Goal: Task Accomplishment & Management: Use online tool/utility

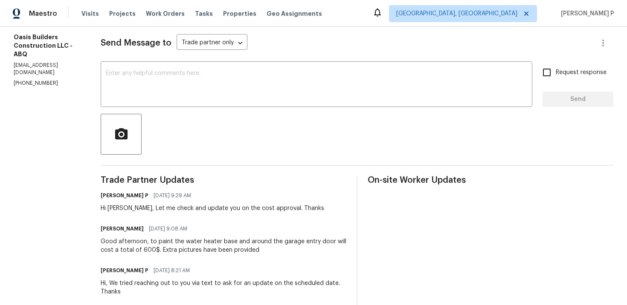
scroll to position [111, 0]
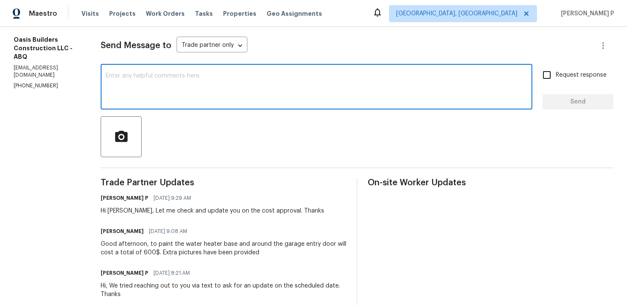
click at [191, 75] on textarea at bounding box center [316, 88] width 421 height 30
paste textarea "to paint the exterior door trim only"
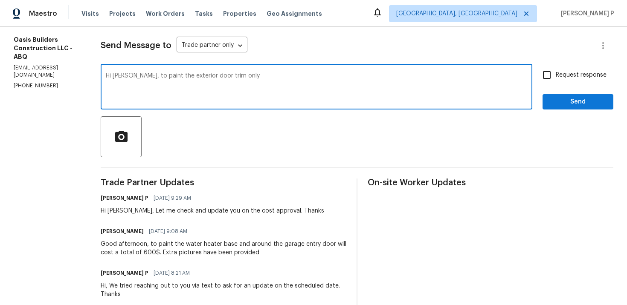
click at [130, 76] on textarea "Hi Tony, to paint the exterior door trim only" at bounding box center [316, 88] width 421 height 30
type textarea "Hi Tony, Could you please to paint the exterior door trim only"
click at [200, 73] on textarea "Hi Tony, Could you please to paint the exterior door trim only" at bounding box center [316, 88] width 421 height 30
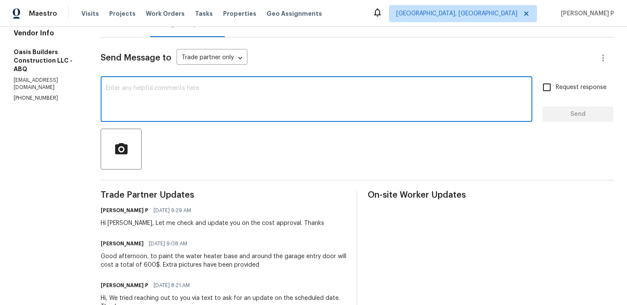
scroll to position [0, 0]
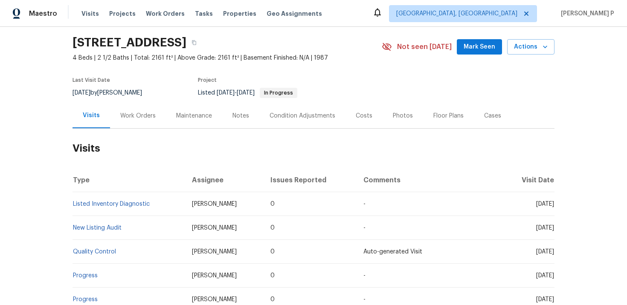
scroll to position [75, 0]
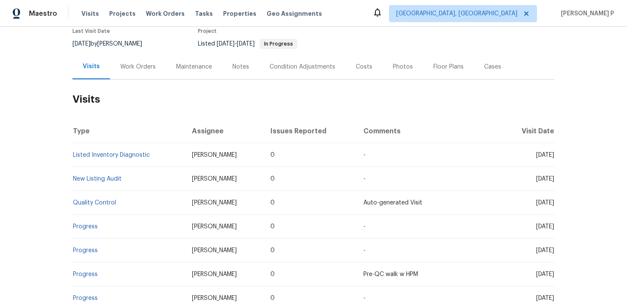
click at [133, 69] on div "Work Orders" at bounding box center [137, 67] width 35 height 9
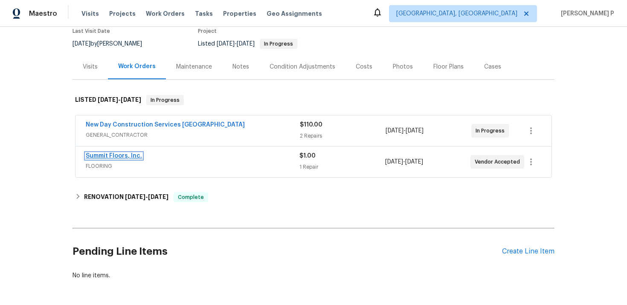
click at [124, 156] on link "Summit Floors, Inc." at bounding box center [114, 156] width 56 height 6
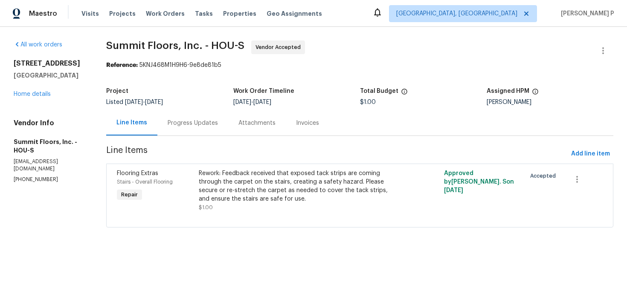
click at [195, 128] on div "Progress Updates" at bounding box center [192, 122] width 71 height 25
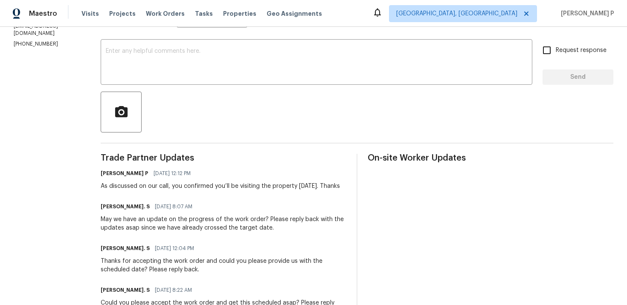
scroll to position [133, 0]
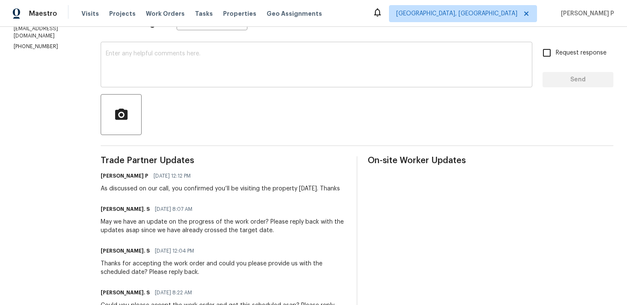
click at [198, 67] on textarea at bounding box center [316, 66] width 421 height 30
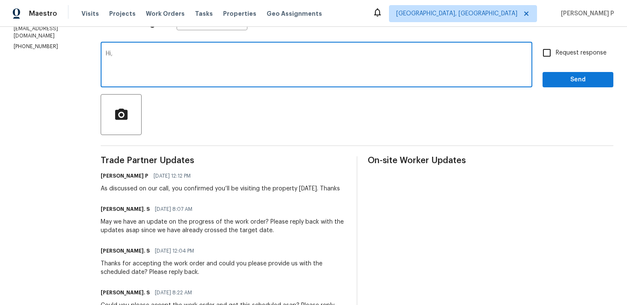
paste textarea "Could you please update us on the status of the work order?"
type textarea "Hi, Could you please update us on the status of the work order?"
click at [555, 51] on input "Request response" at bounding box center [547, 53] width 18 height 18
checkbox input "true"
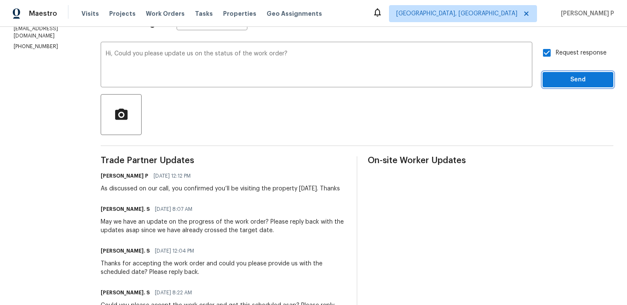
click at [558, 84] on span "Send" at bounding box center [577, 80] width 57 height 11
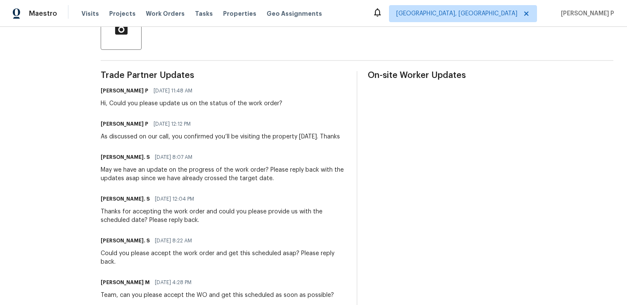
scroll to position [0, 0]
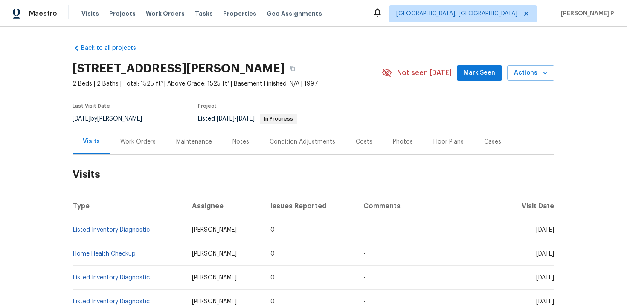
click at [129, 141] on div "Work Orders" at bounding box center [137, 142] width 35 height 9
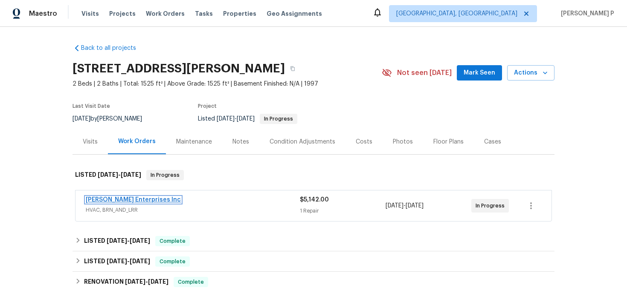
click at [135, 197] on link "Deschene Enterprises Inc" at bounding box center [133, 200] width 95 height 6
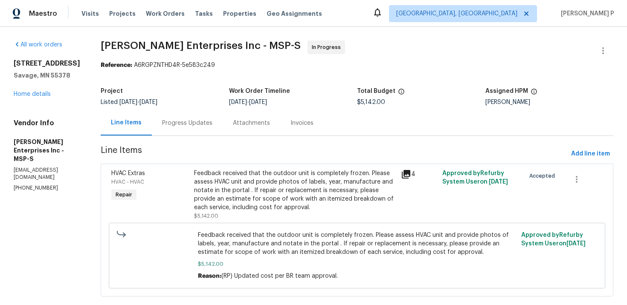
click at [180, 134] on div "Progress Updates" at bounding box center [187, 122] width 71 height 25
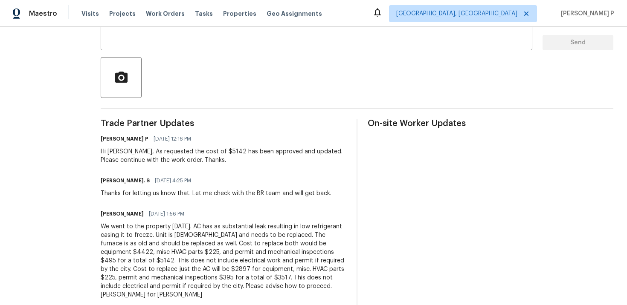
scroll to position [148, 0]
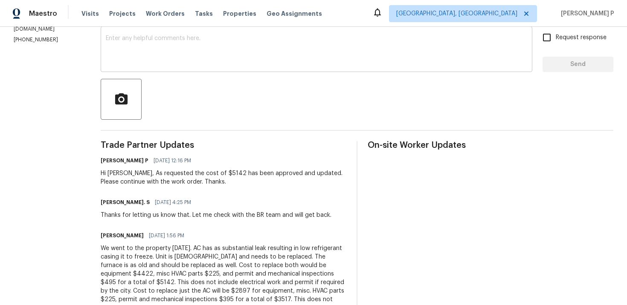
click at [194, 58] on textarea at bounding box center [316, 50] width 421 height 30
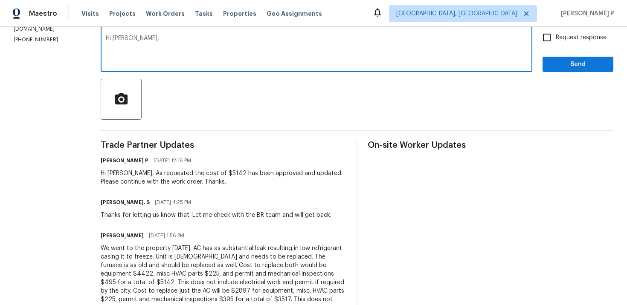
paste textarea "Could you please update us on the status of the work order?"
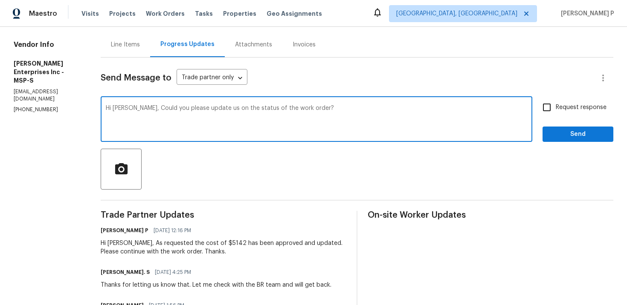
scroll to position [68, 0]
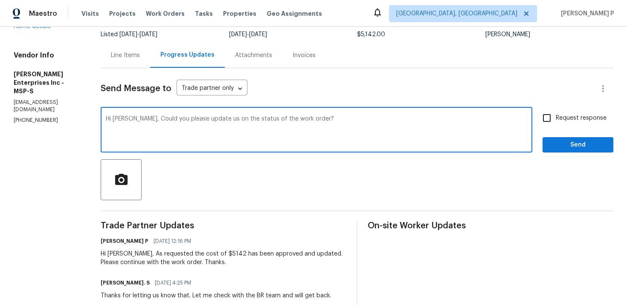
type textarea "Hi Jim, Could you please update us on the status of the work order?"
click at [558, 122] on label "Request response" at bounding box center [572, 118] width 69 height 18
click at [555, 122] on input "Request response" at bounding box center [547, 118] width 18 height 18
checkbox input "true"
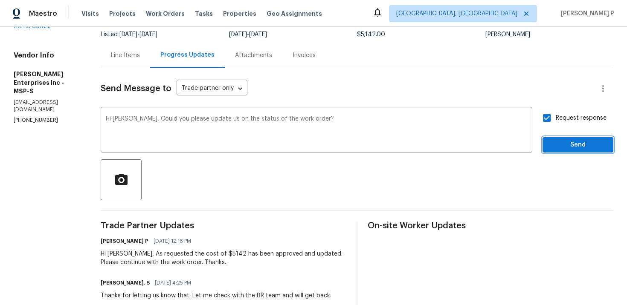
click at [557, 152] on button "Send" at bounding box center [577, 145] width 71 height 16
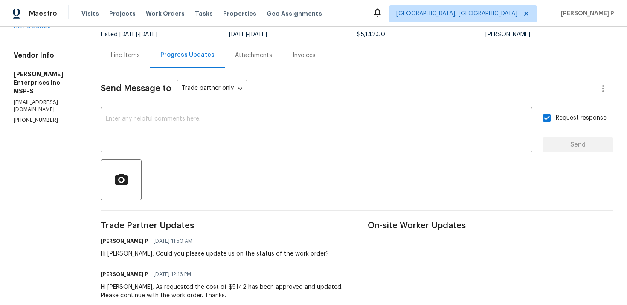
scroll to position [0, 0]
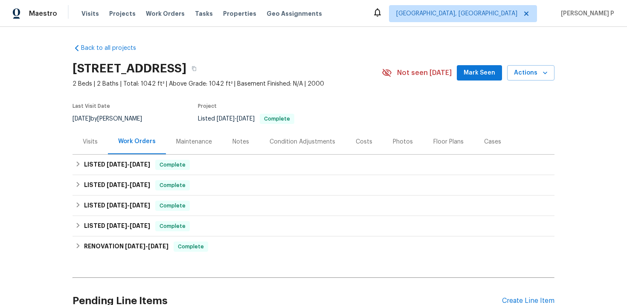
click at [90, 139] on div "Visits" at bounding box center [90, 142] width 15 height 9
click at [88, 144] on div "Visits" at bounding box center [90, 142] width 15 height 9
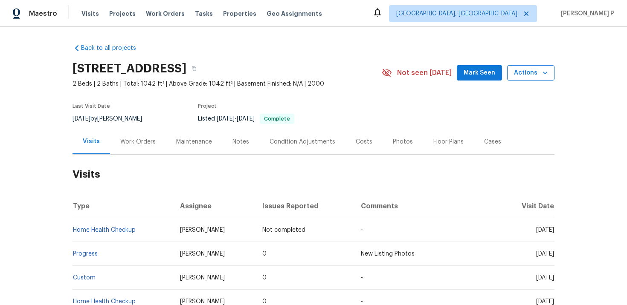
click at [524, 72] on span "Actions" at bounding box center [531, 73] width 34 height 11
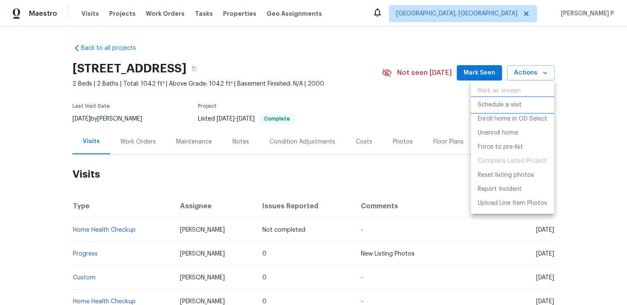
click at [514, 101] on p "Schedule a visit" at bounding box center [499, 105] width 44 height 9
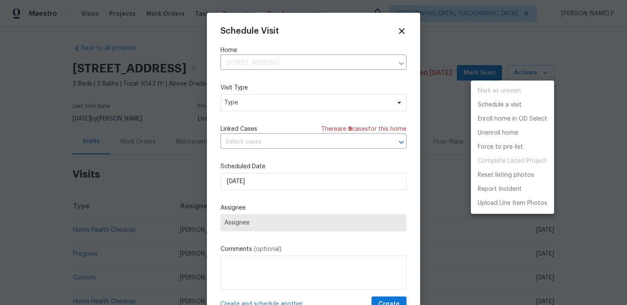
click at [268, 97] on div at bounding box center [313, 152] width 627 height 305
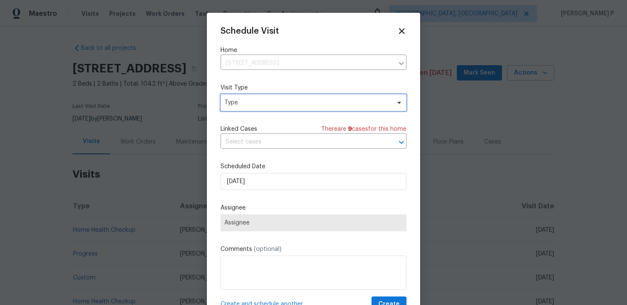
click at [268, 103] on span "Type" at bounding box center [307, 102] width 166 height 9
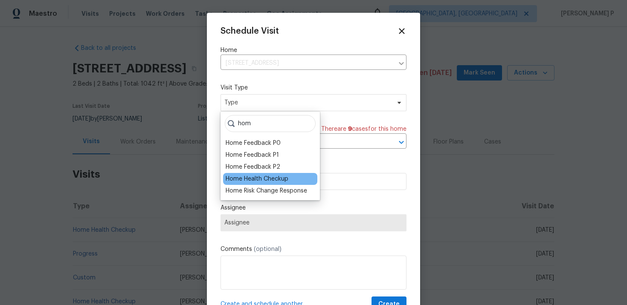
type input "hom"
click at [258, 180] on div "Home Health Checkup" at bounding box center [257, 179] width 63 height 9
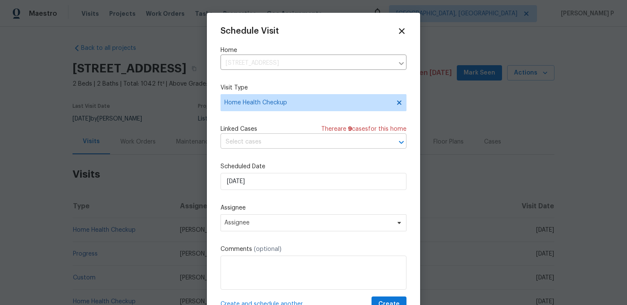
click at [283, 145] on input "text" at bounding box center [301, 142] width 162 height 13
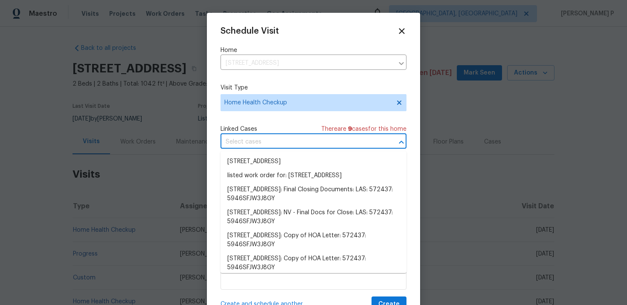
click at [333, 140] on input "text" at bounding box center [301, 142] width 162 height 13
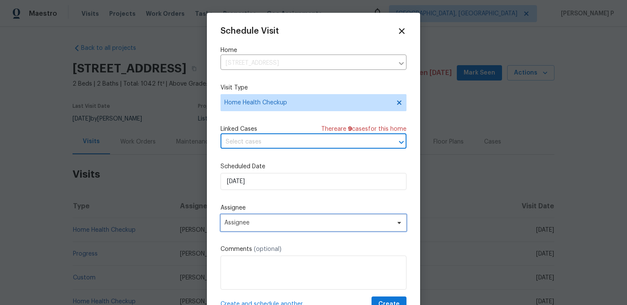
click at [271, 227] on span "Assignee" at bounding box center [313, 222] width 186 height 17
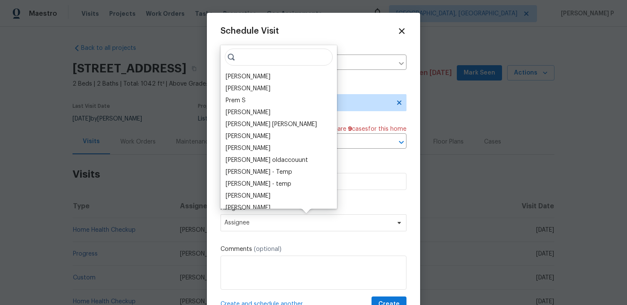
click at [42, 184] on div at bounding box center [313, 152] width 627 height 305
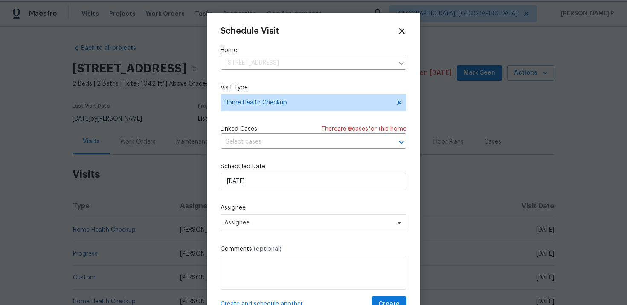
click at [174, 90] on div at bounding box center [313, 152] width 627 height 305
click at [159, 123] on div at bounding box center [313, 152] width 627 height 305
click at [405, 31] on icon at bounding box center [401, 31] width 10 height 10
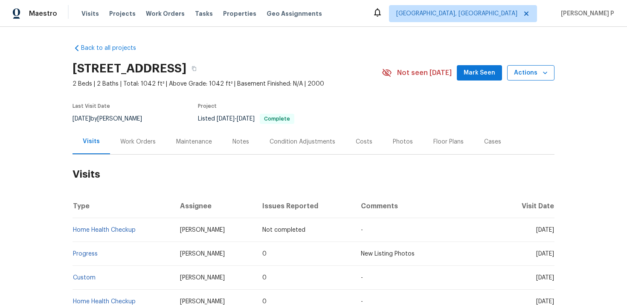
click at [529, 74] on span "Actions" at bounding box center [531, 73] width 34 height 11
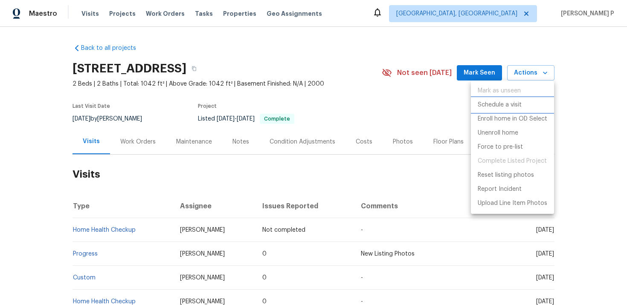
click at [503, 101] on p "Schedule a visit" at bounding box center [499, 105] width 44 height 9
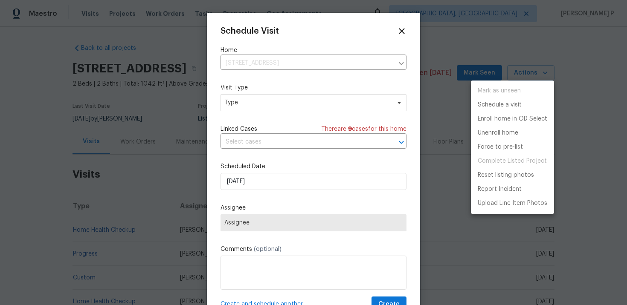
click at [243, 112] on div at bounding box center [313, 152] width 627 height 305
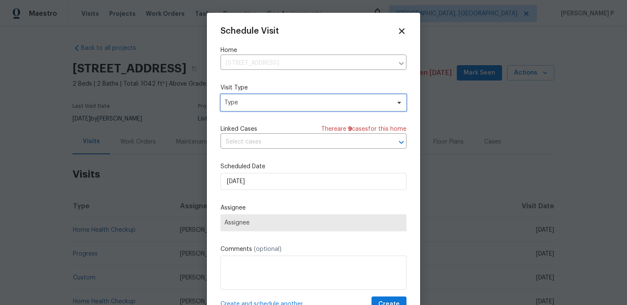
click at [257, 106] on span "Type" at bounding box center [307, 102] width 166 height 9
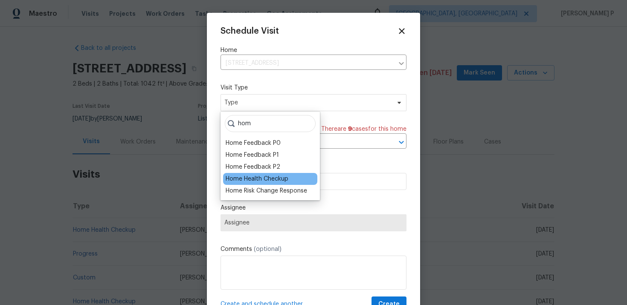
type input "hom"
click at [261, 182] on div "Home Health Checkup" at bounding box center [257, 179] width 63 height 9
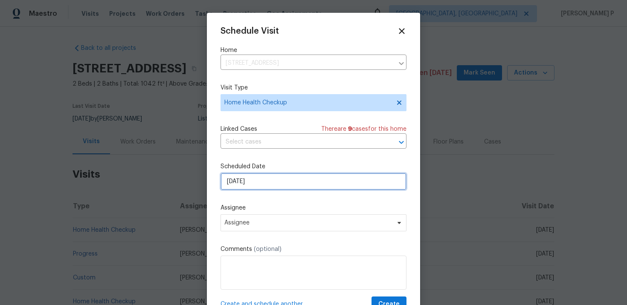
click at [249, 185] on input "[DATE]" at bounding box center [313, 181] width 186 height 17
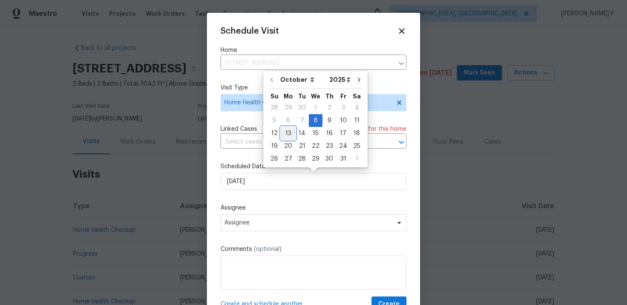
click at [288, 133] on div "13" at bounding box center [288, 133] width 14 height 12
type input "[DATE]"
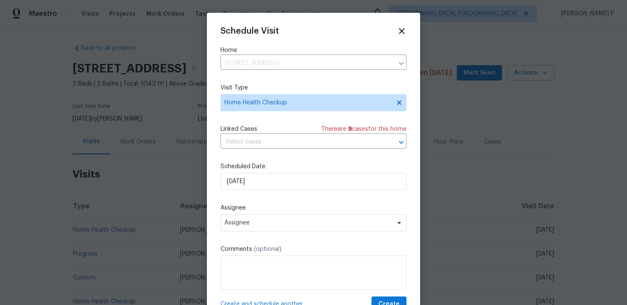
click at [266, 234] on div "Schedule Visit Home 10524 India Hawthorn Ave, Las Vegas, NV 89144 ​ Visit Type …" at bounding box center [313, 169] width 186 height 286
click at [269, 228] on span "Assignee" at bounding box center [313, 222] width 186 height 17
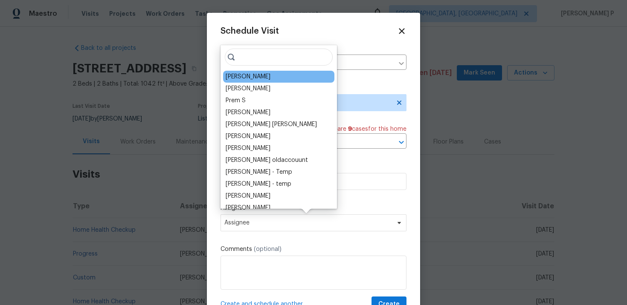
click at [269, 74] on div "[PERSON_NAME]" at bounding box center [248, 76] width 45 height 9
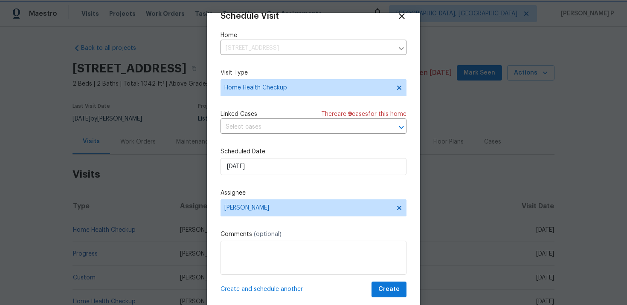
scroll to position [19, 0]
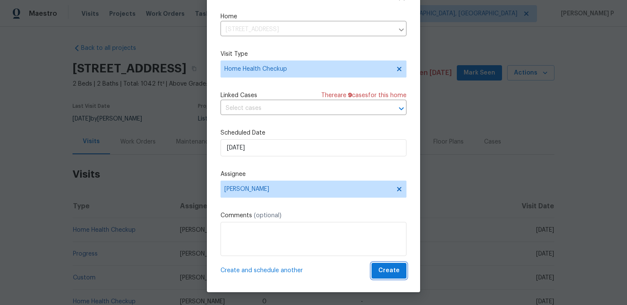
click at [396, 270] on span "Create" at bounding box center [388, 271] width 21 height 11
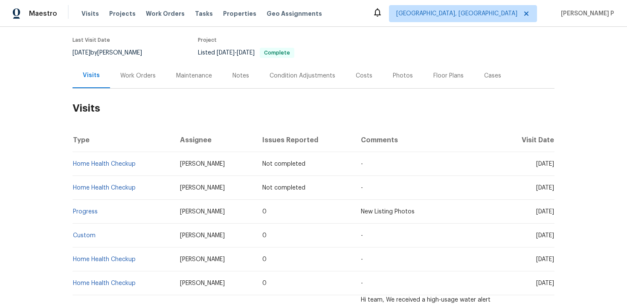
scroll to position [70, 0]
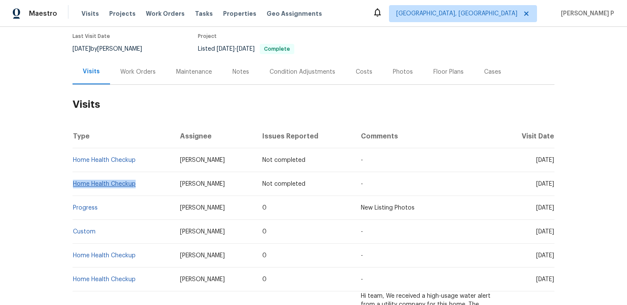
drag, startPoint x: 140, startPoint y: 185, endPoint x: 73, endPoint y: 184, distance: 67.4
click at [73, 184] on td "Home Health Checkup" at bounding box center [122, 184] width 101 height 24
copy link "Home Health Checkup"
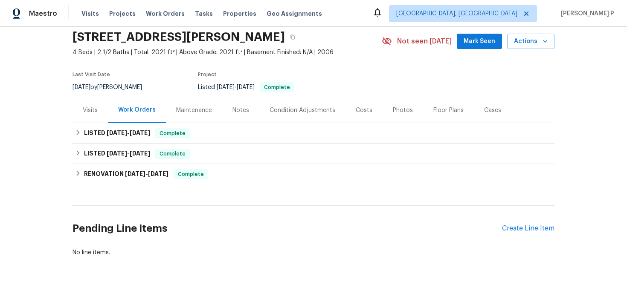
scroll to position [41, 0]
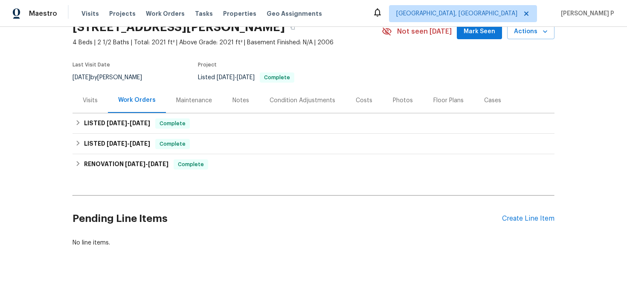
click at [84, 104] on div "Visits" at bounding box center [90, 100] width 15 height 9
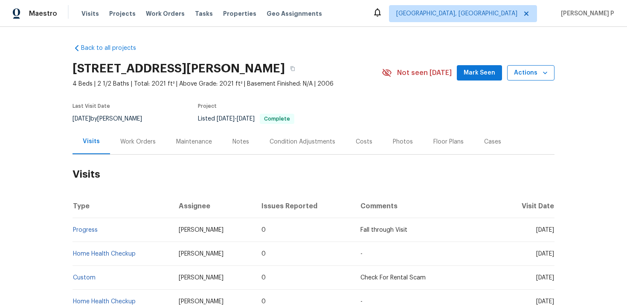
click at [527, 71] on span "Actions" at bounding box center [531, 73] width 34 height 11
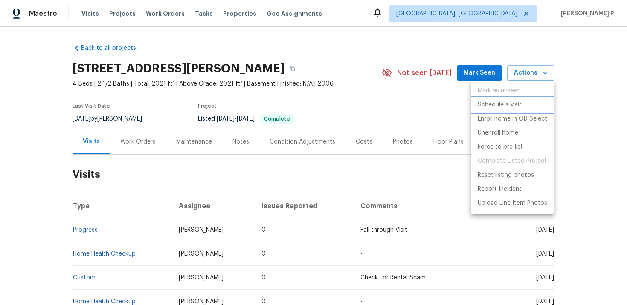
click at [500, 103] on p "Schedule a visit" at bounding box center [499, 105] width 44 height 9
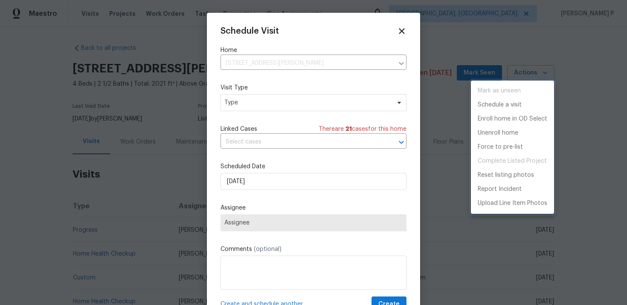
click at [258, 101] on div at bounding box center [313, 152] width 627 height 305
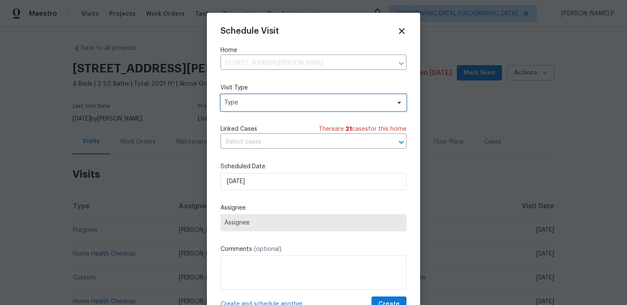
click at [258, 101] on span "Type" at bounding box center [307, 102] width 166 height 9
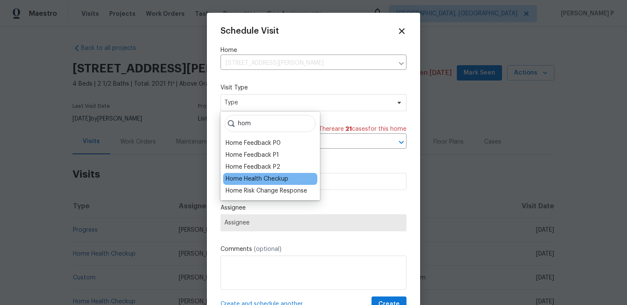
type input "hom"
click at [252, 184] on div "Home Health Checkup" at bounding box center [270, 179] width 94 height 12
click at [253, 177] on div "Home Health Checkup" at bounding box center [257, 179] width 63 height 9
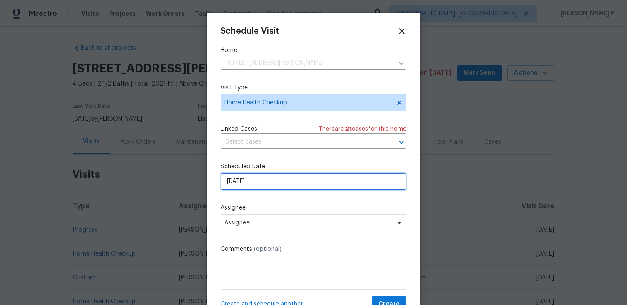
click at [278, 179] on input "[DATE]" at bounding box center [313, 181] width 186 height 17
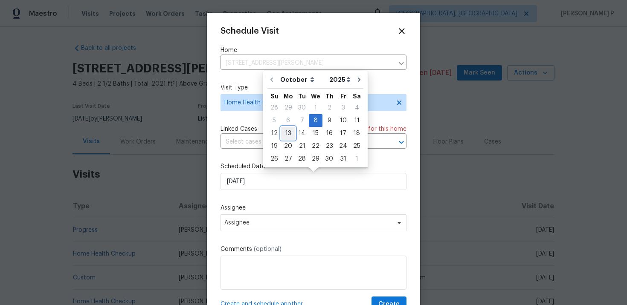
click at [290, 130] on div "13" at bounding box center [288, 133] width 14 height 12
type input "[DATE]"
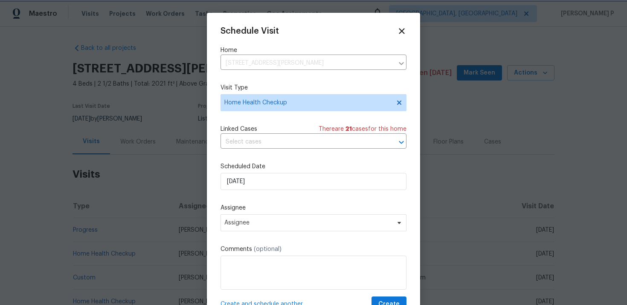
scroll to position [15, 0]
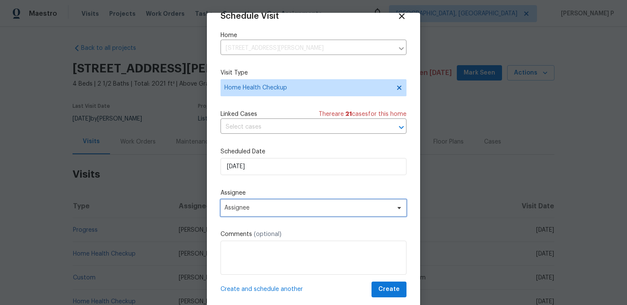
click at [276, 206] on span "Assignee" at bounding box center [307, 208] width 167 height 7
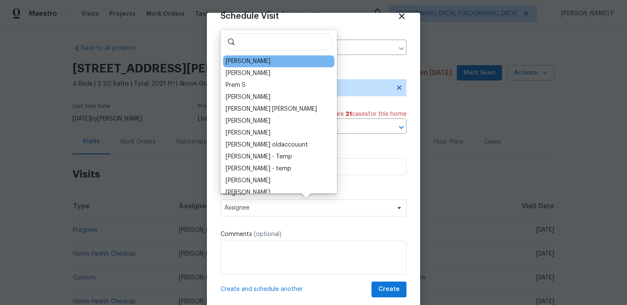
click at [247, 62] on div "[PERSON_NAME]" at bounding box center [248, 61] width 45 height 9
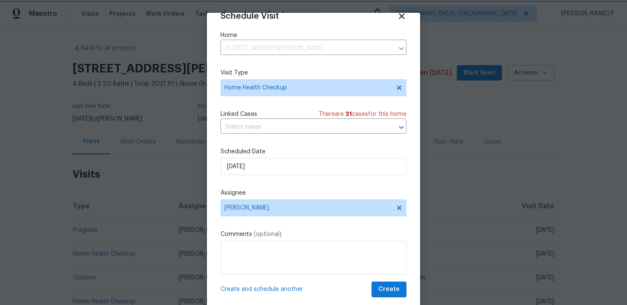
scroll to position [19, 0]
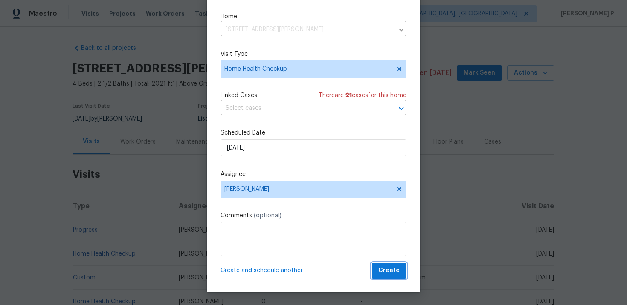
click at [393, 269] on span "Create" at bounding box center [388, 271] width 21 height 11
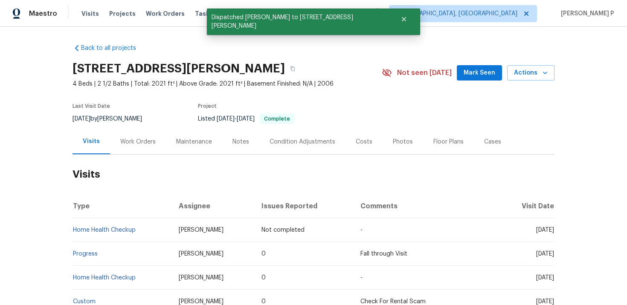
scroll to position [0, 0]
drag, startPoint x: 139, startPoint y: 230, endPoint x: 72, endPoint y: 230, distance: 66.5
click at [72, 230] on td "Home Health Checkup" at bounding box center [121, 230] width 99 height 24
copy link "Home Health Checkup"
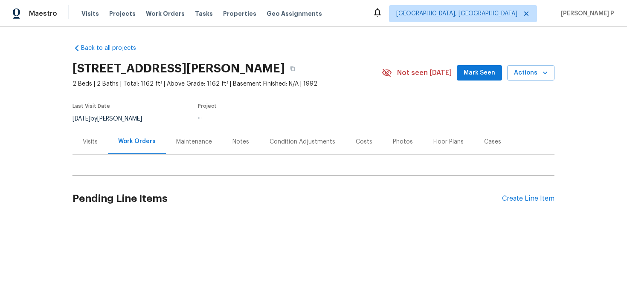
click at [89, 146] on div "Visits" at bounding box center [90, 142] width 15 height 9
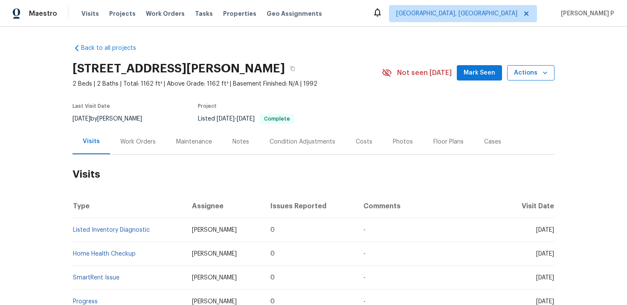
click at [517, 81] on button "Actions" at bounding box center [530, 73] width 47 height 16
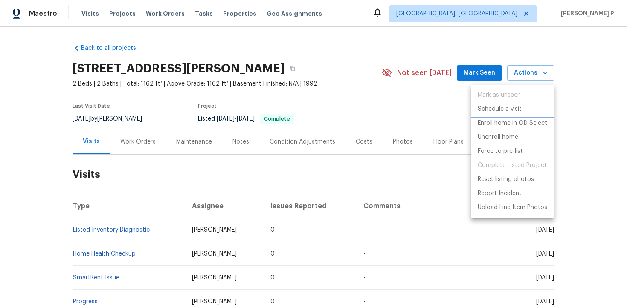
click at [515, 110] on p "Schedule a visit" at bounding box center [499, 109] width 44 height 9
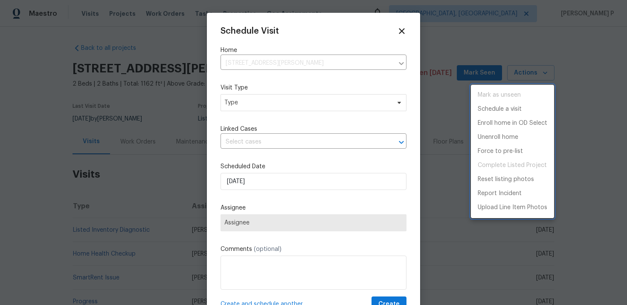
click at [257, 101] on div at bounding box center [313, 152] width 627 height 305
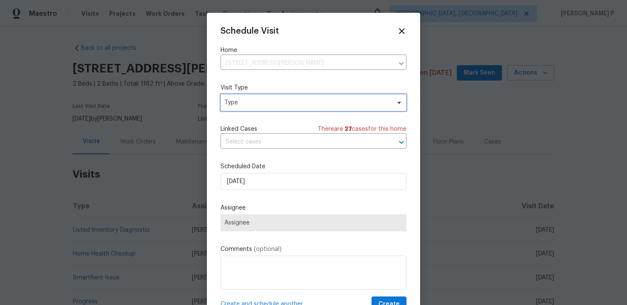
click at [257, 101] on span "Type" at bounding box center [307, 102] width 166 height 9
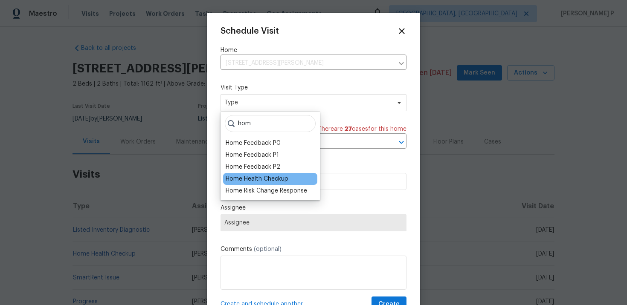
type input "hom"
click at [258, 178] on div "Home Health Checkup" at bounding box center [257, 179] width 63 height 9
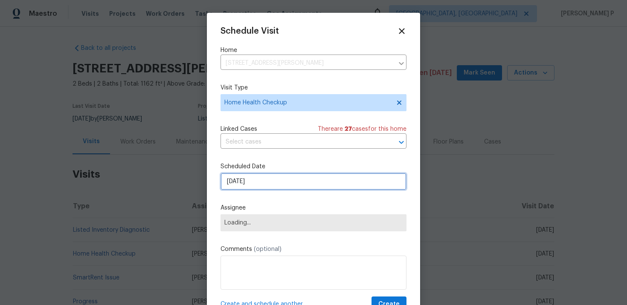
click at [261, 182] on input "[DATE]" at bounding box center [313, 181] width 186 height 17
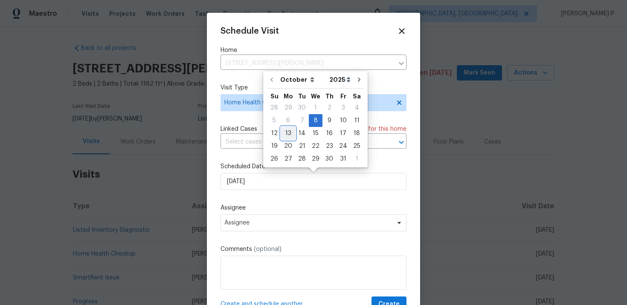
click at [291, 130] on div "13" at bounding box center [288, 133] width 14 height 12
type input "[DATE]"
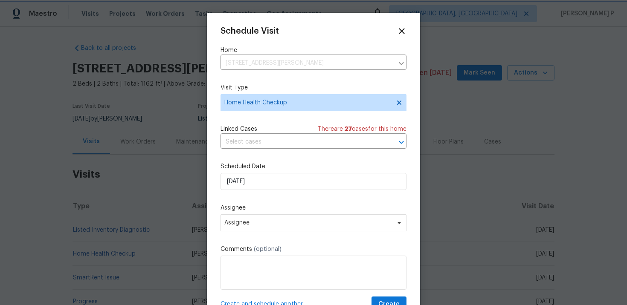
scroll to position [15, 0]
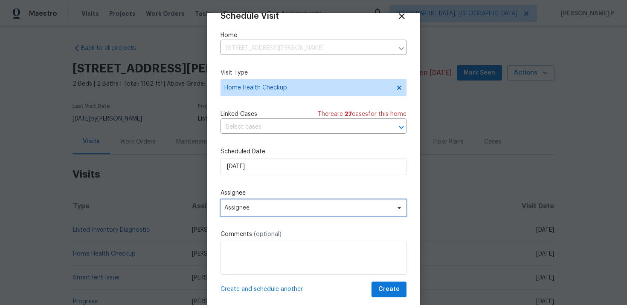
click at [329, 210] on span "Assignee" at bounding box center [307, 208] width 167 height 7
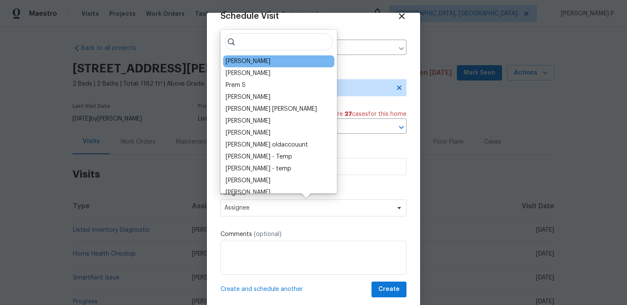
click at [257, 59] on div "Julian Murray" at bounding box center [248, 61] width 45 height 9
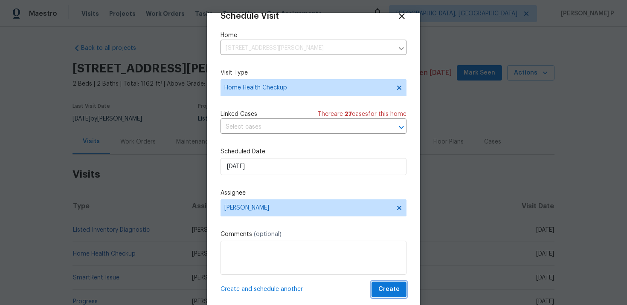
click at [386, 285] on span "Create" at bounding box center [388, 289] width 21 height 11
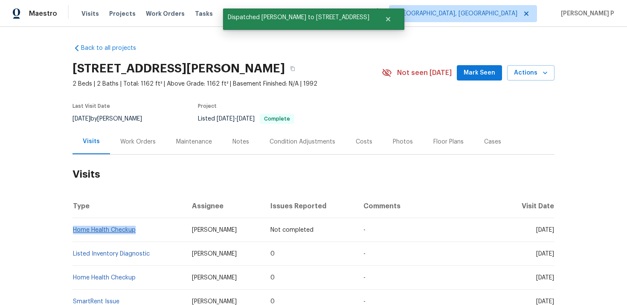
drag, startPoint x: 145, startPoint y: 237, endPoint x: 73, endPoint y: 237, distance: 72.0
click at [73, 237] on td "Home Health Checkup" at bounding box center [128, 230] width 113 height 24
copy link "Home Health Checkup"
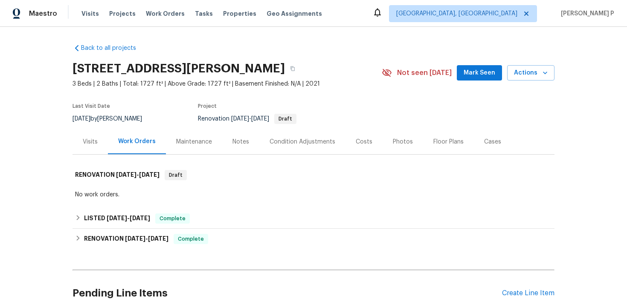
click at [93, 138] on div "Visits" at bounding box center [90, 142] width 15 height 9
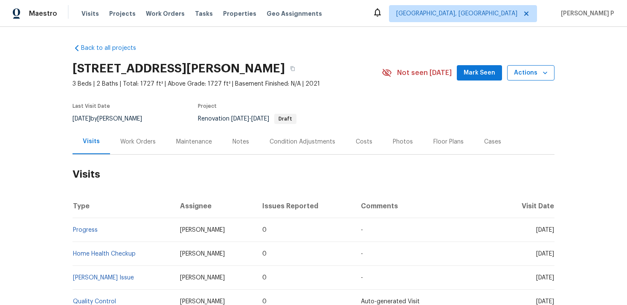
click at [528, 73] on span "Actions" at bounding box center [531, 73] width 34 height 11
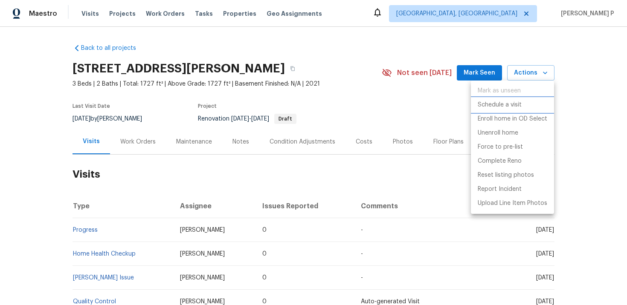
click at [499, 105] on p "Schedule a visit" at bounding box center [499, 105] width 44 height 9
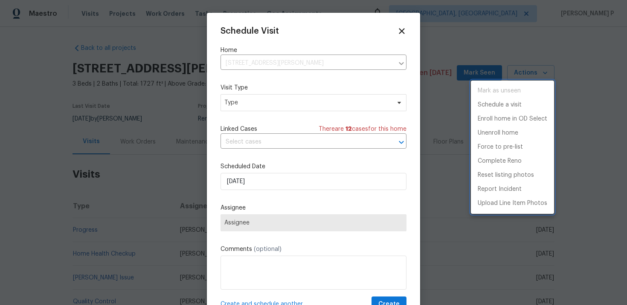
click at [275, 101] on div at bounding box center [313, 152] width 627 height 305
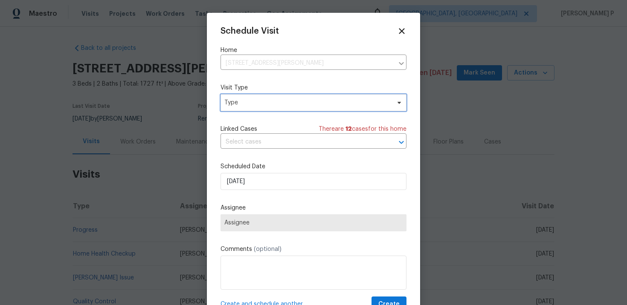
click at [275, 101] on span "Type" at bounding box center [307, 102] width 166 height 9
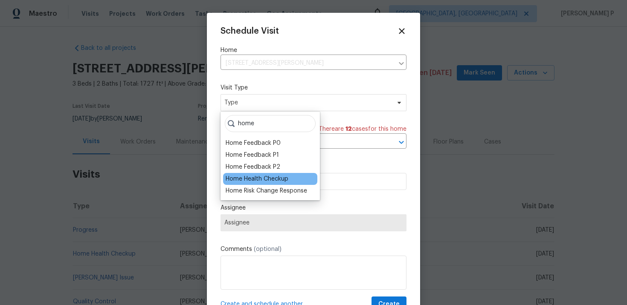
type input "home"
click at [266, 180] on div "Home Health Checkup" at bounding box center [257, 179] width 63 height 9
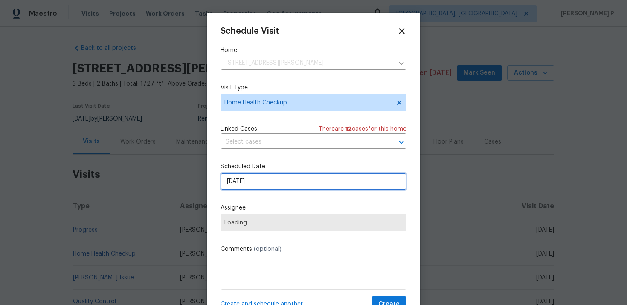
click at [254, 184] on input "[DATE]" at bounding box center [313, 181] width 186 height 17
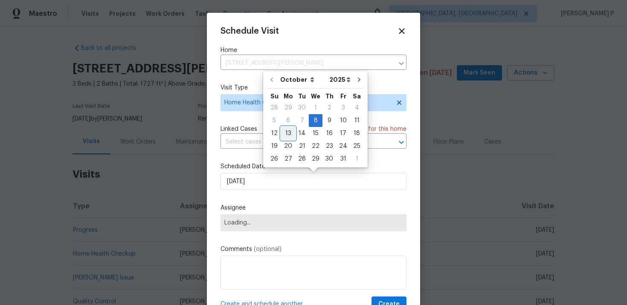
click at [286, 136] on div "13" at bounding box center [288, 133] width 14 height 12
type input "[DATE]"
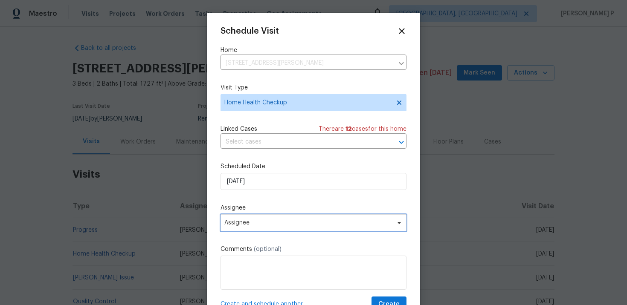
click at [313, 226] on span "Assignee" at bounding box center [307, 223] width 167 height 7
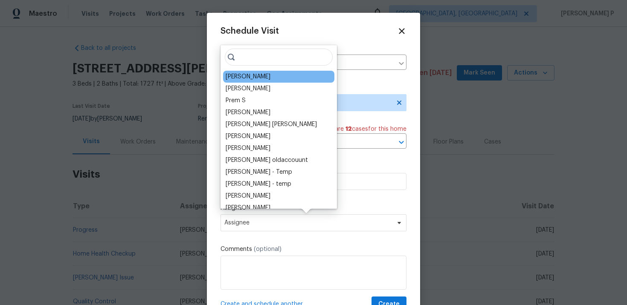
click at [245, 82] on div "Ana Ortiz" at bounding box center [278, 77] width 111 height 12
click at [253, 72] on div "Ana Ortiz" at bounding box center [278, 77] width 111 height 12
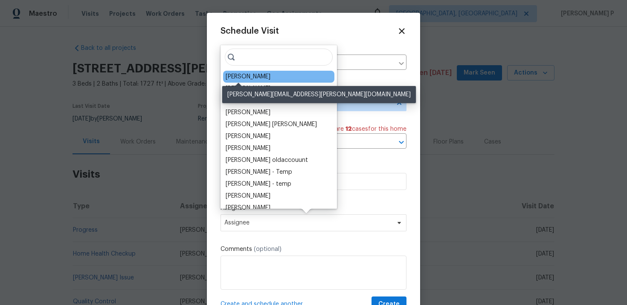
click at [243, 75] on div "Ana Ortiz" at bounding box center [248, 76] width 45 height 9
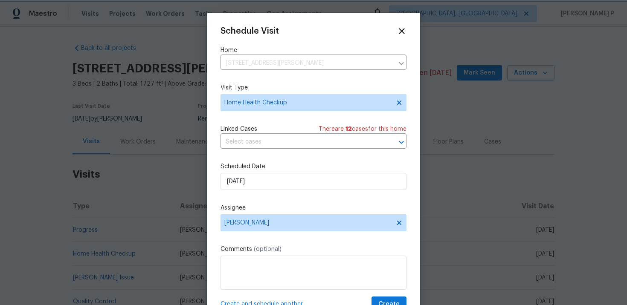
scroll to position [15, 0]
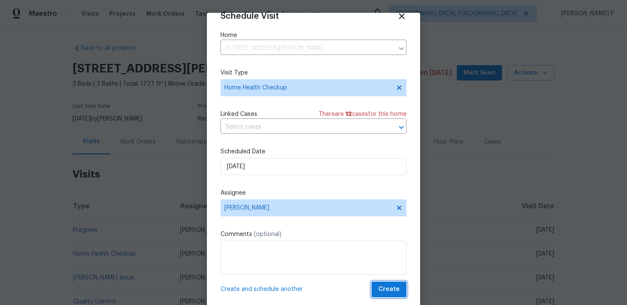
click at [382, 287] on span "Create" at bounding box center [388, 289] width 21 height 11
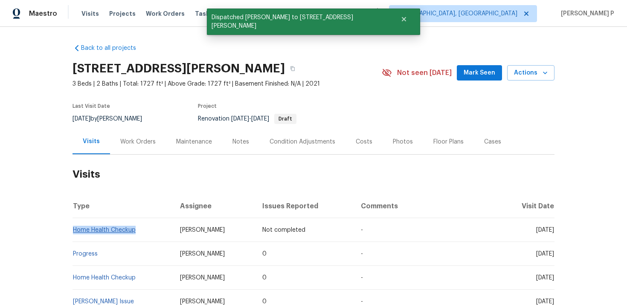
drag, startPoint x: 139, startPoint y: 231, endPoint x: 72, endPoint y: 231, distance: 66.1
click at [72, 231] on td "Home Health Checkup" at bounding box center [122, 230] width 101 height 24
copy link "Home Health Checkup"
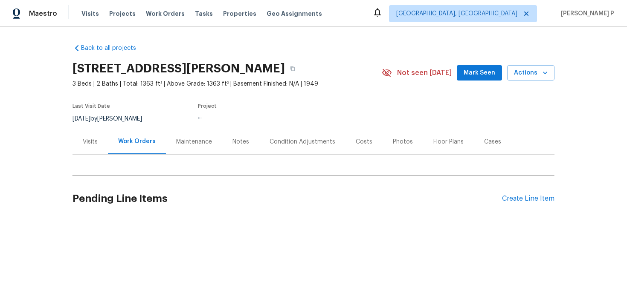
click at [93, 139] on div "Visits" at bounding box center [90, 142] width 15 height 9
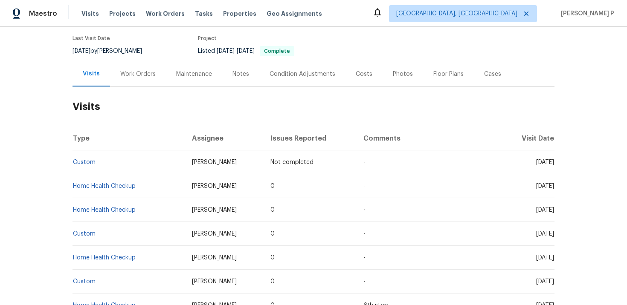
scroll to position [74, 0]
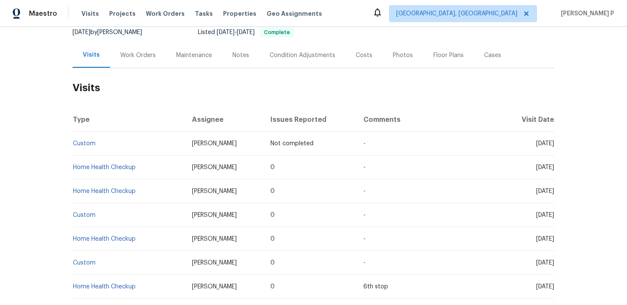
click at [415, 93] on h2 "Visits" at bounding box center [313, 88] width 482 height 40
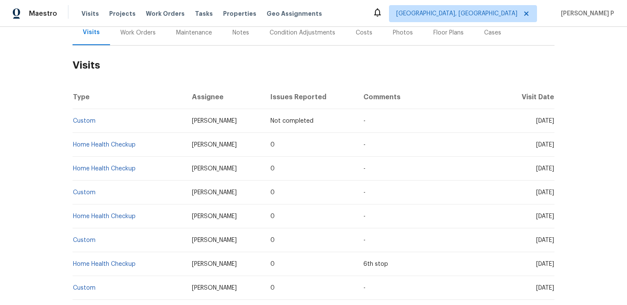
scroll to position [0, 0]
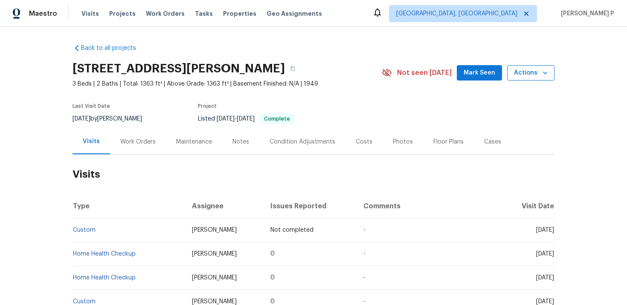
click at [518, 76] on span "Actions" at bounding box center [531, 73] width 34 height 11
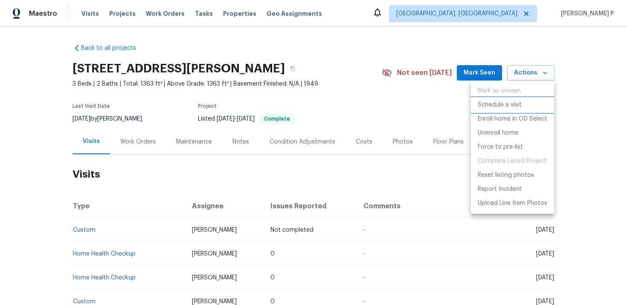
click at [495, 106] on p "Schedule a visit" at bounding box center [499, 105] width 44 height 9
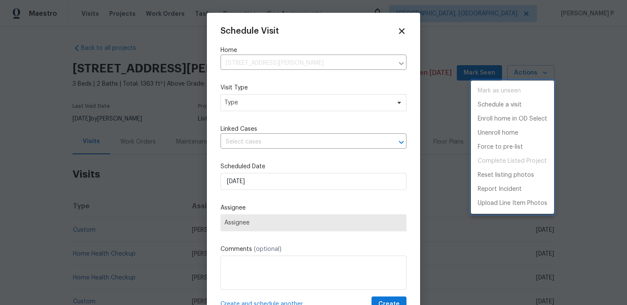
click at [247, 104] on div at bounding box center [313, 152] width 627 height 305
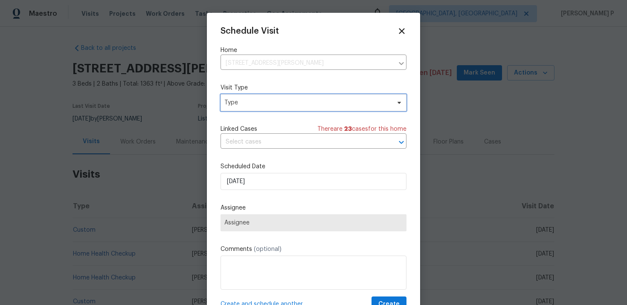
click at [247, 104] on span "Type" at bounding box center [307, 102] width 166 height 9
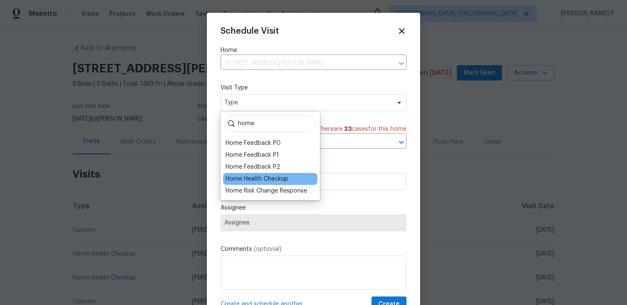
type input "home"
click at [248, 180] on div "Home Health Checkup" at bounding box center [257, 179] width 63 height 9
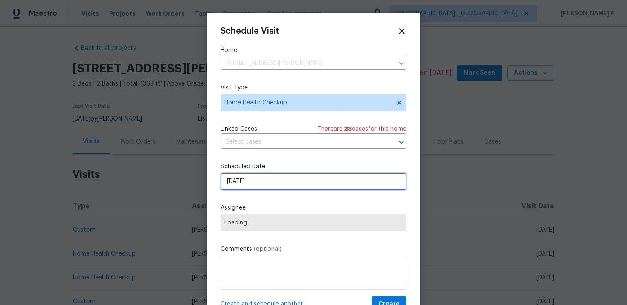
click at [289, 180] on input "[DATE]" at bounding box center [313, 181] width 186 height 17
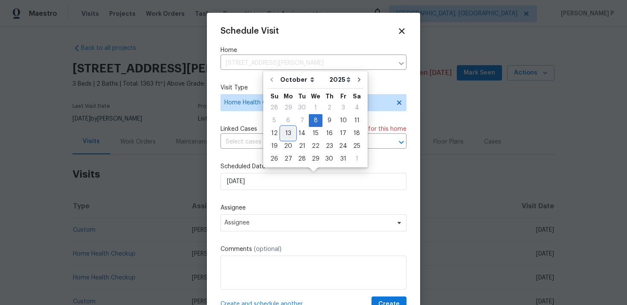
click at [286, 132] on div "13" at bounding box center [288, 133] width 14 height 12
type input "[DATE]"
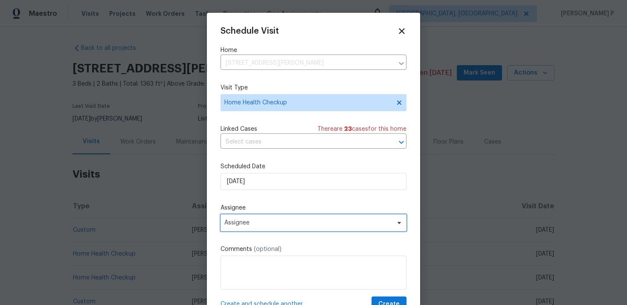
click at [304, 221] on span "Assignee" at bounding box center [307, 223] width 167 height 7
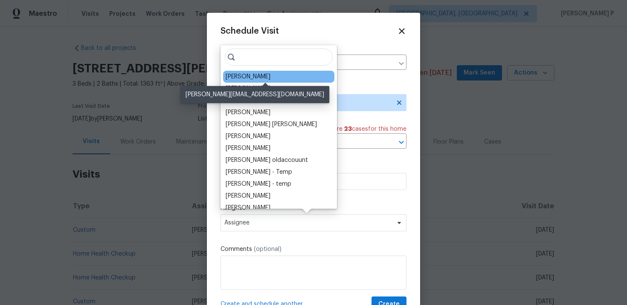
click at [262, 75] on div "[PERSON_NAME]" at bounding box center [248, 76] width 45 height 9
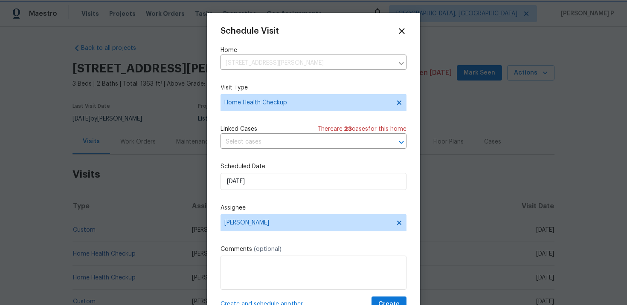
scroll to position [15, 0]
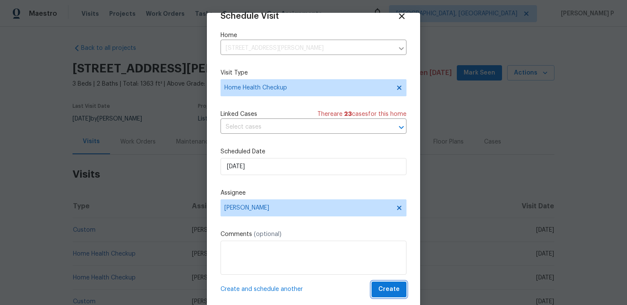
click at [396, 284] on span "Create" at bounding box center [388, 289] width 21 height 11
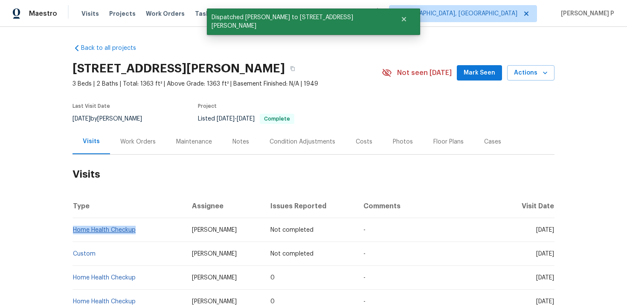
drag, startPoint x: 140, startPoint y: 231, endPoint x: 73, endPoint y: 231, distance: 66.9
click at [73, 231] on td "Home Health Checkup" at bounding box center [128, 230] width 113 height 24
copy link "Home Health Checkup"
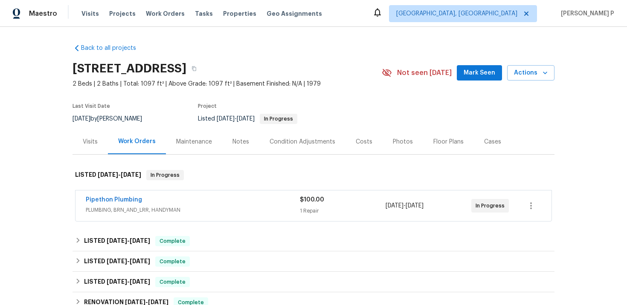
click at [88, 146] on div "Visits" at bounding box center [90, 142] width 15 height 9
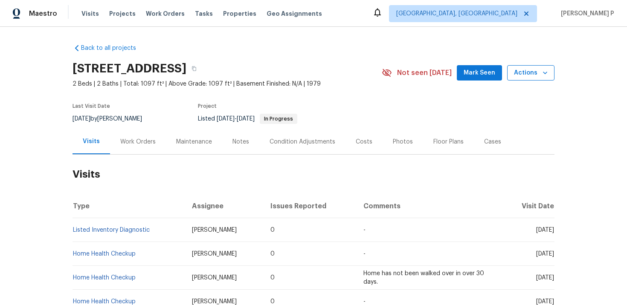
click at [527, 78] on span "Actions" at bounding box center [531, 73] width 34 height 11
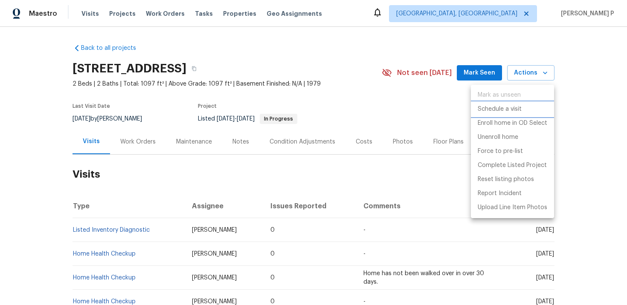
click at [508, 110] on p "Schedule a visit" at bounding box center [499, 109] width 44 height 9
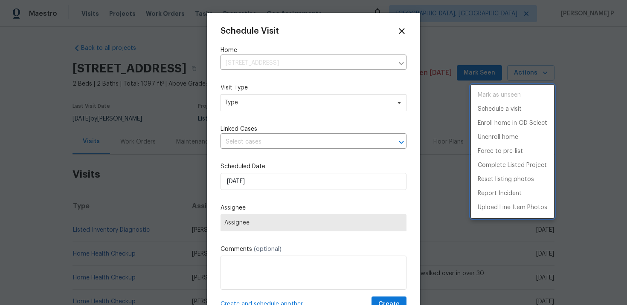
click at [248, 107] on div at bounding box center [313, 152] width 627 height 305
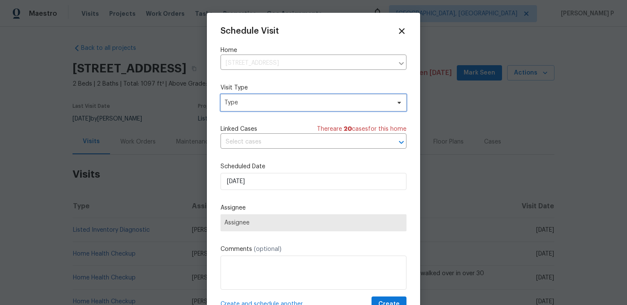
click at [251, 104] on span "Type" at bounding box center [307, 102] width 166 height 9
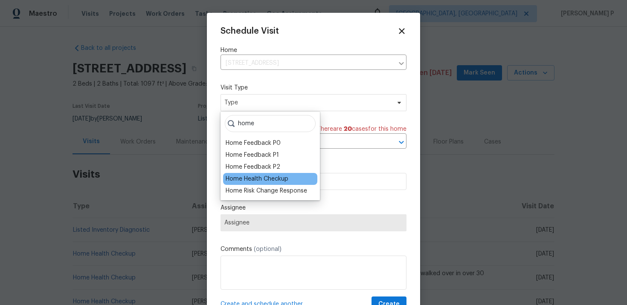
type input "home"
click at [255, 184] on div "Home Health Checkup" at bounding box center [270, 179] width 94 height 12
click at [259, 174] on div "Home Health Checkup" at bounding box center [270, 179] width 94 height 12
click at [258, 176] on div "Home Health Checkup" at bounding box center [257, 179] width 63 height 9
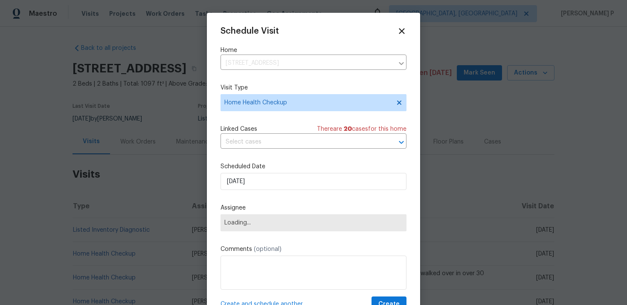
click at [269, 192] on div "Schedule Visit Home 32221 Alipaz St Apt 268, San Juan Capistrano, CA 92675 ​ Vi…" at bounding box center [313, 169] width 186 height 286
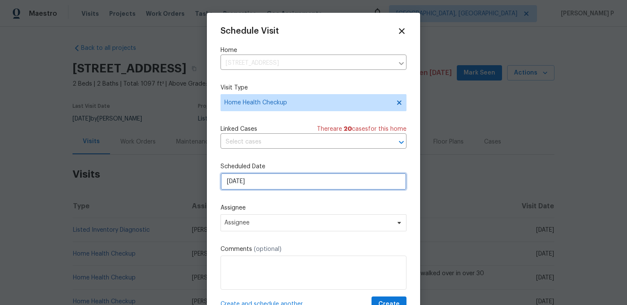
click at [269, 182] on input "[DATE]" at bounding box center [313, 181] width 186 height 17
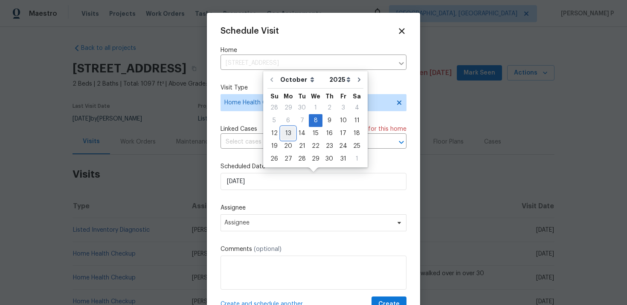
click at [287, 133] on div "13" at bounding box center [288, 133] width 14 height 12
type input "[DATE]"
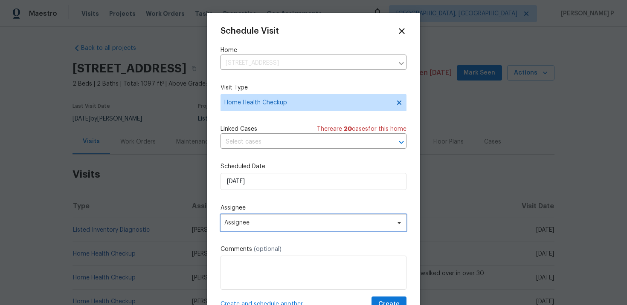
click at [276, 227] on span "Assignee" at bounding box center [313, 222] width 186 height 17
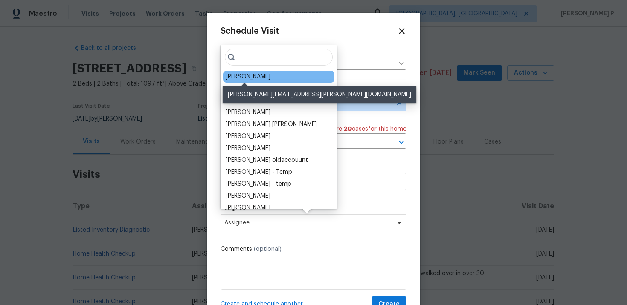
click at [257, 74] on div "Sean Hatfield" at bounding box center [248, 76] width 45 height 9
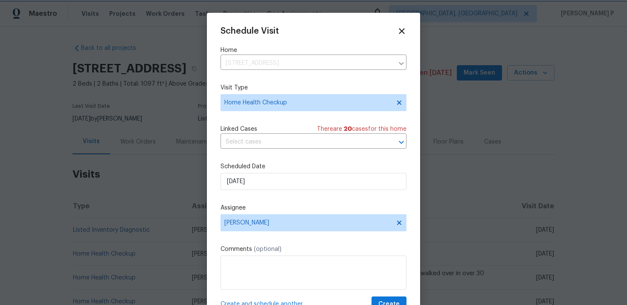
scroll to position [15, 0]
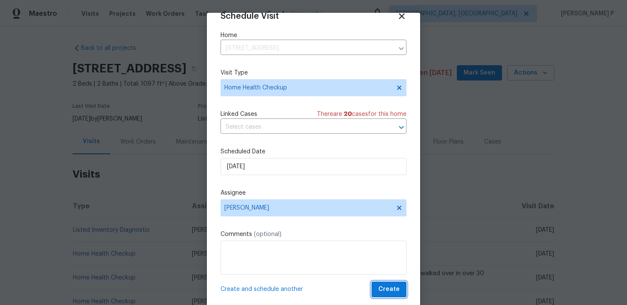
click at [389, 285] on span "Create" at bounding box center [388, 289] width 21 height 11
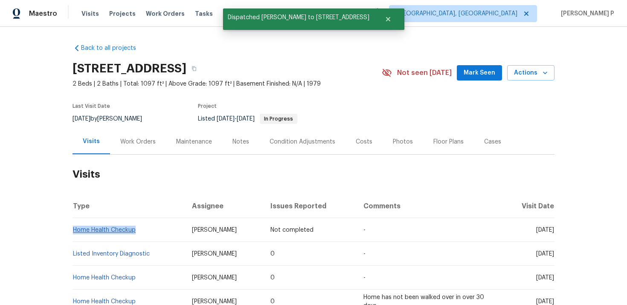
drag, startPoint x: 144, startPoint y: 237, endPoint x: 73, endPoint y: 237, distance: 70.8
click at [73, 237] on td "Home Health Checkup" at bounding box center [128, 230] width 113 height 24
copy link "Home Health Checkup"
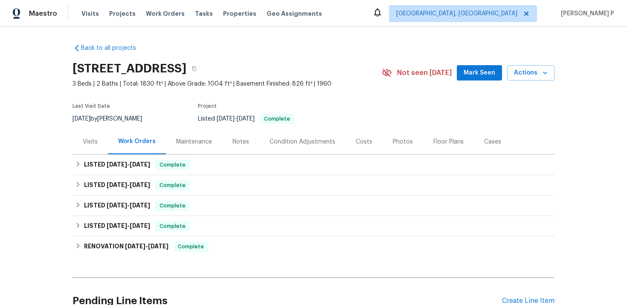
click at [90, 142] on div "Visits" at bounding box center [90, 142] width 15 height 9
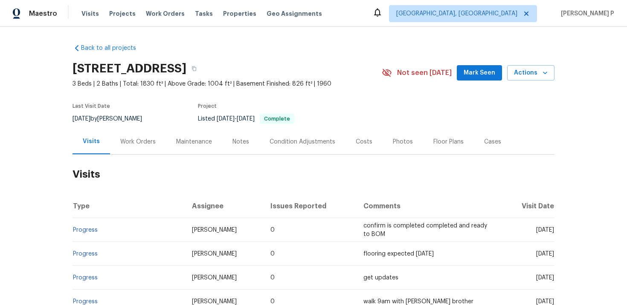
click at [523, 82] on div "3802 Togo Rd, Spring Park, MN 55384 3 Beds | 2 Baths | Total: 1830 ft² | Above …" at bounding box center [313, 73] width 482 height 31
click at [526, 75] on span "Actions" at bounding box center [531, 73] width 34 height 11
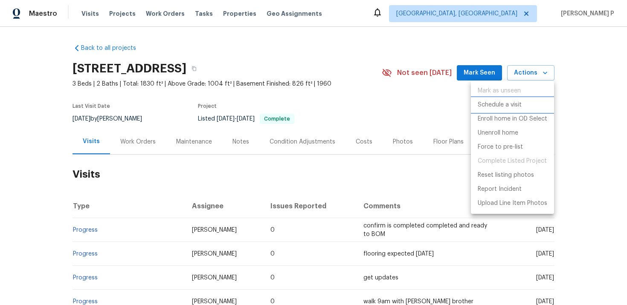
click at [501, 103] on p "Schedule a visit" at bounding box center [499, 105] width 44 height 9
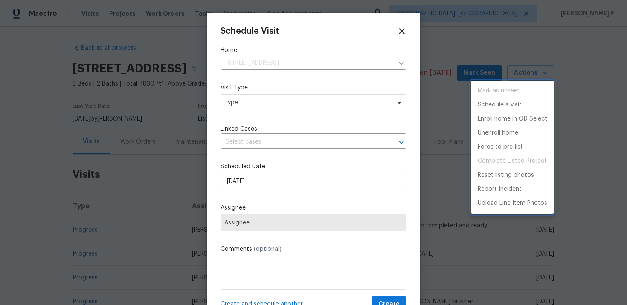
click at [257, 99] on div at bounding box center [313, 152] width 627 height 305
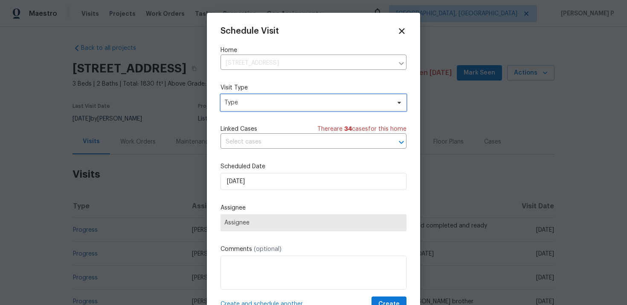
click at [257, 107] on span "Type" at bounding box center [313, 102] width 186 height 17
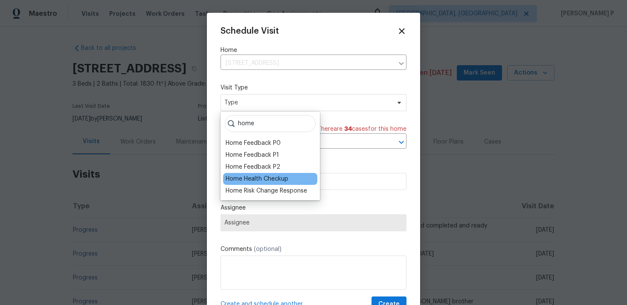
type input "home"
click at [260, 177] on div "Home Health Checkup" at bounding box center [257, 179] width 63 height 9
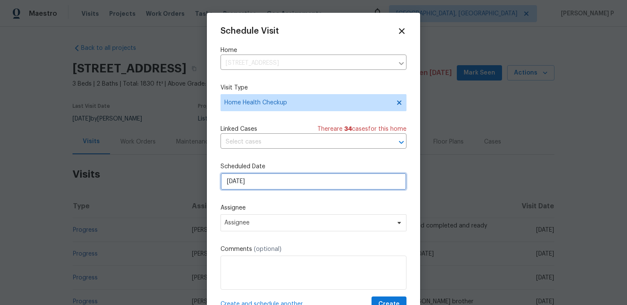
click at [261, 185] on input "[DATE]" at bounding box center [313, 181] width 186 height 17
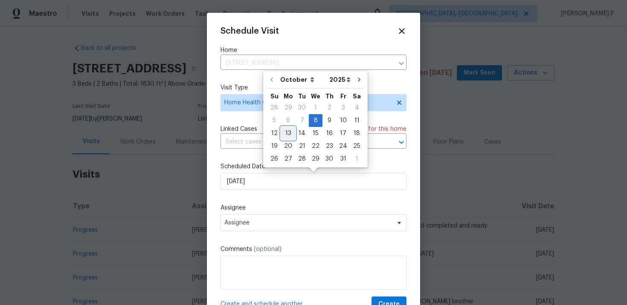
click at [286, 130] on div "13" at bounding box center [288, 133] width 14 height 12
type input "[DATE]"
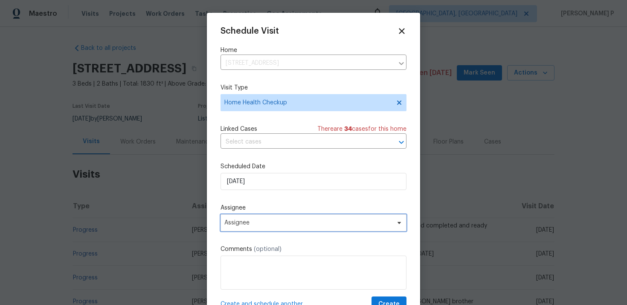
click at [281, 225] on span "Assignee" at bounding box center [307, 223] width 167 height 7
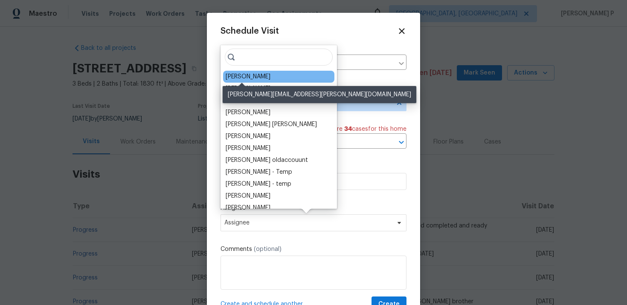
click at [247, 75] on div "Matt Kohler" at bounding box center [248, 76] width 45 height 9
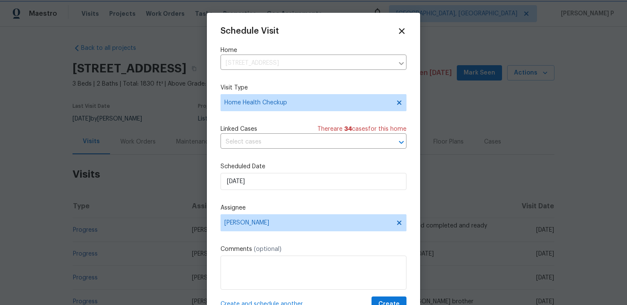
scroll to position [15, 0]
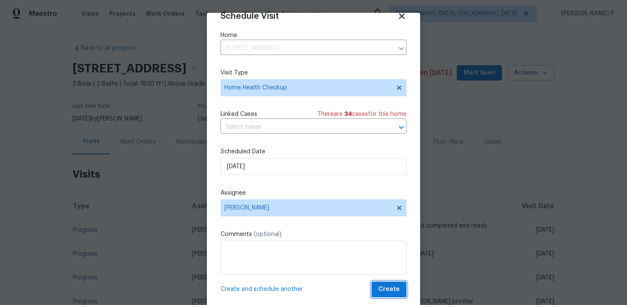
click at [393, 285] on span "Create" at bounding box center [388, 289] width 21 height 11
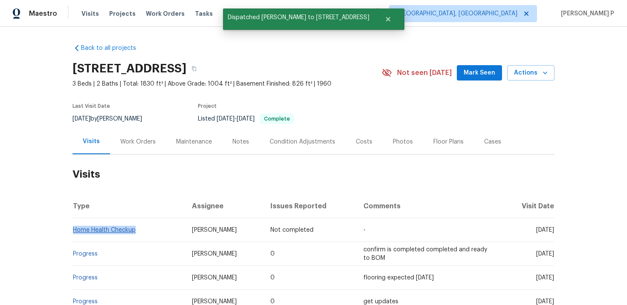
drag, startPoint x: 140, startPoint y: 231, endPoint x: 73, endPoint y: 230, distance: 66.5
click at [73, 230] on td "Home Health Checkup" at bounding box center [128, 230] width 113 height 24
copy link "Home Health Checkup"
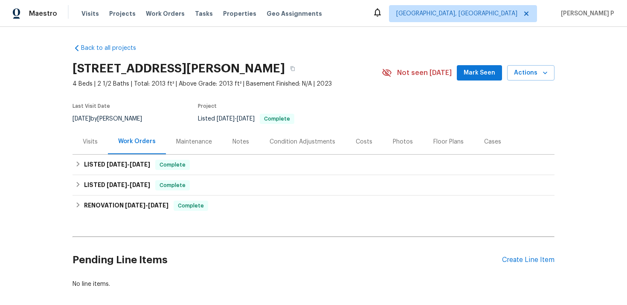
click at [93, 140] on div "Visits" at bounding box center [90, 142] width 15 height 9
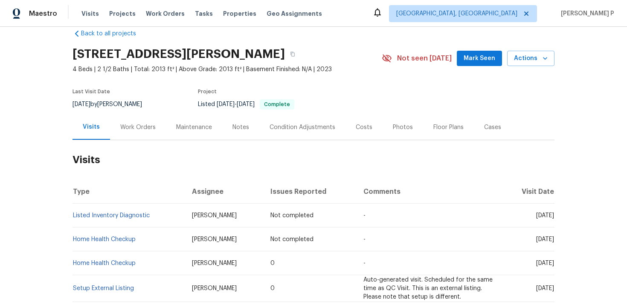
scroll to position [12, 0]
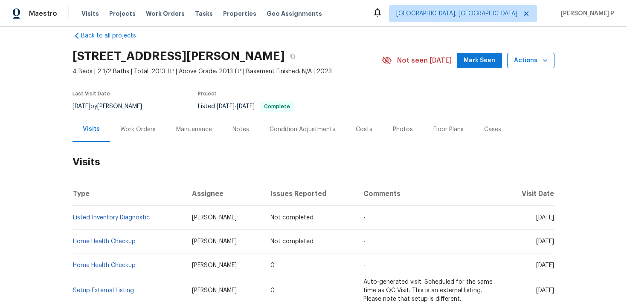
click at [526, 61] on span "Actions" at bounding box center [531, 60] width 34 height 11
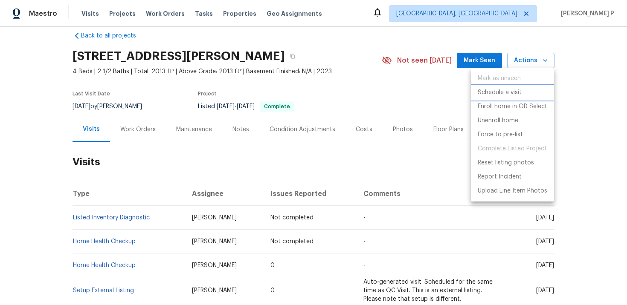
click at [497, 95] on p "Schedule a visit" at bounding box center [499, 92] width 44 height 9
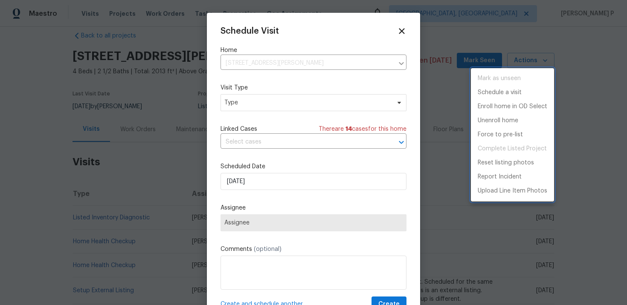
click at [260, 106] on div at bounding box center [313, 152] width 627 height 305
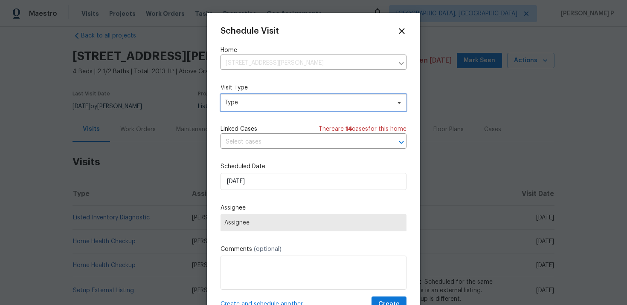
click at [260, 106] on span "Type" at bounding box center [307, 102] width 166 height 9
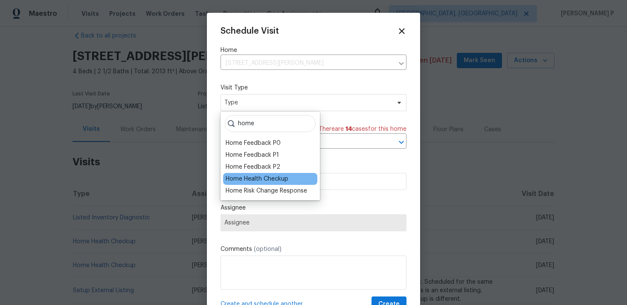
type input "home"
click at [261, 179] on div "Home Health Checkup" at bounding box center [257, 179] width 63 height 9
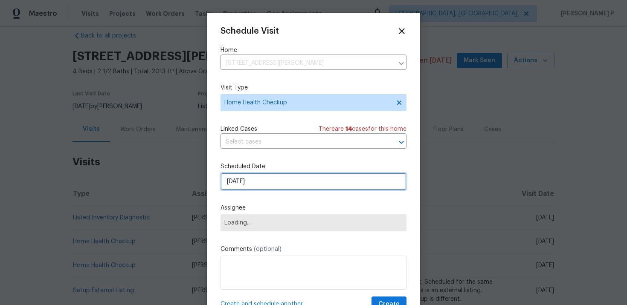
click at [278, 179] on input "[DATE]" at bounding box center [313, 181] width 186 height 17
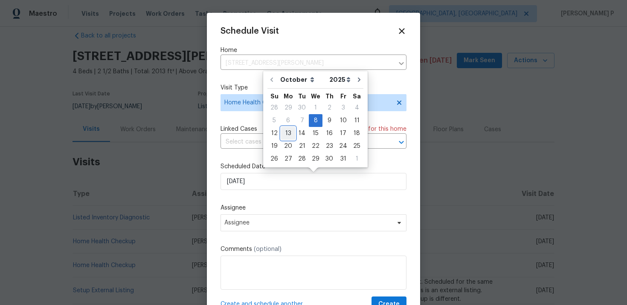
click at [289, 133] on div "13" at bounding box center [288, 133] width 14 height 12
type input "[DATE]"
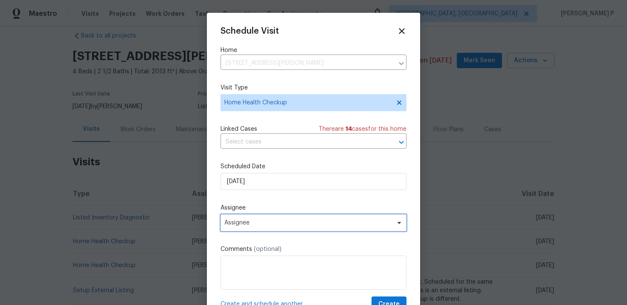
click at [290, 227] on span "Assignee" at bounding box center [313, 222] width 186 height 17
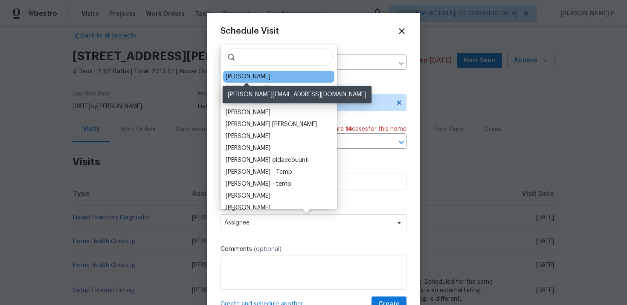
click at [256, 75] on div "[PERSON_NAME]" at bounding box center [248, 76] width 45 height 9
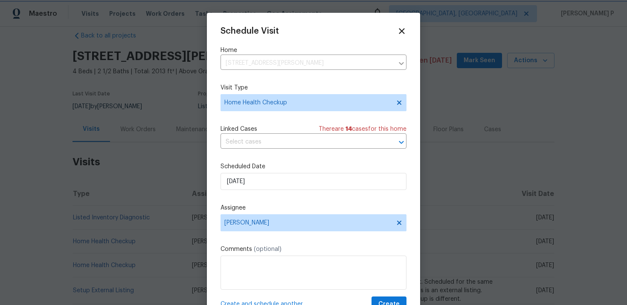
scroll to position [15, 0]
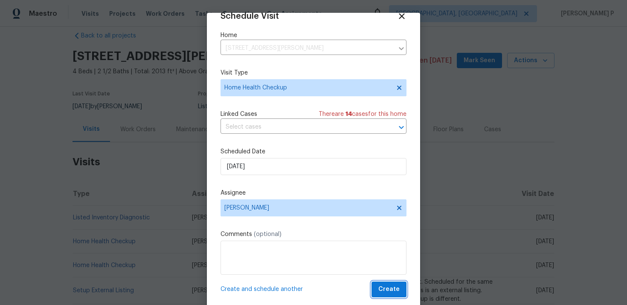
click at [388, 283] on button "Create" at bounding box center [388, 290] width 35 height 16
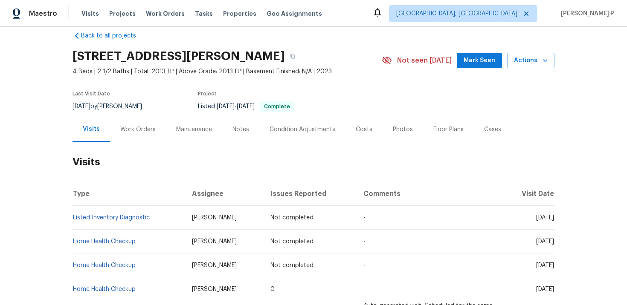
click at [160, 154] on h2 "Visits" at bounding box center [313, 162] width 482 height 40
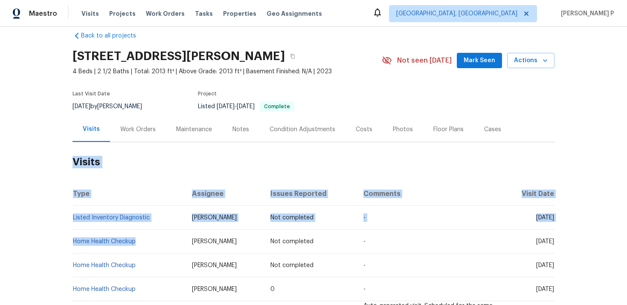
drag, startPoint x: 138, startPoint y: 241, endPoint x: 71, endPoint y: 244, distance: 67.4
click at [71, 244] on div "Back to all projects 4048 Chapel Hill Rd, Clarksville, TN 37040 4 Beds | 2 1/2 …" at bounding box center [313, 166] width 627 height 278
click at [151, 238] on td "Home Health Checkup" at bounding box center [128, 242] width 113 height 24
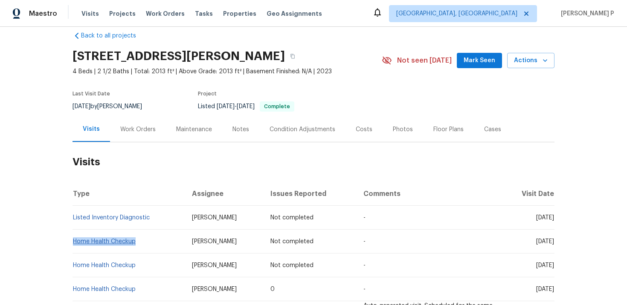
drag, startPoint x: 148, startPoint y: 244, endPoint x: 74, endPoint y: 242, distance: 73.8
click at [74, 242] on td "Home Health Checkup" at bounding box center [128, 242] width 113 height 24
copy link "Home Health Checkup"
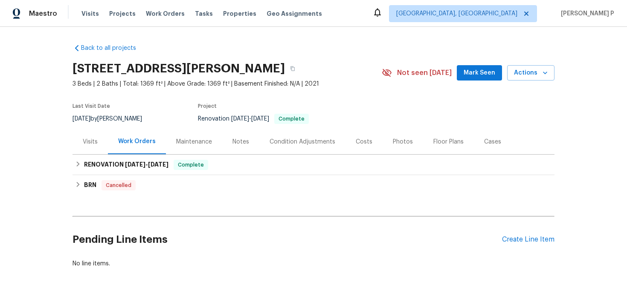
click at [90, 142] on div "Visits" at bounding box center [90, 142] width 15 height 9
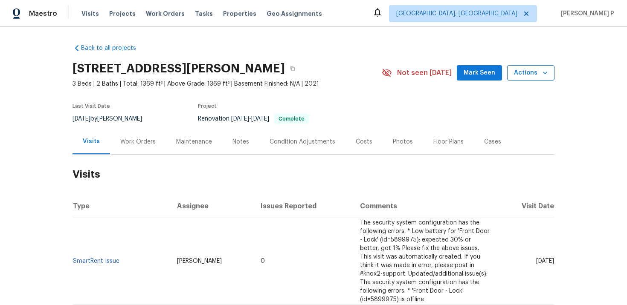
click at [528, 74] on span "Actions" at bounding box center [531, 73] width 34 height 11
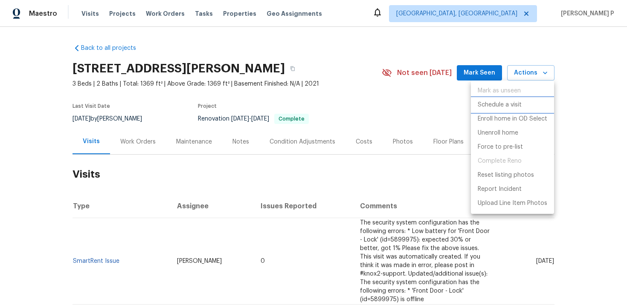
click at [499, 107] on p "Schedule a visit" at bounding box center [499, 105] width 44 height 9
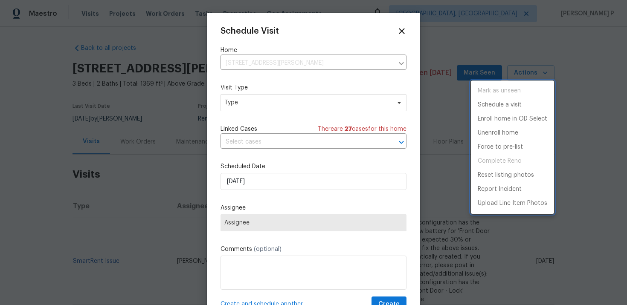
click at [251, 104] on div at bounding box center [313, 152] width 627 height 305
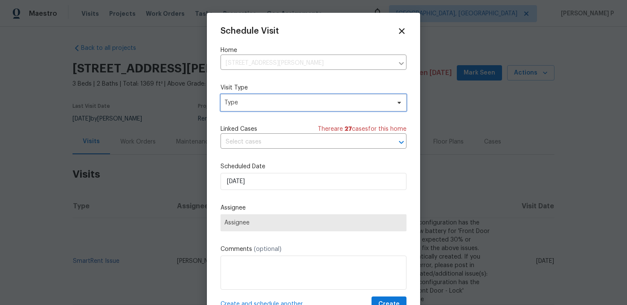
click at [251, 104] on span "Type" at bounding box center [307, 102] width 166 height 9
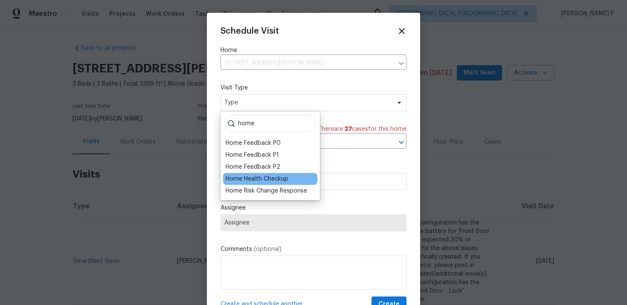
type input "home"
click at [250, 177] on div "Home Health Checkup" at bounding box center [257, 179] width 63 height 9
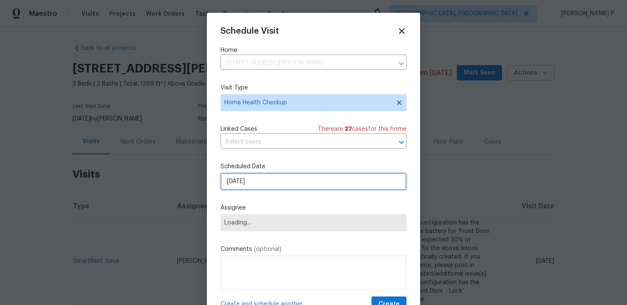
click at [277, 180] on input "[DATE]" at bounding box center [313, 181] width 186 height 17
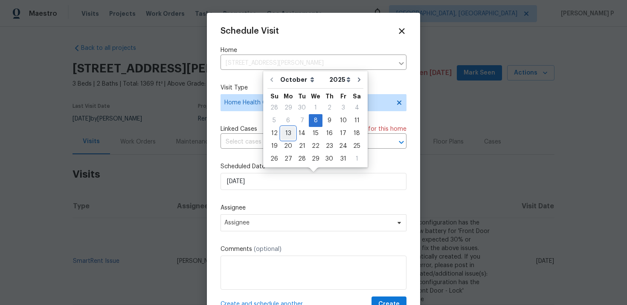
click at [286, 130] on div "13" at bounding box center [288, 133] width 14 height 12
type input "[DATE]"
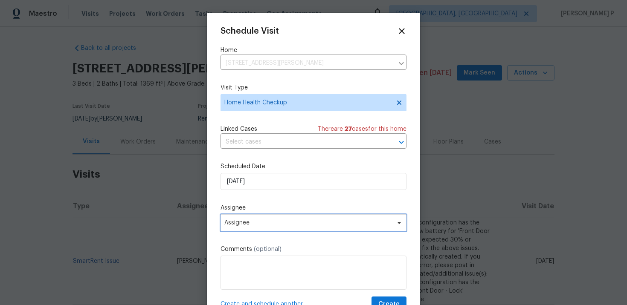
click at [266, 225] on span "Assignee" at bounding box center [307, 223] width 167 height 7
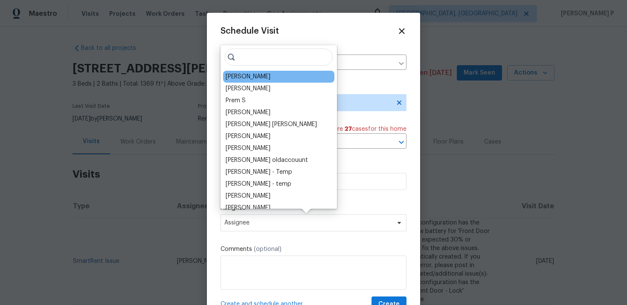
click at [255, 76] on div "[PERSON_NAME]" at bounding box center [248, 76] width 45 height 9
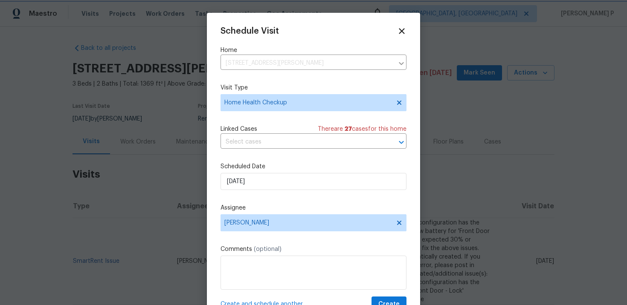
scroll to position [15, 0]
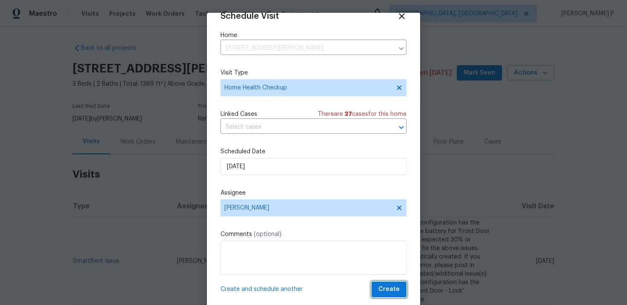
click at [395, 284] on span "Create" at bounding box center [388, 289] width 21 height 11
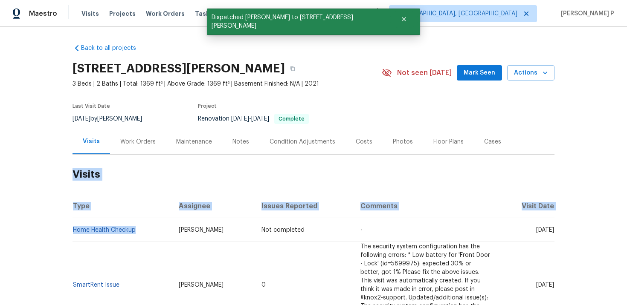
drag, startPoint x: 140, startPoint y: 229, endPoint x: 72, endPoint y: 232, distance: 68.3
click at [72, 232] on div "Back to all projects 159 Brandon Woods Dr, Spring Hill, TN 37174 3 Beds | 2 Bat…" at bounding box center [313, 166] width 627 height 278
click at [137, 228] on td "Home Health Checkup" at bounding box center [121, 230] width 99 height 24
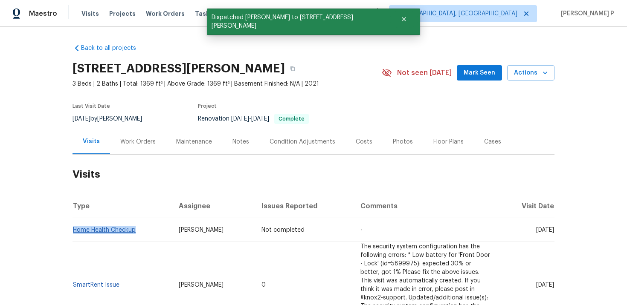
drag, startPoint x: 139, startPoint y: 229, endPoint x: 73, endPoint y: 229, distance: 65.6
click at [73, 229] on td "Home Health Checkup" at bounding box center [121, 230] width 99 height 24
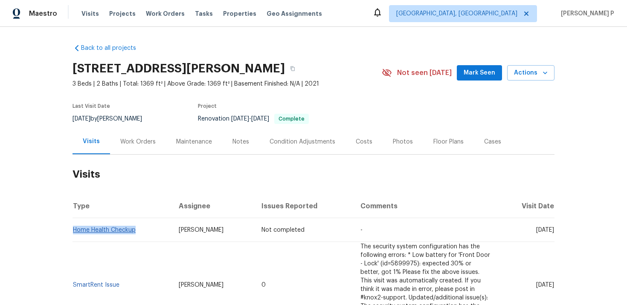
copy link "Home Health Checkup"
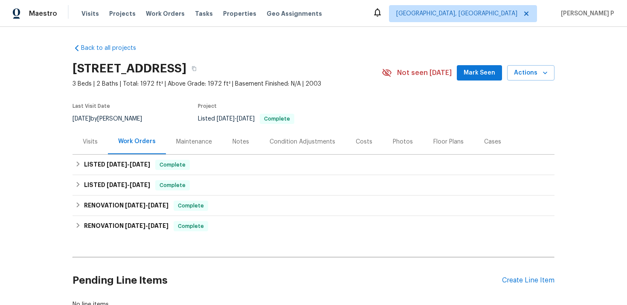
click at [92, 139] on div "Visits" at bounding box center [90, 142] width 15 height 9
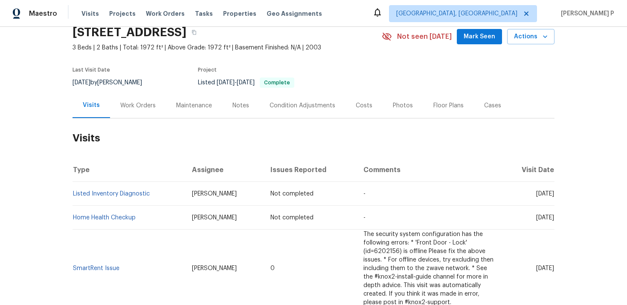
scroll to position [38, 0]
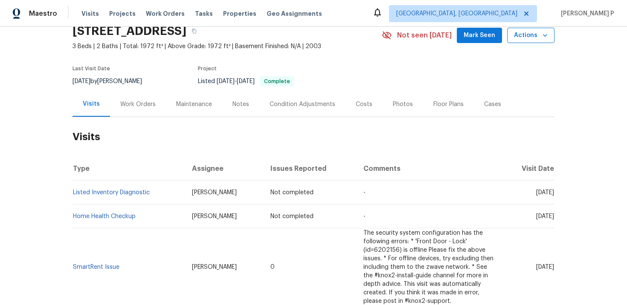
click at [532, 39] on span "Actions" at bounding box center [531, 35] width 34 height 11
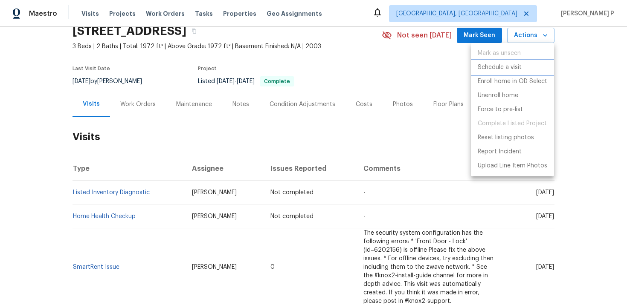
click at [499, 69] on p "Schedule a visit" at bounding box center [499, 67] width 44 height 9
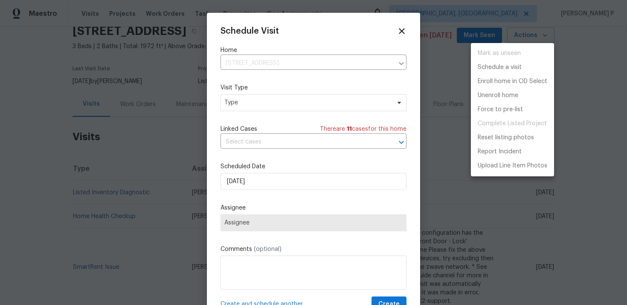
click at [261, 113] on div at bounding box center [313, 152] width 627 height 305
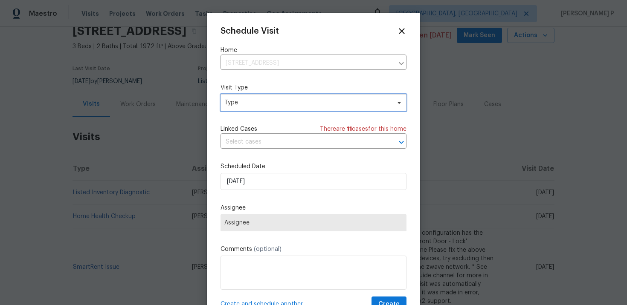
click at [261, 102] on span "Type" at bounding box center [307, 102] width 166 height 9
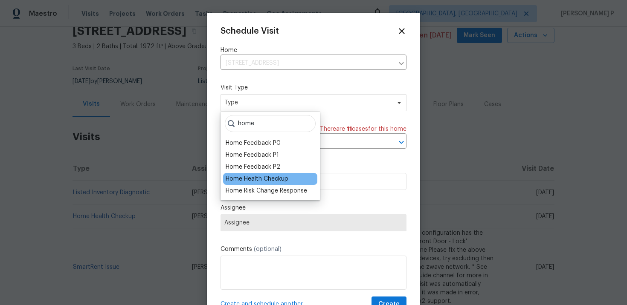
type input "home"
click at [260, 181] on div "Home Health Checkup" at bounding box center [257, 179] width 63 height 9
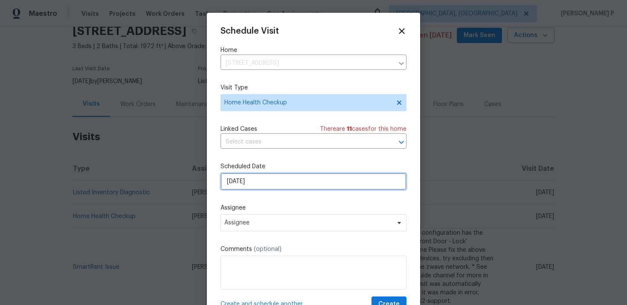
click at [266, 180] on input "[DATE]" at bounding box center [313, 181] width 186 height 17
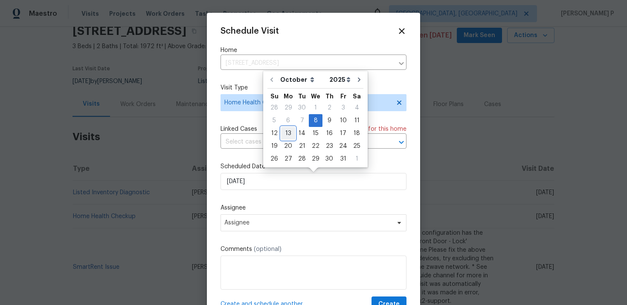
click at [289, 133] on div "13" at bounding box center [288, 133] width 14 height 12
type input "[DATE]"
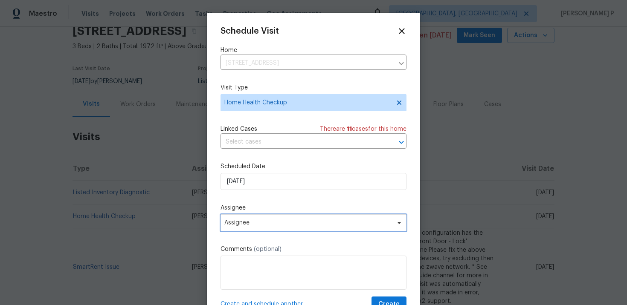
click at [274, 223] on span "Assignee" at bounding box center [307, 223] width 167 height 7
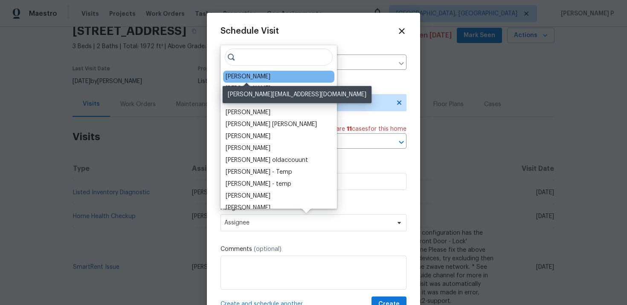
click at [257, 73] on div "[PERSON_NAME]" at bounding box center [248, 76] width 45 height 9
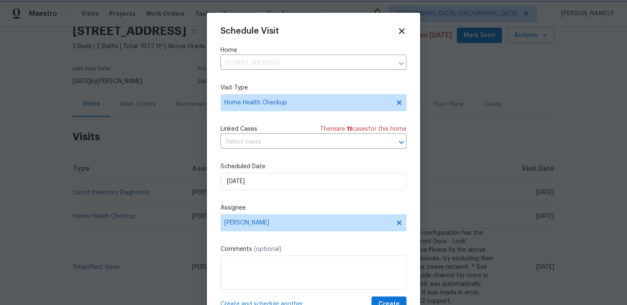
scroll to position [15, 0]
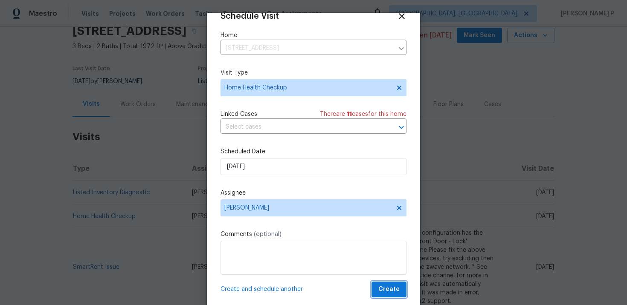
click at [391, 287] on span "Create" at bounding box center [388, 289] width 21 height 11
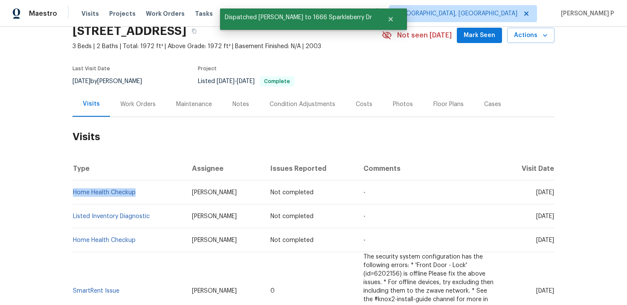
drag, startPoint x: 144, startPoint y: 197, endPoint x: 72, endPoint y: 196, distance: 71.6
click at [72, 196] on td "Home Health Checkup" at bounding box center [128, 193] width 113 height 24
copy link "Home Health Checkup"
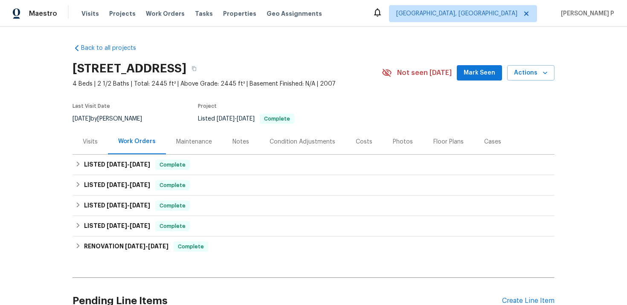
click at [90, 139] on div "Visits" at bounding box center [90, 142] width 15 height 9
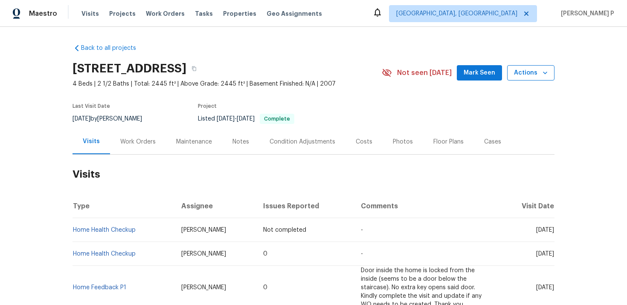
click at [526, 77] on span "Actions" at bounding box center [531, 73] width 34 height 11
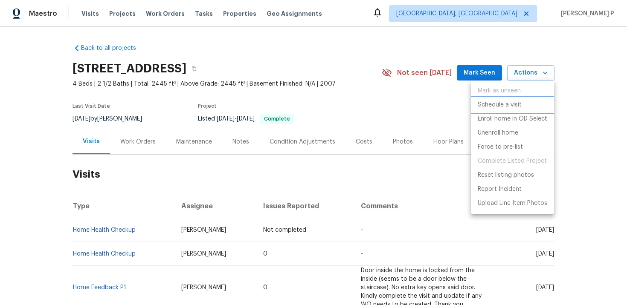
click at [497, 107] on p "Schedule a visit" at bounding box center [499, 105] width 44 height 9
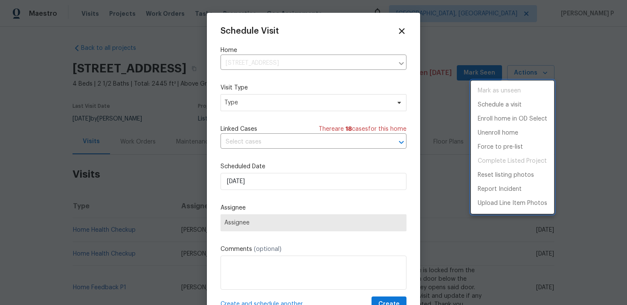
click at [256, 96] on div at bounding box center [313, 152] width 627 height 305
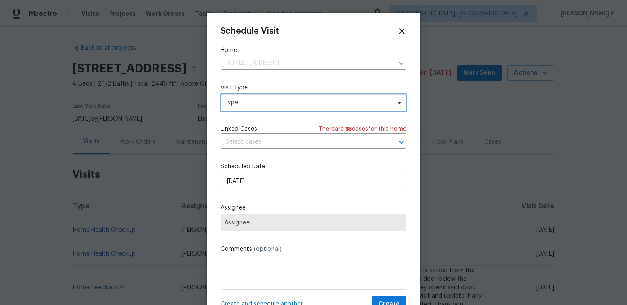
click at [257, 106] on span "Type" at bounding box center [307, 102] width 166 height 9
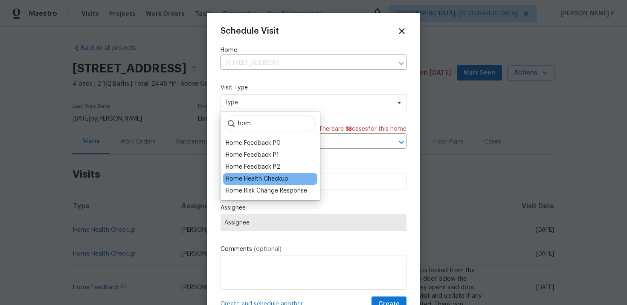
type input "hom"
click at [266, 182] on div "Home Health Checkup" at bounding box center [257, 179] width 63 height 9
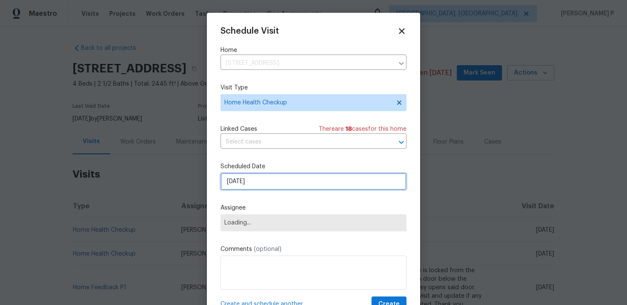
click at [284, 189] on input "[DATE]" at bounding box center [313, 181] width 186 height 17
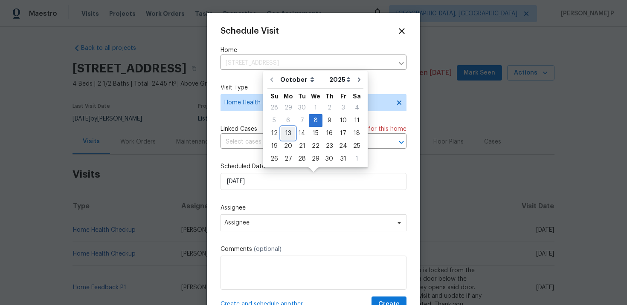
click at [283, 133] on div "13" at bounding box center [288, 133] width 14 height 12
type input "[DATE]"
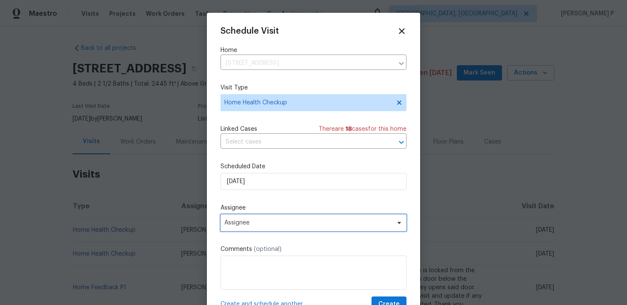
click at [278, 224] on span "Assignee" at bounding box center [307, 223] width 167 height 7
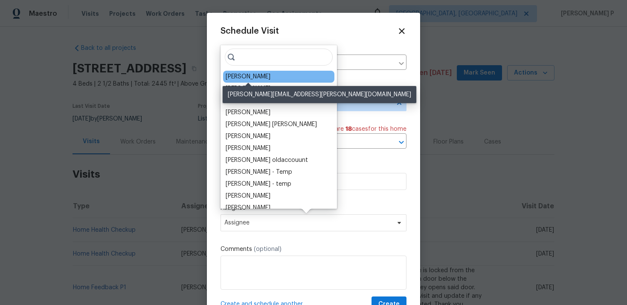
click at [254, 78] on div "[PERSON_NAME]" at bounding box center [248, 76] width 45 height 9
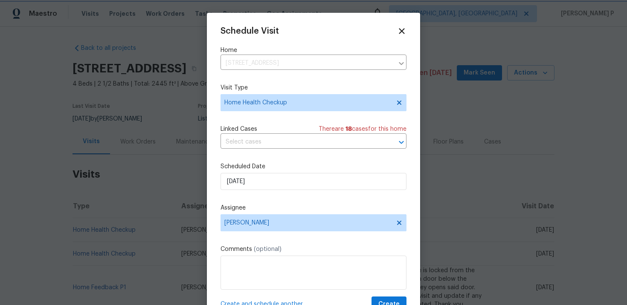
scroll to position [15, 0]
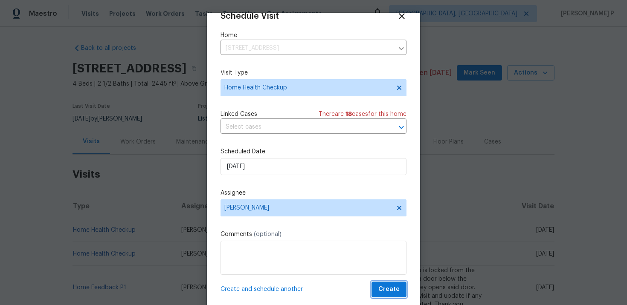
click at [393, 286] on span "Create" at bounding box center [388, 289] width 21 height 11
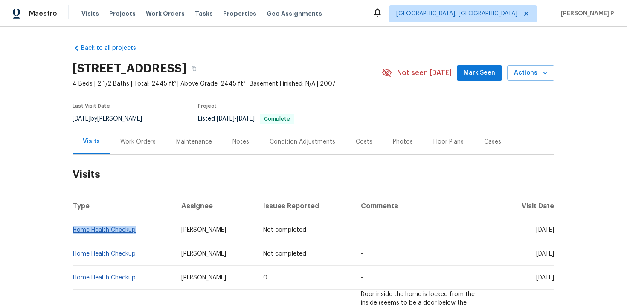
drag, startPoint x: 141, startPoint y: 234, endPoint x: 74, endPoint y: 232, distance: 66.9
click at [73, 232] on td "Home Health Checkup" at bounding box center [123, 230] width 102 height 24
copy link "Home Health Checkup"
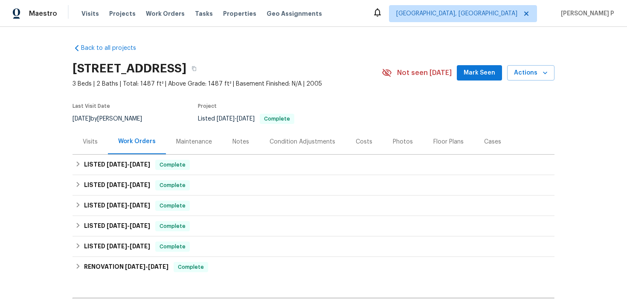
click at [85, 146] on div "Visits" at bounding box center [89, 141] width 35 height 25
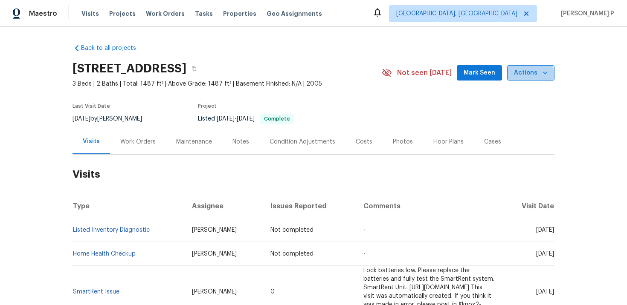
click at [525, 75] on span "Actions" at bounding box center [531, 73] width 34 height 11
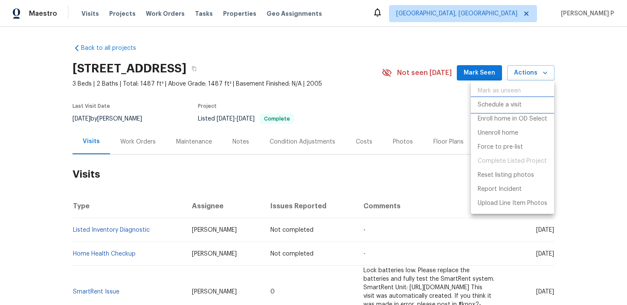
click at [492, 102] on p "Schedule a visit" at bounding box center [499, 105] width 44 height 9
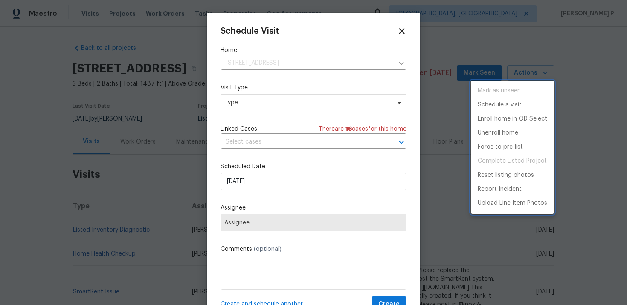
click at [243, 105] on div at bounding box center [313, 152] width 627 height 305
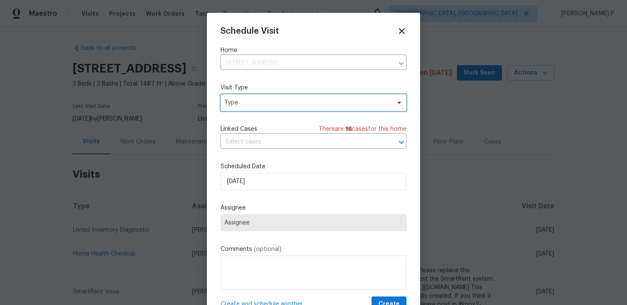
click at [243, 105] on span "Type" at bounding box center [307, 102] width 166 height 9
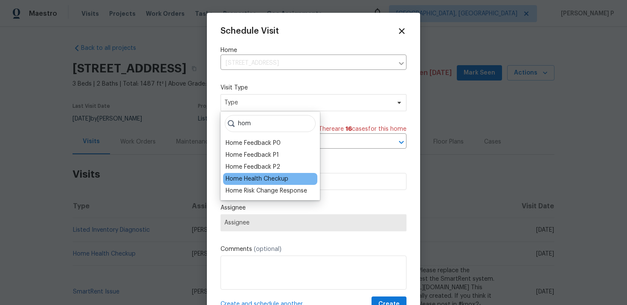
type input "hom"
click at [250, 180] on div "Home Health Checkup" at bounding box center [257, 179] width 63 height 9
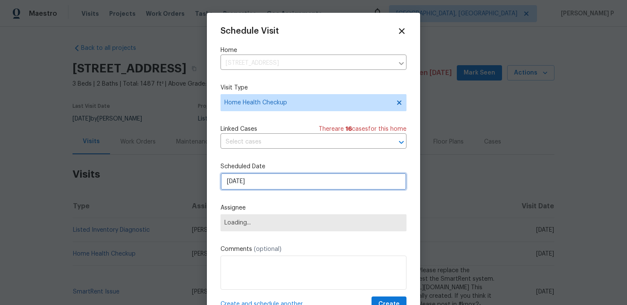
click at [269, 185] on input "[DATE]" at bounding box center [313, 181] width 186 height 17
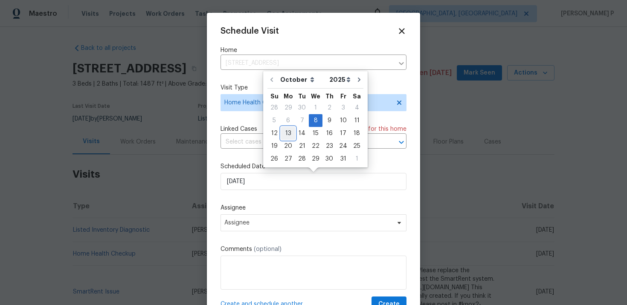
click at [287, 130] on div "13" at bounding box center [288, 133] width 14 height 12
type input "[DATE]"
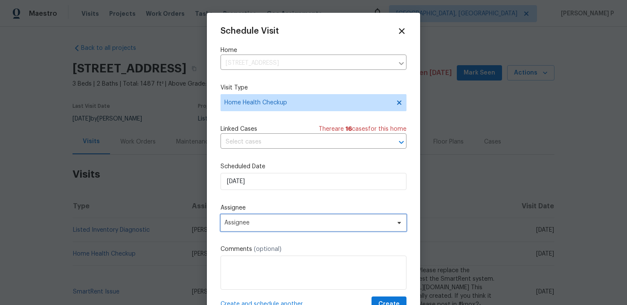
click at [287, 221] on span "Assignee" at bounding box center [307, 223] width 167 height 7
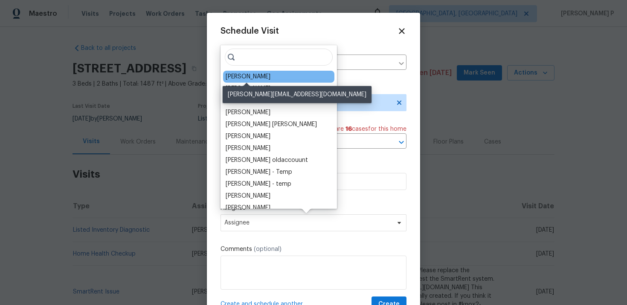
click at [266, 81] on div "[PERSON_NAME]" at bounding box center [248, 76] width 45 height 9
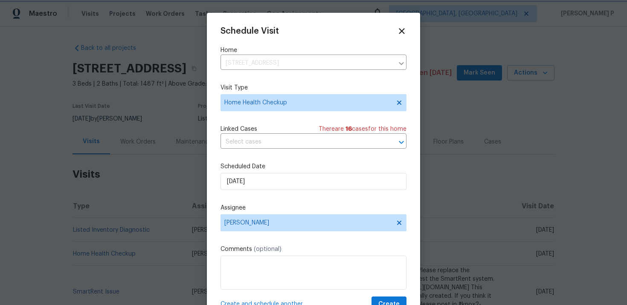
scroll to position [15, 0]
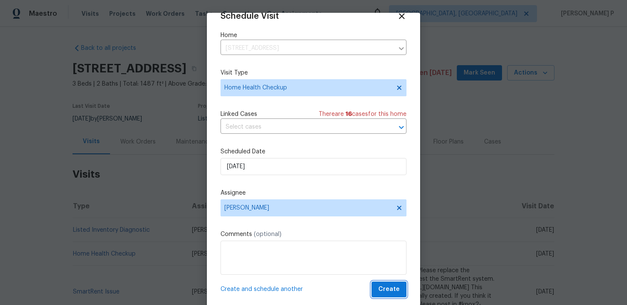
click at [387, 287] on span "Create" at bounding box center [388, 289] width 21 height 11
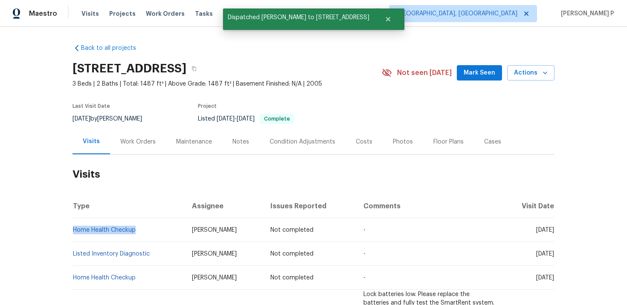
drag, startPoint x: 141, startPoint y: 229, endPoint x: 73, endPoint y: 227, distance: 68.2
click at [73, 227] on td "Home Health Checkup" at bounding box center [128, 230] width 113 height 24
copy link "Home Health Checkup"
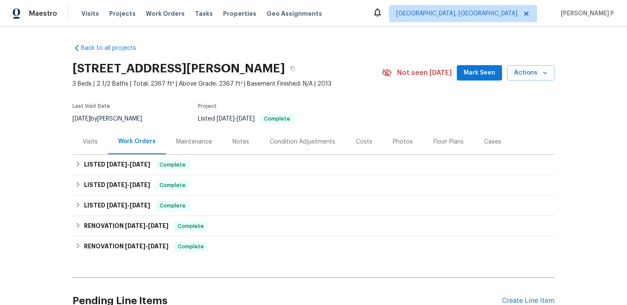
click at [87, 147] on div "Visits" at bounding box center [89, 141] width 35 height 25
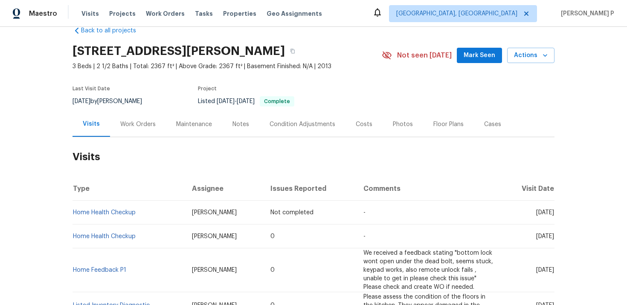
scroll to position [12, 0]
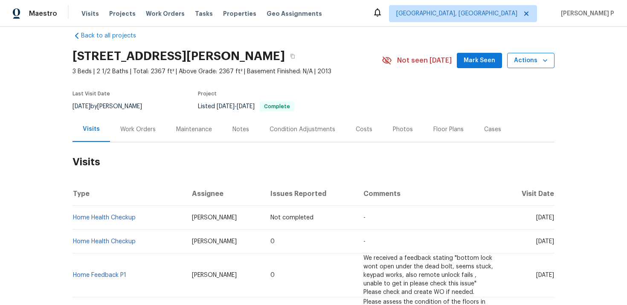
click at [534, 58] on span "Actions" at bounding box center [531, 60] width 34 height 11
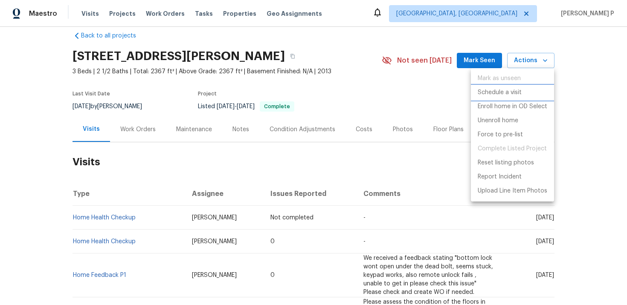
click at [502, 92] on p "Schedule a visit" at bounding box center [499, 92] width 44 height 9
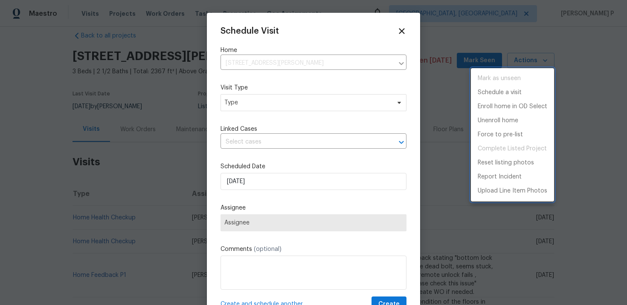
click at [257, 98] on div at bounding box center [313, 152] width 627 height 305
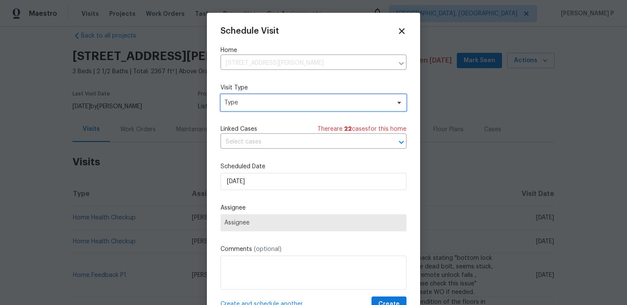
click at [252, 101] on span "Type" at bounding box center [307, 102] width 166 height 9
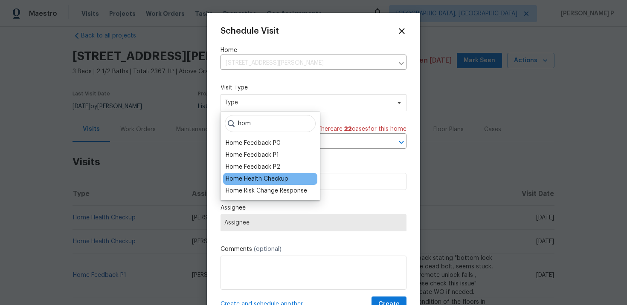
type input "hom"
click at [257, 175] on div "Home Health Checkup" at bounding box center [257, 179] width 63 height 9
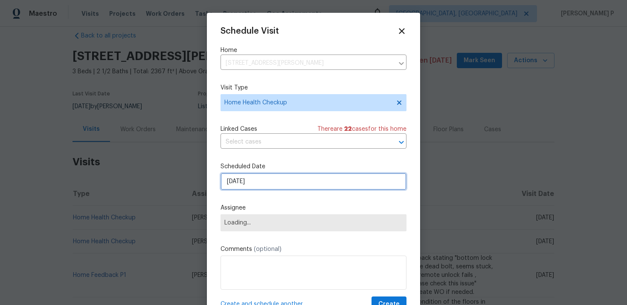
click at [261, 182] on input "[DATE]" at bounding box center [313, 181] width 186 height 17
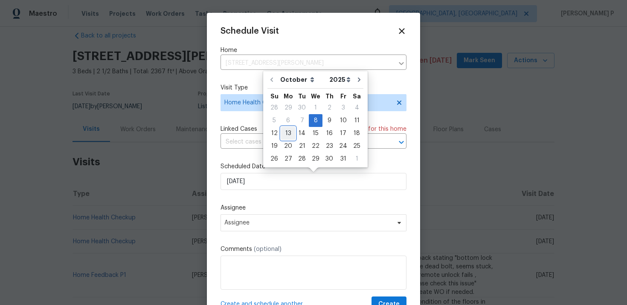
click at [289, 132] on div "13" at bounding box center [288, 133] width 14 height 12
type input "[DATE]"
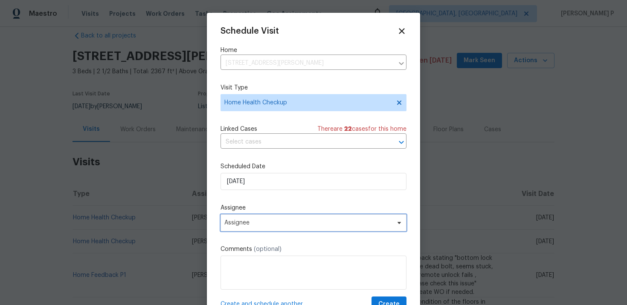
click at [273, 229] on span "Assignee" at bounding box center [313, 222] width 186 height 17
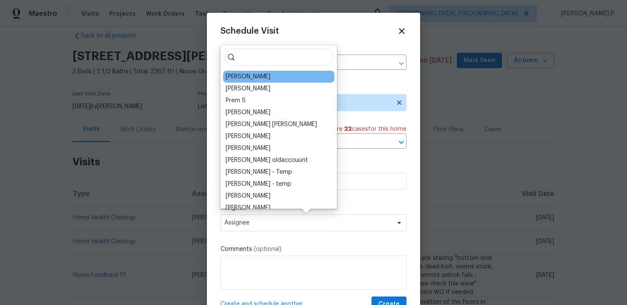
click at [258, 77] on div "[PERSON_NAME]" at bounding box center [248, 76] width 45 height 9
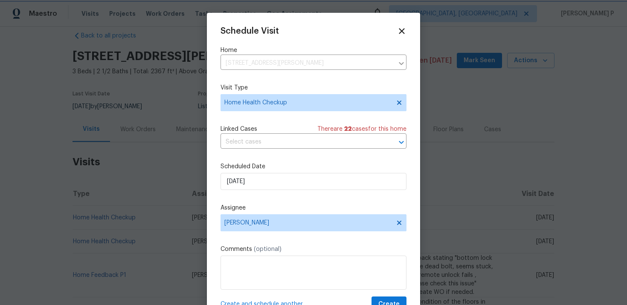
scroll to position [15, 0]
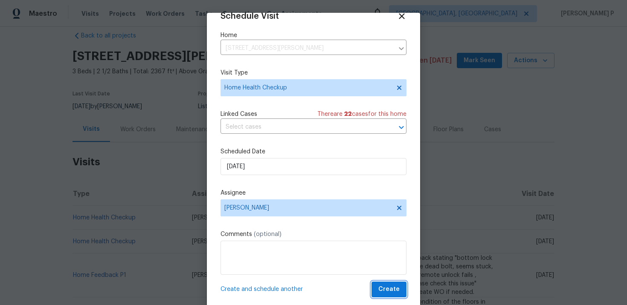
click at [388, 284] on button "Create" at bounding box center [388, 290] width 35 height 16
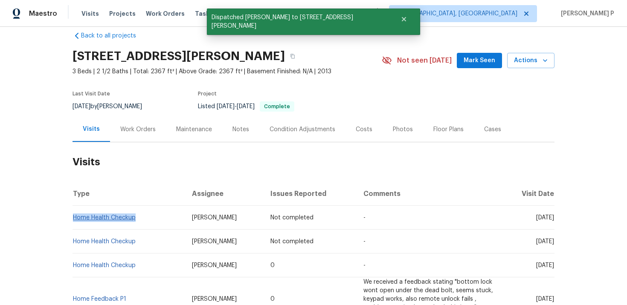
drag, startPoint x: 145, startPoint y: 218, endPoint x: 74, endPoint y: 218, distance: 70.8
click at [74, 218] on td "Home Health Checkup" at bounding box center [128, 218] width 113 height 24
copy link "Home Health Checkup"
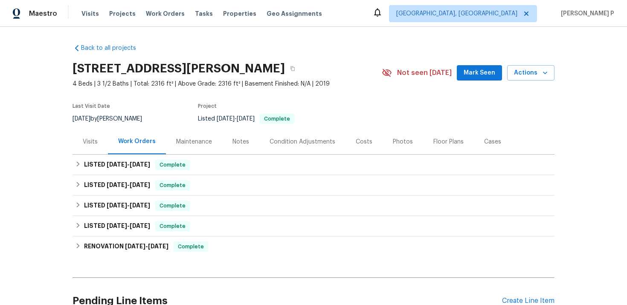
click at [87, 142] on div "Visits" at bounding box center [90, 142] width 15 height 9
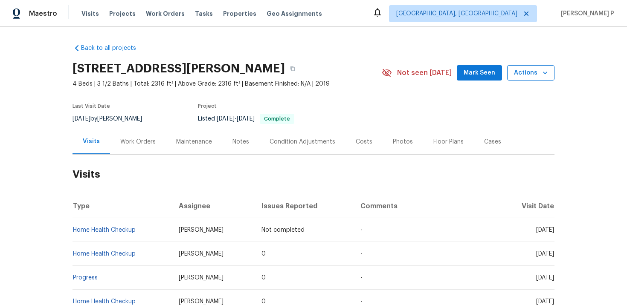
click at [515, 72] on span "Actions" at bounding box center [531, 73] width 34 height 11
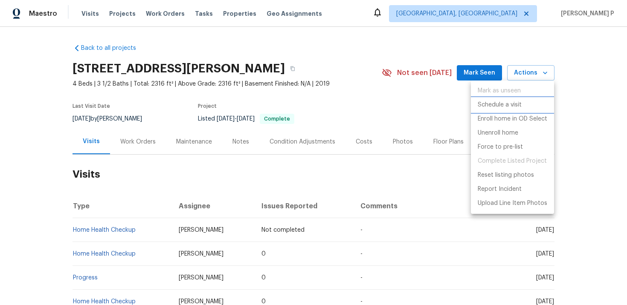
click at [510, 105] on p "Schedule a visit" at bounding box center [499, 105] width 44 height 9
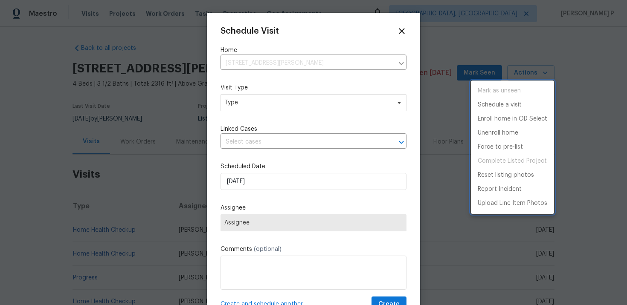
click at [236, 107] on div at bounding box center [313, 152] width 627 height 305
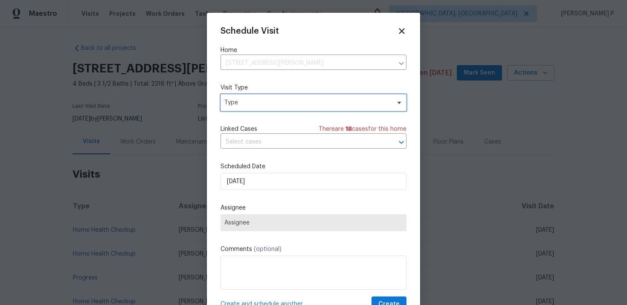
click at [244, 104] on span "Type" at bounding box center [307, 102] width 166 height 9
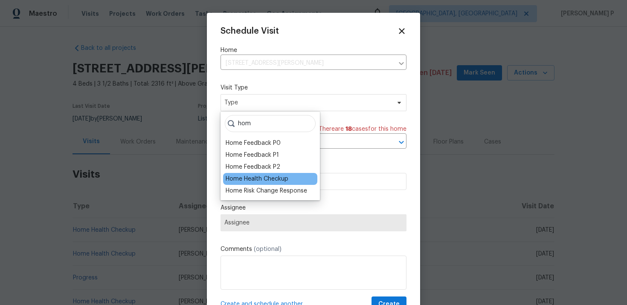
type input "hom"
click at [247, 174] on div "Home Health Checkup" at bounding box center [270, 179] width 94 height 12
click at [247, 179] on div "Home Health Checkup" at bounding box center [257, 179] width 63 height 9
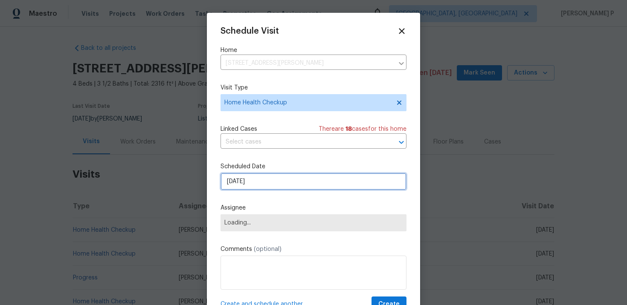
click at [249, 187] on input "10/8/2025" at bounding box center [313, 181] width 186 height 17
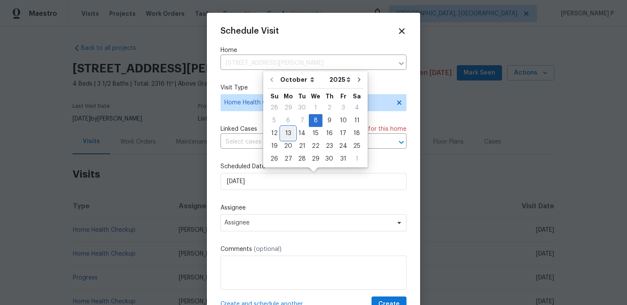
click at [284, 137] on div "13" at bounding box center [288, 133] width 14 height 12
type input "10/13/2025"
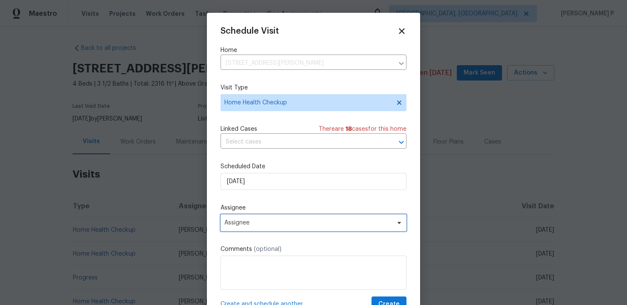
click at [277, 229] on span "Assignee" at bounding box center [313, 222] width 186 height 17
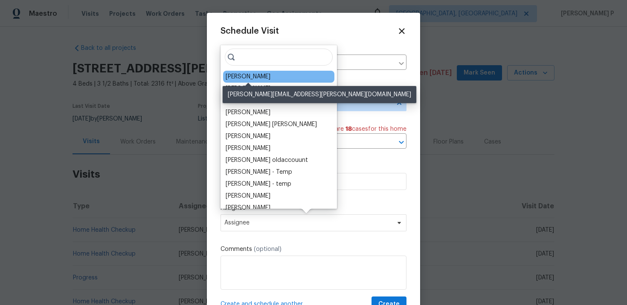
click at [255, 78] on div "[PERSON_NAME]" at bounding box center [248, 76] width 45 height 9
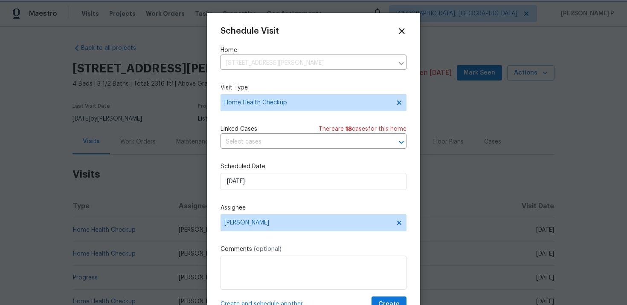
scroll to position [15, 0]
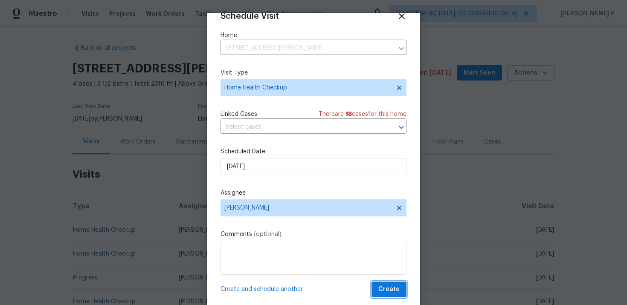
click at [381, 286] on span "Create" at bounding box center [388, 289] width 21 height 11
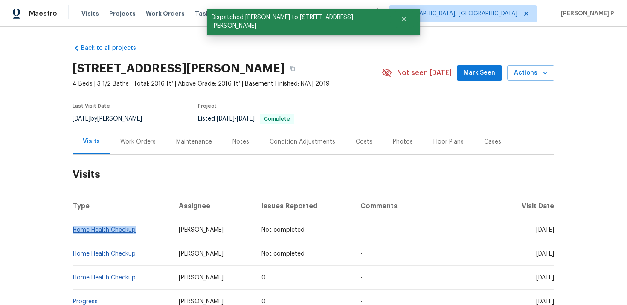
drag, startPoint x: 154, startPoint y: 229, endPoint x: 73, endPoint y: 229, distance: 80.6
click at [73, 229] on td "Home Health Checkup" at bounding box center [121, 230] width 99 height 24
copy link "Home Health Checkup"
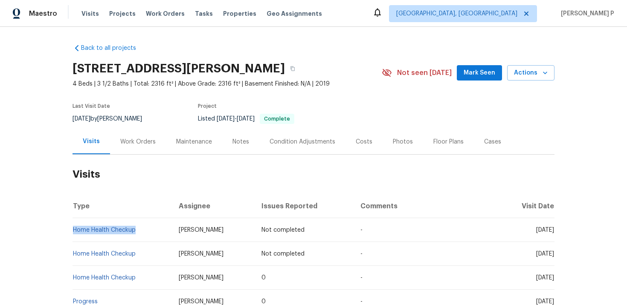
copy link "Home Health Checkup"
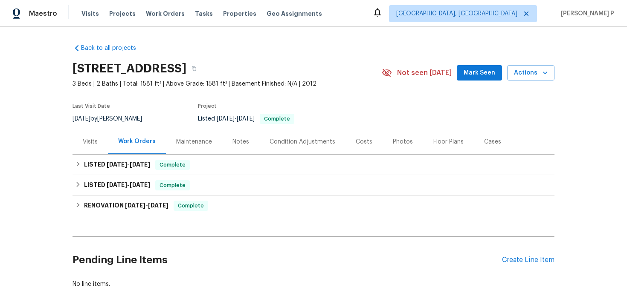
click at [92, 136] on div "Visits" at bounding box center [89, 141] width 35 height 25
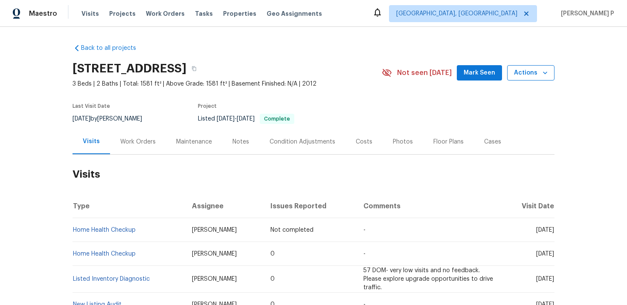
click at [526, 68] on span "Actions" at bounding box center [531, 73] width 34 height 11
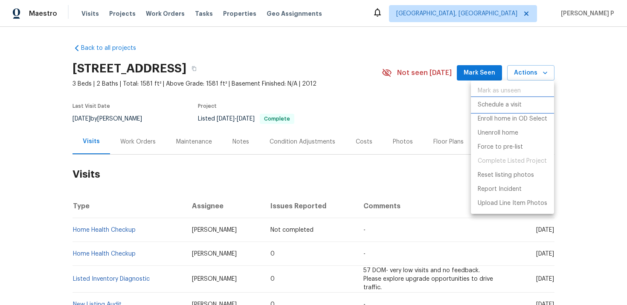
click at [490, 104] on p "Schedule a visit" at bounding box center [499, 105] width 44 height 9
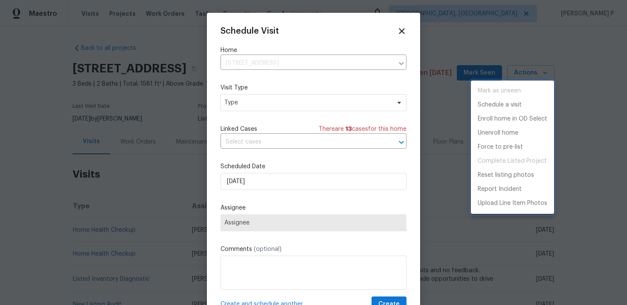
click at [300, 102] on div at bounding box center [313, 152] width 627 height 305
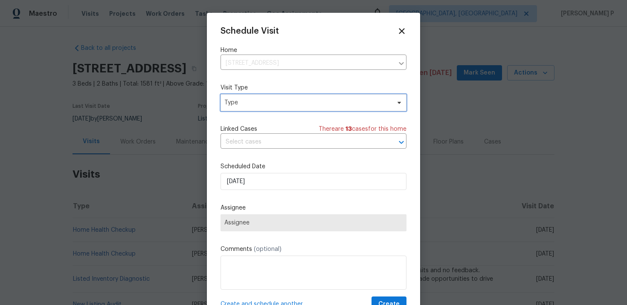
click at [300, 102] on span "Type" at bounding box center [307, 102] width 166 height 9
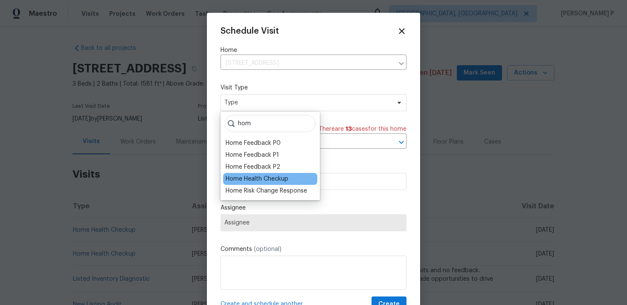
type input "hom"
click at [263, 180] on div "Home Health Checkup" at bounding box center [257, 179] width 63 height 9
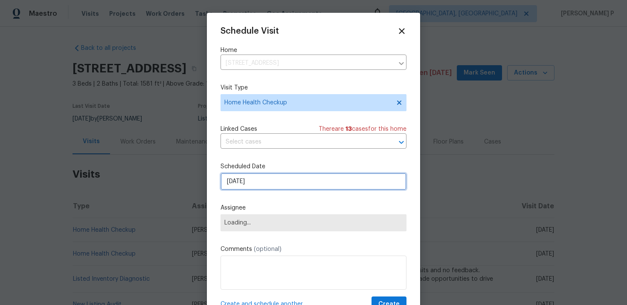
click at [279, 178] on input "[DATE]" at bounding box center [313, 181] width 186 height 17
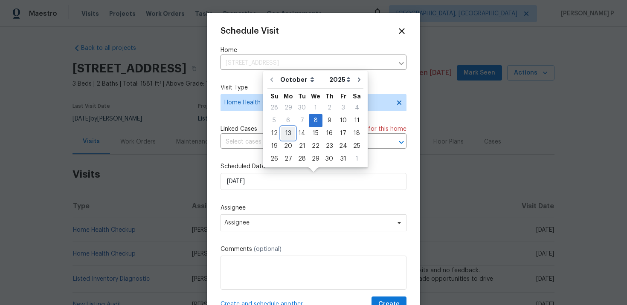
click at [287, 133] on div "13" at bounding box center [288, 133] width 14 height 12
type input "[DATE]"
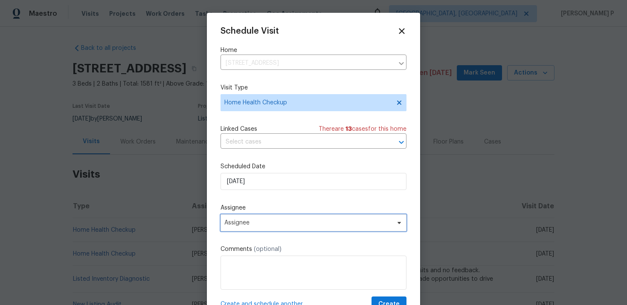
click at [275, 228] on span "Assignee" at bounding box center [313, 222] width 186 height 17
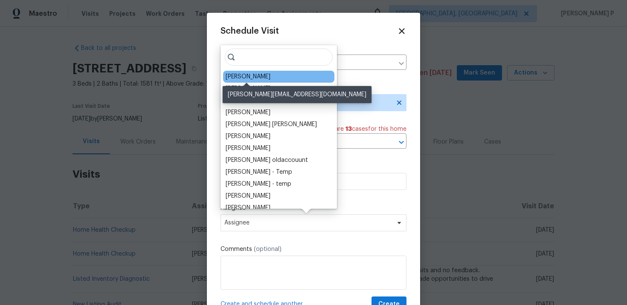
click at [265, 73] on div "[PERSON_NAME]" at bounding box center [248, 76] width 45 height 9
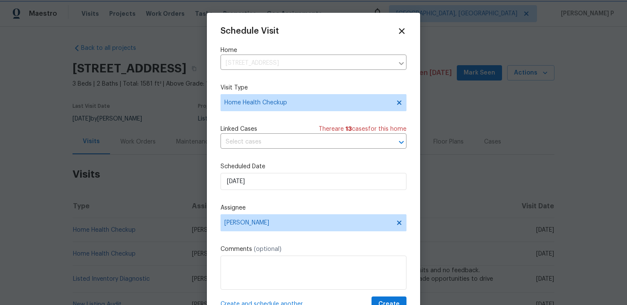
scroll to position [15, 0]
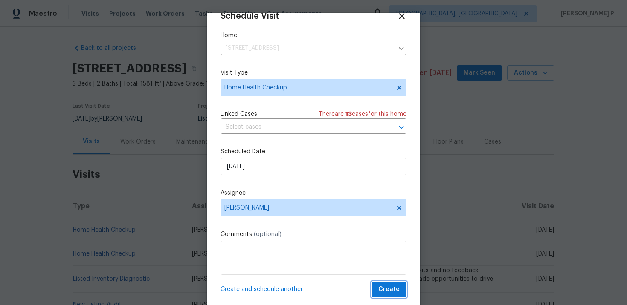
click at [381, 289] on span "Create" at bounding box center [388, 289] width 21 height 11
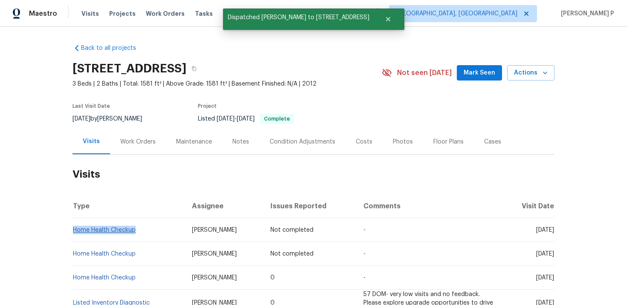
drag, startPoint x: 139, startPoint y: 228, endPoint x: 73, endPoint y: 230, distance: 66.5
click at [73, 230] on td "Home Health Checkup" at bounding box center [128, 230] width 113 height 24
copy link "Home Health Checkup"
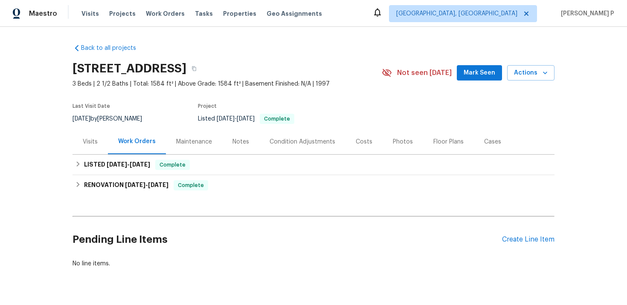
click at [90, 142] on div "Visits" at bounding box center [90, 142] width 15 height 9
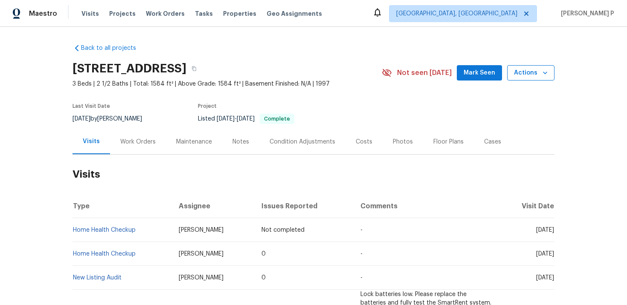
click at [519, 72] on span "Actions" at bounding box center [531, 73] width 34 height 11
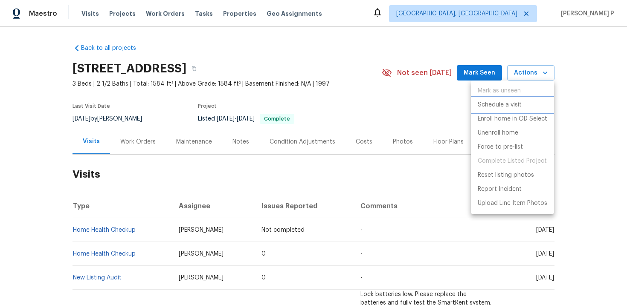
click at [514, 104] on p "Schedule a visit" at bounding box center [499, 105] width 44 height 9
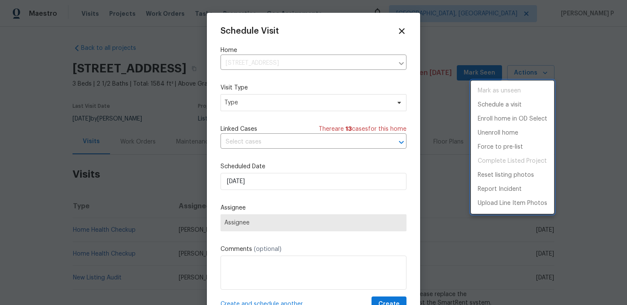
click at [266, 105] on div at bounding box center [313, 152] width 627 height 305
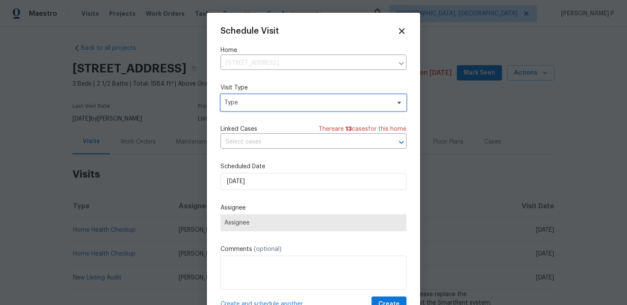
click at [248, 105] on span "Type" at bounding box center [307, 102] width 166 height 9
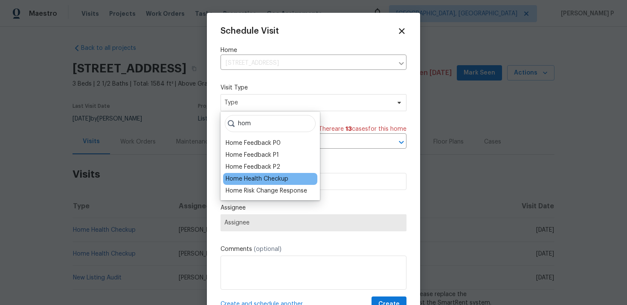
type input "hom"
click at [275, 179] on div "Home Health Checkup" at bounding box center [257, 179] width 63 height 9
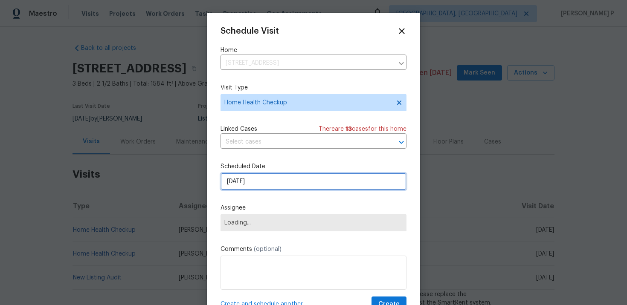
click at [269, 188] on input "[DATE]" at bounding box center [313, 181] width 186 height 17
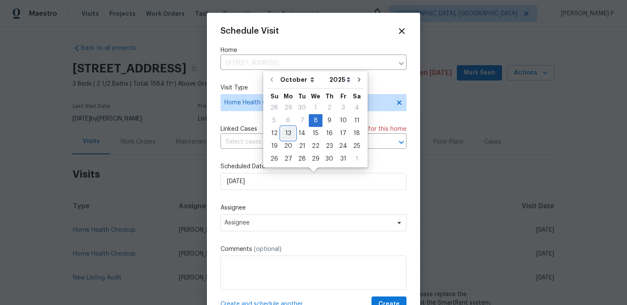
click at [286, 135] on div "13" at bounding box center [288, 133] width 14 height 12
type input "[DATE]"
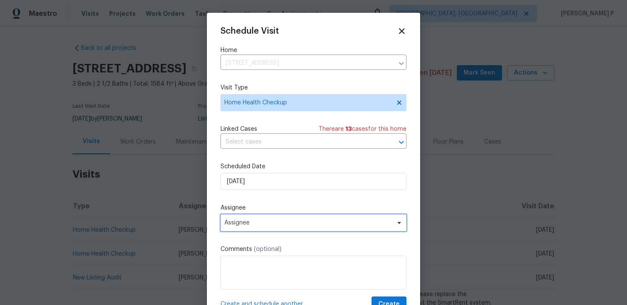
click at [288, 228] on span "Assignee" at bounding box center [313, 222] width 186 height 17
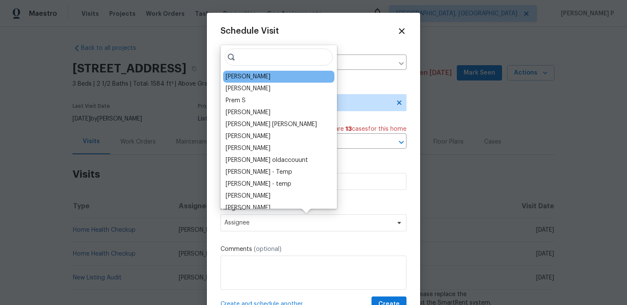
click at [262, 81] on div "[PERSON_NAME]" at bounding box center [248, 76] width 45 height 9
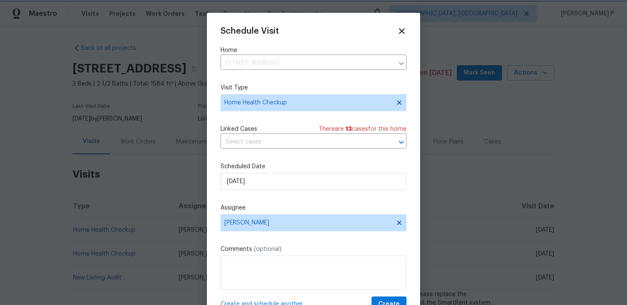
scroll to position [15, 0]
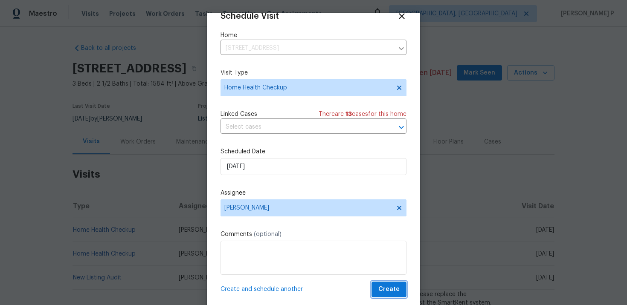
click at [383, 284] on span "Create" at bounding box center [388, 289] width 21 height 11
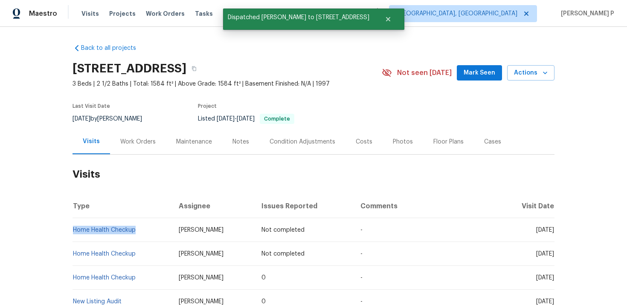
drag, startPoint x: 144, startPoint y: 231, endPoint x: 74, endPoint y: 226, distance: 69.7
click at [74, 226] on td "Home Health Checkup" at bounding box center [121, 230] width 99 height 24
copy link "Home Health Checkup"
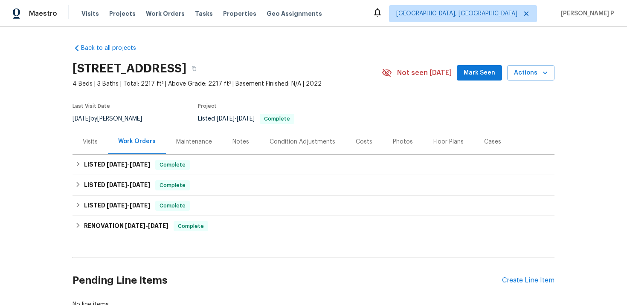
click at [80, 144] on div "Visits" at bounding box center [89, 141] width 35 height 25
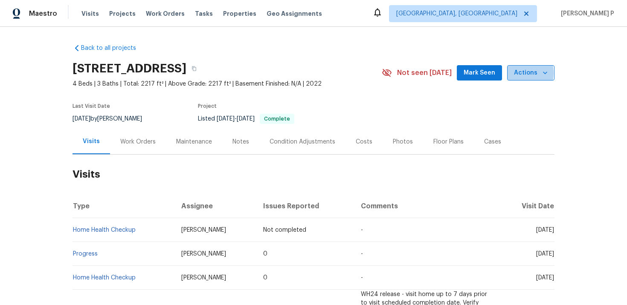
click at [513, 73] on button "Actions" at bounding box center [530, 73] width 47 height 16
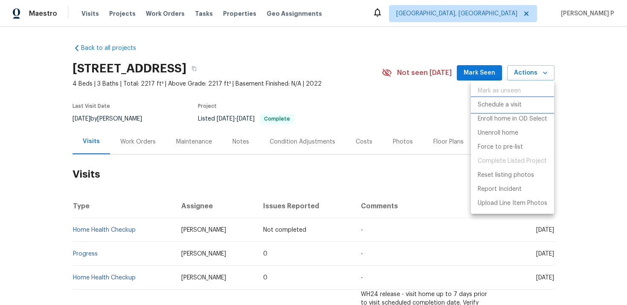
click at [500, 103] on p "Schedule a visit" at bounding box center [499, 105] width 44 height 9
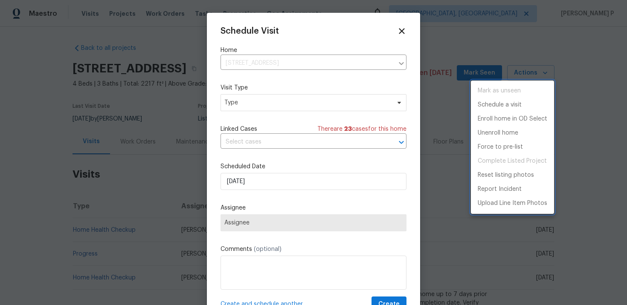
click at [295, 98] on div at bounding box center [313, 152] width 627 height 305
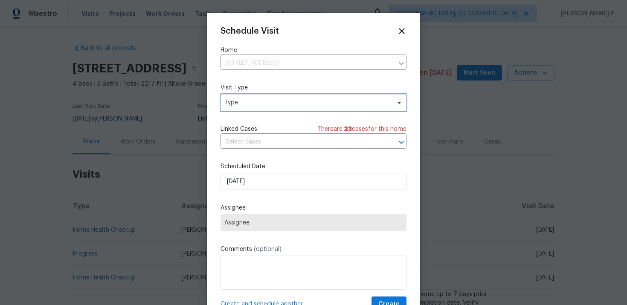
click at [267, 103] on span "Type" at bounding box center [307, 102] width 166 height 9
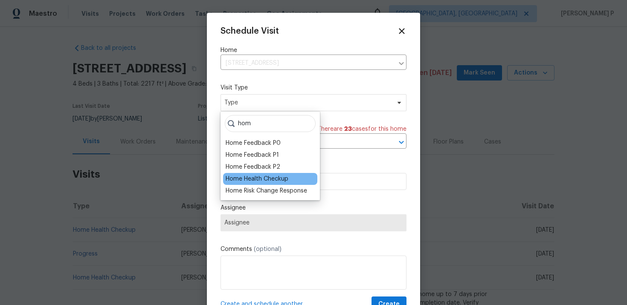
type input "hom"
click at [253, 175] on div "Home Health Checkup" at bounding box center [257, 179] width 63 height 9
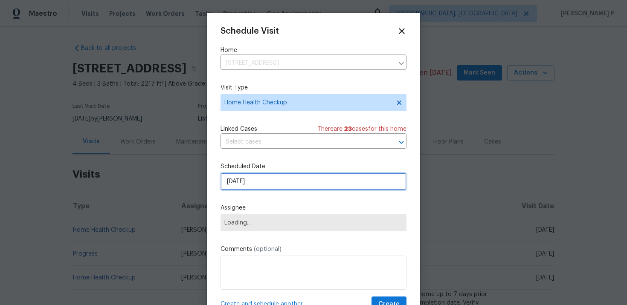
click at [252, 180] on input "[DATE]" at bounding box center [313, 181] width 186 height 17
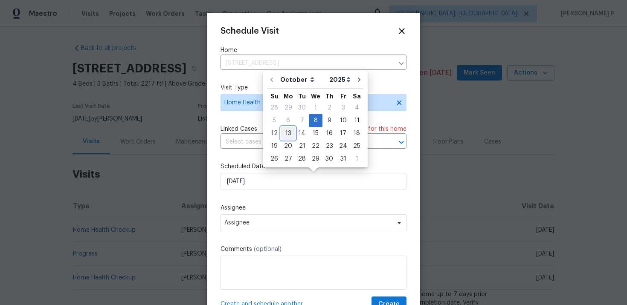
click at [287, 133] on div "13" at bounding box center [288, 133] width 14 height 12
type input "[DATE]"
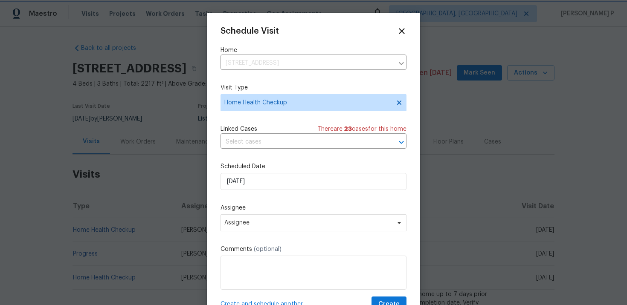
scroll to position [15, 0]
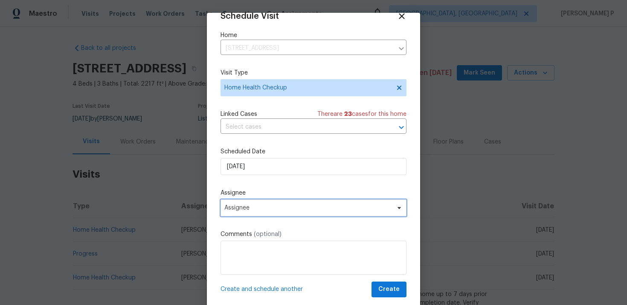
click at [260, 206] on span "Assignee" at bounding box center [307, 208] width 167 height 7
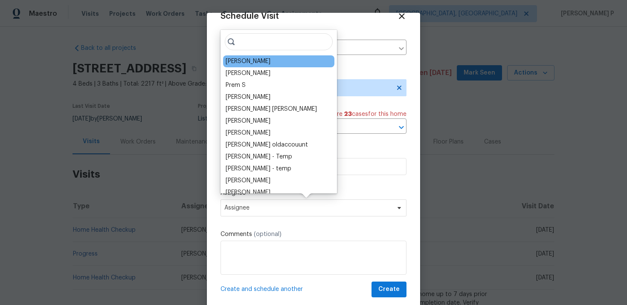
click at [249, 60] on div "[PERSON_NAME]" at bounding box center [248, 61] width 45 height 9
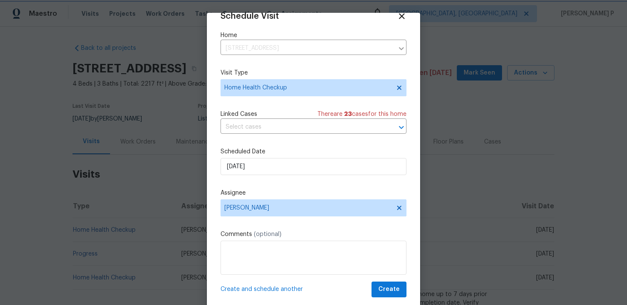
scroll to position [19, 0]
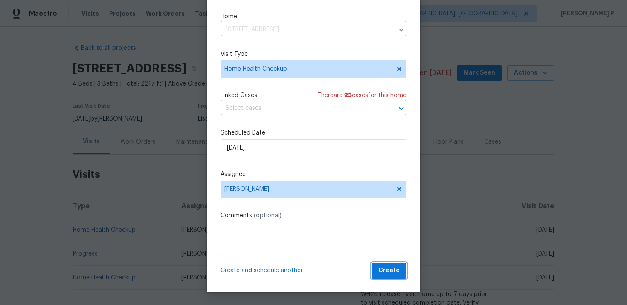
click at [386, 265] on button "Create" at bounding box center [388, 271] width 35 height 16
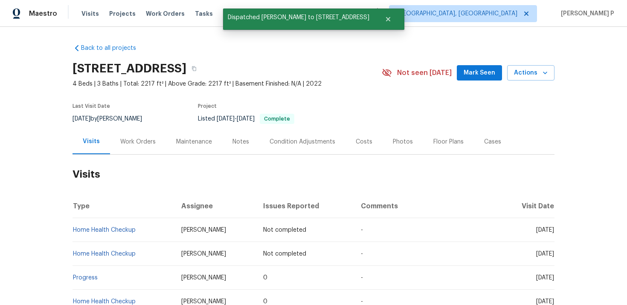
scroll to position [0, 0]
drag, startPoint x: 139, startPoint y: 228, endPoint x: 72, endPoint y: 230, distance: 66.9
click at [72, 230] on td "Home Health Checkup" at bounding box center [123, 230] width 102 height 24
copy link "Home Health Checkup"
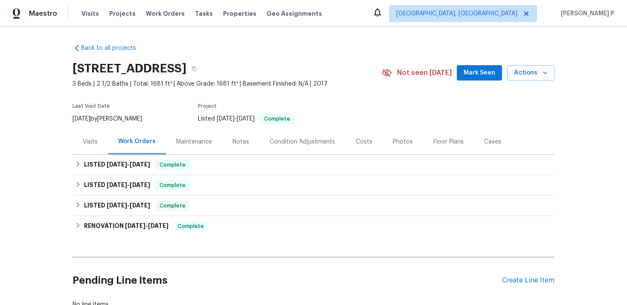
click at [91, 142] on div "Visits" at bounding box center [90, 142] width 15 height 9
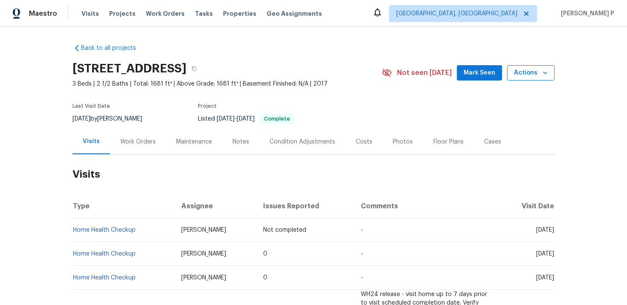
click at [523, 77] on span "Actions" at bounding box center [531, 73] width 34 height 11
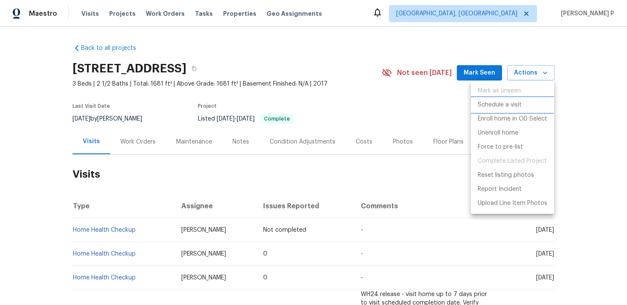
click at [507, 103] on p "Schedule a visit" at bounding box center [499, 105] width 44 height 9
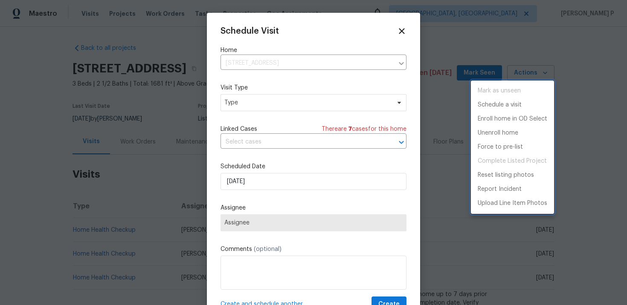
click at [314, 105] on div at bounding box center [313, 152] width 627 height 305
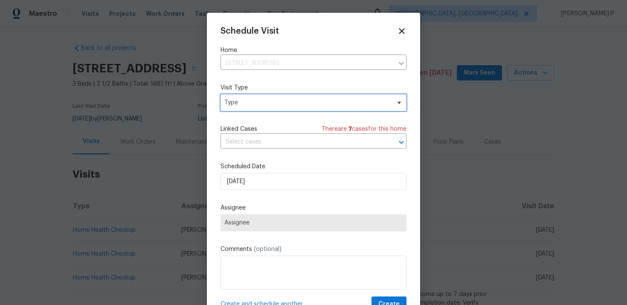
click at [314, 105] on span "Type" at bounding box center [307, 102] width 166 height 9
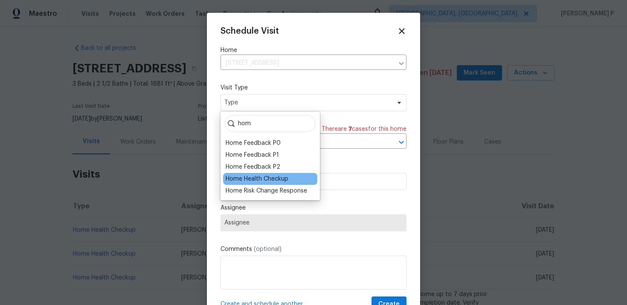
type input "hom"
click at [264, 179] on div "Home Health Checkup" at bounding box center [257, 179] width 63 height 9
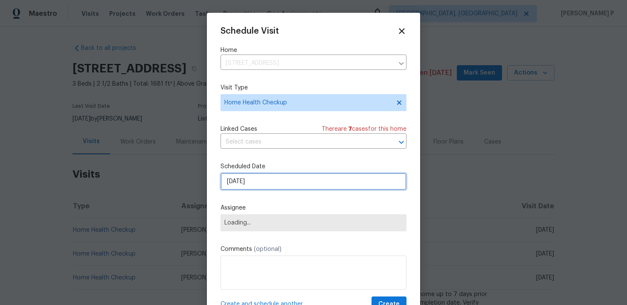
click at [256, 185] on input "[DATE]" at bounding box center [313, 181] width 186 height 17
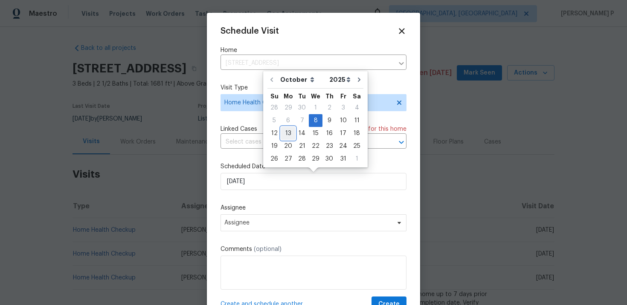
click at [284, 136] on div "13" at bounding box center [288, 133] width 14 height 12
type input "[DATE]"
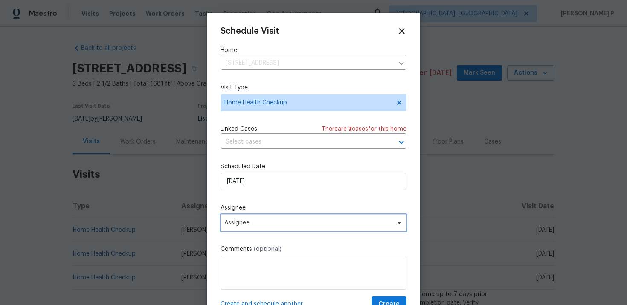
click at [283, 219] on span "Assignee" at bounding box center [313, 222] width 186 height 17
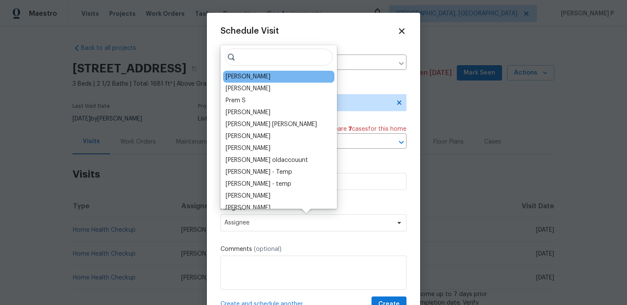
click at [253, 78] on div "[PERSON_NAME]" at bounding box center [248, 76] width 45 height 9
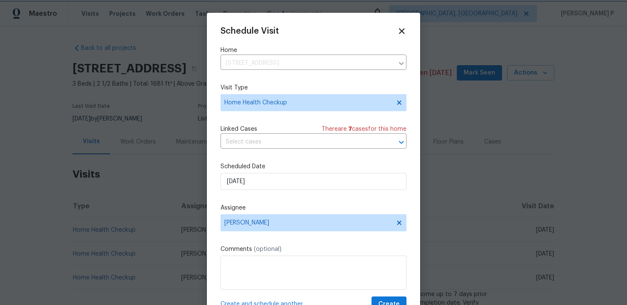
scroll to position [15, 0]
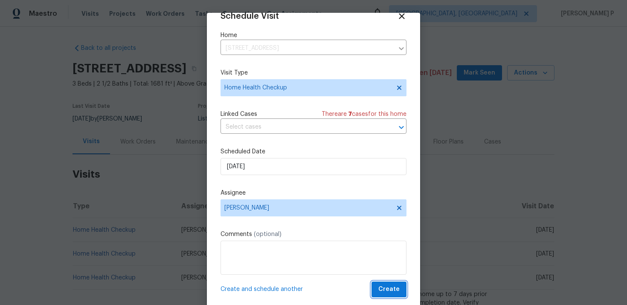
click at [391, 285] on span "Create" at bounding box center [388, 289] width 21 height 11
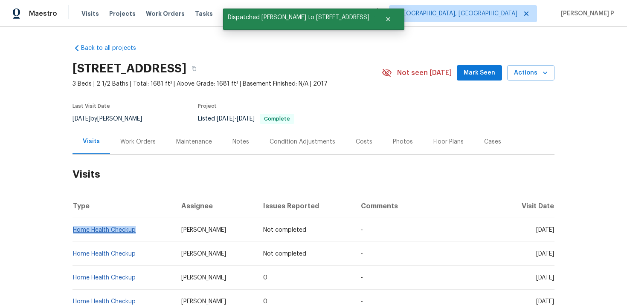
drag, startPoint x: 137, startPoint y: 228, endPoint x: 74, endPoint y: 228, distance: 63.5
click at [74, 228] on td "Home Health Checkup" at bounding box center [123, 230] width 102 height 24
copy link "Home Health Checkup"
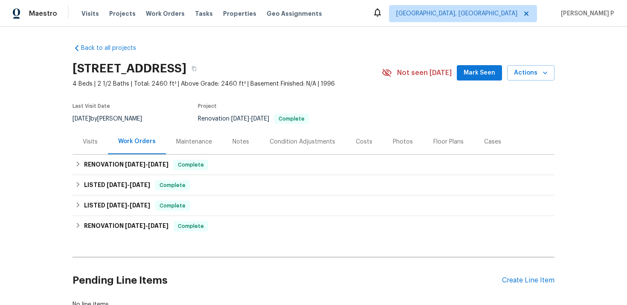
click at [95, 144] on div "Visits" at bounding box center [90, 142] width 15 height 9
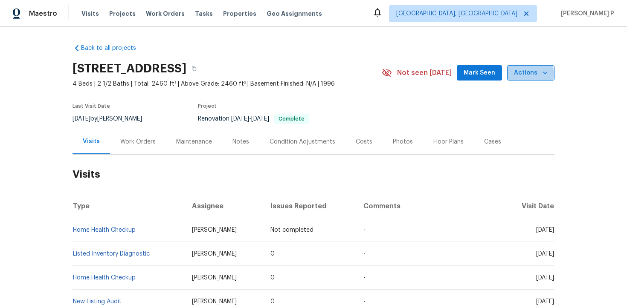
click at [526, 74] on span "Actions" at bounding box center [531, 73] width 34 height 11
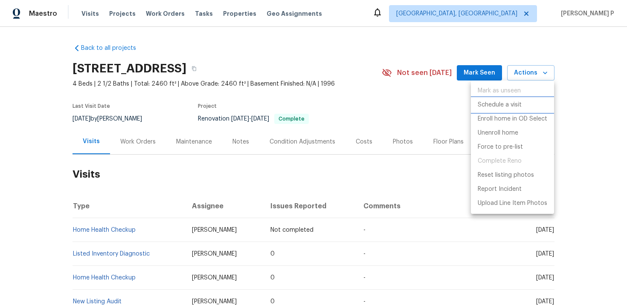
click at [494, 106] on p "Schedule a visit" at bounding box center [499, 105] width 44 height 9
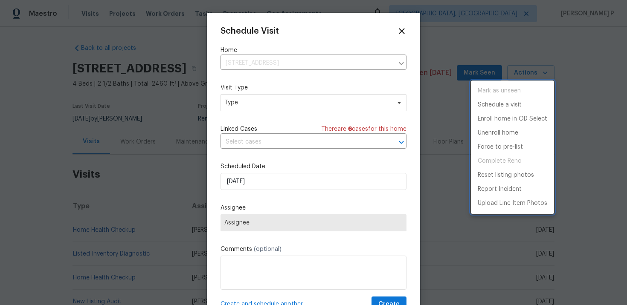
click at [291, 102] on div at bounding box center [313, 152] width 627 height 305
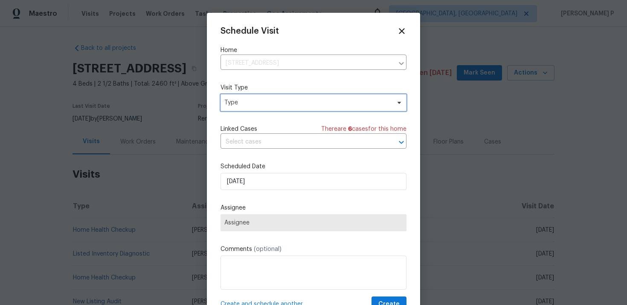
click at [278, 104] on span "Type" at bounding box center [307, 102] width 166 height 9
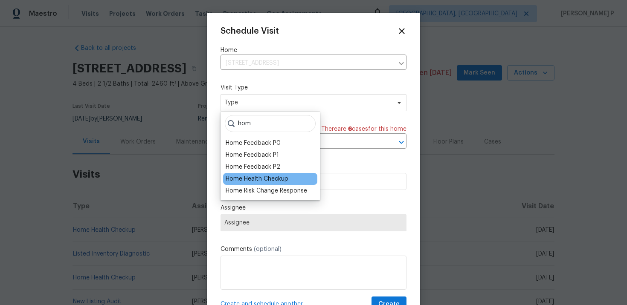
type input "hom"
click at [270, 177] on div "Home Health Checkup" at bounding box center [257, 179] width 63 height 9
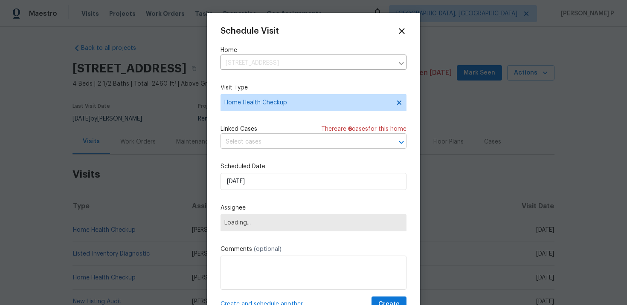
click at [253, 142] on input "text" at bounding box center [301, 142] width 162 height 13
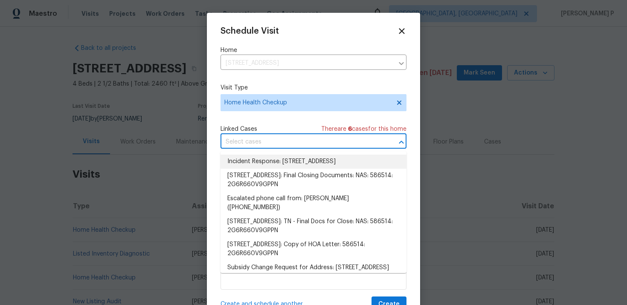
click at [216, 148] on div "Schedule Visit Home [STREET_ADDRESS] ​ Visit Type Home Health Checkup Linked Ca…" at bounding box center [313, 162] width 213 height 298
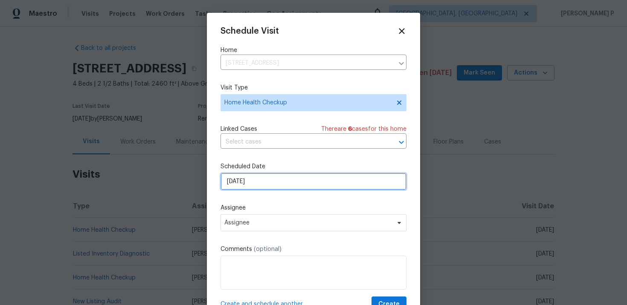
click at [258, 182] on input "[DATE]" at bounding box center [313, 181] width 186 height 17
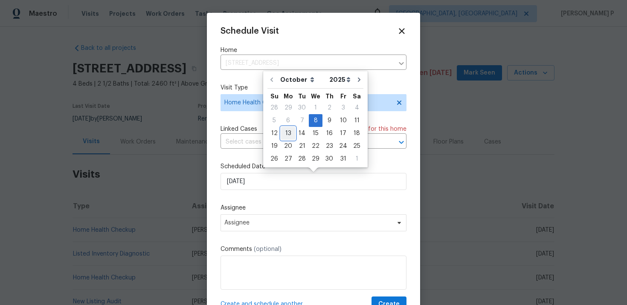
click at [289, 132] on div "13" at bounding box center [288, 133] width 14 height 12
type input "[DATE]"
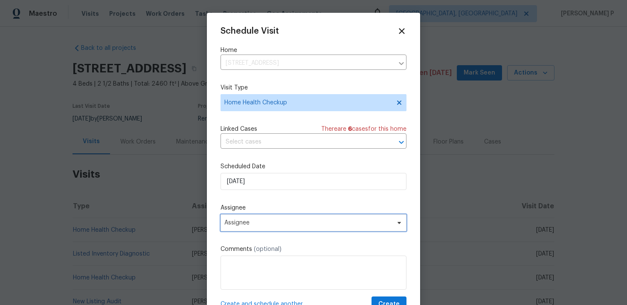
click at [248, 229] on span "Assignee" at bounding box center [313, 222] width 186 height 17
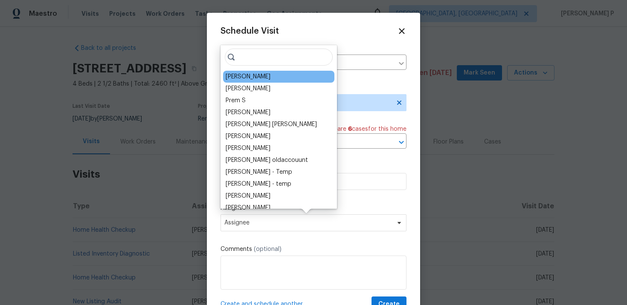
click at [240, 81] on div "[PERSON_NAME]" at bounding box center [278, 77] width 111 height 12
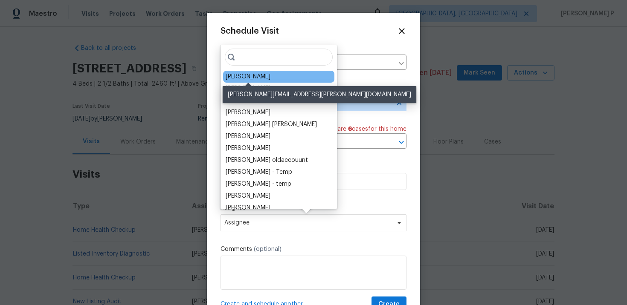
click at [259, 75] on div "[PERSON_NAME]" at bounding box center [248, 76] width 45 height 9
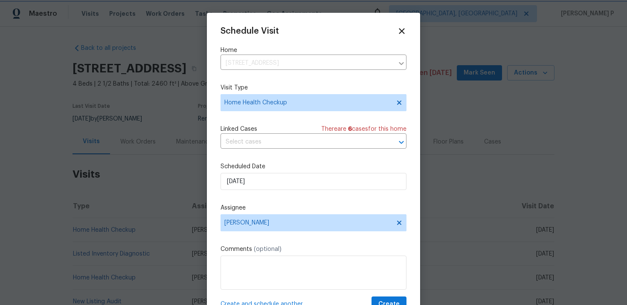
scroll to position [15, 0]
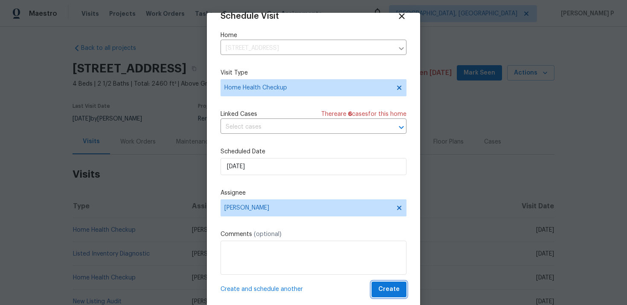
click at [382, 288] on span "Create" at bounding box center [388, 289] width 21 height 11
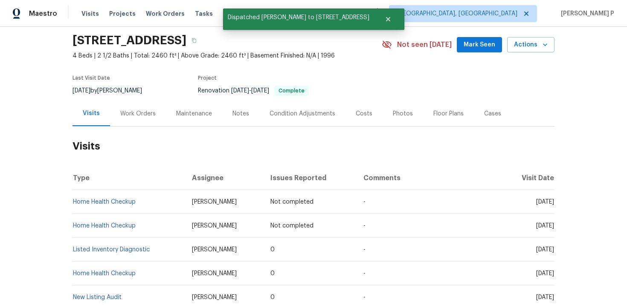
scroll to position [34, 0]
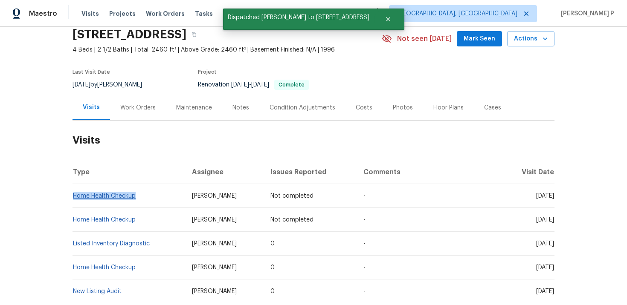
drag, startPoint x: 139, startPoint y: 195, endPoint x: 75, endPoint y: 196, distance: 63.9
click at [75, 196] on td "Home Health Checkup" at bounding box center [128, 196] width 113 height 24
copy link "Home Health Checkup"
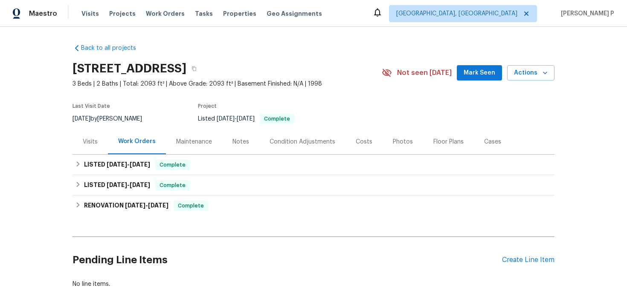
click at [87, 140] on div "Visits" at bounding box center [90, 142] width 15 height 9
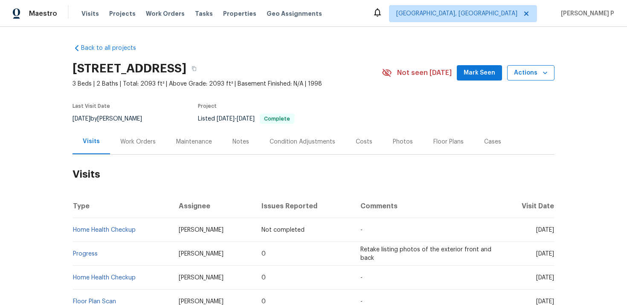
click at [518, 79] on button "Actions" at bounding box center [530, 73] width 47 height 16
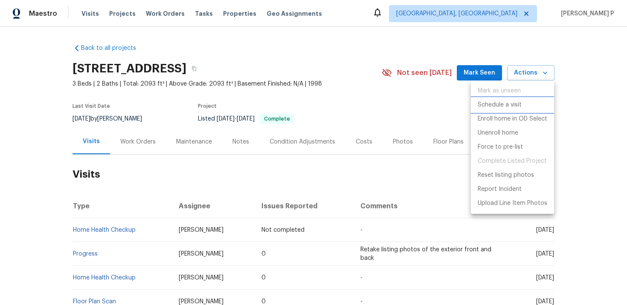
click at [486, 104] on p "Schedule a visit" at bounding box center [499, 105] width 44 height 9
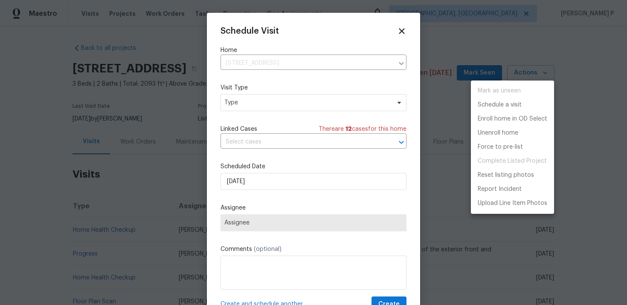
click at [271, 103] on div at bounding box center [313, 152] width 627 height 305
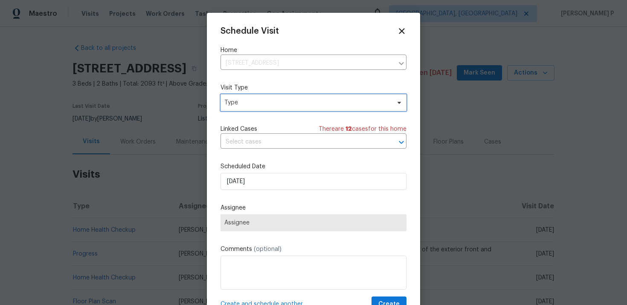
click at [271, 103] on span "Type" at bounding box center [307, 102] width 166 height 9
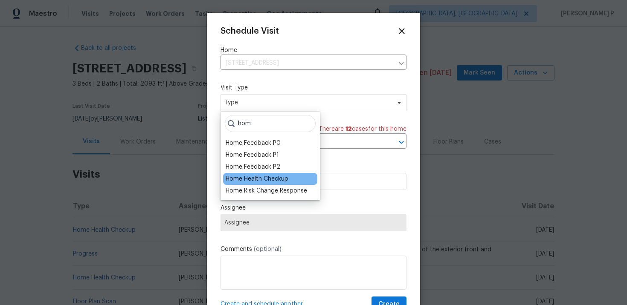
type input "hom"
click at [274, 182] on div "Home Health Checkup" at bounding box center [257, 179] width 63 height 9
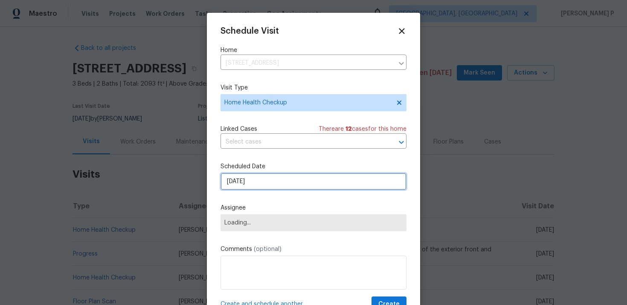
click at [261, 182] on input "10/8/2025" at bounding box center [313, 181] width 186 height 17
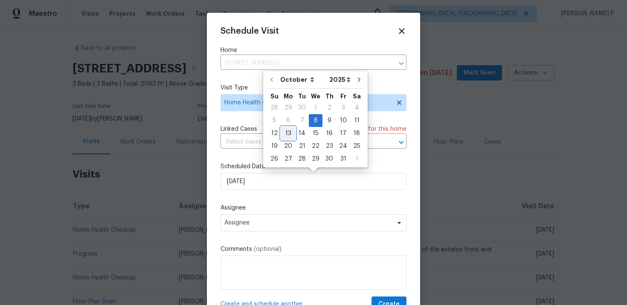
click at [288, 133] on div "13" at bounding box center [288, 133] width 14 height 12
type input "10/13/2025"
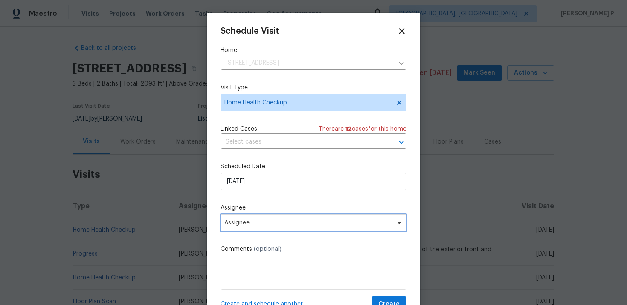
click at [263, 226] on span "Assignee" at bounding box center [307, 223] width 167 height 7
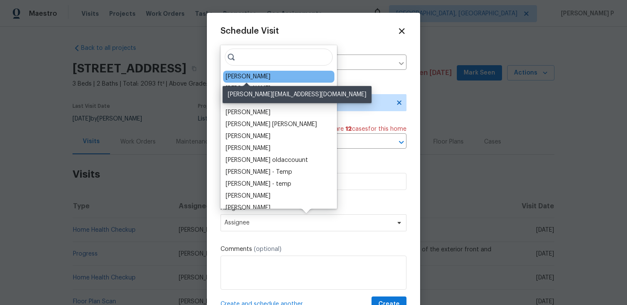
click at [241, 78] on div "[PERSON_NAME]" at bounding box center [248, 76] width 45 height 9
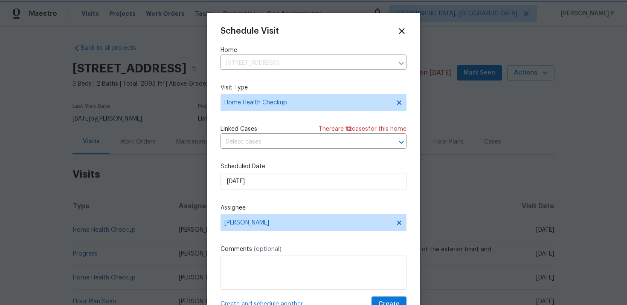
scroll to position [15, 0]
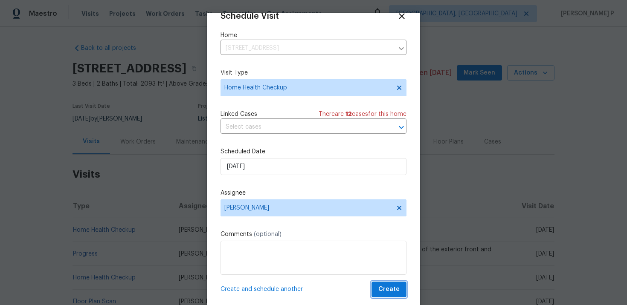
click at [389, 286] on span "Create" at bounding box center [388, 289] width 21 height 11
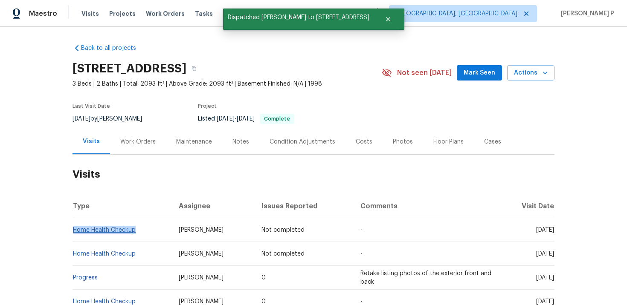
drag, startPoint x: 136, startPoint y: 232, endPoint x: 74, endPoint y: 231, distance: 61.8
click at [74, 231] on td "Home Health Checkup" at bounding box center [121, 230] width 99 height 24
copy link "Home Health Checkup"
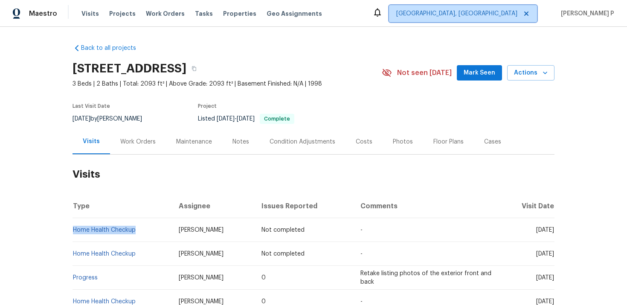
click at [523, 19] on span "[GEOGRAPHIC_DATA], [GEOGRAPHIC_DATA]" at bounding box center [463, 13] width 148 height 17
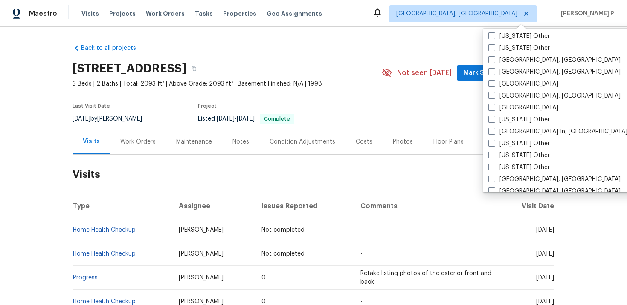
scroll to position [541, 0]
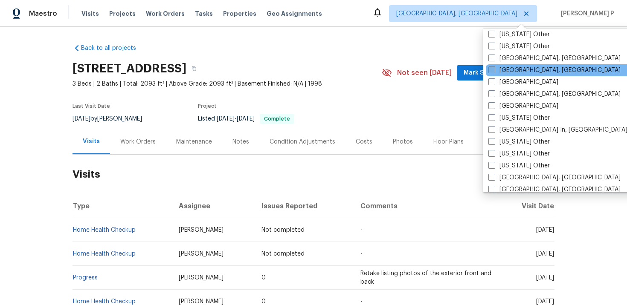
click at [493, 71] on span at bounding box center [491, 70] width 7 height 7
click at [493, 71] on input "[GEOGRAPHIC_DATA], [GEOGRAPHIC_DATA]" at bounding box center [491, 69] width 6 height 6
checkbox input "true"
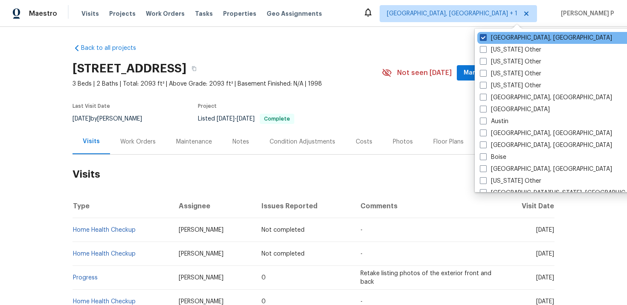
click at [483, 35] on span at bounding box center [483, 37] width 7 height 7
click at [483, 35] on input "[GEOGRAPHIC_DATA], [GEOGRAPHIC_DATA]" at bounding box center [483, 37] width 6 height 6
checkbox input "false"
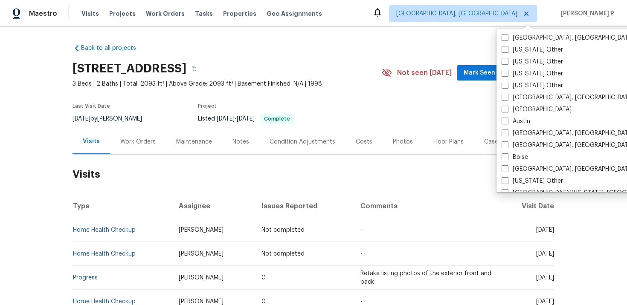
click at [93, 142] on div "Visits" at bounding box center [91, 141] width 17 height 9
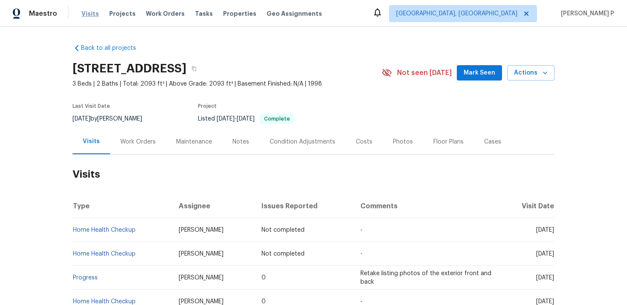
click at [88, 14] on span "Visits" at bounding box center [89, 13] width 17 height 9
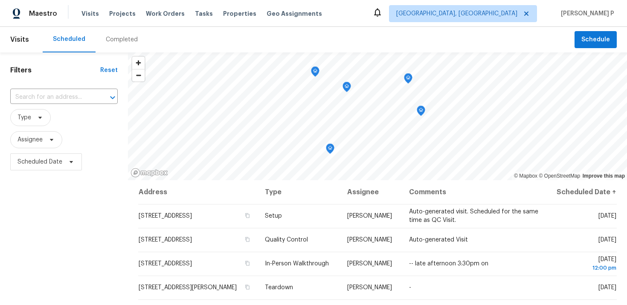
click at [72, 106] on div "​" at bounding box center [63, 97] width 107 height 18
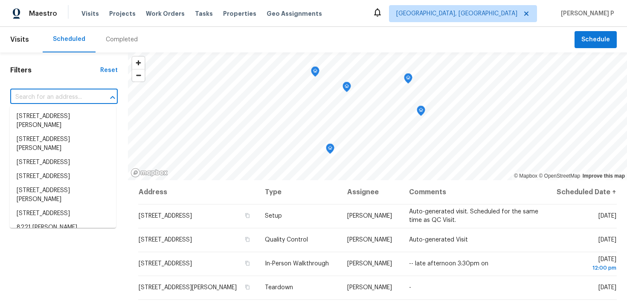
paste input "783 Parade Ct Clarksville, TN 37040"
type input "783 Parade Ct Clarksville, TN 37040"
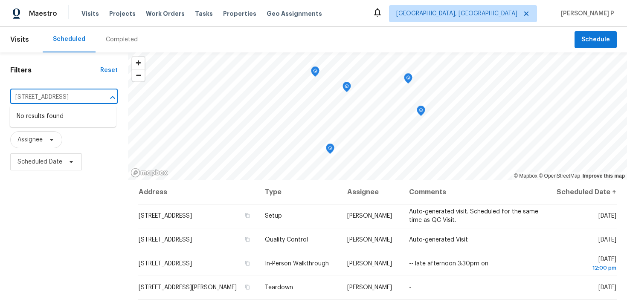
click at [61, 96] on input "783 Parade Ct Clarksville, TN 37040" at bounding box center [52, 97] width 84 height 13
click at [49, 95] on input "783 Parade Ct Clarksville, TN 37040" at bounding box center [52, 97] width 84 height 13
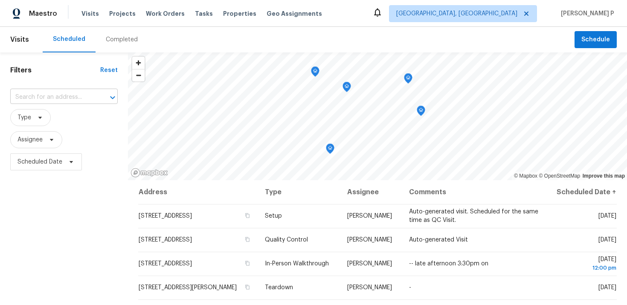
click at [55, 97] on input "text" at bounding box center [52, 97] width 84 height 13
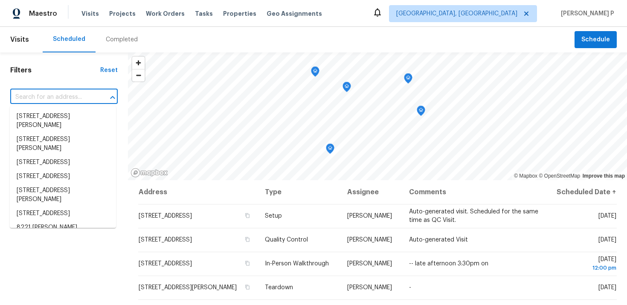
paste input "[STREET_ADDRESS]"
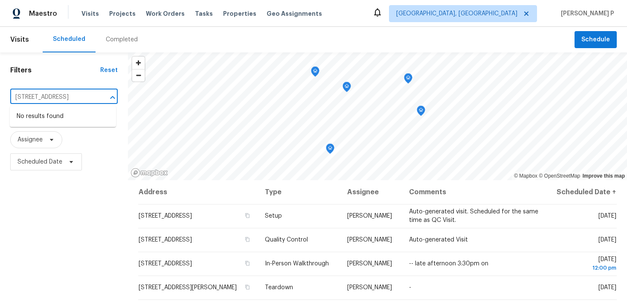
type input "[STREET_ADDRESS]"
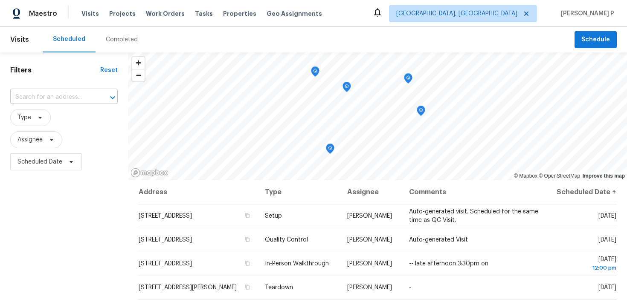
click at [63, 99] on input "text" at bounding box center [52, 97] width 84 height 13
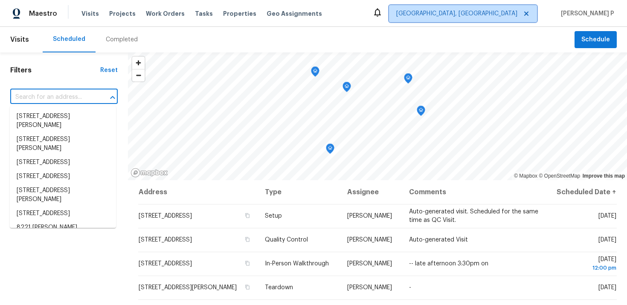
click at [517, 15] on span "[GEOGRAPHIC_DATA], [GEOGRAPHIC_DATA]" at bounding box center [456, 13] width 121 height 9
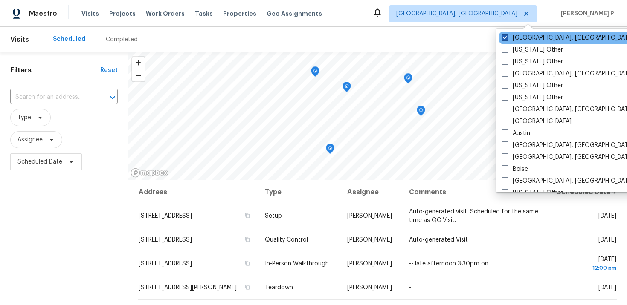
click at [518, 35] on label "[GEOGRAPHIC_DATA], [GEOGRAPHIC_DATA]" at bounding box center [567, 38] width 132 height 9
click at [507, 35] on input "[GEOGRAPHIC_DATA], [GEOGRAPHIC_DATA]" at bounding box center [504, 37] width 6 height 6
checkbox input "false"
checkbox input "true"
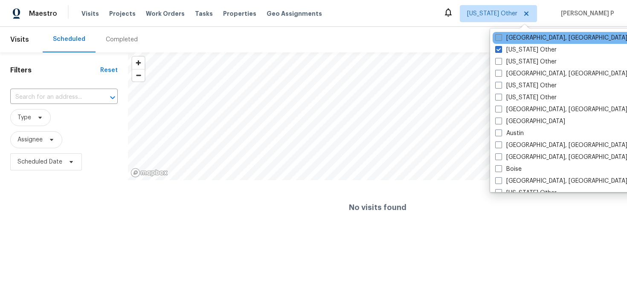
click at [514, 36] on label "[GEOGRAPHIC_DATA], [GEOGRAPHIC_DATA]" at bounding box center [561, 38] width 132 height 9
click at [500, 36] on input "[GEOGRAPHIC_DATA], [GEOGRAPHIC_DATA]" at bounding box center [498, 37] width 6 height 6
checkbox input "true"
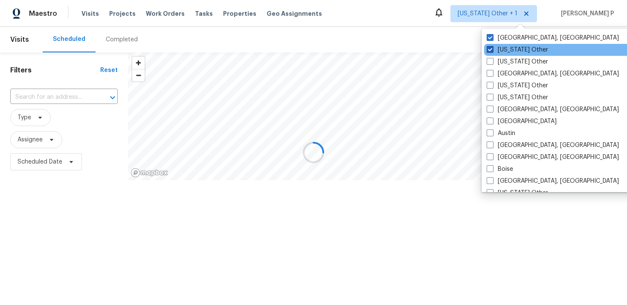
click at [512, 50] on label "[US_STATE] Other" at bounding box center [516, 50] width 61 height 9
click at [492, 50] on input "[US_STATE] Other" at bounding box center [489, 49] width 6 height 6
checkbox input "false"
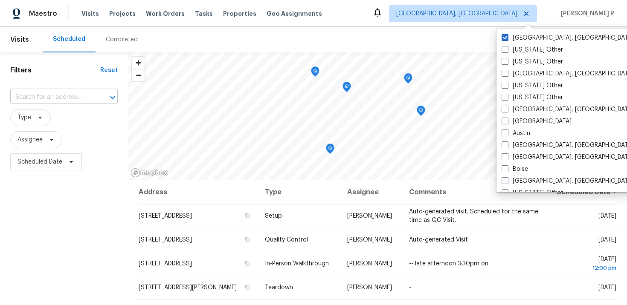
click at [71, 98] on input "text" at bounding box center [52, 97] width 84 height 13
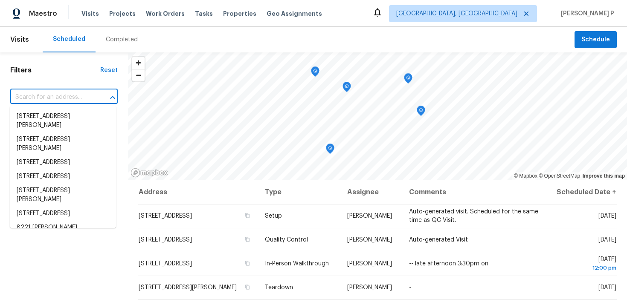
paste input "[STREET_ADDRESS]"
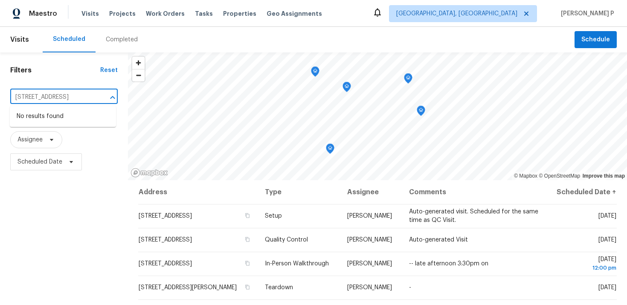
click at [74, 98] on input "[STREET_ADDRESS]" at bounding box center [52, 97] width 84 height 13
type input "[STREET_ADDRESS]"
click at [94, 7] on div "Visits Projects Work Orders Tasks Properties Geo Assignments" at bounding box center [206, 13] width 251 height 17
click at [91, 12] on span "Visits" at bounding box center [89, 13] width 17 height 9
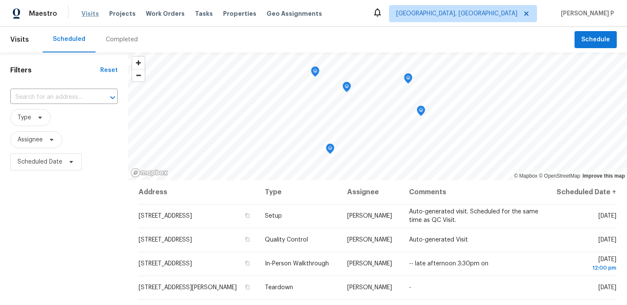
click at [87, 17] on span "Visits" at bounding box center [89, 13] width 17 height 9
click at [87, 9] on span "Visits" at bounding box center [89, 13] width 17 height 9
click at [87, 14] on span "Visits" at bounding box center [89, 13] width 17 height 9
click at [116, 10] on span "Projects" at bounding box center [122, 13] width 26 height 9
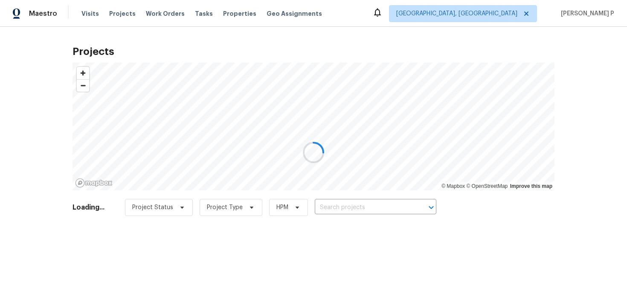
click at [87, 14] on div at bounding box center [313, 152] width 627 height 305
click at [91, 13] on div at bounding box center [313, 152] width 627 height 305
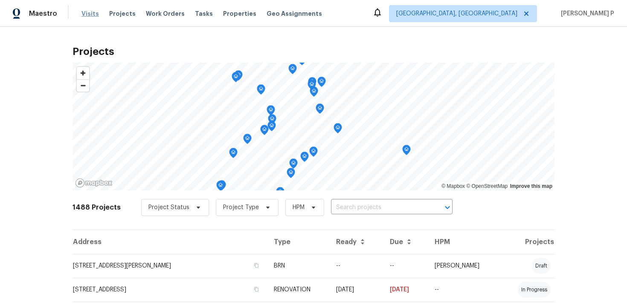
click at [90, 14] on span "Visits" at bounding box center [89, 13] width 17 height 9
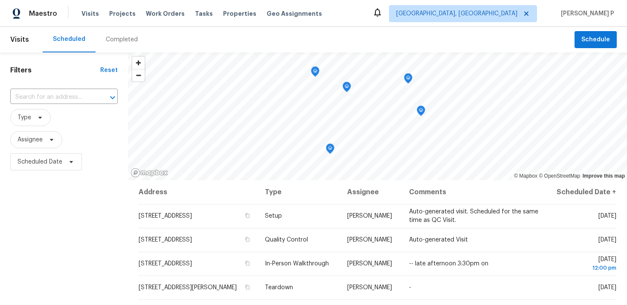
click at [12, 39] on span "Visits" at bounding box center [19, 39] width 19 height 19
click at [23, 40] on span "Visits" at bounding box center [19, 39] width 19 height 19
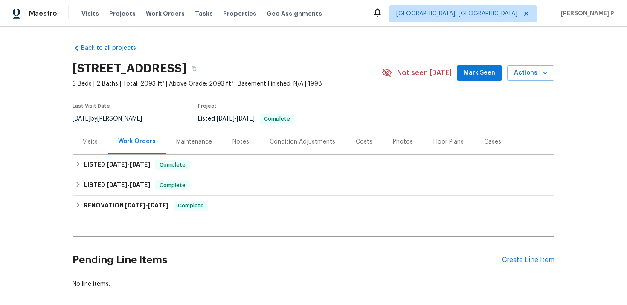
click at [92, 146] on div "Visits" at bounding box center [89, 141] width 35 height 25
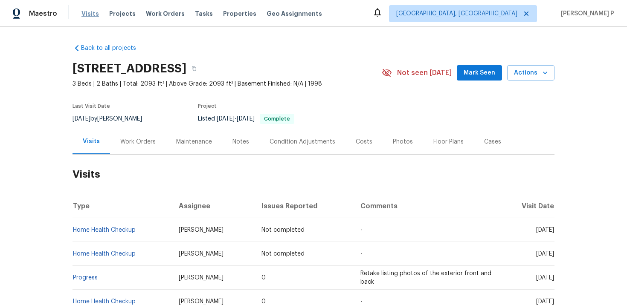
click at [84, 15] on span "Visits" at bounding box center [89, 13] width 17 height 9
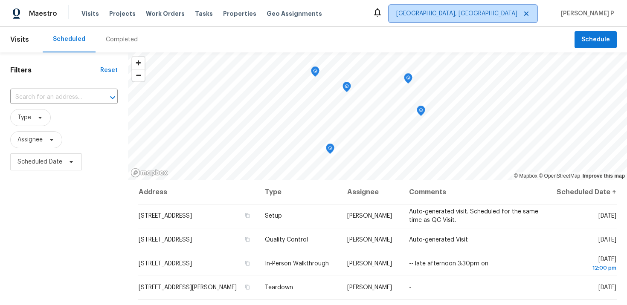
click at [517, 14] on span "[GEOGRAPHIC_DATA], [GEOGRAPHIC_DATA]" at bounding box center [456, 13] width 121 height 9
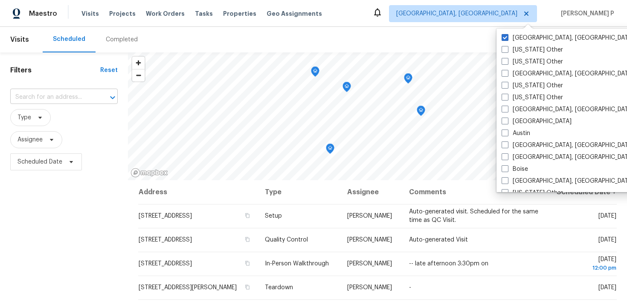
click at [57, 103] on input "text" at bounding box center [52, 97] width 84 height 13
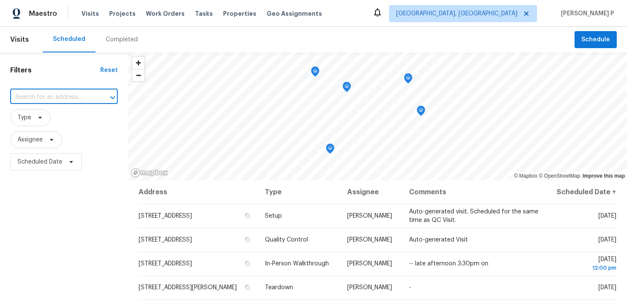
paste input "[STREET_ADDRESS]"
type input "[STREET_ADDRESS]"
click at [27, 117] on span "Type" at bounding box center [24, 117] width 14 height 9
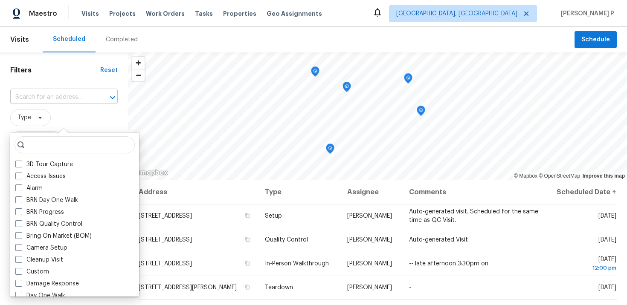
click at [35, 97] on input "text" at bounding box center [52, 97] width 84 height 13
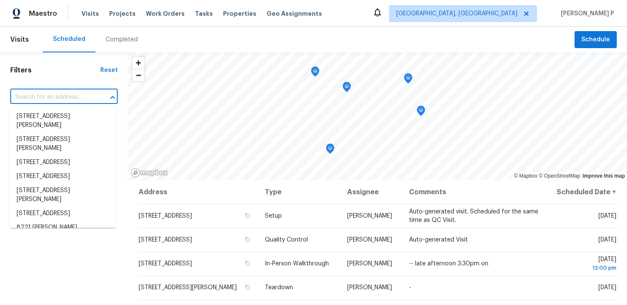
paste input "[STREET_ADDRESS]"
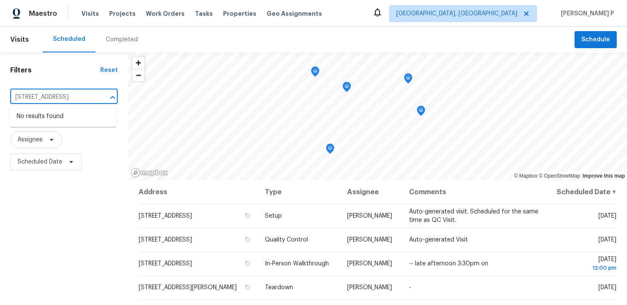
type input "[STREET_ADDRESS]"
click at [111, 71] on div "Reset" at bounding box center [108, 70] width 17 height 9
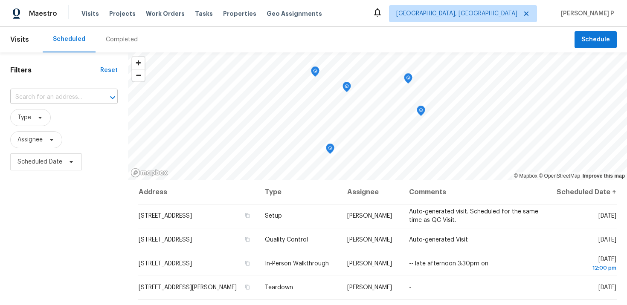
click at [51, 91] on input "text" at bounding box center [52, 97] width 84 height 13
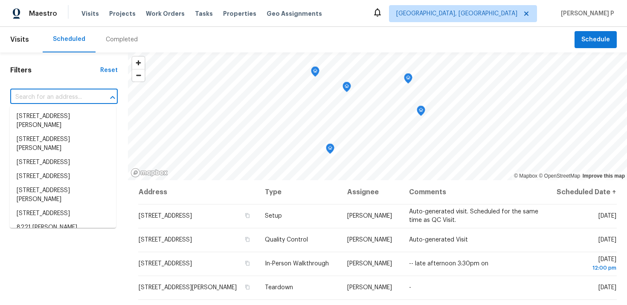
paste input "[STREET_ADDRESS]"
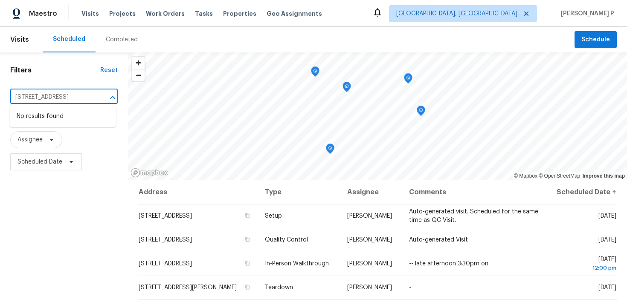
scroll to position [0, 22]
click at [48, 97] on input "[STREET_ADDRESS]" at bounding box center [52, 97] width 84 height 13
drag, startPoint x: 48, startPoint y: 97, endPoint x: 124, endPoint y: 97, distance: 76.3
click at [120, 97] on div "Filters Reset [STREET_ADDRESS] ​ Type Assignee Scheduled Date" at bounding box center [64, 238] width 128 height 372
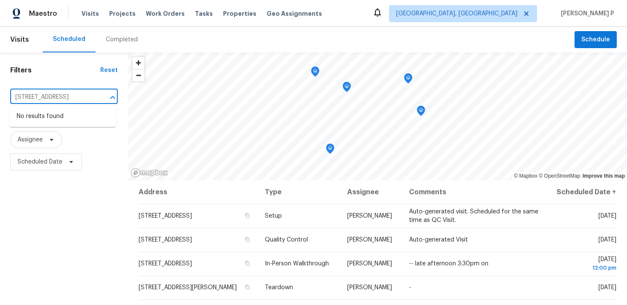
scroll to position [0, 23]
type input "[STREET_ADDRESS]"
click at [124, 97] on div "Filters Reset [STREET_ADDRESS] ​ Type Assignee Scheduled Date" at bounding box center [64, 238] width 128 height 372
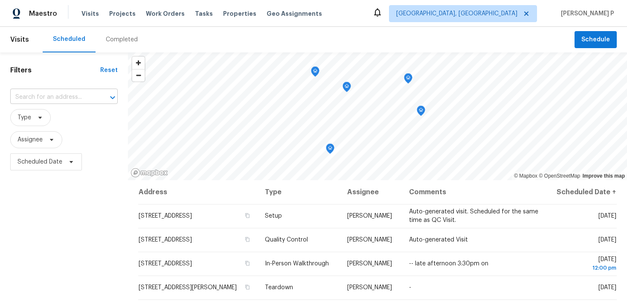
click at [61, 98] on input "text" at bounding box center [52, 97] width 84 height 13
click at [52, 98] on input "text" at bounding box center [52, 97] width 84 height 13
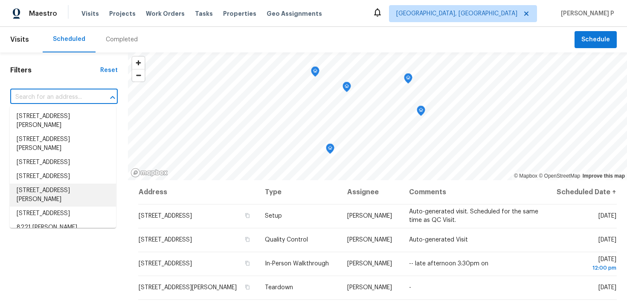
click at [67, 242] on div "Filters Reset ​ Type Assignee Scheduled Date" at bounding box center [64, 238] width 128 height 372
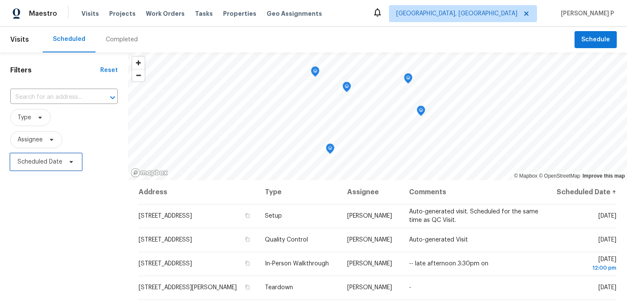
click at [44, 164] on span "Scheduled Date" at bounding box center [39, 162] width 45 height 9
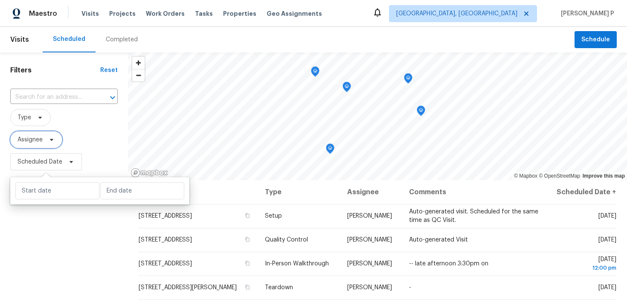
click at [42, 141] on span "Assignee" at bounding box center [29, 140] width 25 height 9
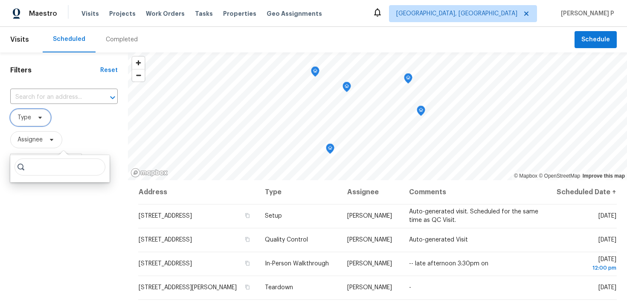
click at [37, 116] on icon at bounding box center [40, 117] width 7 height 7
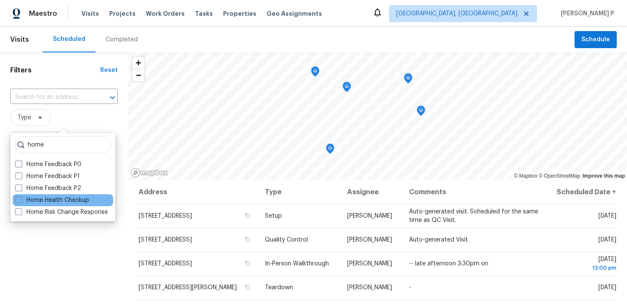
type input "home"
click at [47, 205] on div "Home Health Checkup" at bounding box center [63, 200] width 100 height 12
click at [49, 199] on label "Home Health Checkup" at bounding box center [52, 200] width 74 height 9
click at [21, 199] on input "Home Health Checkup" at bounding box center [18, 199] width 6 height 6
checkbox input "true"
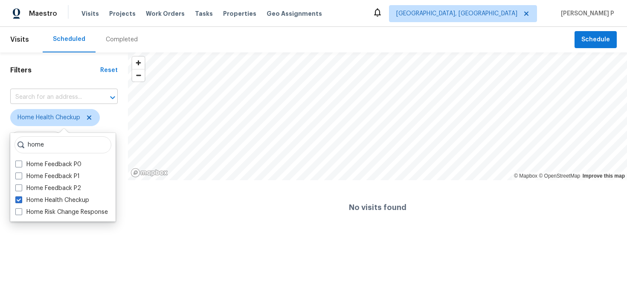
click at [63, 98] on input "text" at bounding box center [52, 97] width 84 height 13
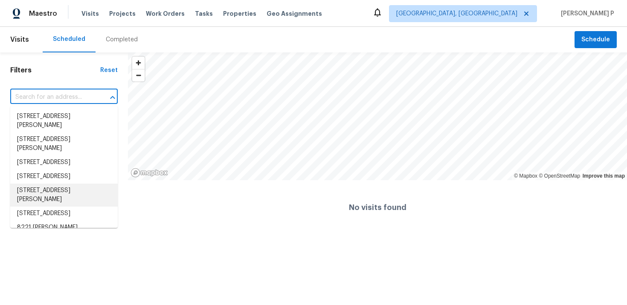
paste input "[STREET_ADDRESS]"
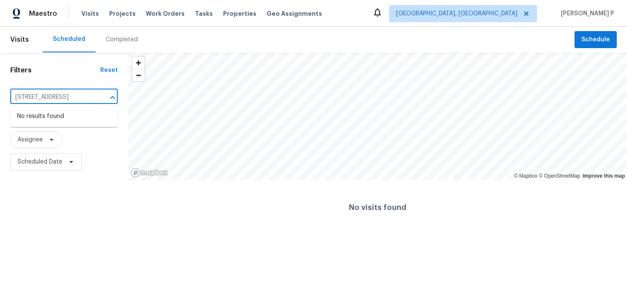
type input "[STREET_ADDRESS]"
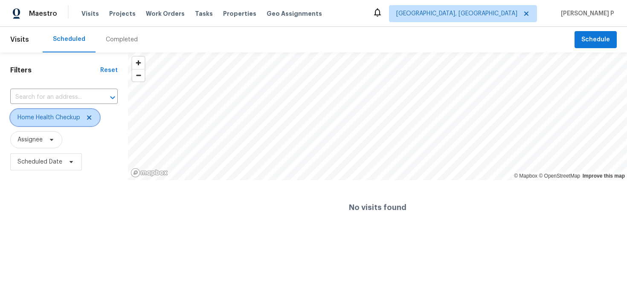
click at [46, 115] on span "Home Health Checkup" at bounding box center [48, 117] width 63 height 9
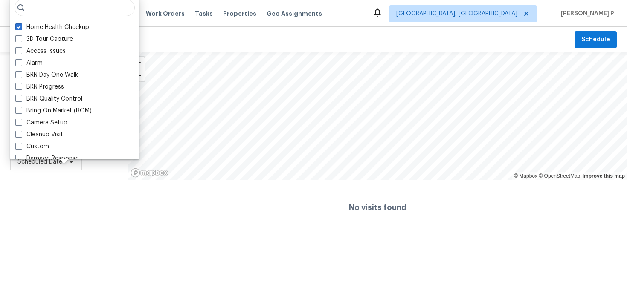
click at [52, 181] on div "Filters Reset ​ Home Health Checkup Assignee Scheduled Date" at bounding box center [64, 143] width 128 height 182
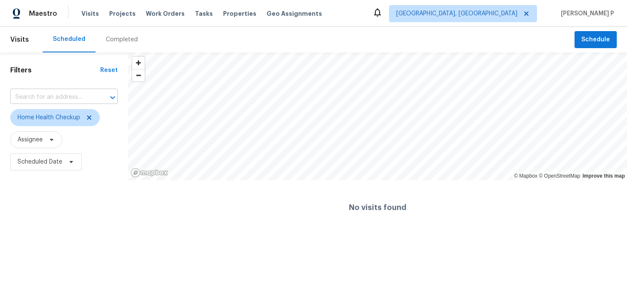
click at [45, 100] on input "text" at bounding box center [52, 97] width 84 height 13
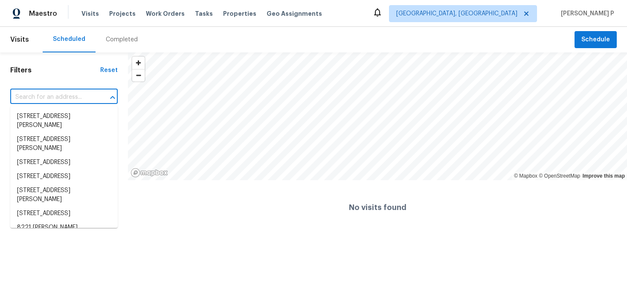
paste input "[STREET_ADDRESS]"
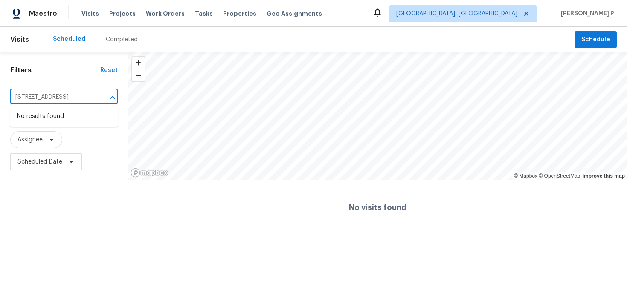
click at [49, 94] on input "[STREET_ADDRESS]" at bounding box center [52, 97] width 84 height 13
click at [44, 98] on input "[STREET_ADDRESS]" at bounding box center [52, 97] width 84 height 13
drag, startPoint x: 56, startPoint y: 95, endPoint x: 123, endPoint y: 96, distance: 66.5
click at [123, 96] on div "Filters Reset 783 Parade Ct Clarksville, TN 37040 ​ Home Health Checkup Assigne…" at bounding box center [64, 143] width 128 height 182
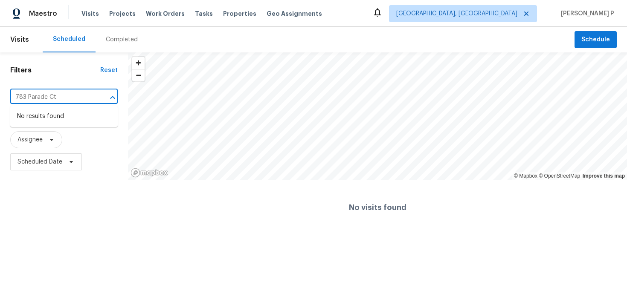
scroll to position [0, 0]
type input "783 Parade Ct"
click at [61, 95] on input "783 Parade Ct" at bounding box center [52, 97] width 84 height 13
click at [529, 14] on icon at bounding box center [526, 13] width 7 height 7
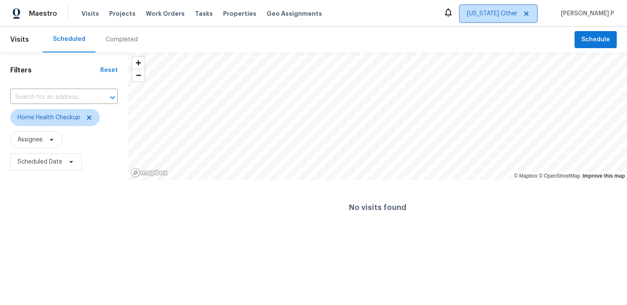
click at [511, 15] on span "[US_STATE] Other" at bounding box center [492, 13] width 50 height 9
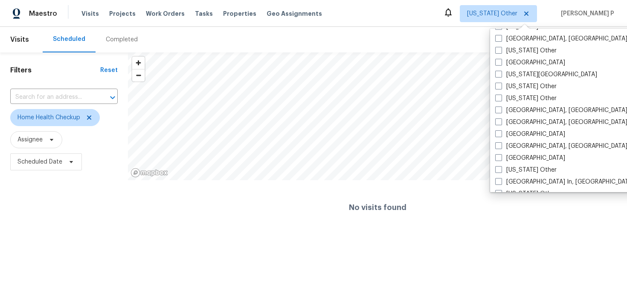
scroll to position [499, 0]
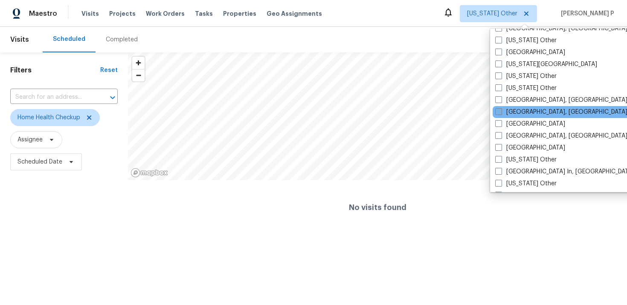
click at [495, 112] on span at bounding box center [498, 111] width 7 height 7
click at [495, 112] on input "[GEOGRAPHIC_DATA], [GEOGRAPHIC_DATA]" at bounding box center [498, 111] width 6 height 6
checkbox input "true"
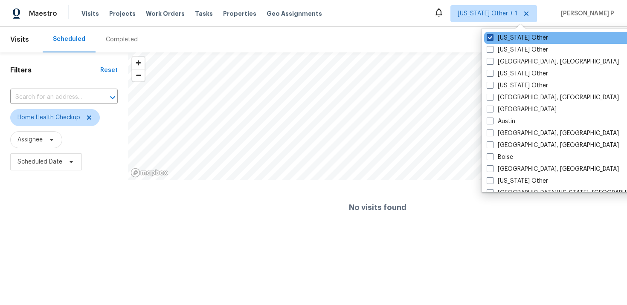
click at [514, 35] on label "[US_STATE] Other" at bounding box center [516, 38] width 61 height 9
click at [492, 35] on input "[US_STATE] Other" at bounding box center [489, 37] width 6 height 6
checkbox input "false"
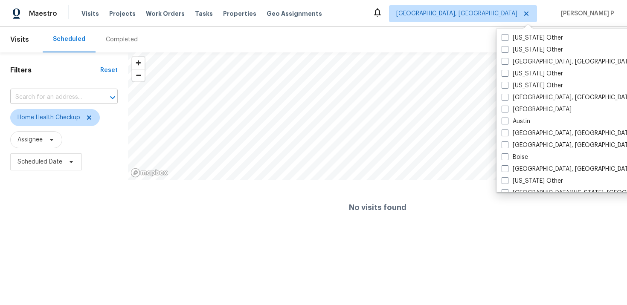
click at [57, 95] on input "text" at bounding box center [52, 97] width 84 height 13
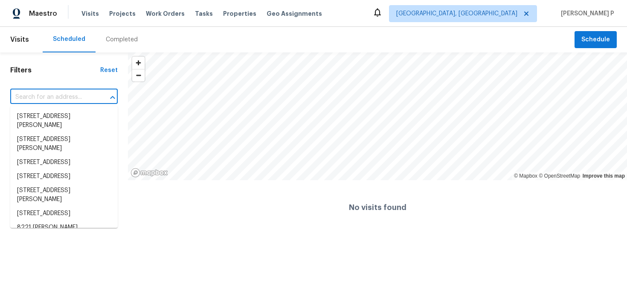
paste input "[STREET_ADDRESS]"
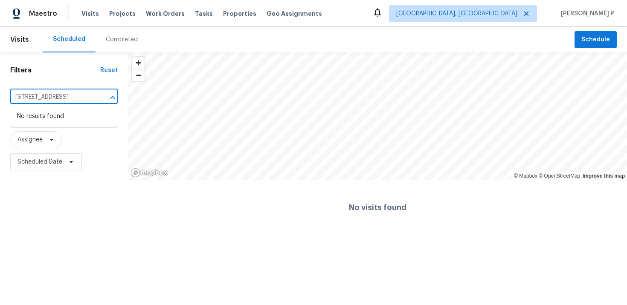
scroll to position [0, 23]
type input "[STREET_ADDRESS]"
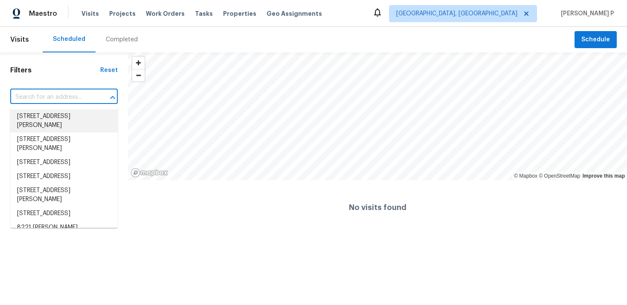
click at [47, 93] on input "text" at bounding box center [52, 97] width 84 height 13
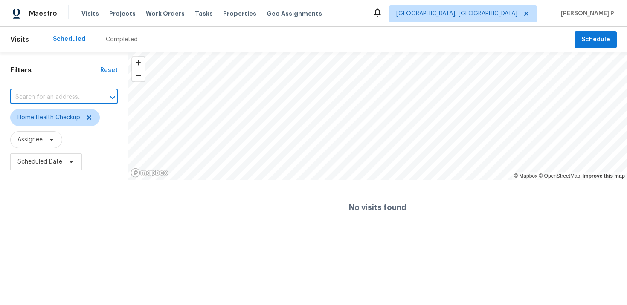
paste input "[STREET_ADDRESS]"
type input "[STREET_ADDRESS]"
click at [93, 141] on span "Assignee" at bounding box center [63, 139] width 107 height 17
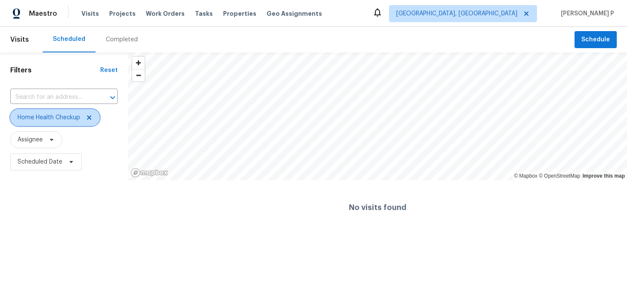
click at [85, 120] on span at bounding box center [87, 117] width 9 height 7
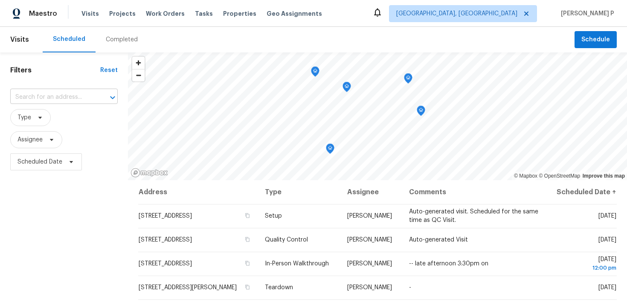
click at [65, 94] on input "text" at bounding box center [52, 97] width 84 height 13
paste input "[STREET_ADDRESS]"
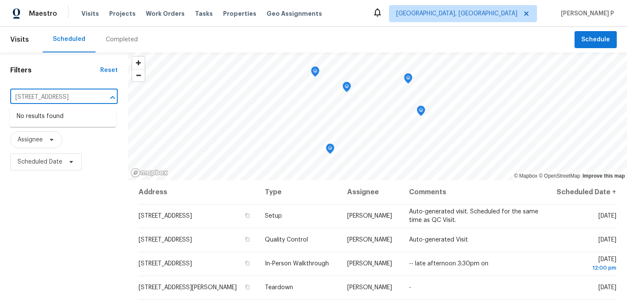
scroll to position [0, 24]
click at [60, 95] on input "[STREET_ADDRESS]" at bounding box center [52, 97] width 84 height 13
type input "[STREET_ADDRESS]"
click at [83, 13] on span "Visits" at bounding box center [89, 13] width 17 height 9
click at [92, 10] on span "Visits" at bounding box center [89, 13] width 17 height 9
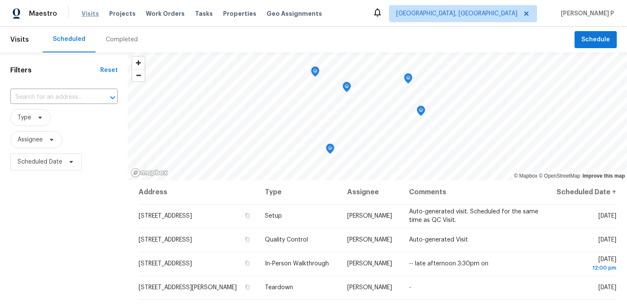
click at [92, 10] on span "Visits" at bounding box center [89, 13] width 17 height 9
click at [69, 97] on input "text" at bounding box center [52, 97] width 84 height 13
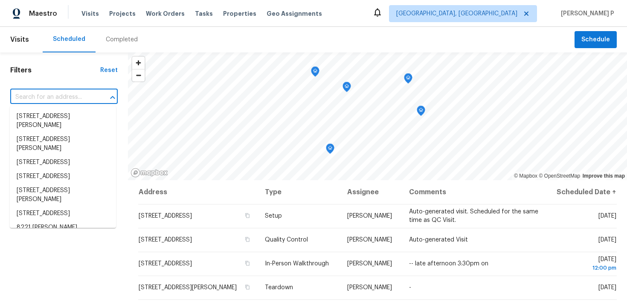
paste input "[STREET_ADDRESS]"
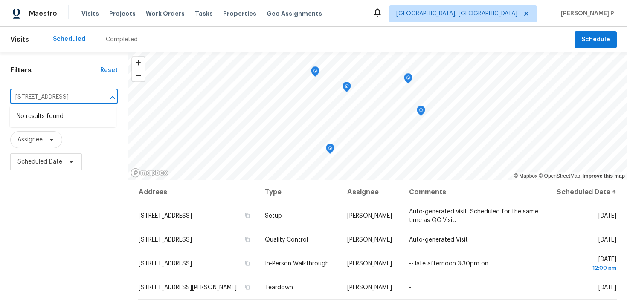
type input "[STREET_ADDRESS]"
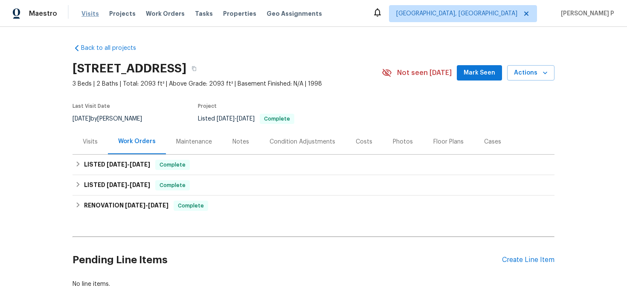
click at [90, 13] on span "Visits" at bounding box center [89, 13] width 17 height 9
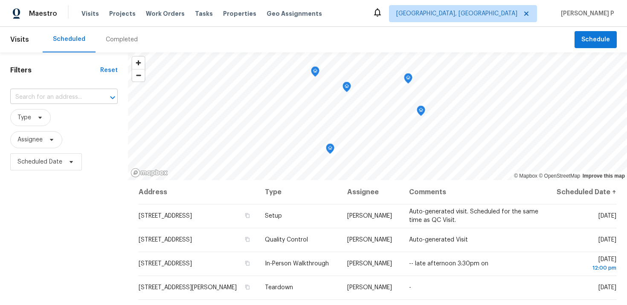
click at [64, 96] on input "text" at bounding box center [52, 97] width 84 height 13
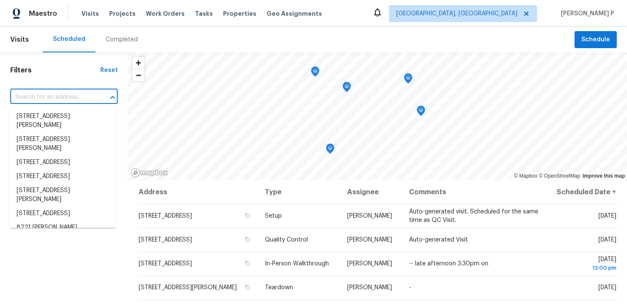
paste input "[STREET_ADDRESS]"
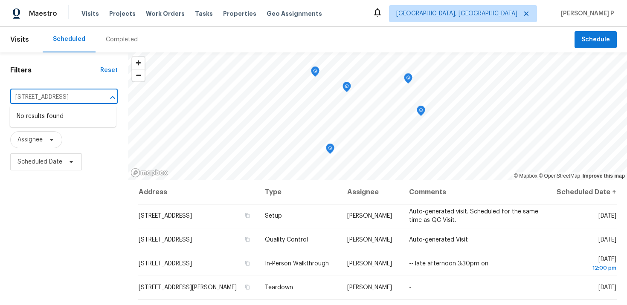
scroll to position [0, 23]
drag, startPoint x: 38, startPoint y: 97, endPoint x: 92, endPoint y: 97, distance: 53.7
click at [92, 97] on input "[STREET_ADDRESS]" at bounding box center [52, 97] width 84 height 13
drag, startPoint x: 29, startPoint y: 100, endPoint x: 0, endPoint y: 90, distance: 30.9
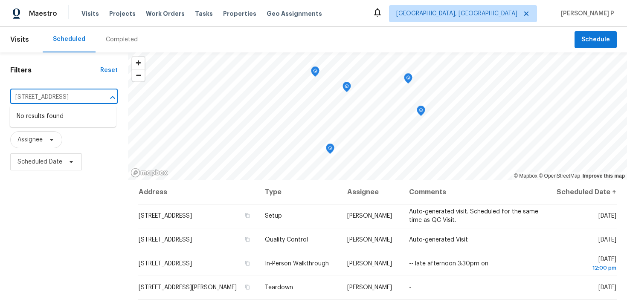
click at [0, 90] on div "Filters Reset [STREET_ADDRESS] ​ Type Assignee Scheduled Date" at bounding box center [64, 238] width 128 height 372
type input "[STREET_ADDRESS]"
click at [51, 81] on div "Filters Reset ​ Type Assignee Scheduled Date" at bounding box center [64, 238] width 128 height 372
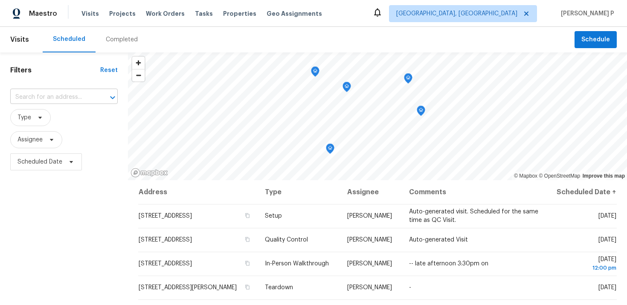
click at [55, 96] on input "text" at bounding box center [52, 97] width 84 height 13
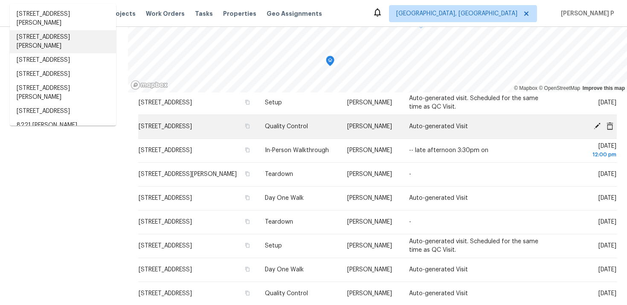
scroll to position [119, 0]
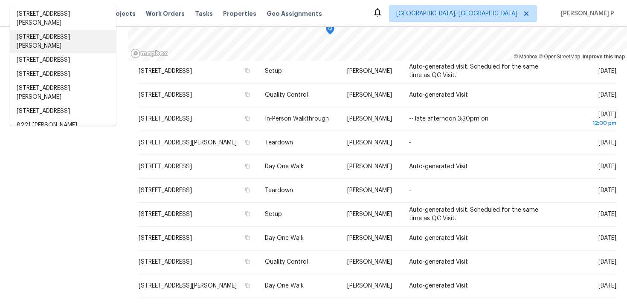
click at [24, 189] on div "Filters Reset ​ Type Assignee Scheduled Date" at bounding box center [64, 119] width 128 height 372
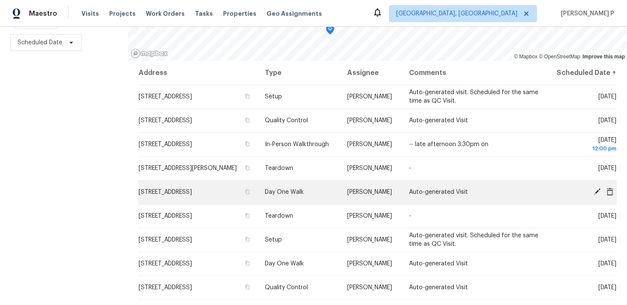
scroll to position [0, 0]
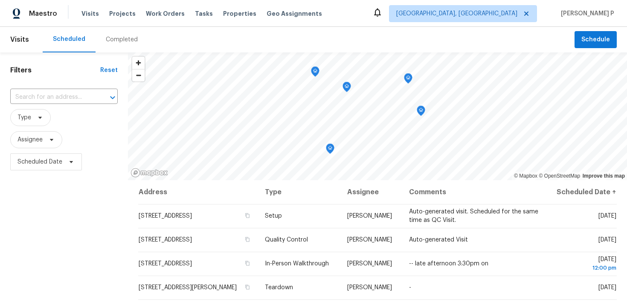
click at [391, 199] on th "Assignee" at bounding box center [371, 192] width 62 height 24
click at [33, 119] on span "Type" at bounding box center [30, 117] width 40 height 17
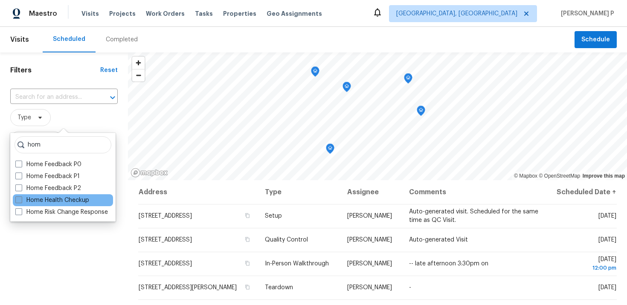
type input "hom"
click at [39, 204] on label "Home Health Checkup" at bounding box center [52, 200] width 74 height 9
click at [21, 202] on input "Home Health Checkup" at bounding box center [18, 199] width 6 height 6
checkbox input "true"
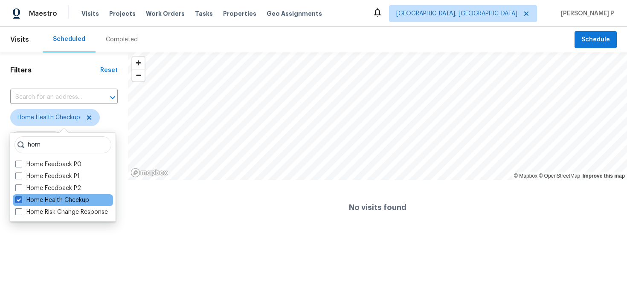
click at [78, 205] on div "Home Health Checkup" at bounding box center [63, 200] width 100 height 12
click at [113, 121] on span "Home Health Checkup" at bounding box center [63, 117] width 107 height 17
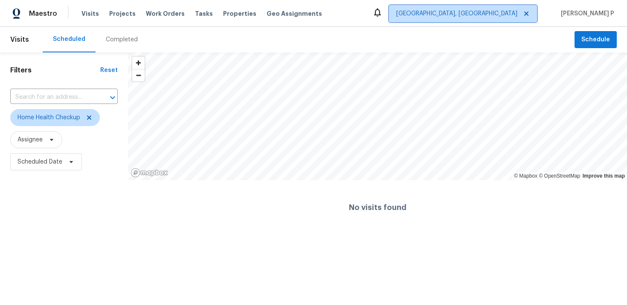
click at [529, 14] on icon at bounding box center [526, 13] width 7 height 7
click at [519, 21] on span "[US_STATE] Other" at bounding box center [498, 13] width 77 height 17
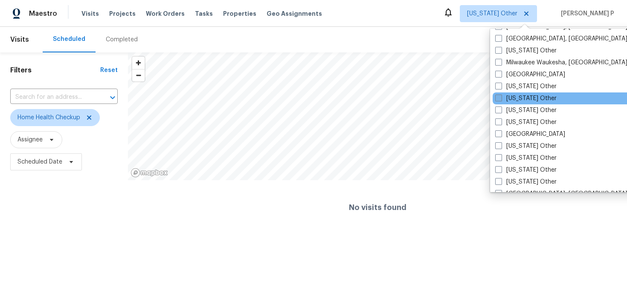
scroll to position [697, 0]
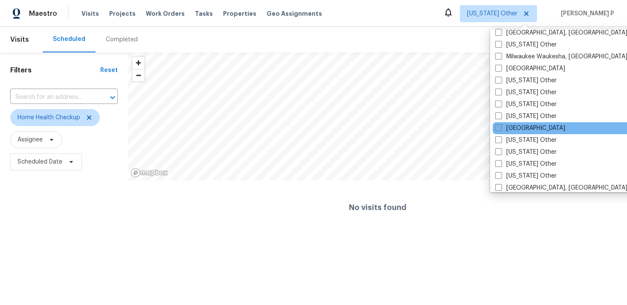
click at [512, 126] on label "[GEOGRAPHIC_DATA]" at bounding box center [530, 128] width 70 height 9
click at [500, 126] on input "[GEOGRAPHIC_DATA]" at bounding box center [498, 127] width 6 height 6
checkbox input "true"
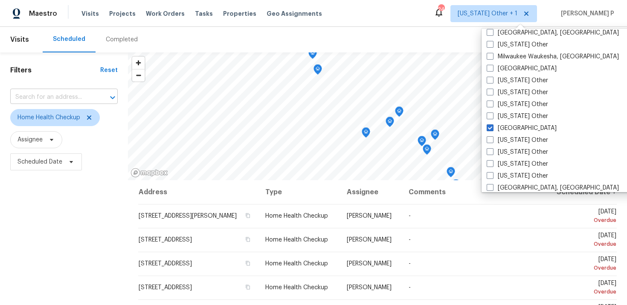
click at [52, 101] on input "text" at bounding box center [52, 97] width 84 height 13
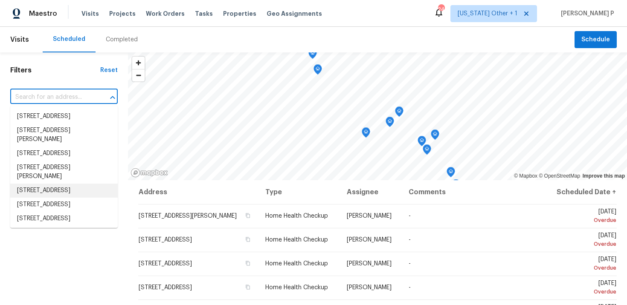
click at [55, 247] on div "Filters Reset ​ Home Health Checkup Assignee Scheduled Date" at bounding box center [64, 238] width 128 height 372
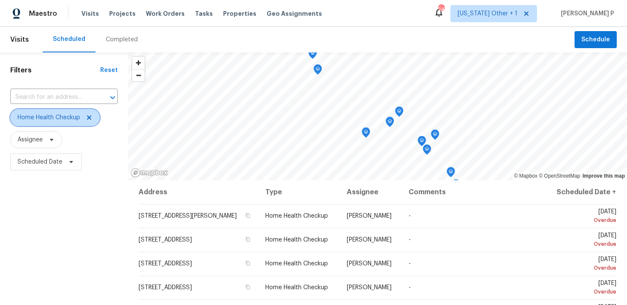
click at [86, 117] on icon at bounding box center [89, 117] width 7 height 7
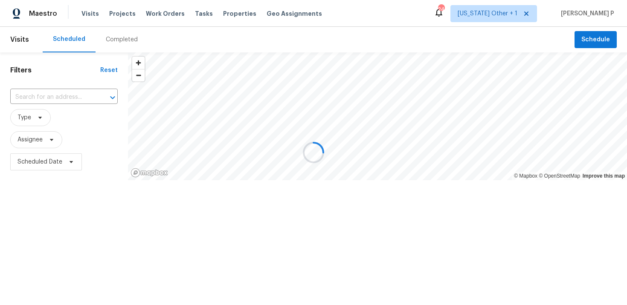
click at [62, 96] on div at bounding box center [313, 152] width 627 height 305
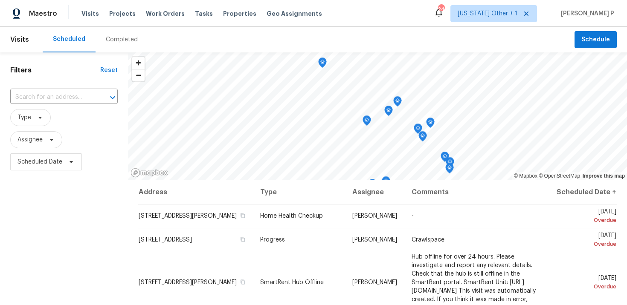
click at [62, 96] on input "text" at bounding box center [52, 97] width 84 height 13
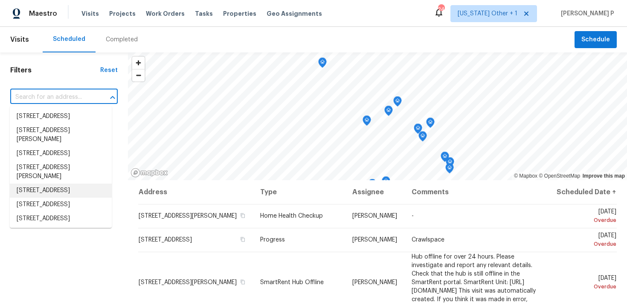
paste input "783 Parade Ct Clarksville, TN 37040"
type input "783 Parade Ct Clarksville, TN 37040"
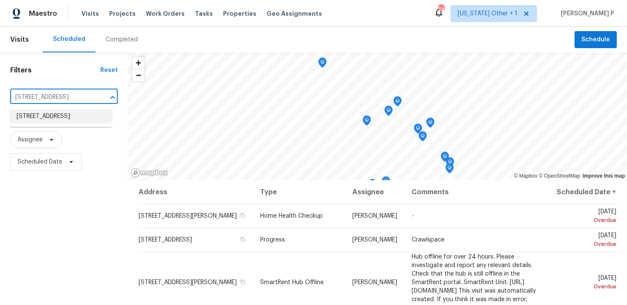
click at [40, 115] on li "783 Parade Ct, Clarksville, TN 37040" at bounding box center [61, 117] width 102 height 14
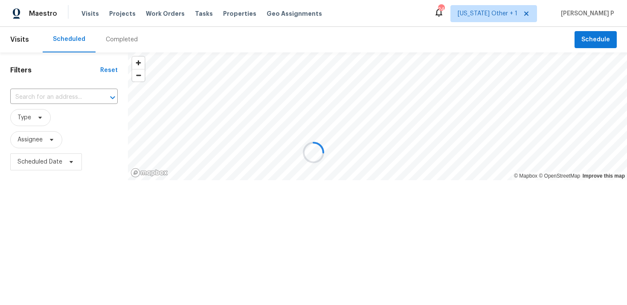
type input "783 Parade Ct, Clarksville, TN 37040"
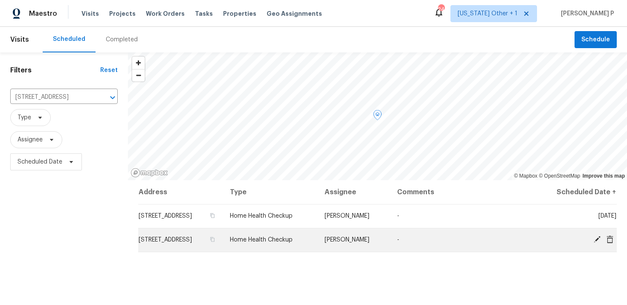
click at [390, 235] on td "[PERSON_NAME]" at bounding box center [354, 240] width 72 height 24
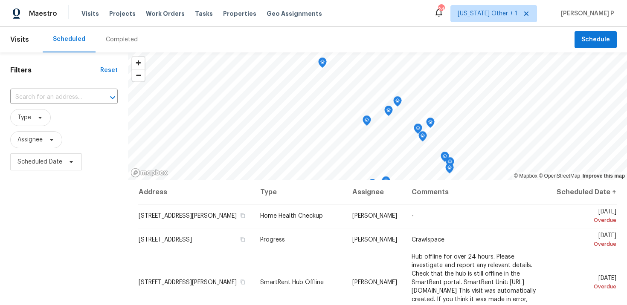
click at [46, 95] on input "text" at bounding box center [52, 97] width 84 height 13
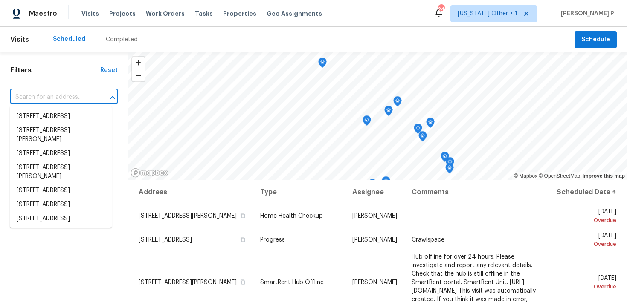
paste input "[STREET_ADDRESS]"
type input "[STREET_ADDRESS]"
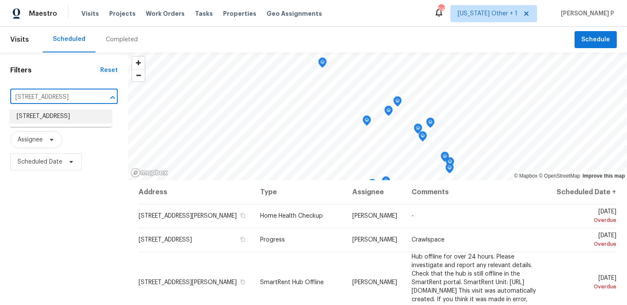
click at [33, 119] on li "[STREET_ADDRESS]" at bounding box center [61, 117] width 102 height 14
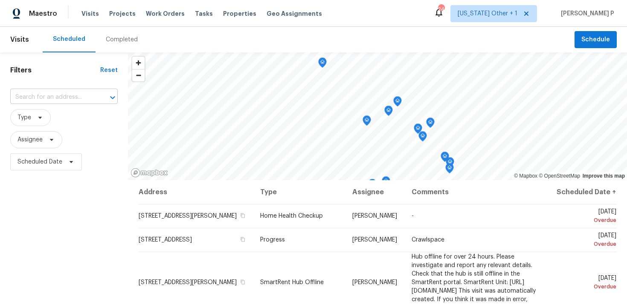
click at [58, 95] on input "text" at bounding box center [52, 97] width 84 height 13
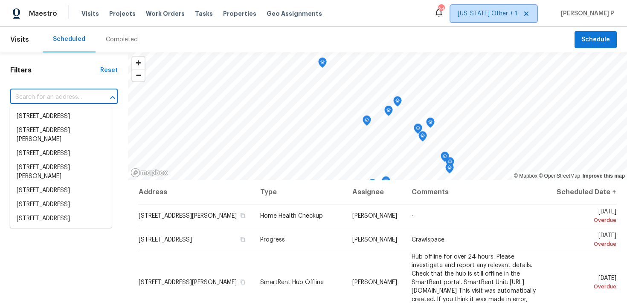
click at [512, 12] on span "[US_STATE] Other + 1" at bounding box center [487, 13] width 60 height 9
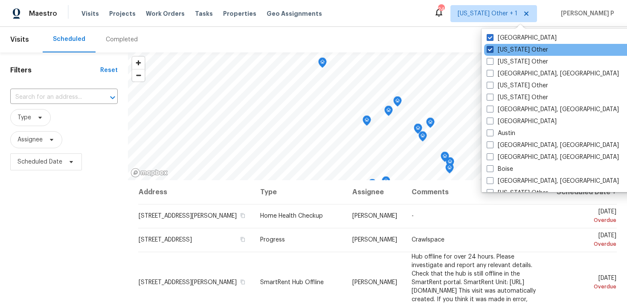
click at [500, 49] on label "Alabama Other" at bounding box center [516, 50] width 61 height 9
click at [492, 49] on input "Alabama Other" at bounding box center [489, 49] width 6 height 6
checkbox input "false"
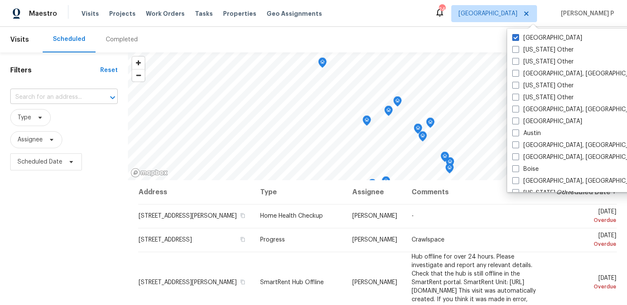
click at [59, 93] on input "text" at bounding box center [52, 97] width 84 height 13
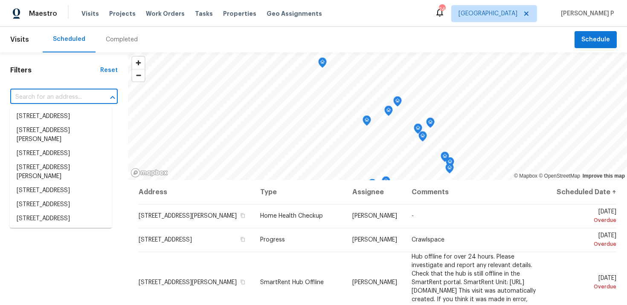
paste input "783 Parade Ct Clarksville, TN 37040"
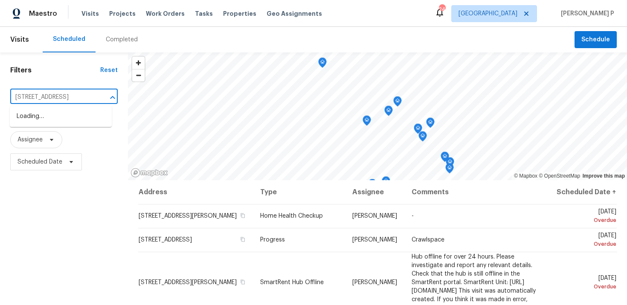
scroll to position [0, 26]
type input "783 Parade Ct Clarksville, TN 37040"
click at [36, 116] on li "783 Parade Ct, Clarksville, TN 37040" at bounding box center [61, 117] width 102 height 14
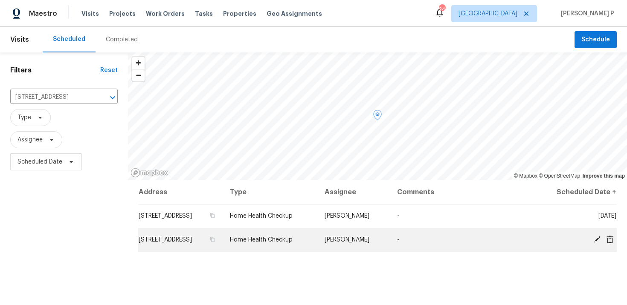
click at [611, 239] on icon at bounding box center [609, 239] width 7 height 8
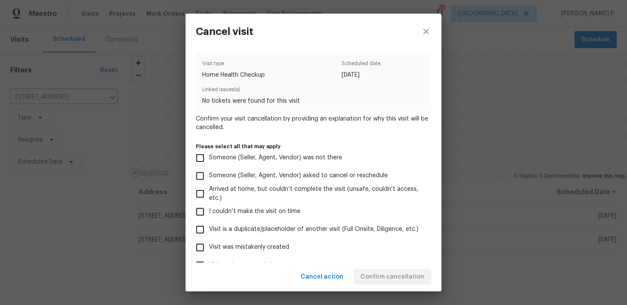
scroll to position [74, 0]
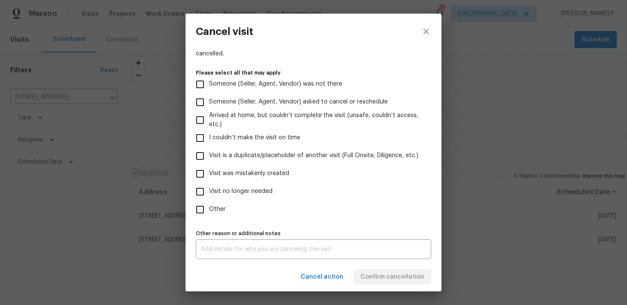
click at [200, 154] on input "Visit is a duplicate/placeholder of another visit (Full Onsite, Diligence, etc.)" at bounding box center [200, 156] width 18 height 18
checkbox input "true"
click at [194, 207] on input "Other" at bounding box center [200, 210] width 18 height 18
checkbox input "true"
click at [202, 151] on input "Visit is a duplicate/placeholder of another visit (Full Onsite, Diligence, etc.)" at bounding box center [200, 156] width 18 height 18
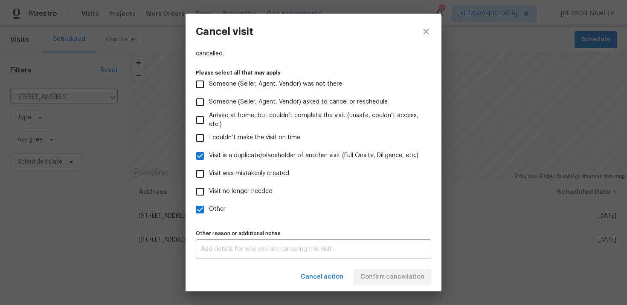
checkbox input "false"
click at [202, 192] on input "Visit no longer needed" at bounding box center [200, 192] width 18 height 18
checkbox input "true"
click at [200, 202] on input "Other" at bounding box center [200, 210] width 18 height 18
checkbox input "false"
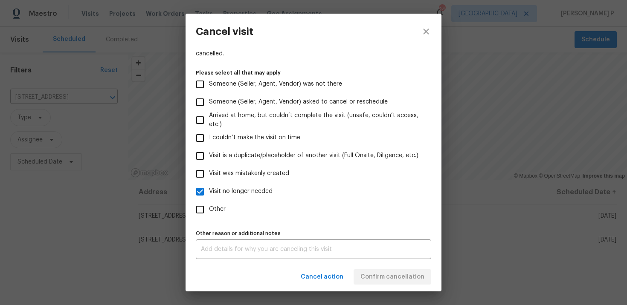
click at [371, 279] on div "Cancel action Confirm cancellation" at bounding box center [313, 277] width 256 height 29
click at [201, 81] on input "Someone (Seller, Agent, Vendor) was not there" at bounding box center [200, 84] width 18 height 18
click at [200, 80] on input "Someone (Seller, Agent, Vendor) was not there" at bounding box center [200, 84] width 18 height 18
checkbox input "false"
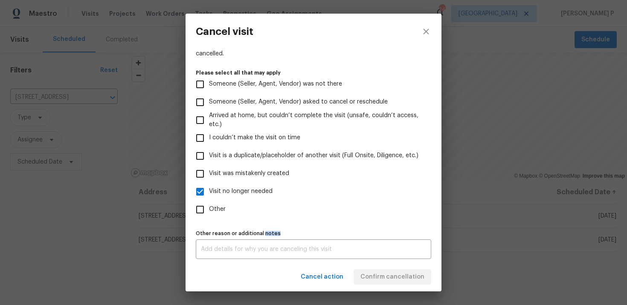
click at [205, 141] on input "I couldn’t make the visit on time" at bounding box center [200, 138] width 18 height 18
click at [201, 137] on input "I couldn’t make the visit on time" at bounding box center [200, 138] width 18 height 18
checkbox input "false"
click at [202, 154] on input "Visit is a duplicate/placeholder of another visit (Full Onsite, Diligence, etc.)" at bounding box center [200, 156] width 18 height 18
click at [427, 26] on button "close" at bounding box center [426, 32] width 31 height 36
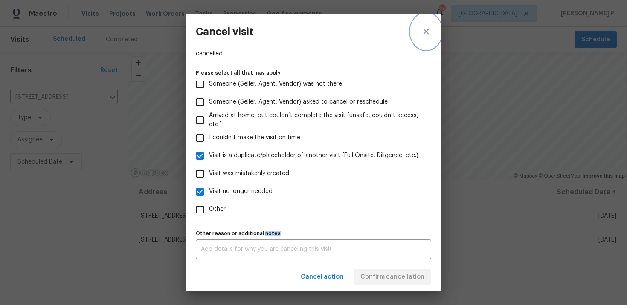
checkbox input "false"
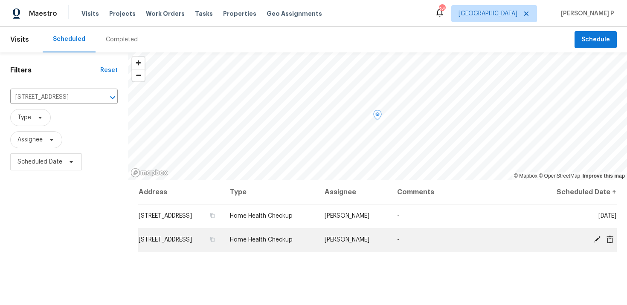
click at [610, 241] on icon at bounding box center [609, 239] width 7 height 8
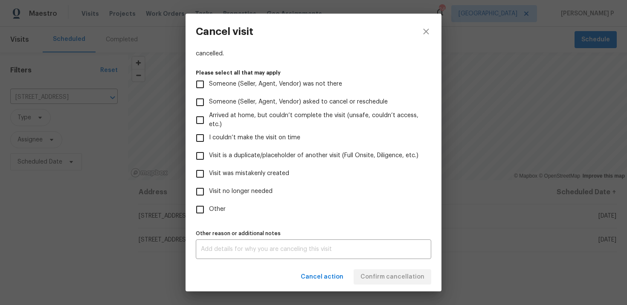
click at [198, 209] on input "Other" at bounding box center [200, 210] width 18 height 18
click at [330, 278] on span "Cancel action" at bounding box center [322, 277] width 43 height 11
checkbox input "false"
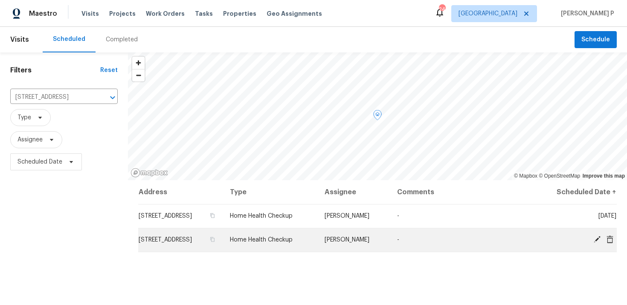
click at [614, 241] on span at bounding box center [609, 240] width 13 height 8
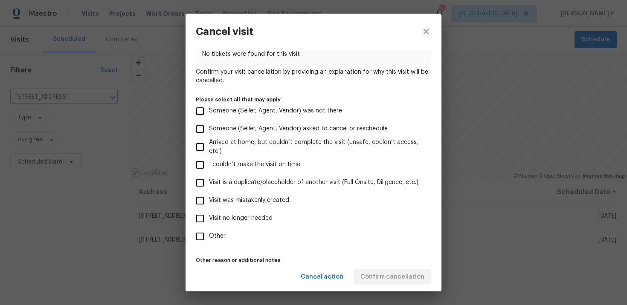
scroll to position [49, 0]
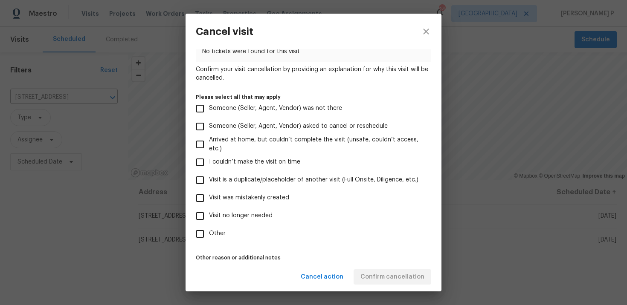
click at [202, 179] on input "Visit is a duplicate/placeholder of another visit (Full Onsite, Diligence, etc.)" at bounding box center [200, 180] width 18 height 18
checkbox input "true"
click at [201, 194] on input "Visit was mistakenly created" at bounding box center [200, 198] width 18 height 18
checkbox input "true"
click at [201, 215] on input "Visit no longer needed" at bounding box center [200, 216] width 18 height 18
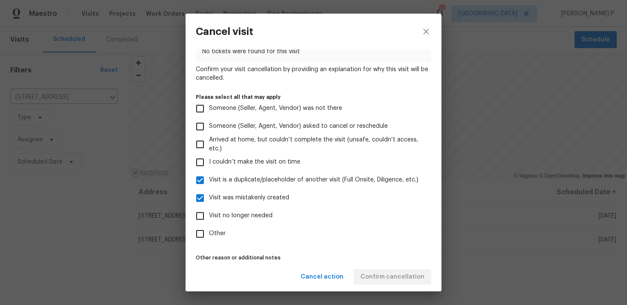
checkbox input "true"
click at [202, 231] on input "Other" at bounding box center [200, 234] width 18 height 18
checkbox input "true"
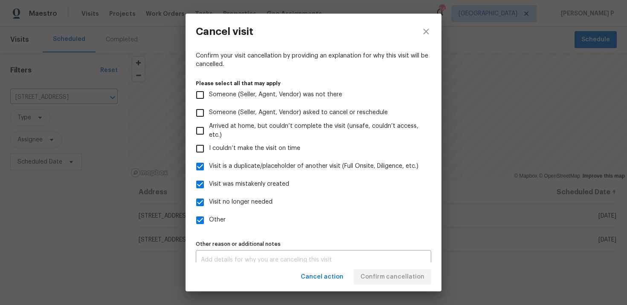
scroll to position [42, 0]
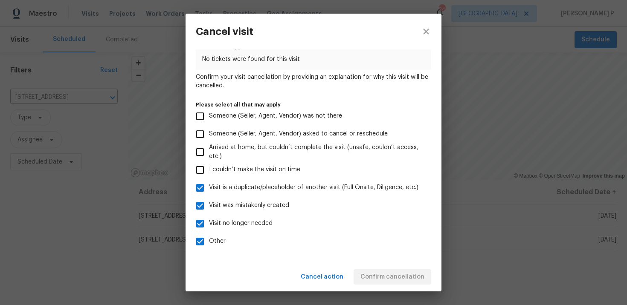
click at [201, 215] on input "Visit no longer needed" at bounding box center [200, 224] width 18 height 18
checkbox input "false"
click at [201, 208] on input "Visit was mistakenly created" at bounding box center [200, 206] width 18 height 18
checkbox input "false"
click at [202, 194] on input "Visit is a duplicate/placeholder of another visit (Full Onsite, Diligence, etc.)" at bounding box center [200, 188] width 18 height 18
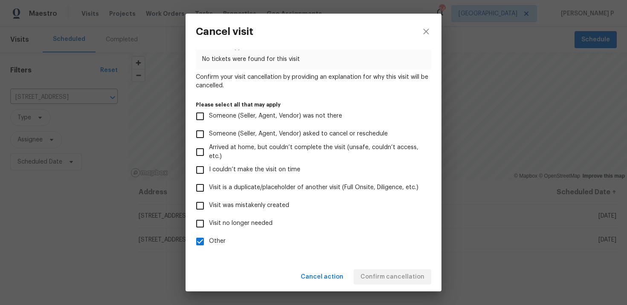
click at [202, 189] on input "Visit is a duplicate/placeholder of another visit (Full Onsite, Diligence, etc.)" at bounding box center [200, 188] width 18 height 18
checkbox input "true"
click at [206, 246] on input "Other" at bounding box center [200, 242] width 18 height 18
checkbox input "false"
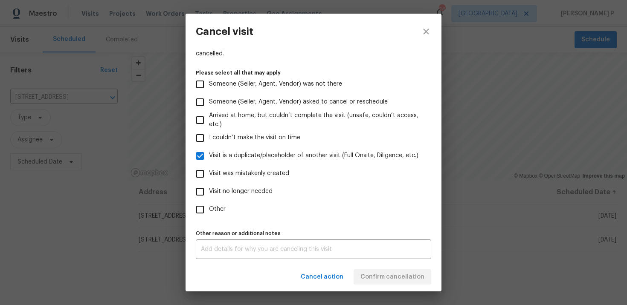
click at [215, 246] on textarea at bounding box center [313, 249] width 225 height 6
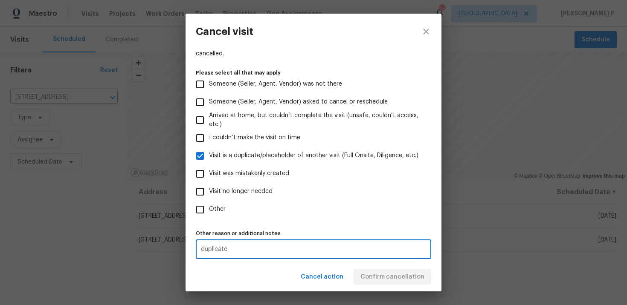
type textarea "duplicate"
click at [378, 273] on div "Cancel action Confirm cancellation" at bounding box center [313, 277] width 256 height 29
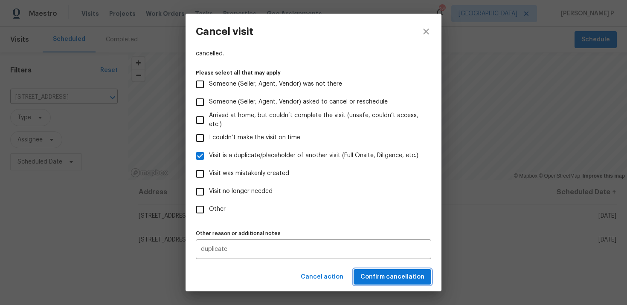
click at [378, 273] on span "Confirm cancellation" at bounding box center [392, 277] width 64 height 11
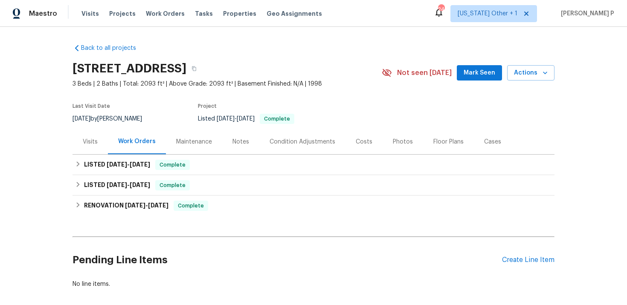
click at [85, 145] on div "Visits" at bounding box center [90, 142] width 15 height 9
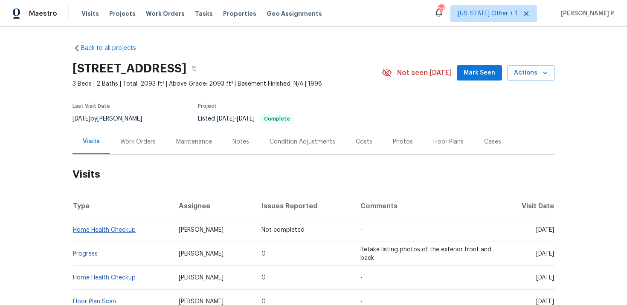
scroll to position [24, 0]
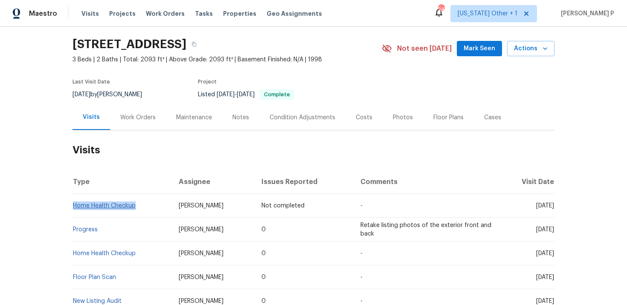
drag, startPoint x: 139, startPoint y: 205, endPoint x: 74, endPoint y: 205, distance: 65.2
click at [74, 205] on td "Home Health Checkup" at bounding box center [121, 206] width 99 height 24
copy link "Home Health Checkup"
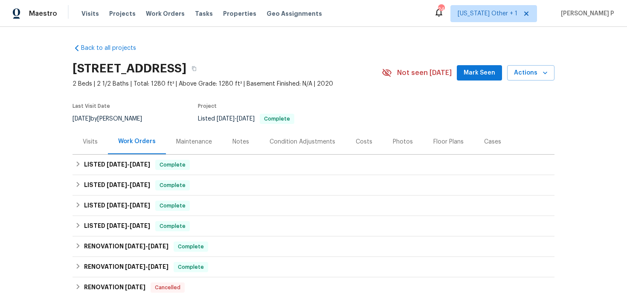
click at [92, 145] on div "Visits" at bounding box center [90, 142] width 15 height 9
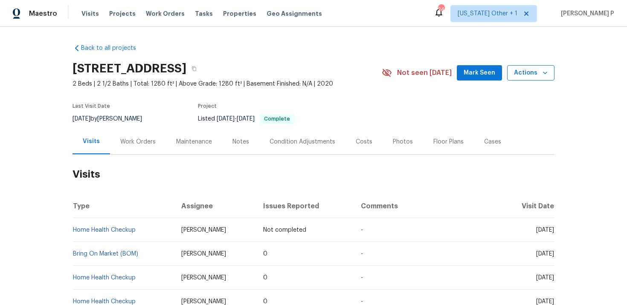
click at [524, 75] on span "Actions" at bounding box center [531, 73] width 34 height 11
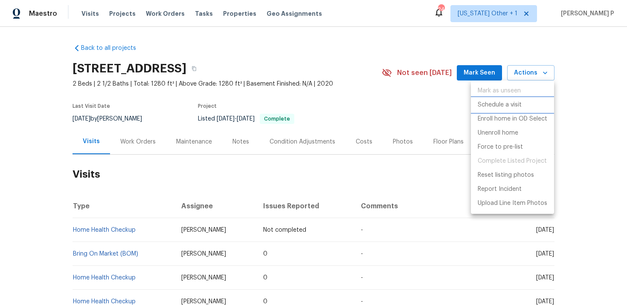
click at [504, 102] on p "Schedule a visit" at bounding box center [499, 105] width 44 height 9
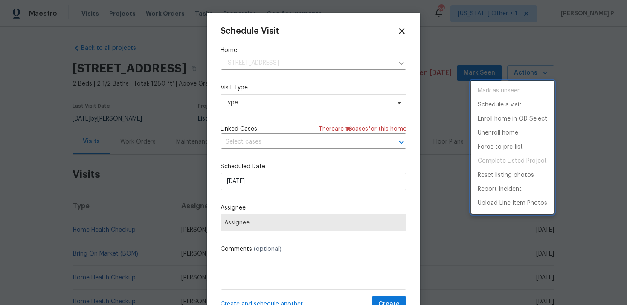
click at [254, 105] on div at bounding box center [313, 152] width 627 height 305
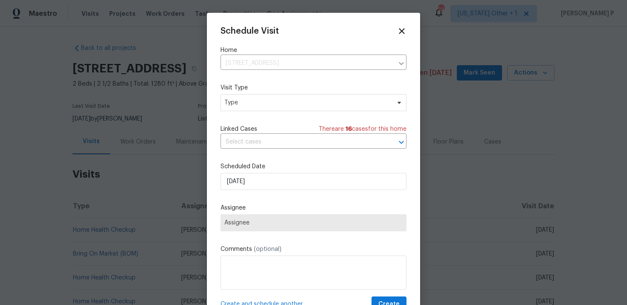
click at [254, 105] on div "Mark as unseen Schedule a visit Enroll home in OD Select Unenroll home Force to…" at bounding box center [313, 152] width 627 height 305
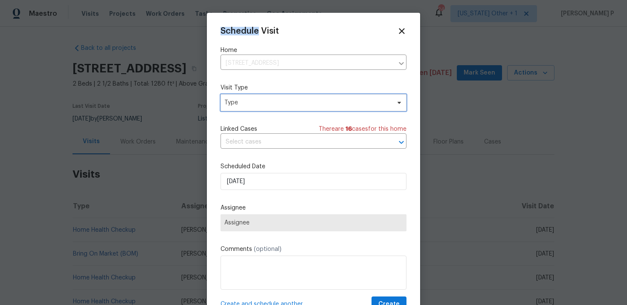
click at [237, 99] on span "Type" at bounding box center [307, 102] width 166 height 9
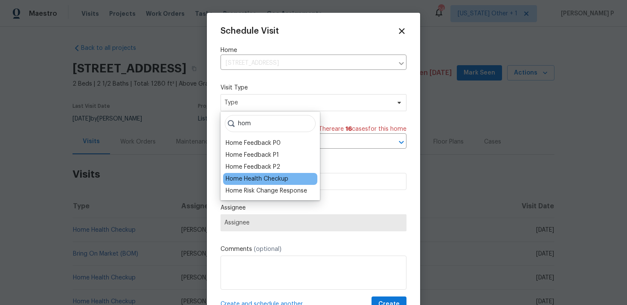
type input "hom"
click at [237, 181] on div "Home Health Checkup" at bounding box center [257, 179] width 63 height 9
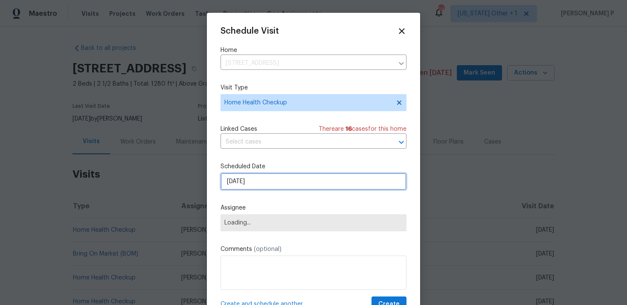
click at [269, 178] on input "[DATE]" at bounding box center [313, 181] width 186 height 17
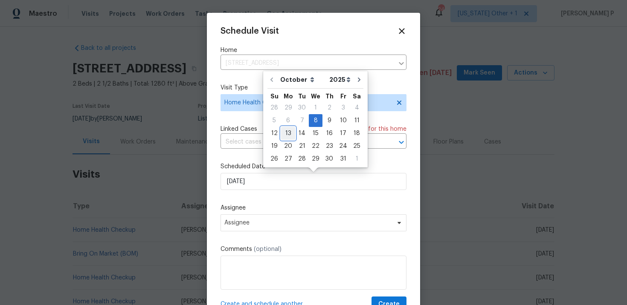
click at [286, 132] on div "13" at bounding box center [288, 133] width 14 height 12
type input "[DATE]"
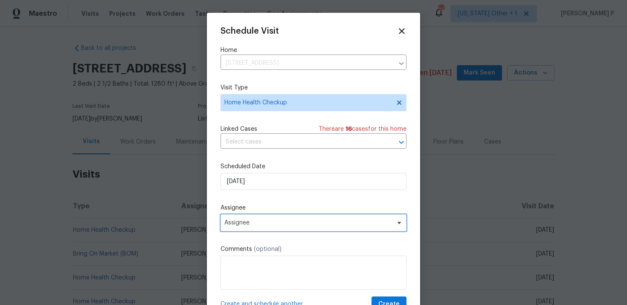
click at [279, 223] on span "Assignee" at bounding box center [307, 223] width 167 height 7
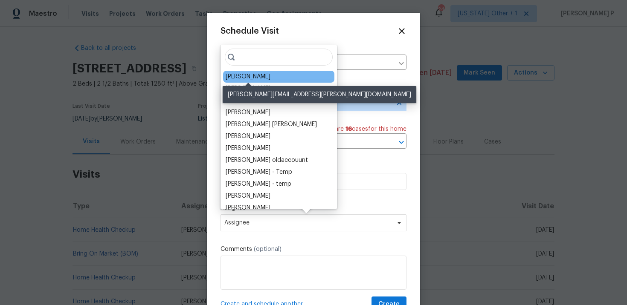
click at [246, 81] on div "[PERSON_NAME]" at bounding box center [248, 76] width 45 height 9
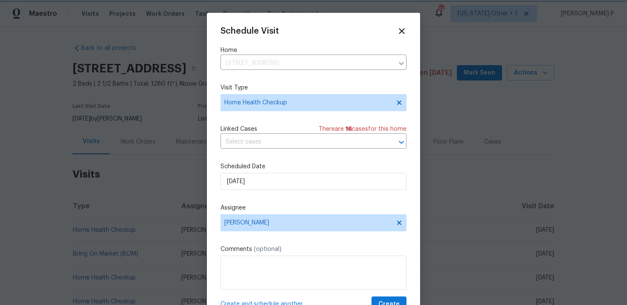
scroll to position [15, 0]
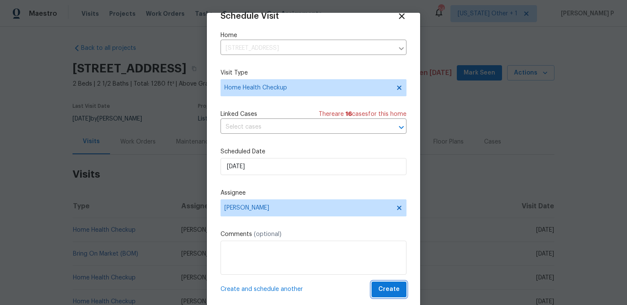
click at [384, 284] on button "Create" at bounding box center [388, 290] width 35 height 16
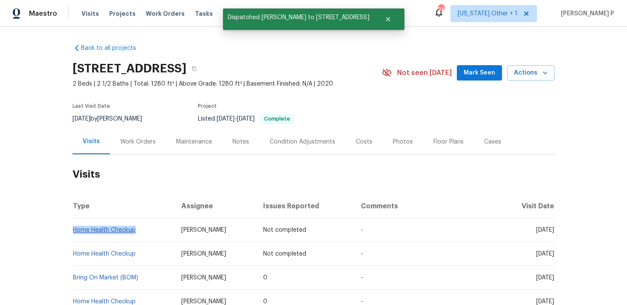
drag, startPoint x: 140, startPoint y: 232, endPoint x: 73, endPoint y: 231, distance: 66.9
click at [73, 231] on td "Home Health Checkup" at bounding box center [123, 230] width 102 height 24
copy link "Home Health Checkup"
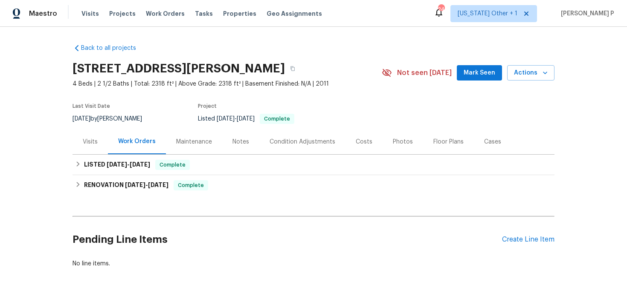
click at [85, 142] on div "Visits" at bounding box center [90, 142] width 15 height 9
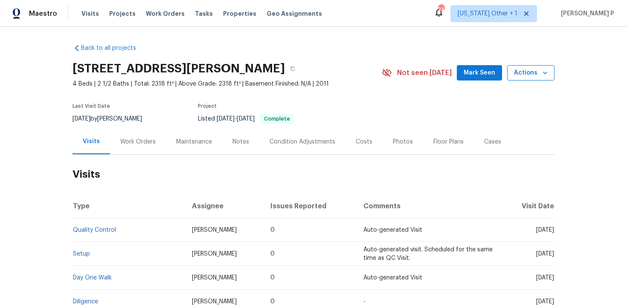
click at [522, 72] on span "Actions" at bounding box center [531, 73] width 34 height 11
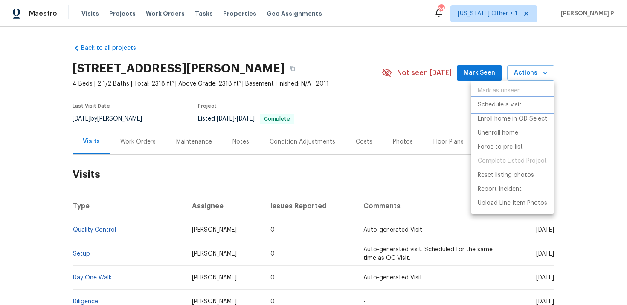
click at [500, 103] on p "Schedule a visit" at bounding box center [499, 105] width 44 height 9
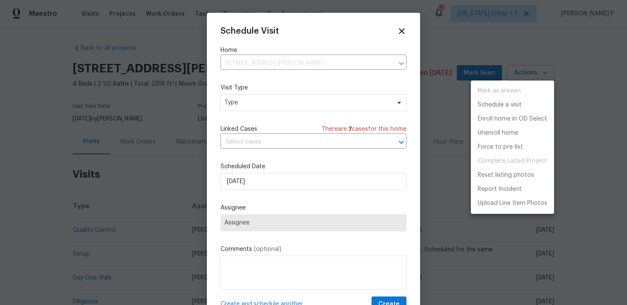
click at [251, 102] on div at bounding box center [313, 152] width 627 height 305
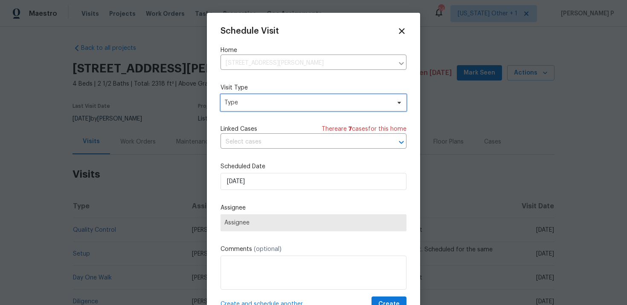
click at [251, 102] on span "Type" at bounding box center [307, 102] width 166 height 9
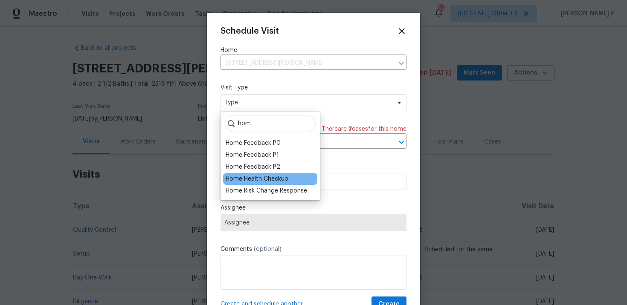
type input "hom"
click at [252, 177] on div "Home Health Checkup" at bounding box center [257, 179] width 63 height 9
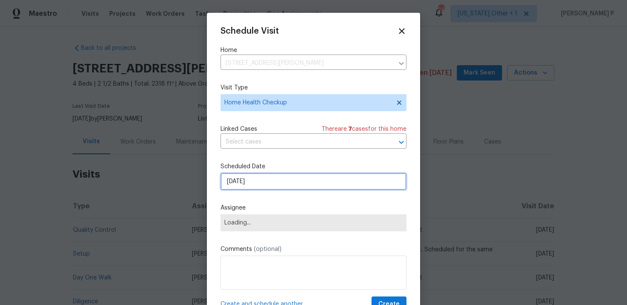
click at [267, 188] on input "[DATE]" at bounding box center [313, 181] width 186 height 17
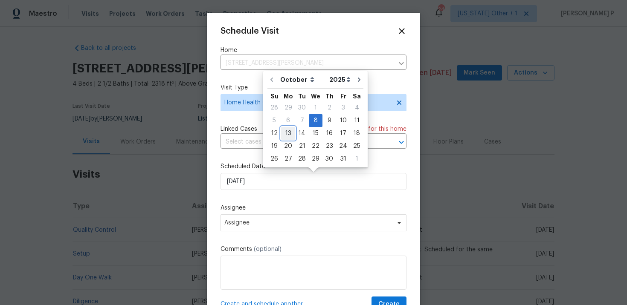
click at [284, 136] on div "13" at bounding box center [288, 133] width 14 height 12
type input "[DATE]"
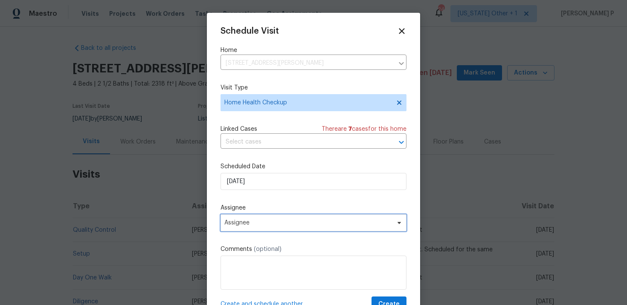
click at [263, 221] on span "Assignee" at bounding box center [307, 223] width 167 height 7
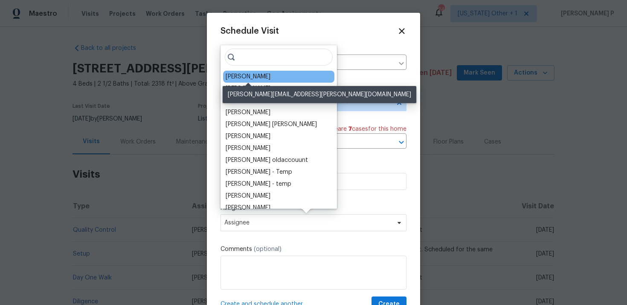
click at [242, 77] on div "[PERSON_NAME]" at bounding box center [248, 76] width 45 height 9
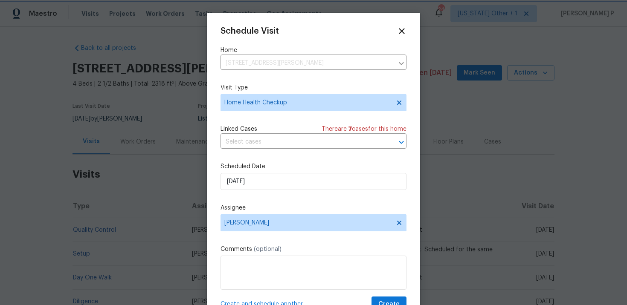
scroll to position [15, 0]
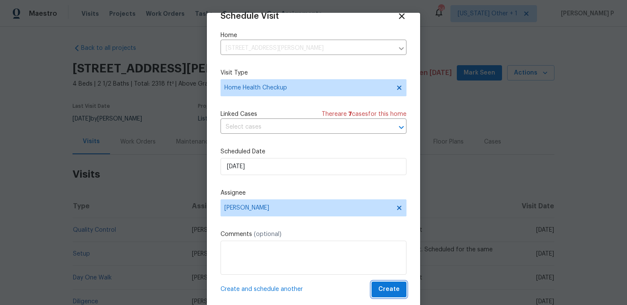
click at [387, 285] on span "Create" at bounding box center [388, 289] width 21 height 11
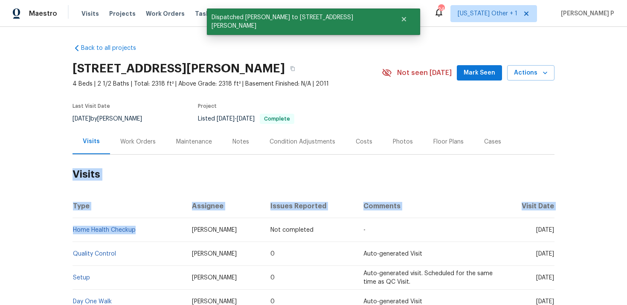
drag, startPoint x: 142, startPoint y: 228, endPoint x: 72, endPoint y: 229, distance: 70.3
click at [72, 229] on div "Back to all projects 4826 Trevino Ct, Murfreesboro, TN 37128 4 Beds | 2 1/2 Bat…" at bounding box center [313, 166] width 627 height 278
click at [151, 229] on td "Home Health Checkup" at bounding box center [128, 230] width 113 height 24
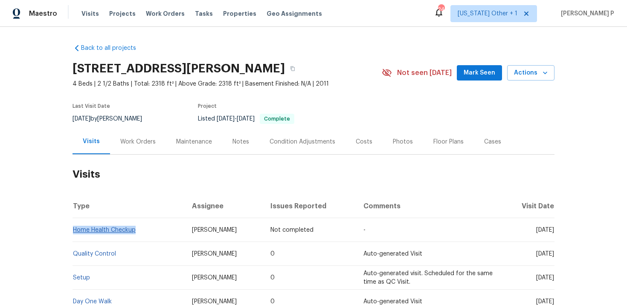
drag, startPoint x: 143, startPoint y: 231, endPoint x: 74, endPoint y: 228, distance: 69.1
click at [74, 228] on td "Home Health Checkup" at bounding box center [128, 230] width 113 height 24
copy link "Home Health Checkup"
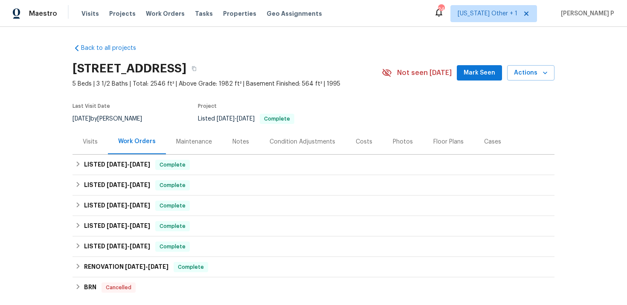
click at [89, 143] on div "Visits" at bounding box center [90, 142] width 15 height 9
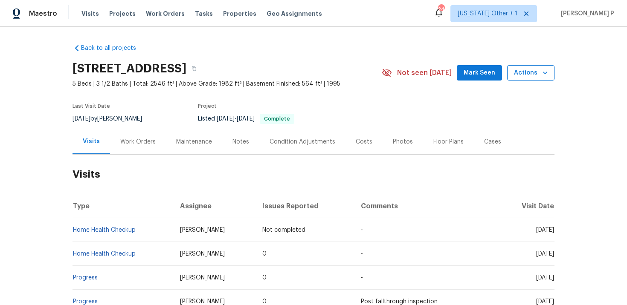
click at [534, 77] on span "Actions" at bounding box center [531, 73] width 34 height 11
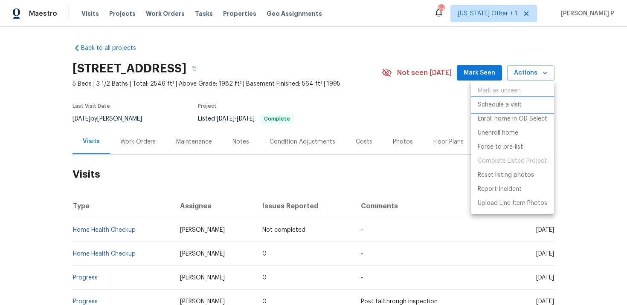
click at [503, 104] on p "Schedule a visit" at bounding box center [499, 105] width 44 height 9
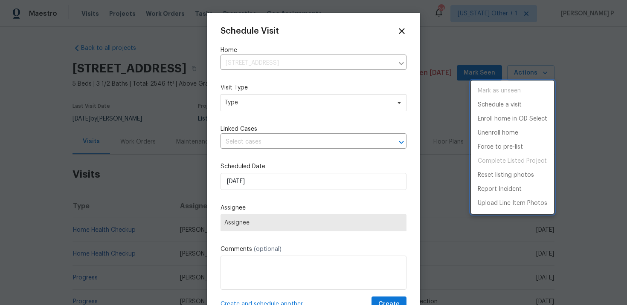
click at [254, 105] on div at bounding box center [313, 152] width 627 height 305
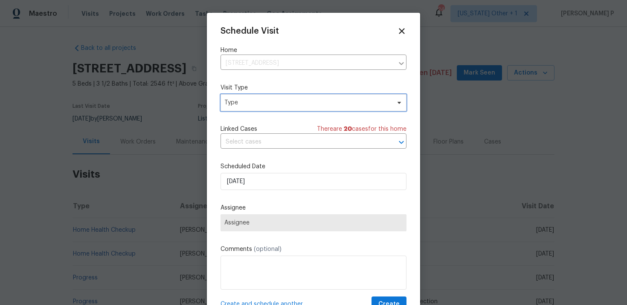
click at [254, 105] on span "Type" at bounding box center [307, 102] width 166 height 9
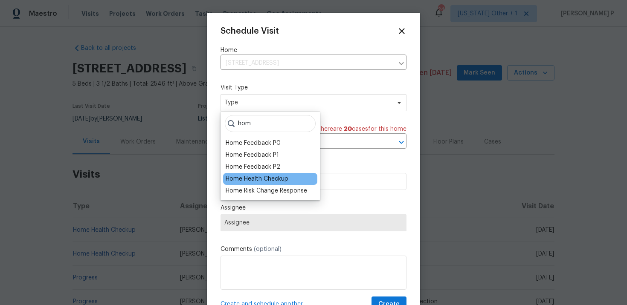
type input "hom"
click at [243, 177] on div "Home Health Checkup" at bounding box center [257, 179] width 63 height 9
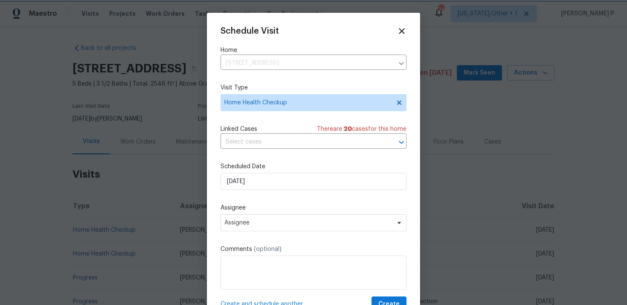
click at [257, 196] on div "Schedule Visit Home 110 Stoneway Close, Nashville, TN 37209 ​ Visit Type Home H…" at bounding box center [313, 169] width 186 height 286
click at [260, 185] on input "[DATE]" at bounding box center [313, 181] width 186 height 17
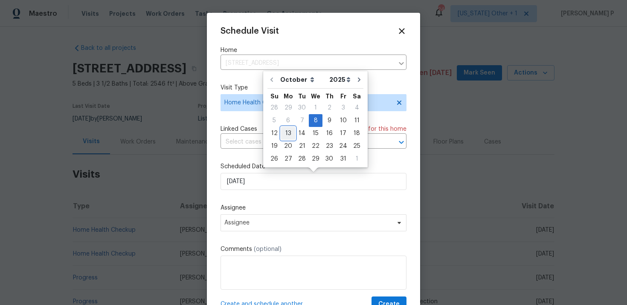
click at [286, 132] on div "13" at bounding box center [288, 133] width 14 height 12
type input "[DATE]"
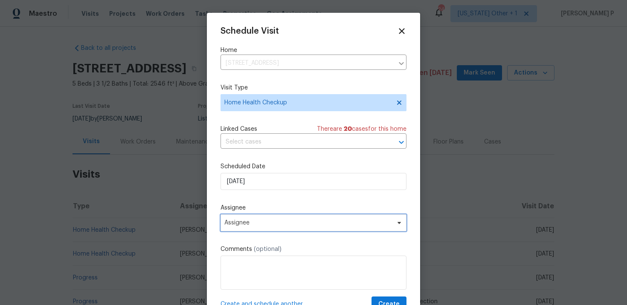
click at [273, 226] on span "Assignee" at bounding box center [307, 223] width 167 height 7
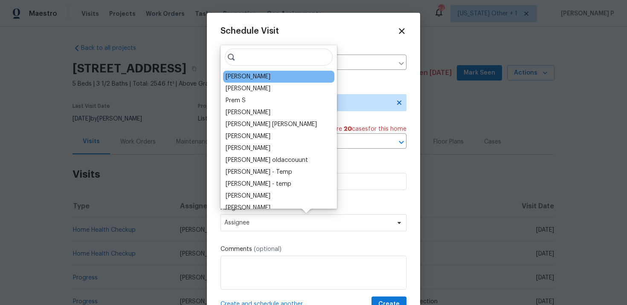
click at [250, 77] on div "Cynthia Upshaw" at bounding box center [248, 76] width 45 height 9
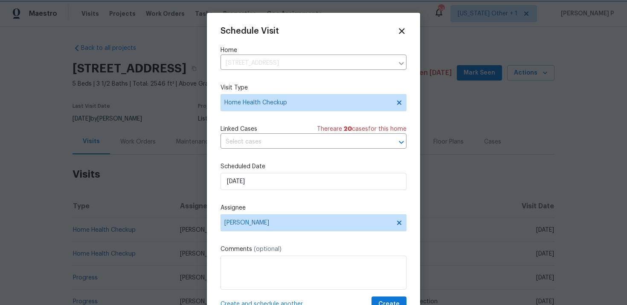
scroll to position [15, 0]
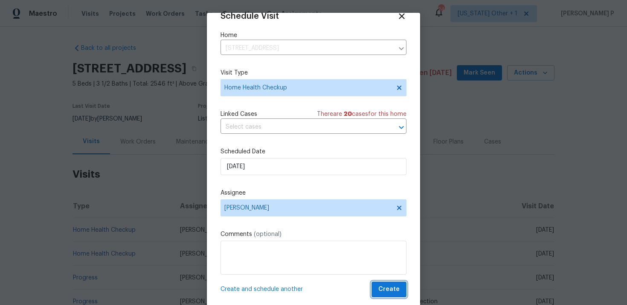
click at [391, 286] on span "Create" at bounding box center [388, 289] width 21 height 11
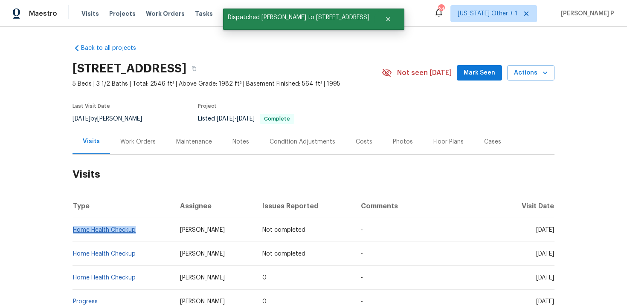
drag, startPoint x: 141, startPoint y: 231, endPoint x: 73, endPoint y: 232, distance: 67.8
click at [73, 232] on td "Home Health Checkup" at bounding box center [122, 230] width 101 height 24
copy link "Home Health Checkup"
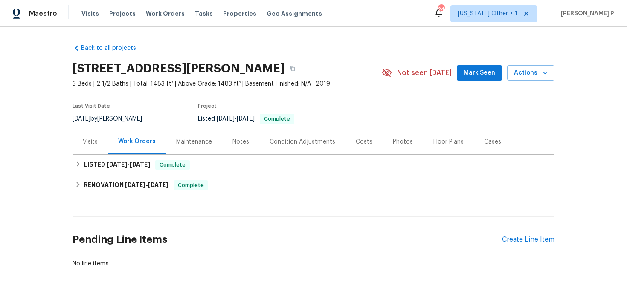
click at [90, 142] on div "Visits" at bounding box center [90, 142] width 15 height 9
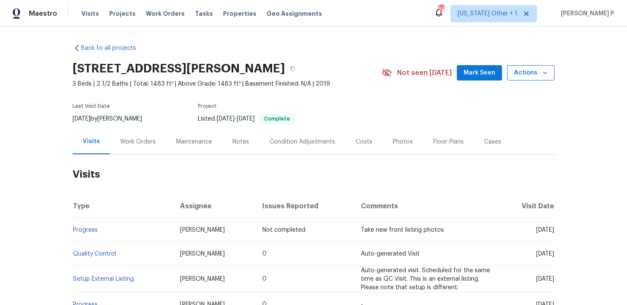
click at [514, 75] on button "Actions" at bounding box center [530, 73] width 47 height 16
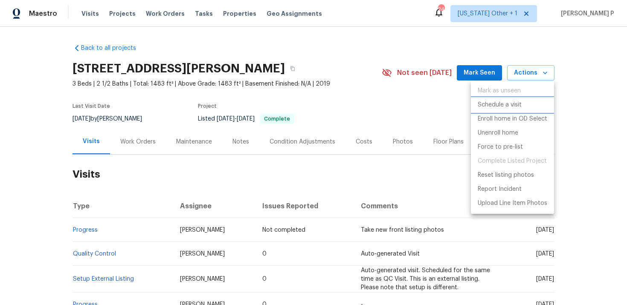
click at [501, 108] on p "Schedule a visit" at bounding box center [499, 105] width 44 height 9
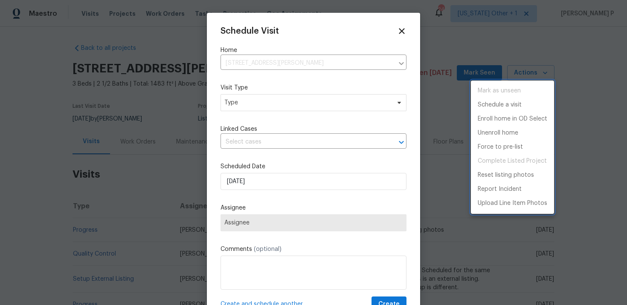
click at [289, 109] on div at bounding box center [313, 152] width 627 height 305
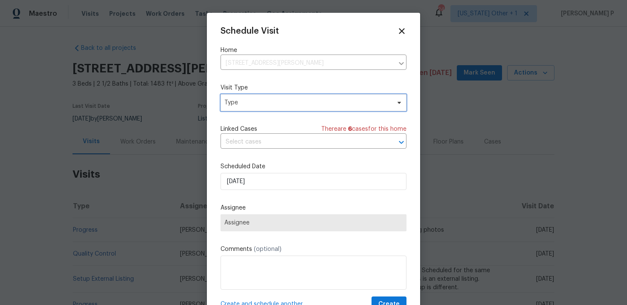
click at [282, 102] on span "Type" at bounding box center [307, 102] width 166 height 9
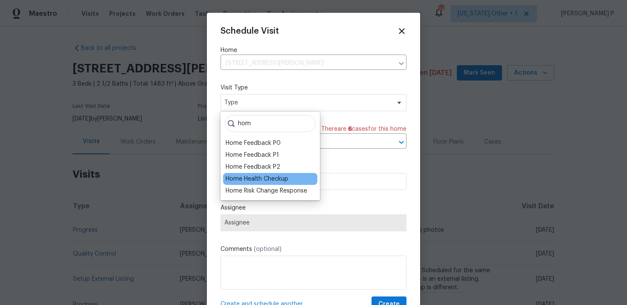
type input "hom"
click at [260, 175] on div "Home Health Checkup" at bounding box center [257, 179] width 63 height 9
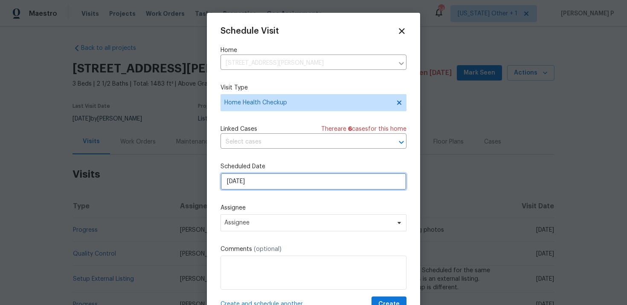
click at [271, 183] on input "[DATE]" at bounding box center [313, 181] width 186 height 17
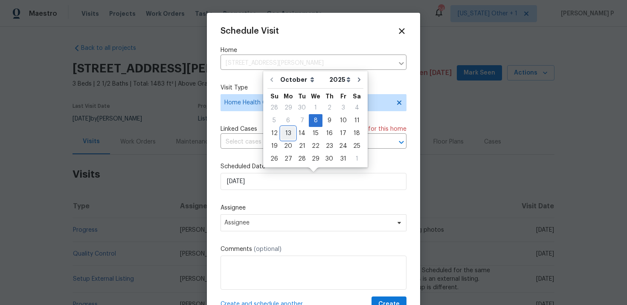
click at [290, 133] on div "13" at bounding box center [288, 133] width 14 height 12
type input "[DATE]"
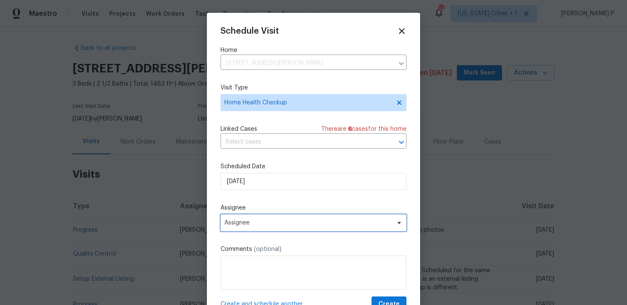
click at [297, 223] on span "Assignee" at bounding box center [307, 223] width 167 height 7
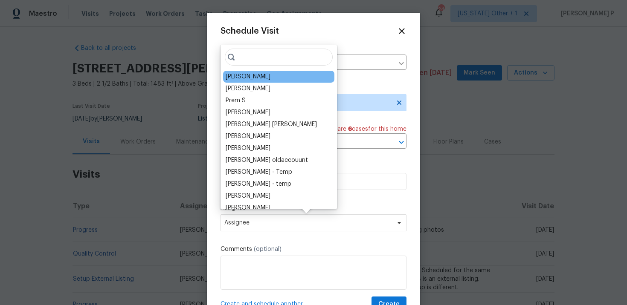
click at [256, 81] on div "[PERSON_NAME]" at bounding box center [278, 77] width 111 height 12
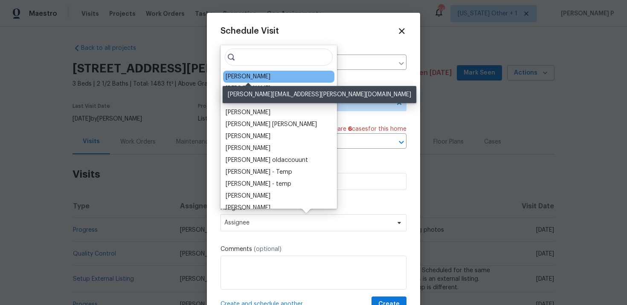
click at [255, 79] on div "[PERSON_NAME]" at bounding box center [248, 76] width 45 height 9
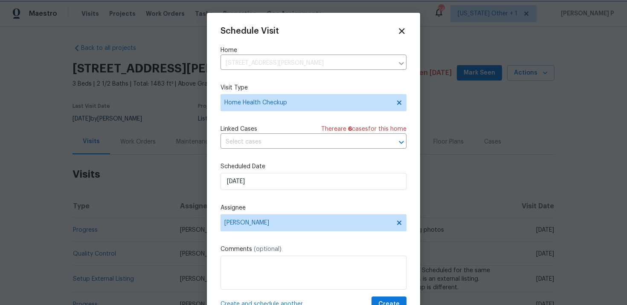
scroll to position [15, 0]
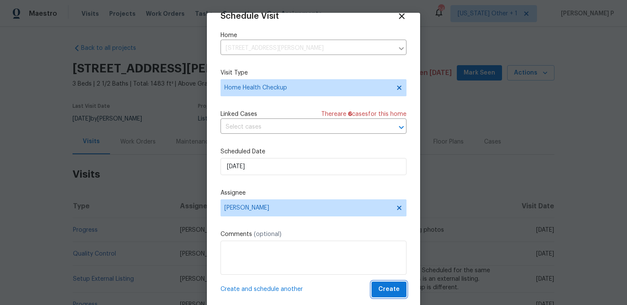
click at [388, 291] on span "Create" at bounding box center [388, 289] width 21 height 11
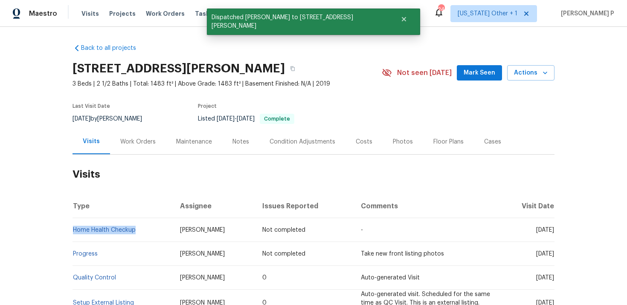
drag, startPoint x: 143, startPoint y: 233, endPoint x: 74, endPoint y: 233, distance: 69.1
click at [74, 233] on td "Home Health Checkup" at bounding box center [122, 230] width 101 height 24
copy link "Home Health Checkup"
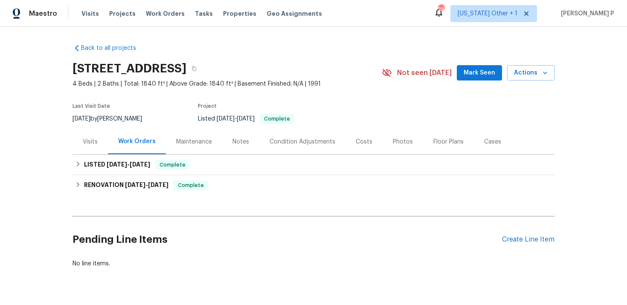
click at [95, 139] on div "Visits" at bounding box center [90, 142] width 15 height 9
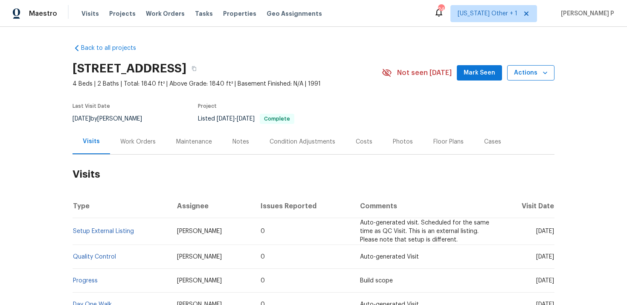
click at [541, 68] on span "Actions" at bounding box center [531, 73] width 34 height 11
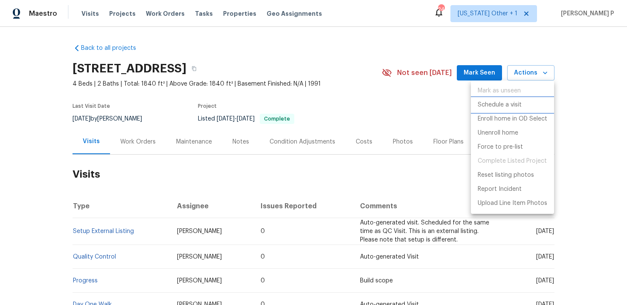
click at [508, 105] on p "Schedule a visit" at bounding box center [499, 105] width 44 height 9
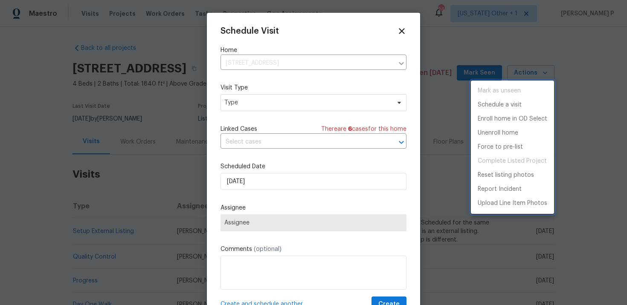
click at [258, 100] on div at bounding box center [313, 152] width 627 height 305
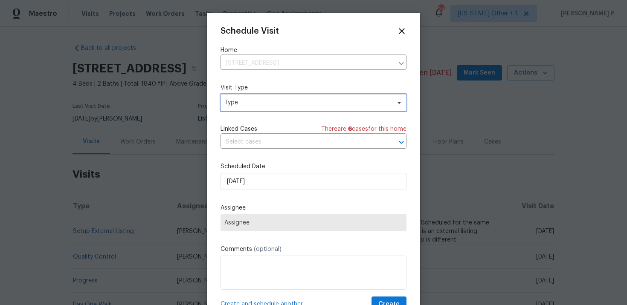
click at [258, 100] on span "Type" at bounding box center [307, 102] width 166 height 9
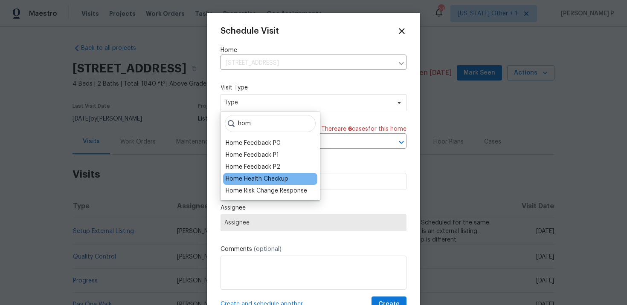
type input "hom"
click at [257, 182] on div "Home Health Checkup" at bounding box center [257, 179] width 63 height 9
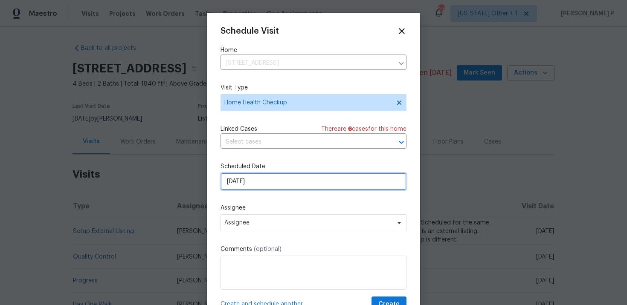
click at [277, 180] on input "[DATE]" at bounding box center [313, 181] width 186 height 17
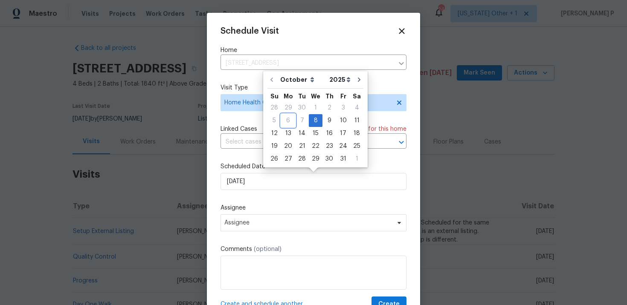
click at [287, 126] on div "6" at bounding box center [288, 121] width 14 height 12
click at [289, 135] on div "13" at bounding box center [288, 133] width 14 height 12
type input "[DATE]"
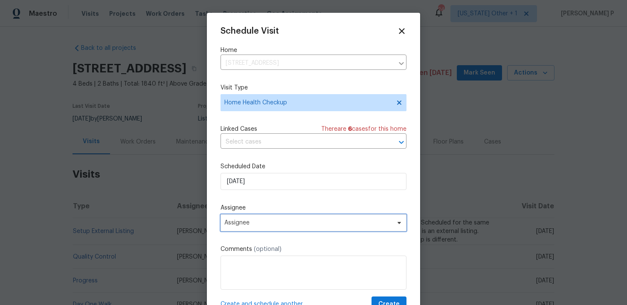
click at [281, 228] on span "Assignee" at bounding box center [313, 222] width 186 height 17
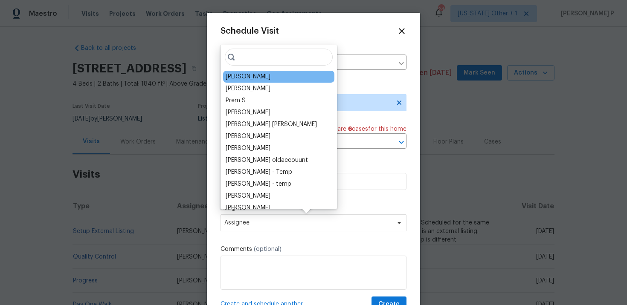
click at [251, 82] on div "[PERSON_NAME]" at bounding box center [278, 77] width 111 height 12
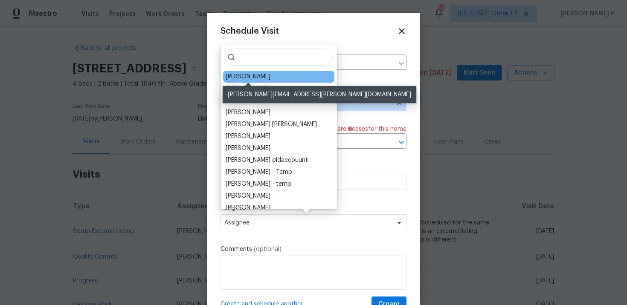
click at [257, 80] on div "[PERSON_NAME]" at bounding box center [248, 76] width 45 height 9
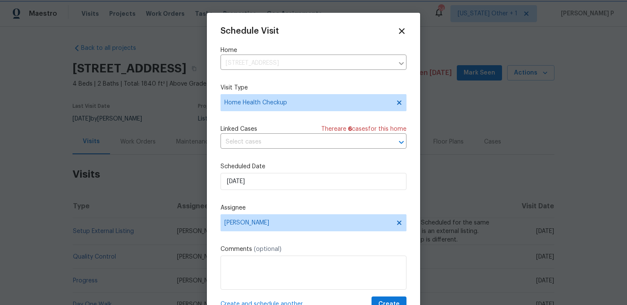
scroll to position [15, 0]
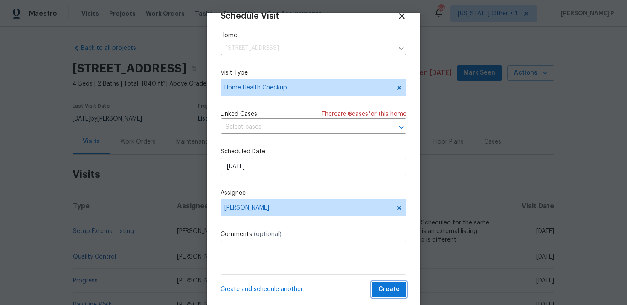
click at [388, 287] on span "Create" at bounding box center [388, 289] width 21 height 11
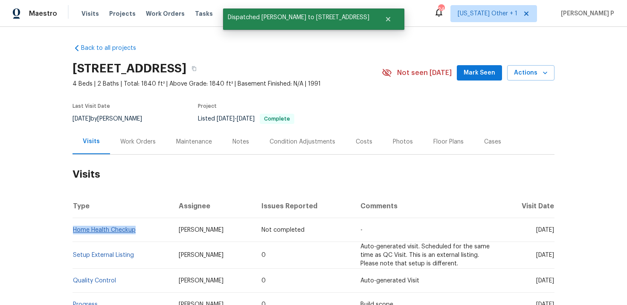
drag, startPoint x: 141, startPoint y: 228, endPoint x: 74, endPoint y: 229, distance: 66.9
click at [74, 229] on td "Home Health Checkup" at bounding box center [121, 230] width 99 height 24
copy link "Home Health Checkup"
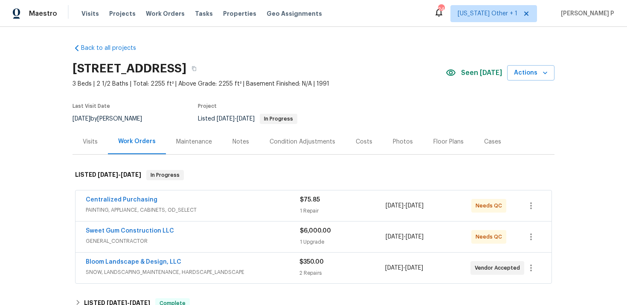
click at [96, 143] on div "Visits" at bounding box center [90, 142] width 15 height 9
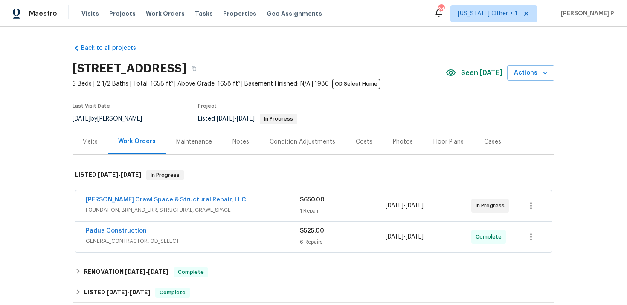
click at [91, 141] on div "Visits" at bounding box center [90, 142] width 15 height 9
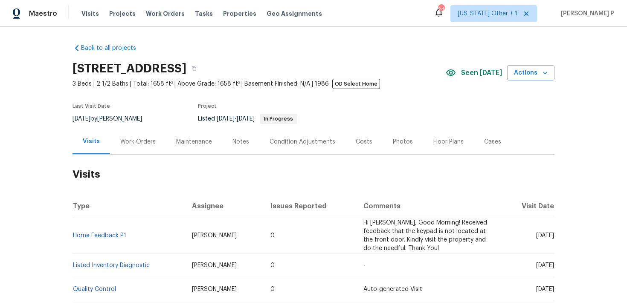
click at [532, 62] on div "14 W Bridlewood Trl, Durham, NC 27713 3 Beds | 2 1/2 Baths | Total: 1658 ft² | …" at bounding box center [313, 73] width 482 height 31
click at [530, 71] on span "Actions" at bounding box center [531, 73] width 34 height 11
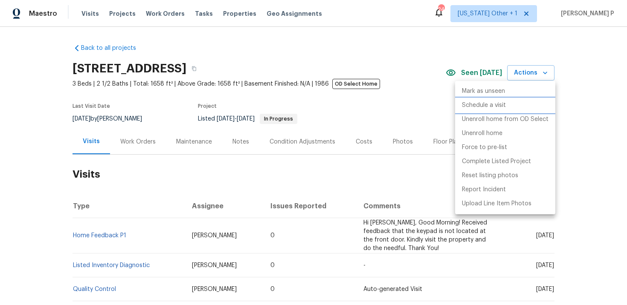
click at [481, 107] on p "Schedule a visit" at bounding box center [484, 105] width 44 height 9
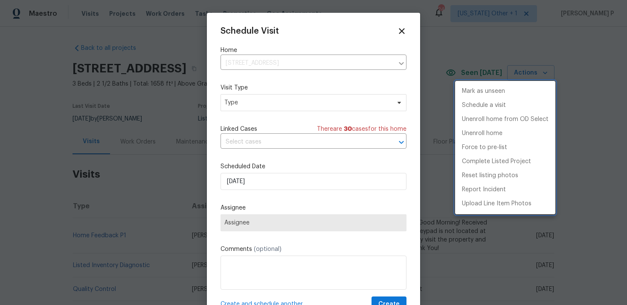
click at [326, 105] on div at bounding box center [313, 152] width 627 height 305
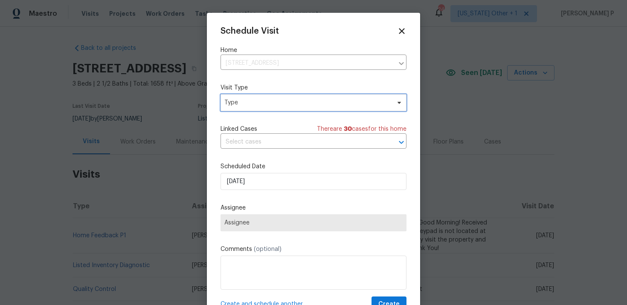
click at [326, 105] on span "Type" at bounding box center [307, 102] width 166 height 9
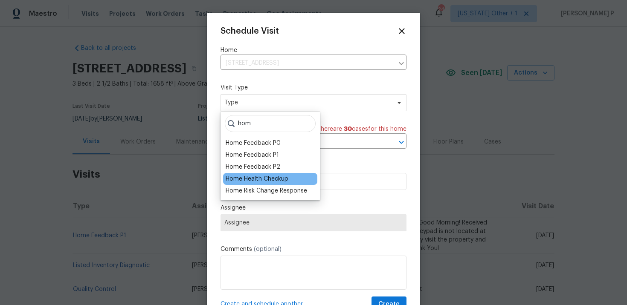
type input "hom"
click at [272, 178] on div "Home Health Checkup" at bounding box center [257, 179] width 63 height 9
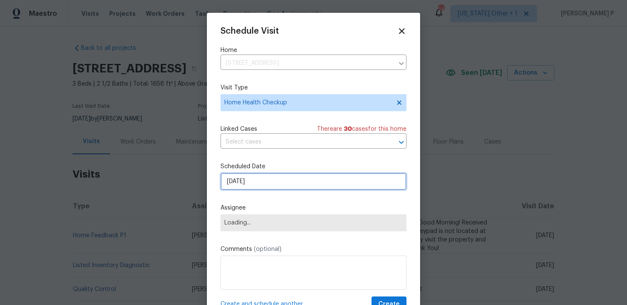
click at [261, 183] on input "[DATE]" at bounding box center [313, 181] width 186 height 17
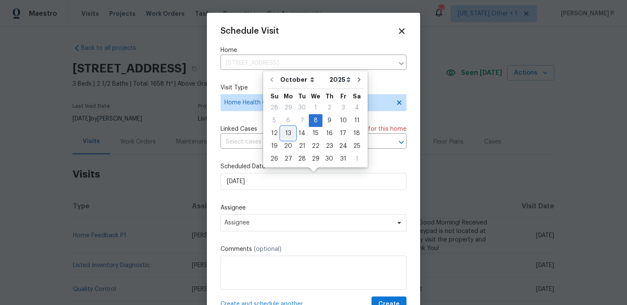
click at [287, 136] on div "13" at bounding box center [288, 133] width 14 height 12
type input "[DATE]"
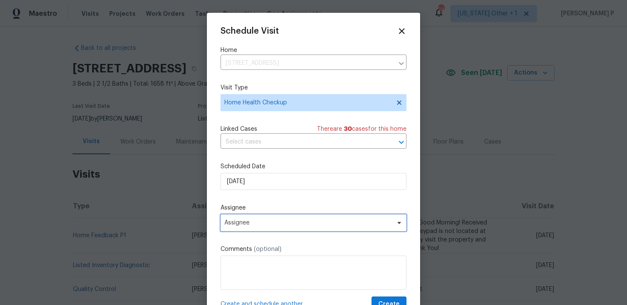
click at [281, 228] on span "Assignee" at bounding box center [313, 222] width 186 height 17
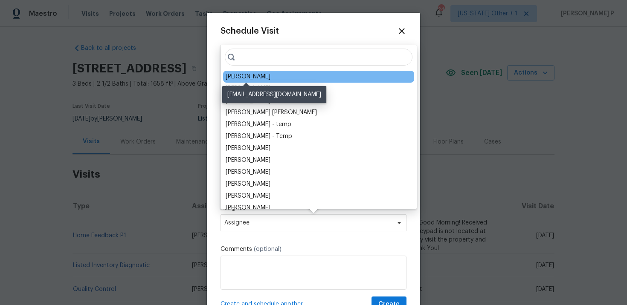
click at [243, 79] on div "[PERSON_NAME]" at bounding box center [248, 76] width 45 height 9
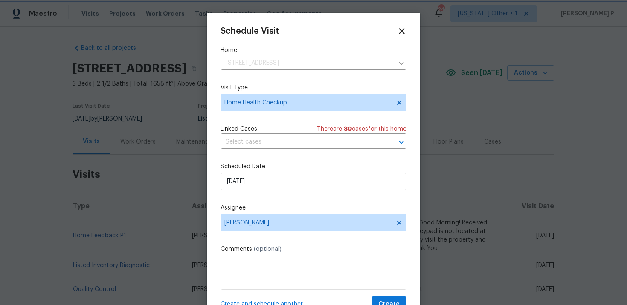
scroll to position [15, 0]
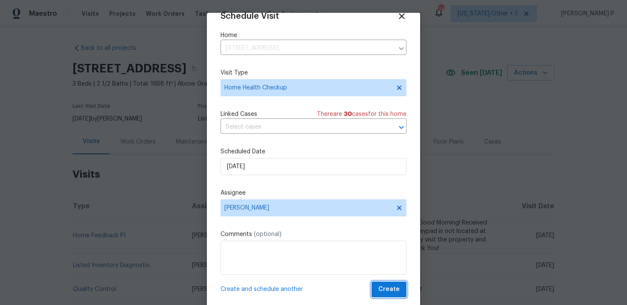
click at [388, 289] on span "Create" at bounding box center [388, 289] width 21 height 11
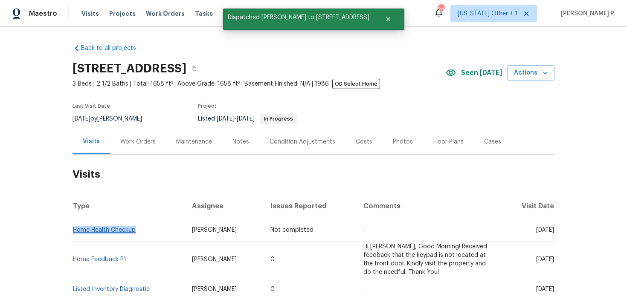
drag, startPoint x: 142, startPoint y: 231, endPoint x: 74, endPoint y: 230, distance: 67.8
click at [74, 230] on td "Home Health Checkup" at bounding box center [128, 230] width 113 height 24
copy link "Home Health Checkup"
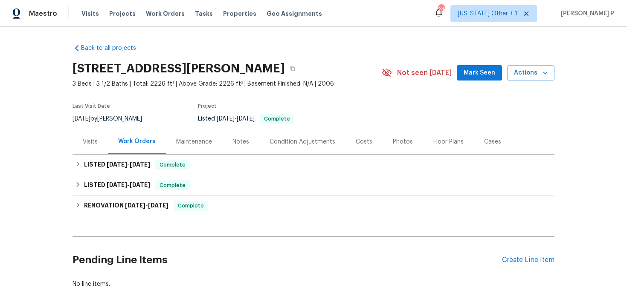
click at [93, 140] on div "Visits" at bounding box center [90, 142] width 15 height 9
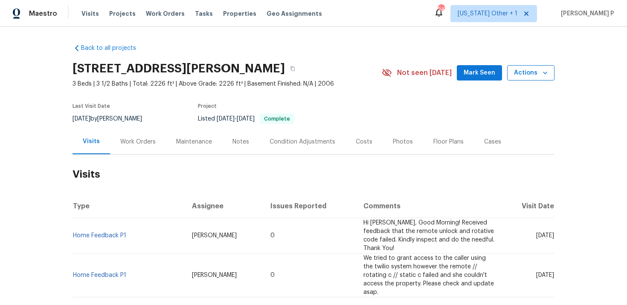
click at [524, 72] on span "Actions" at bounding box center [531, 73] width 34 height 11
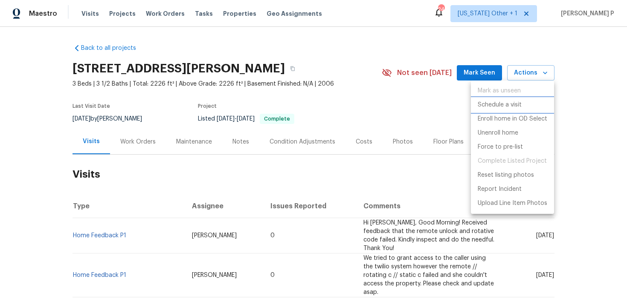
click at [515, 106] on p "Schedule a visit" at bounding box center [499, 105] width 44 height 9
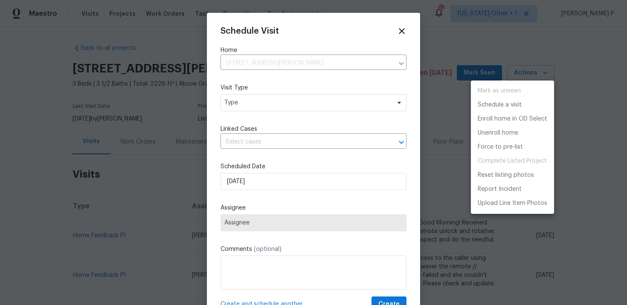
click at [258, 107] on div at bounding box center [313, 152] width 627 height 305
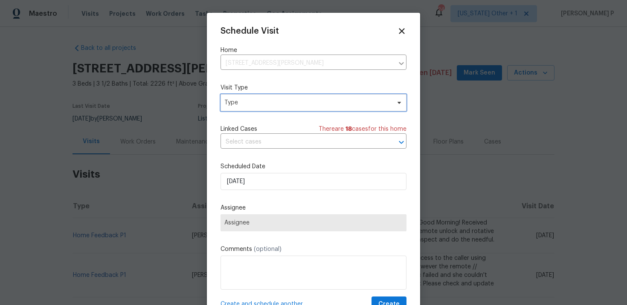
click at [258, 107] on span "Type" at bounding box center [307, 102] width 166 height 9
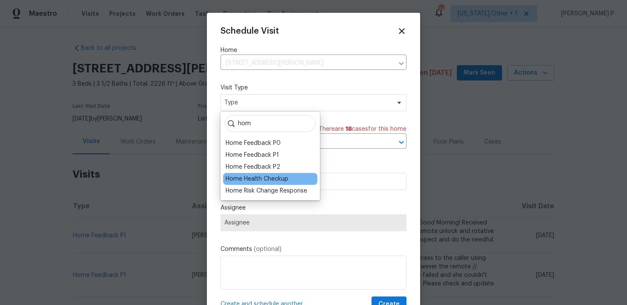
type input "hom"
click at [248, 177] on div "Home Health Checkup" at bounding box center [257, 179] width 63 height 9
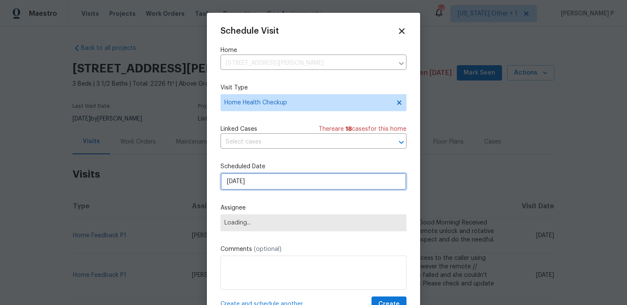
click at [260, 189] on input "[DATE]" at bounding box center [313, 181] width 186 height 17
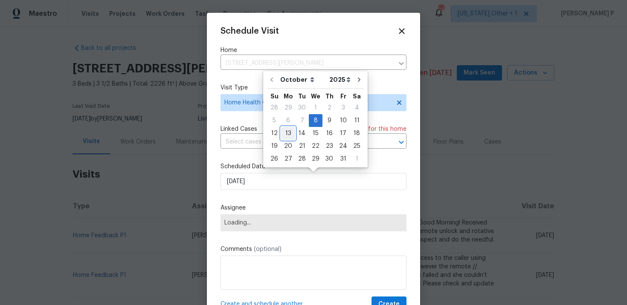
click at [287, 134] on div "13" at bounding box center [288, 133] width 14 height 12
type input "[DATE]"
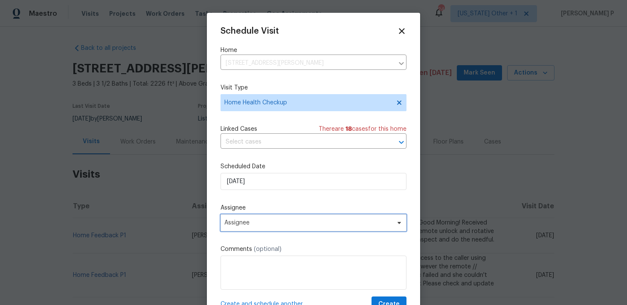
click at [294, 228] on span "Assignee" at bounding box center [313, 222] width 186 height 17
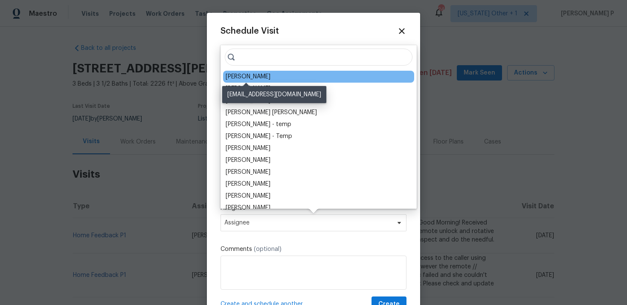
click at [251, 77] on div "[PERSON_NAME]" at bounding box center [248, 76] width 45 height 9
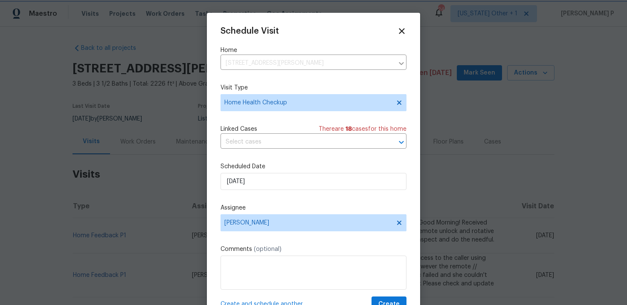
scroll to position [15, 0]
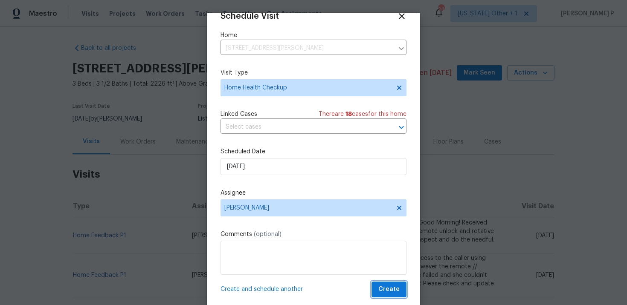
click at [390, 287] on span "Create" at bounding box center [388, 289] width 21 height 11
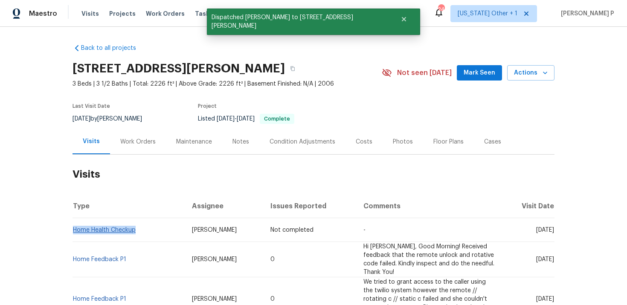
drag, startPoint x: 146, startPoint y: 228, endPoint x: 75, endPoint y: 228, distance: 71.6
click at [75, 228] on td "Home Health Checkup" at bounding box center [128, 230] width 113 height 24
copy link "Home Health Checkup"
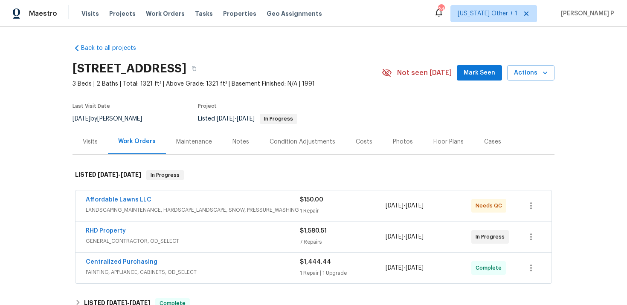
click at [99, 143] on div "Visits" at bounding box center [89, 141] width 35 height 25
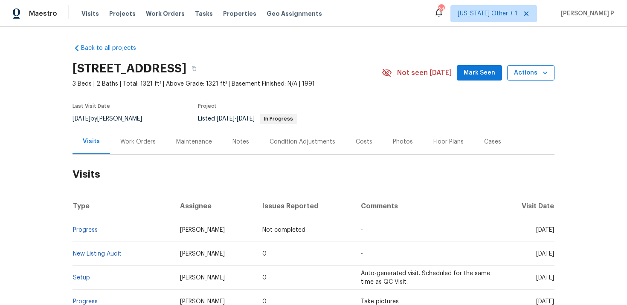
click at [532, 79] on button "Actions" at bounding box center [530, 73] width 47 height 16
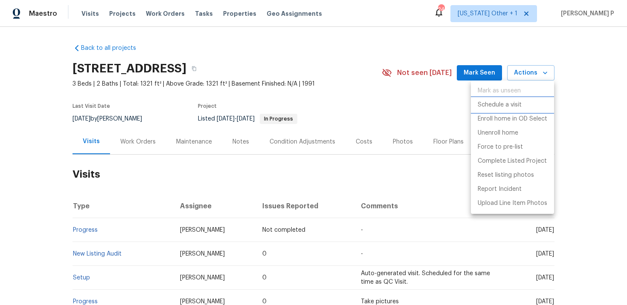
click at [500, 99] on li "Schedule a visit" at bounding box center [512, 105] width 83 height 14
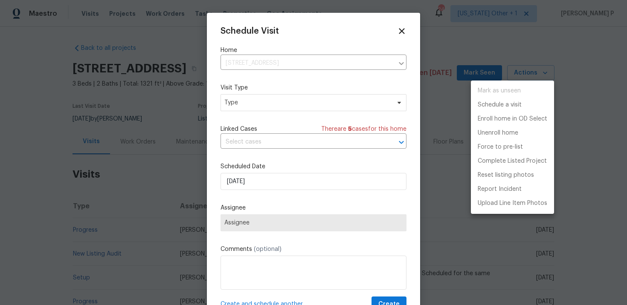
click at [320, 102] on div at bounding box center [313, 152] width 627 height 305
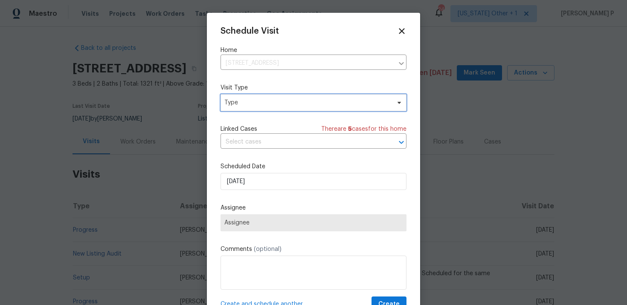
click at [320, 102] on span "Type" at bounding box center [307, 102] width 166 height 9
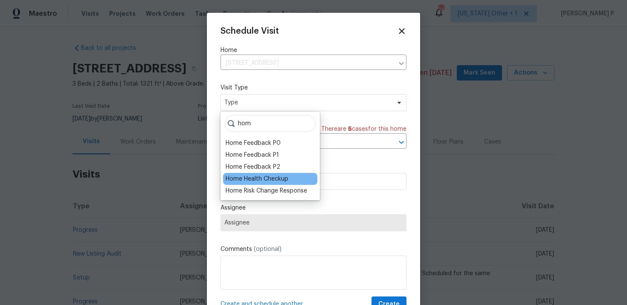
type input "hom"
click at [263, 180] on div "Home Health Checkup" at bounding box center [257, 179] width 63 height 9
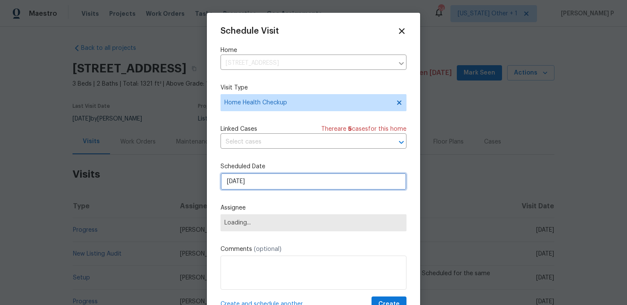
click at [287, 183] on input "[DATE]" at bounding box center [313, 181] width 186 height 17
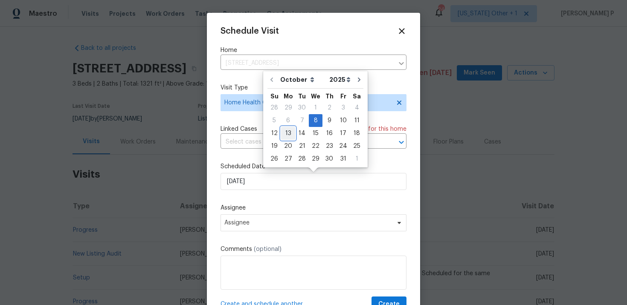
click at [288, 130] on div "13" at bounding box center [288, 133] width 14 height 12
type input "10/13/2025"
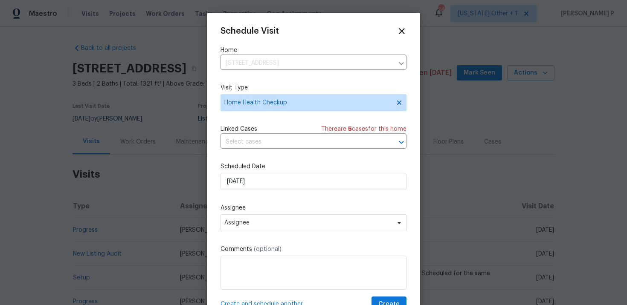
click at [287, 212] on label "Assignee" at bounding box center [313, 208] width 186 height 9
click at [287, 223] on span "Assignee" at bounding box center [307, 223] width 167 height 7
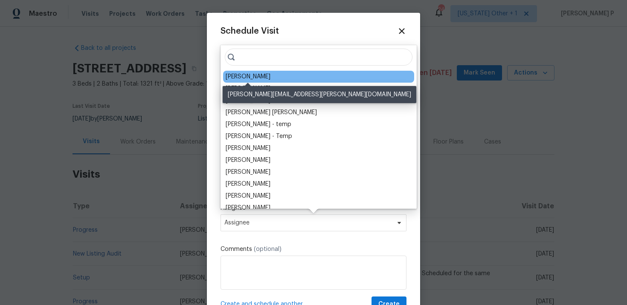
click at [265, 77] on div "Amanda Horton" at bounding box center [248, 76] width 45 height 9
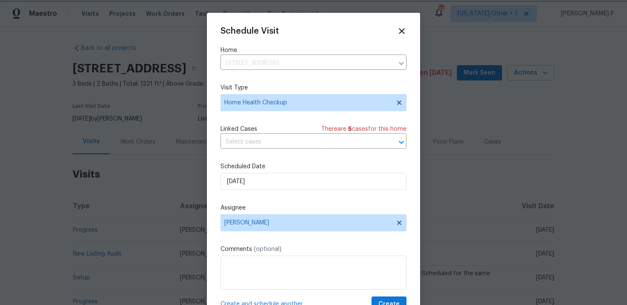
scroll to position [15, 0]
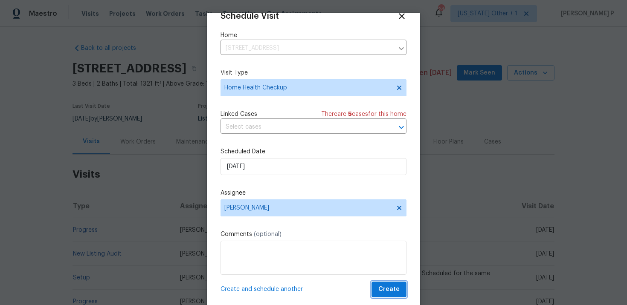
click at [387, 288] on span "Create" at bounding box center [388, 289] width 21 height 11
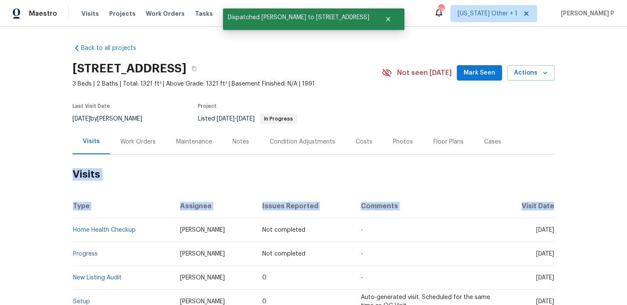
drag, startPoint x: 145, startPoint y: 229, endPoint x: 72, endPoint y: 236, distance: 73.6
click at [72, 236] on td "Home Health Checkup" at bounding box center [122, 230] width 101 height 24
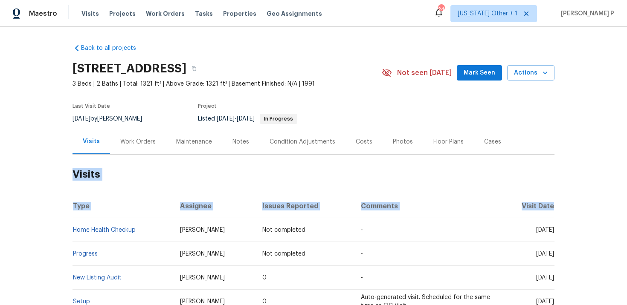
click at [143, 223] on td "Home Health Checkup" at bounding box center [122, 230] width 101 height 24
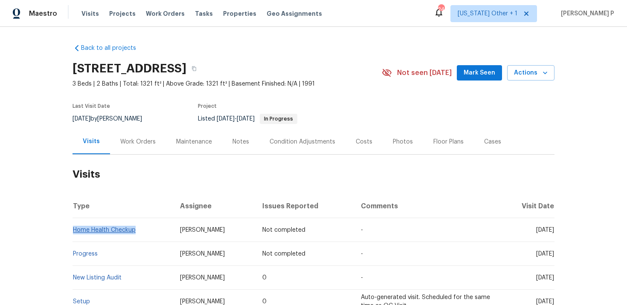
drag, startPoint x: 144, startPoint y: 230, endPoint x: 74, endPoint y: 232, distance: 69.9
click at [74, 232] on td "Home Health Checkup" at bounding box center [122, 230] width 101 height 24
copy link "Home Health Checkup"
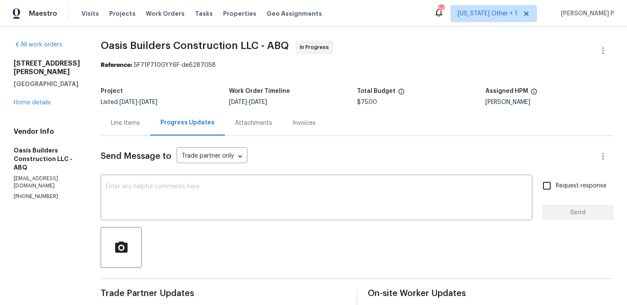
click at [141, 127] on div "Line Items" at bounding box center [125, 122] width 49 height 25
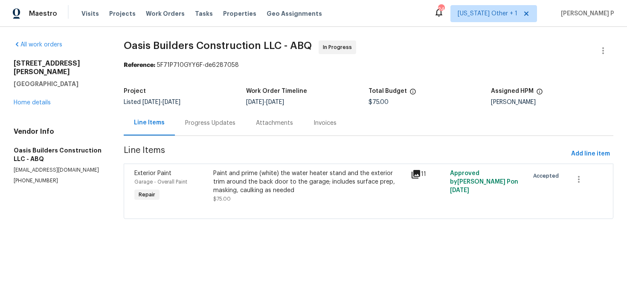
click at [265, 208] on div at bounding box center [368, 208] width 468 height 10
click at [254, 170] on div "Paint and prime (white) the water heater stand and the exterior trim around the…" at bounding box center [309, 182] width 192 height 26
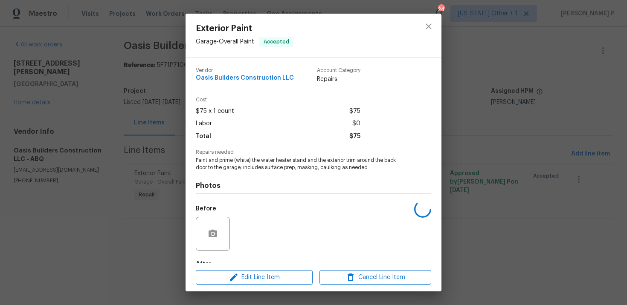
scroll to position [52, 0]
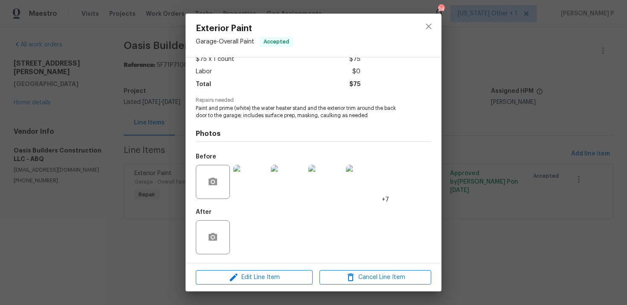
click at [247, 265] on div "Edit Line Item Cancel Line Item" at bounding box center [313, 277] width 256 height 29
click at [248, 276] on span "Edit Line Item" at bounding box center [254, 277] width 112 height 11
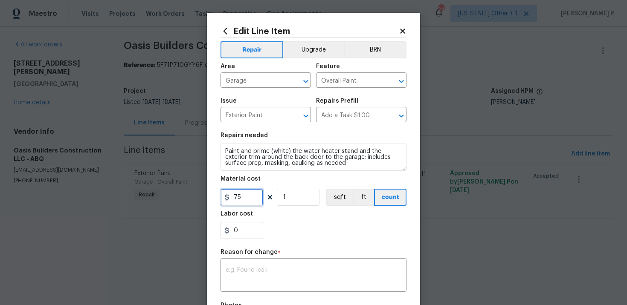
click at [247, 200] on input "75" at bounding box center [241, 197] width 43 height 17
type input "600"
click at [235, 275] on textarea at bounding box center [314, 276] width 176 height 18
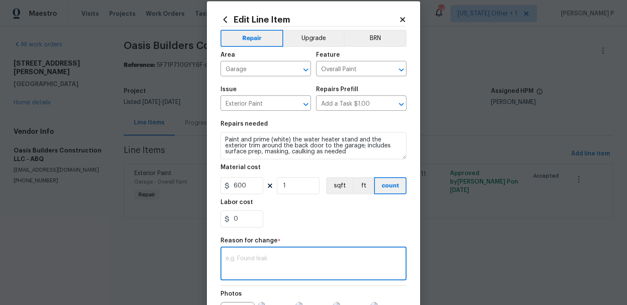
paste textarea "(RP) Updated cost per BR team approval."
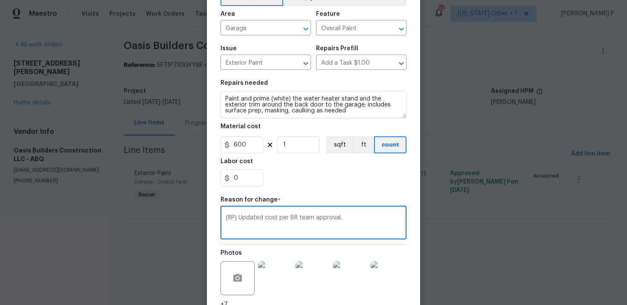
scroll to position [124, 0]
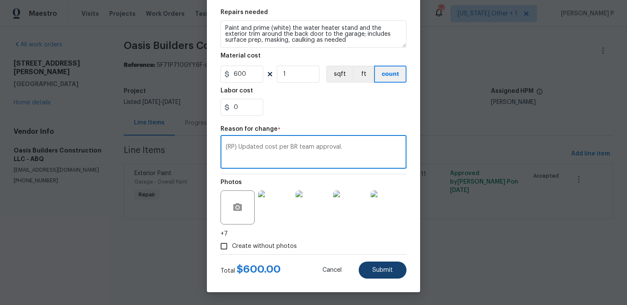
type textarea "(RP) Updated cost per BR team approval."
click at [373, 269] on span "Submit" at bounding box center [382, 270] width 20 height 6
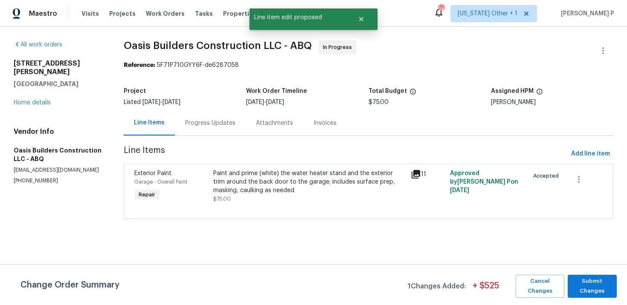
scroll to position [0, 0]
click at [589, 278] on span "Submit Changes" at bounding box center [592, 287] width 40 height 20
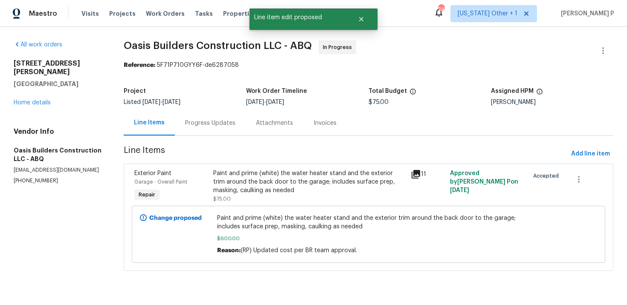
click at [208, 127] on div "Progress Updates" at bounding box center [210, 123] width 50 height 9
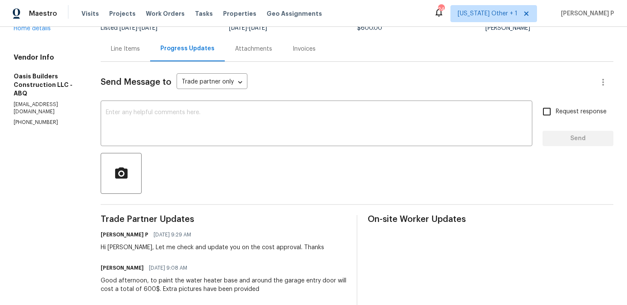
scroll to position [94, 0]
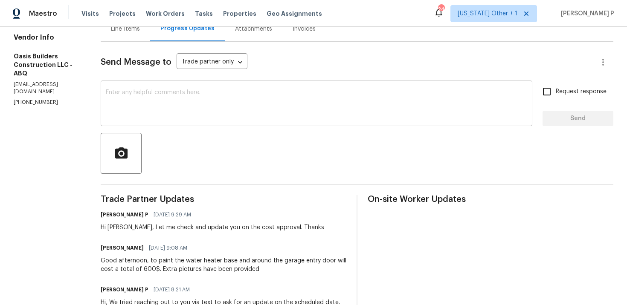
click at [174, 103] on textarea at bounding box center [316, 105] width 421 height 30
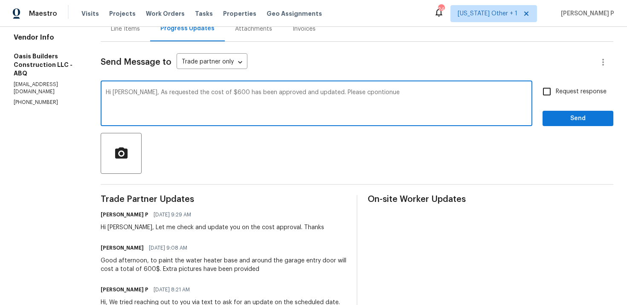
click at [335, 93] on textarea "Hi [PERSON_NAME], As requested the cost of $600 has been approved and updated. …" at bounding box center [316, 105] width 421 height 30
click at [346, 92] on textarea "Hi Tony, As requested the cost of $600 has been approved and updated. Please co…" at bounding box center [316, 105] width 421 height 30
click at [379, 96] on textarea "Hi Tony, As requested the cost of $600 has been approved and updated. Please co…" at bounding box center [316, 105] width 421 height 30
type textarea "Hi Tony, As requested the cost of $600 has been approved and updated. Please co…"
click at [566, 90] on span "Request response" at bounding box center [580, 91] width 51 height 9
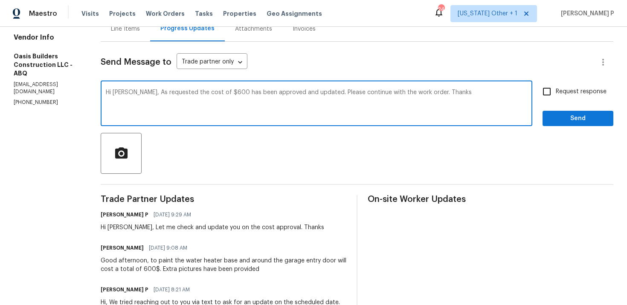
click at [555, 90] on input "Request response" at bounding box center [547, 92] width 18 height 18
checkbox input "true"
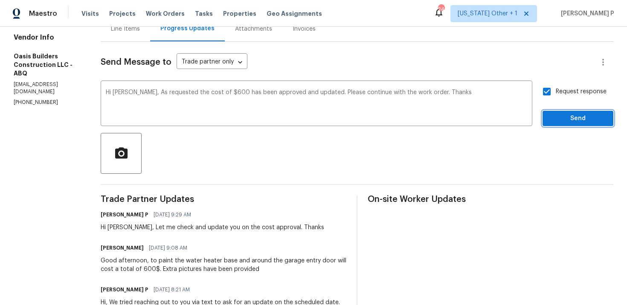
click at [564, 120] on span "Send" at bounding box center [577, 118] width 57 height 11
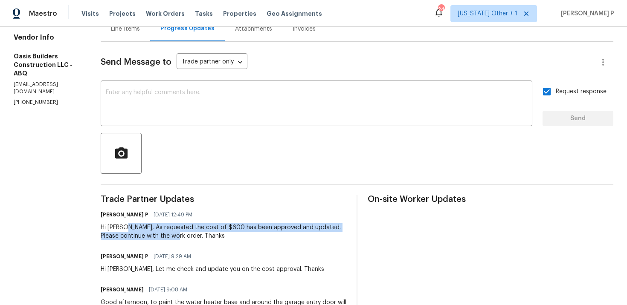
drag, startPoint x: 124, startPoint y: 228, endPoint x: 183, endPoint y: 232, distance: 59.0
click at [183, 232] on div "Hi Tony, As requested the cost of $600 has been approved and updated. Please co…" at bounding box center [224, 231] width 246 height 17
copy div "As requested the cost of $600 has been approved and updated. Please continue wi…"
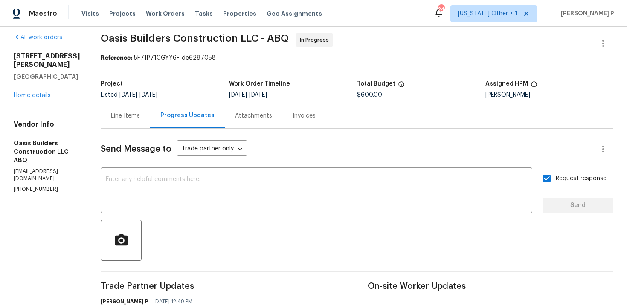
scroll to position [0, 0]
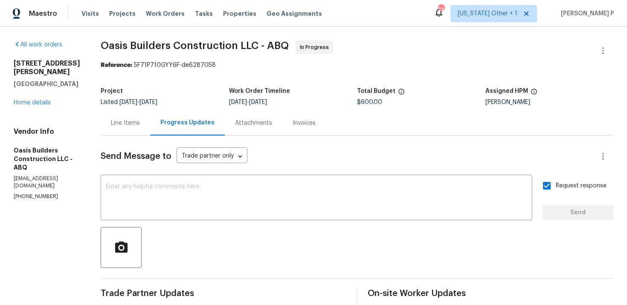
click at [124, 120] on div "Line Items" at bounding box center [125, 123] width 29 height 9
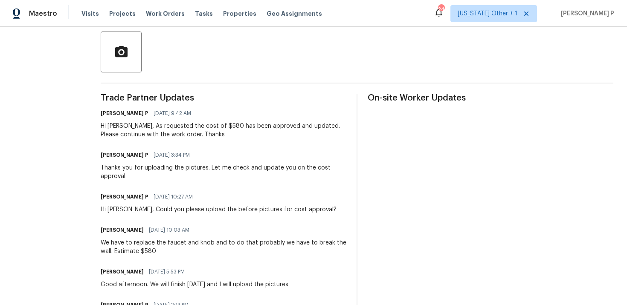
scroll to position [197, 0]
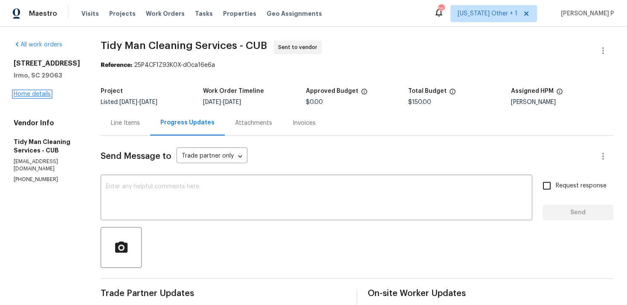
click at [43, 92] on link "Home details" at bounding box center [32, 94] width 37 height 6
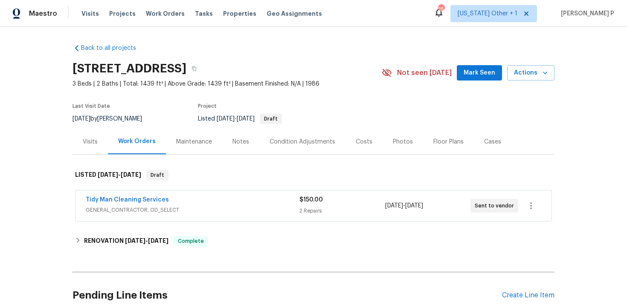
scroll to position [174, 0]
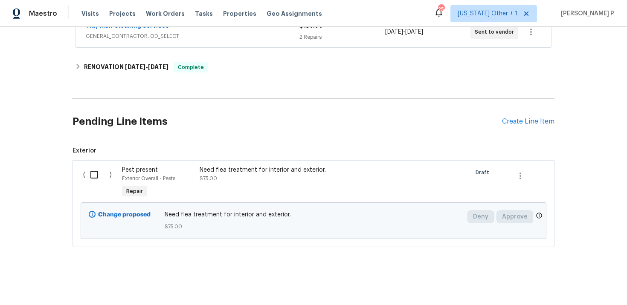
click at [94, 174] on input "checkbox" at bounding box center [97, 175] width 24 height 18
click at [562, 280] on span "Create Work Order" at bounding box center [577, 284] width 57 height 11
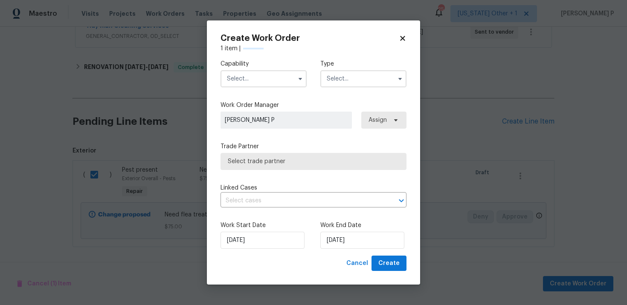
checkbox input "false"
click at [337, 75] on input "text" at bounding box center [363, 78] width 86 height 17
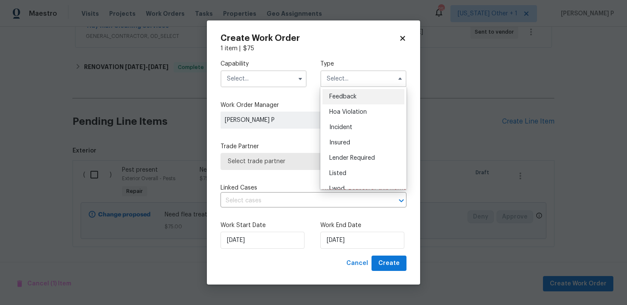
click at [341, 92] on div "Feedback" at bounding box center [363, 96] width 82 height 15
type input "Feedback"
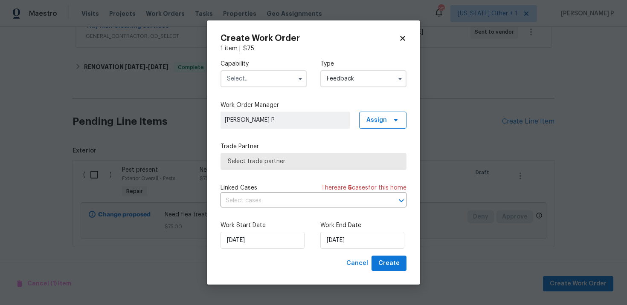
click at [280, 87] on input "text" at bounding box center [263, 78] width 86 height 17
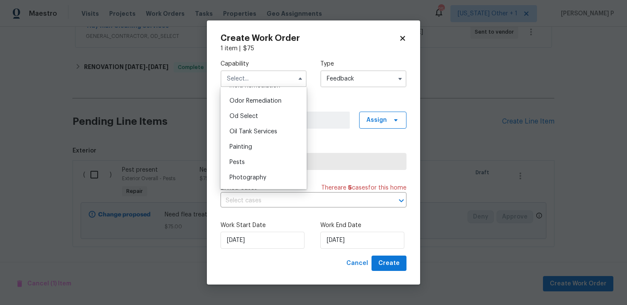
scroll to position [673, 0]
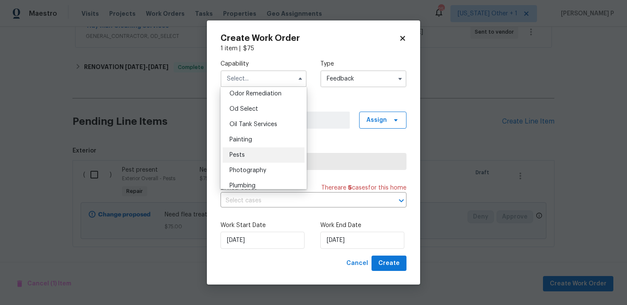
click at [246, 149] on div "Pests" at bounding box center [264, 154] width 82 height 15
type input "Pests"
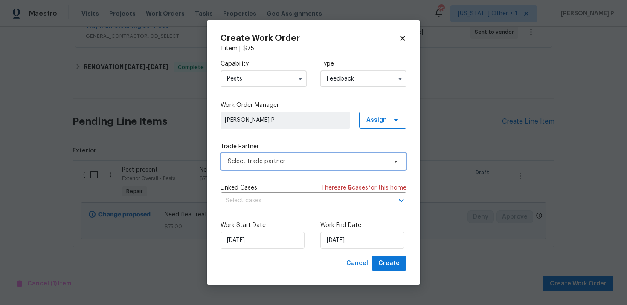
click at [272, 159] on span "Select trade partner" at bounding box center [307, 161] width 159 height 9
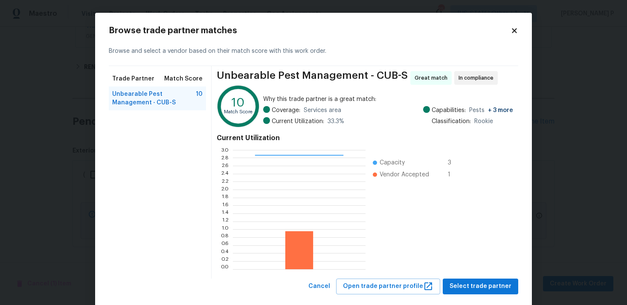
scroll to position [15, 0]
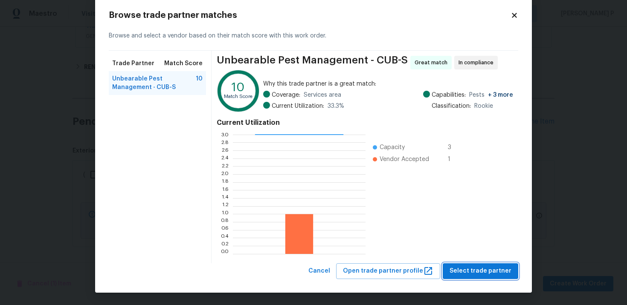
click at [469, 269] on span "Select trade partner" at bounding box center [480, 271] width 62 height 11
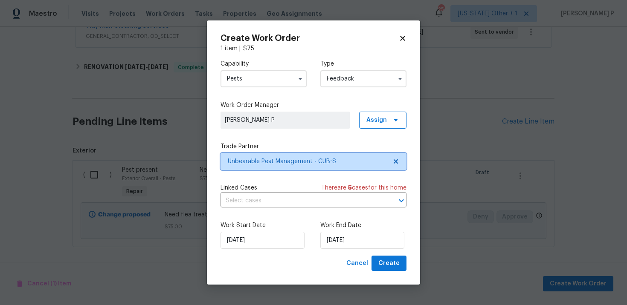
scroll to position [0, 0]
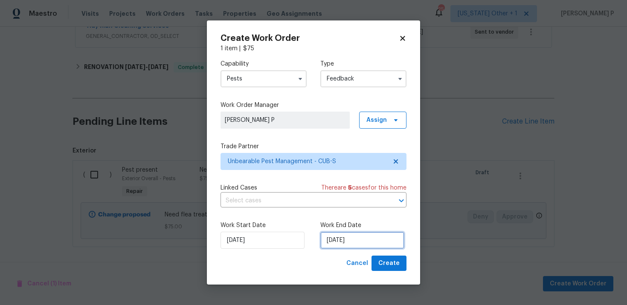
click at [335, 238] on input "[DATE]" at bounding box center [362, 240] width 84 height 17
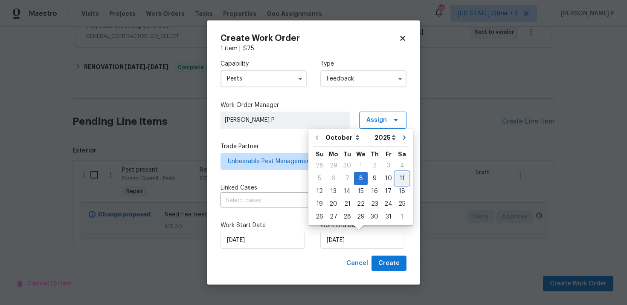
click at [395, 180] on div "11" at bounding box center [401, 179] width 13 height 12
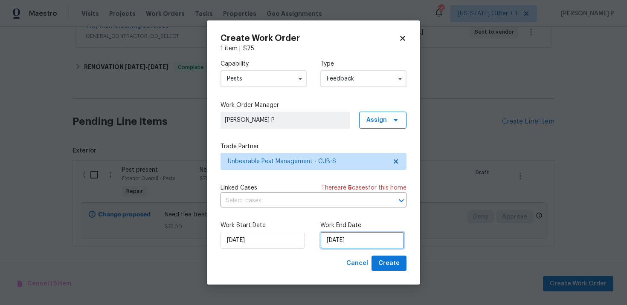
click at [363, 241] on input "10/11/2025" at bounding box center [362, 240] width 84 height 17
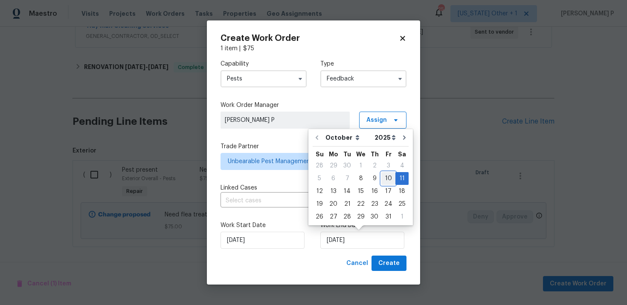
click at [385, 176] on div "10" at bounding box center [388, 179] width 14 height 12
type input "10/10/2025"
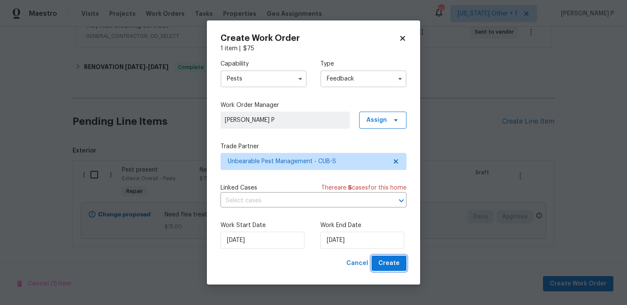
click at [390, 264] on span "Create" at bounding box center [388, 263] width 21 height 11
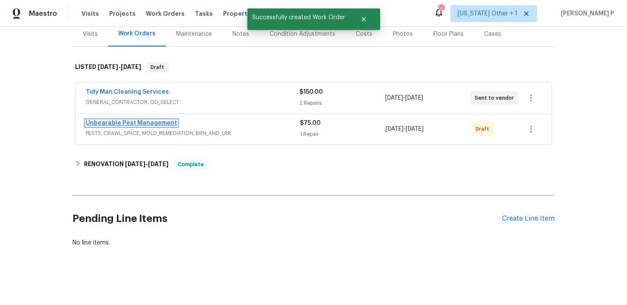
click at [123, 123] on link "Unbearable Pest Management" at bounding box center [131, 123] width 91 height 6
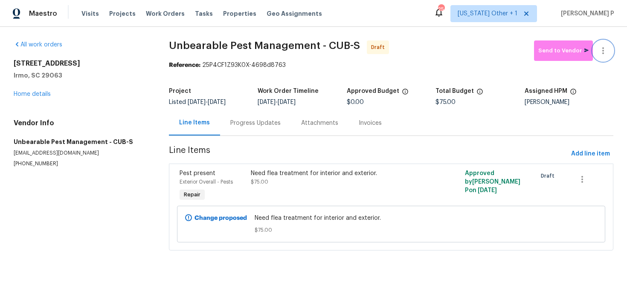
click at [600, 50] on icon "button" at bounding box center [603, 51] width 10 height 10
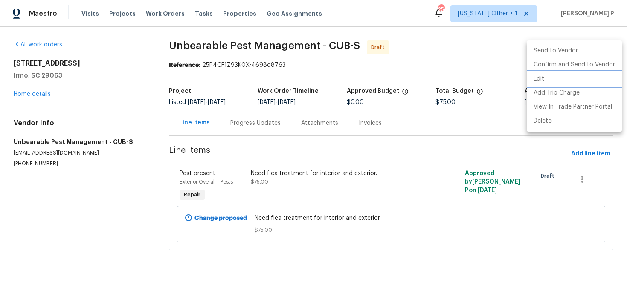
click at [541, 79] on li "Edit" at bounding box center [573, 79] width 95 height 14
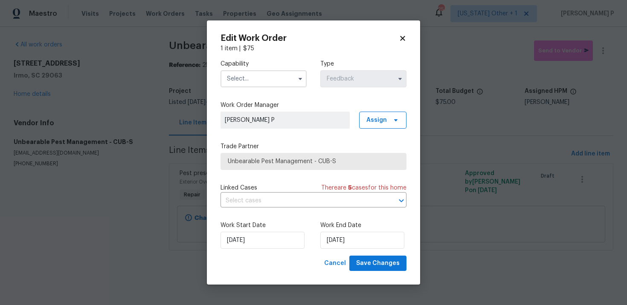
click at [266, 73] on input "text" at bounding box center [263, 78] width 86 height 17
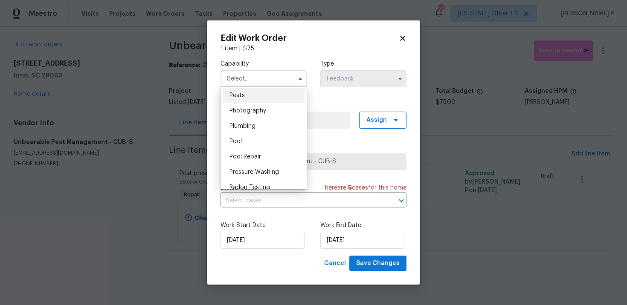
click at [258, 92] on div "Pests" at bounding box center [264, 95] width 82 height 15
type input "Pests"
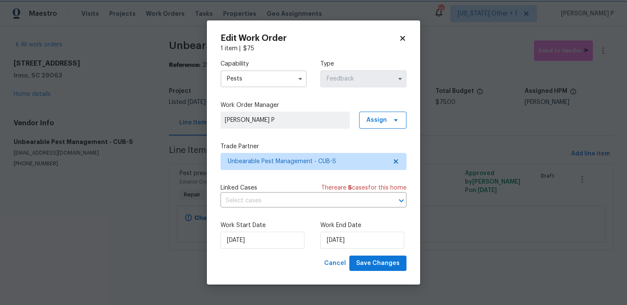
scroll to position [716, 0]
click at [372, 265] on span "Save Changes" at bounding box center [377, 263] width 43 height 11
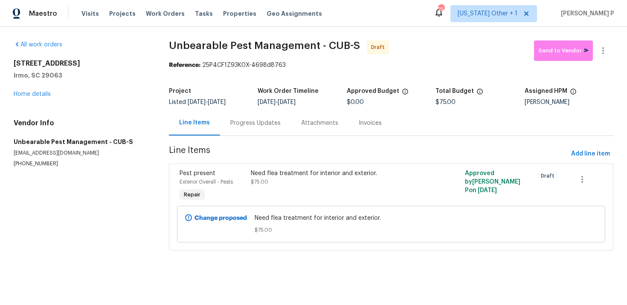
click at [257, 125] on div "Progress Updates" at bounding box center [255, 123] width 50 height 9
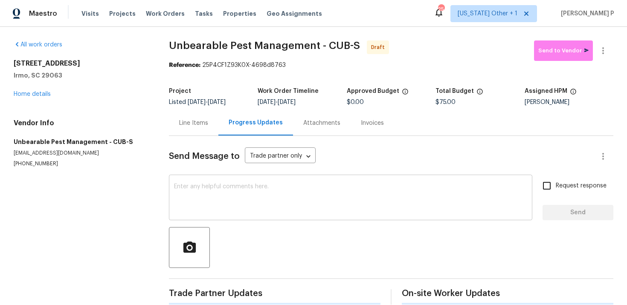
click at [243, 212] on textarea at bounding box center [350, 199] width 353 height 30
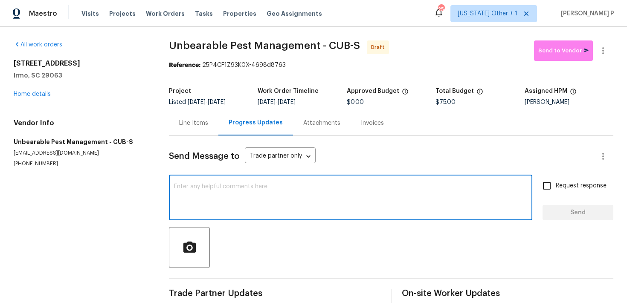
paste textarea "Hi, this is Ramyasri with Opendoor. I’m confirming you received the WO for the …"
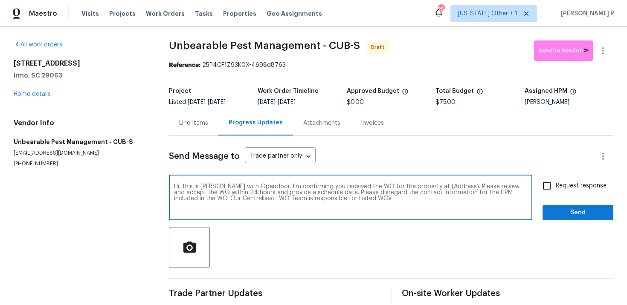
drag, startPoint x: 428, startPoint y: 185, endPoint x: 454, endPoint y: 185, distance: 26.0
click at [454, 185] on textarea "Hi, this is Ramyasri with Opendoor. I’m confirming you received the WO for the …" at bounding box center [350, 199] width 353 height 30
paste textarea "105 Kenton Ct, Irmo, SC 29063"
type textarea "Hi, this is Ramyasri with Opendoor. I’m confirming you received the WO for the …"
click at [566, 185] on span "Request response" at bounding box center [580, 186] width 51 height 9
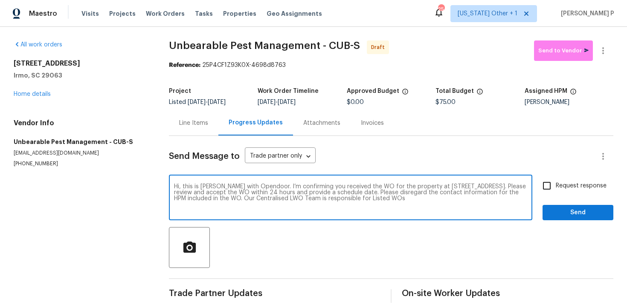
click at [555, 185] on input "Request response" at bounding box center [547, 186] width 18 height 18
checkbox input "true"
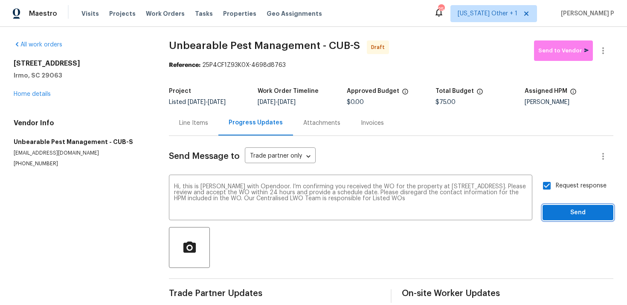
click at [563, 214] on span "Send" at bounding box center [577, 213] width 57 height 11
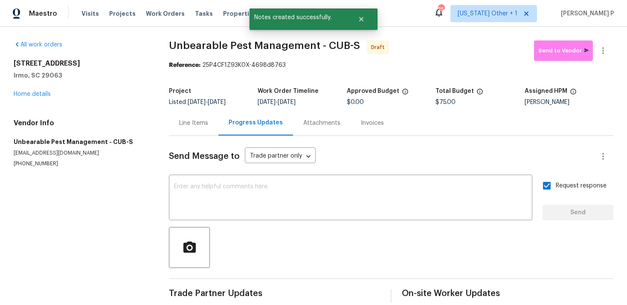
click at [310, 255] on div at bounding box center [391, 247] width 444 height 41
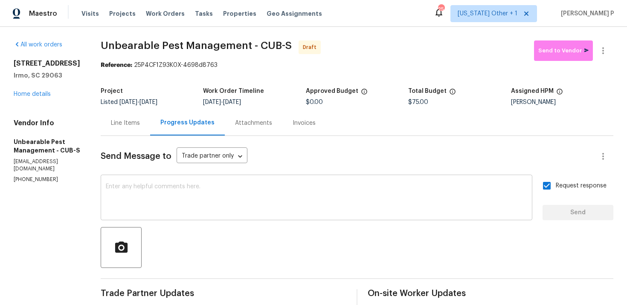
click at [251, 194] on textarea at bounding box center [316, 199] width 421 height 30
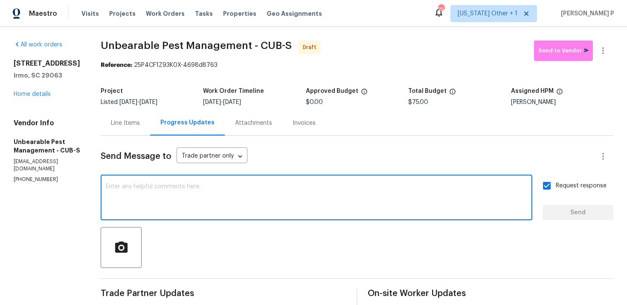
paste textarea "Attention All Work Orders must include before-photos (both close-up and wide-an…"
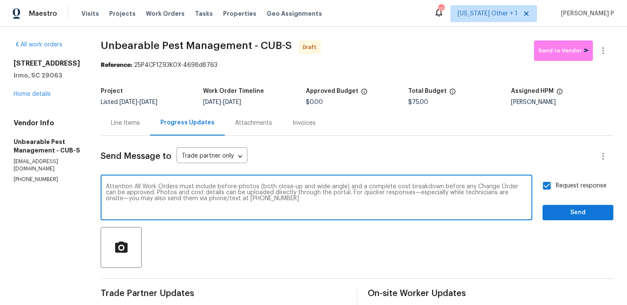
type textarea "Attention All Work Orders must include before-photos (both close-up and wide-an…"
click at [567, 216] on span "Send" at bounding box center [577, 213] width 57 height 11
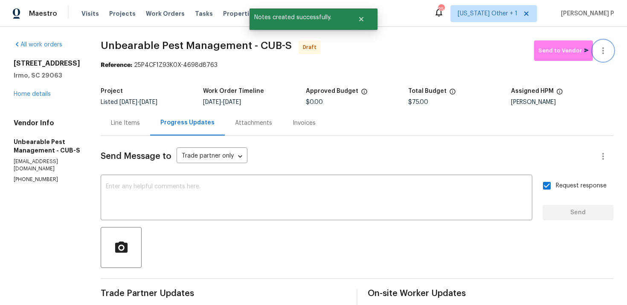
click at [606, 52] on icon "button" at bounding box center [603, 51] width 10 height 10
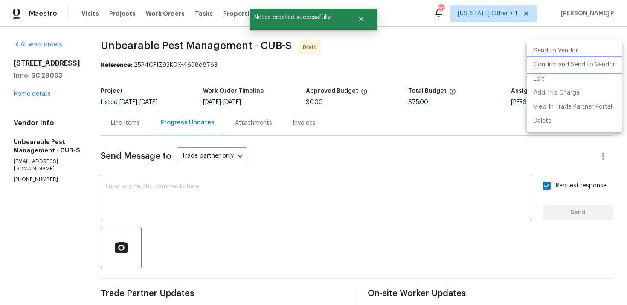
click at [554, 64] on li "Confirm and Send to Vendor" at bounding box center [573, 65] width 95 height 14
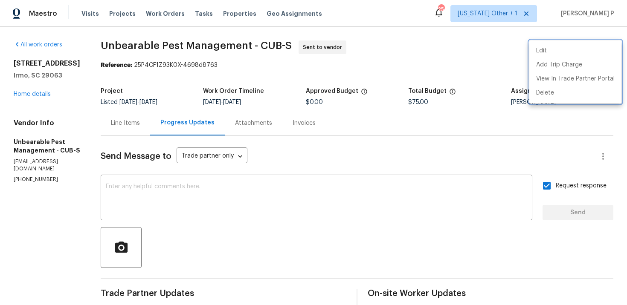
click at [104, 59] on div at bounding box center [313, 152] width 627 height 305
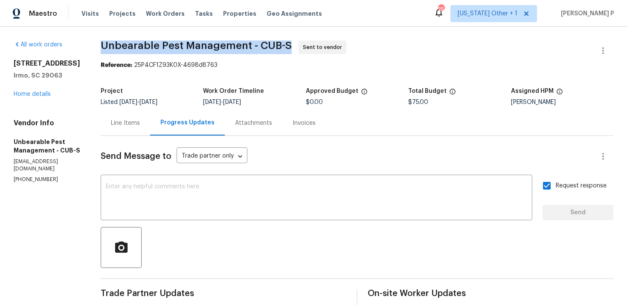
drag, startPoint x: 101, startPoint y: 43, endPoint x: 285, endPoint y: 45, distance: 183.7
click at [285, 45] on span "Unbearable Pest Management - CUB-S" at bounding box center [196, 45] width 191 height 10
copy span "Unbearable Pest Management - CUB-S"
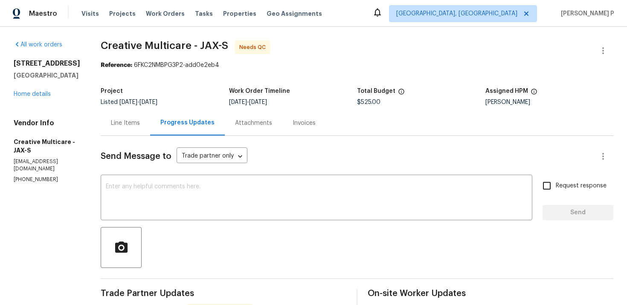
click at [150, 116] on div "Line Items" at bounding box center [125, 122] width 49 height 25
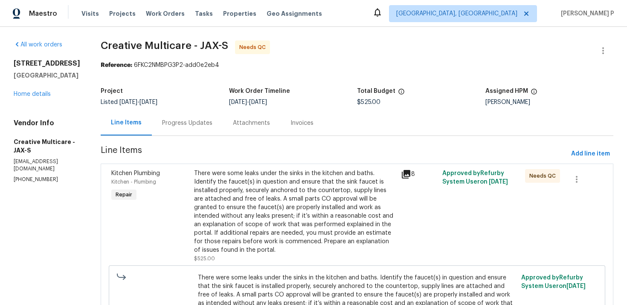
click at [276, 176] on div "There were some leaks under the sinks in the kitchen and baths. Identify the fa…" at bounding box center [295, 211] width 202 height 85
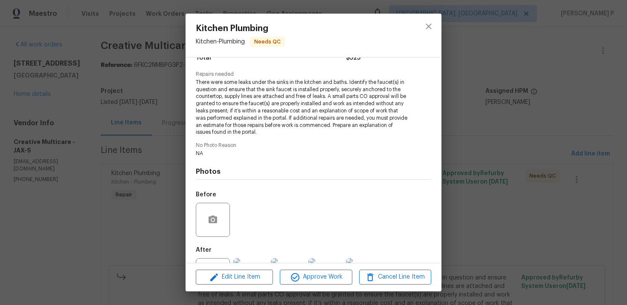
scroll to position [116, 0]
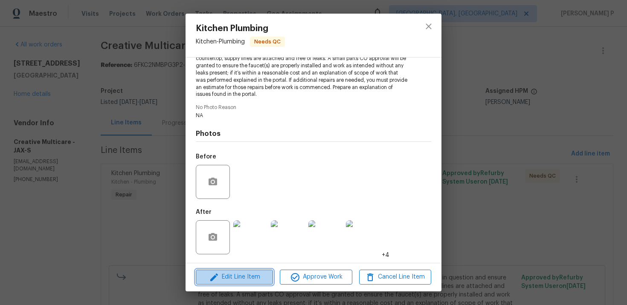
click at [234, 281] on span "Edit Line Item" at bounding box center [234, 277] width 72 height 11
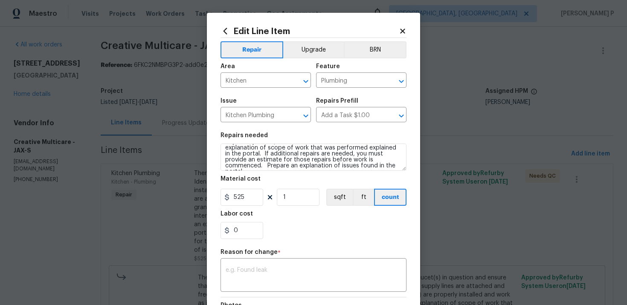
scroll to position [48, 0]
click at [403, 30] on icon at bounding box center [402, 31] width 5 height 5
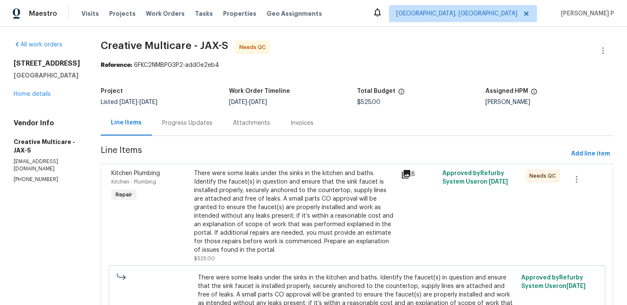
click at [223, 117] on div "Progress Updates" at bounding box center [187, 122] width 71 height 25
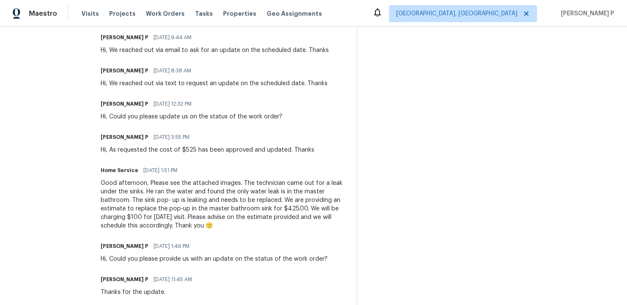
scroll to position [402, 0]
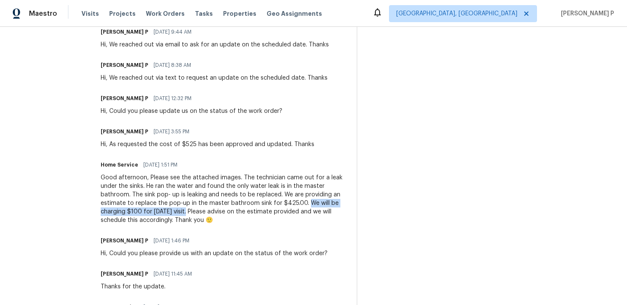
drag, startPoint x: 165, startPoint y: 212, endPoint x: 280, endPoint y: 211, distance: 114.2
click at [280, 211] on div "Good afternoon, Please see the attached images. The technician came out for a l…" at bounding box center [224, 199] width 246 height 51
click at [228, 196] on div "Good afternoon, Please see the attached images. The technician came out for a l…" at bounding box center [224, 199] width 246 height 51
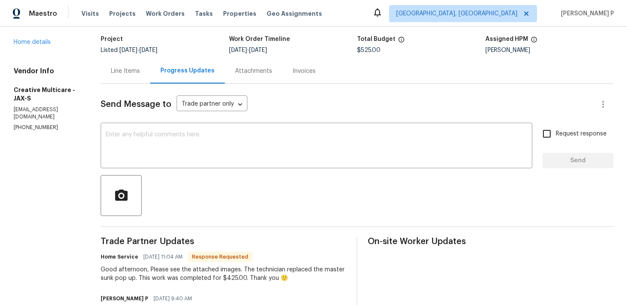
scroll to position [0, 0]
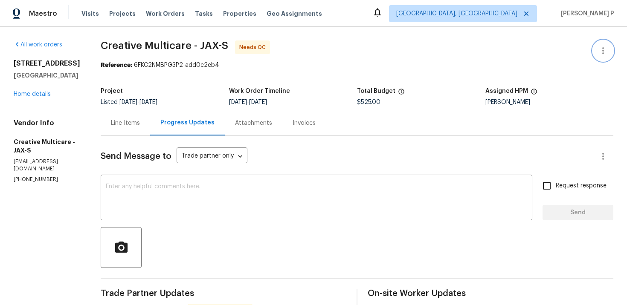
click at [604, 51] on icon "button" at bounding box center [603, 51] width 10 height 10
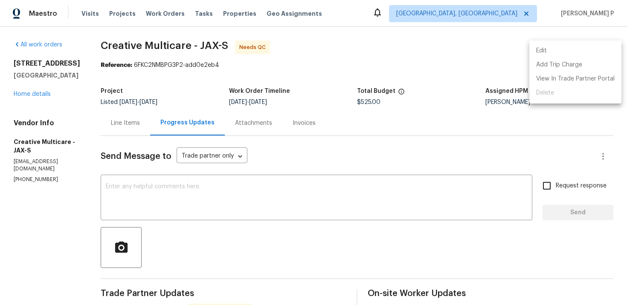
click at [561, 55] on li "Edit" at bounding box center [575, 51] width 92 height 14
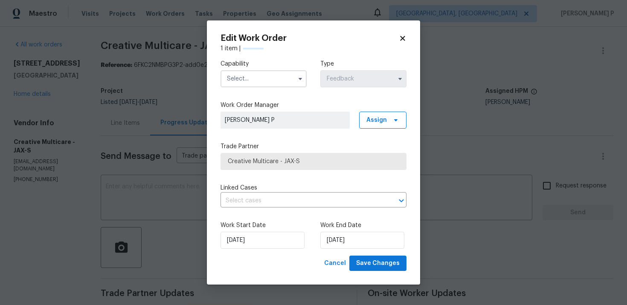
click at [260, 84] on input "text" at bounding box center [263, 78] width 86 height 17
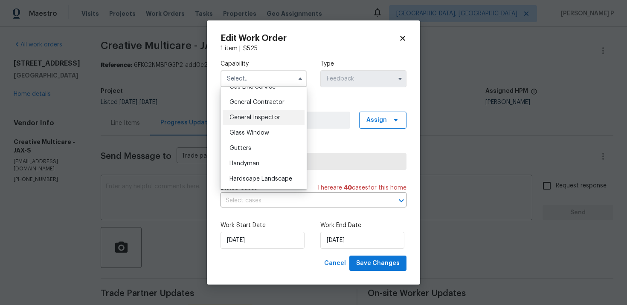
scroll to position [424, 0]
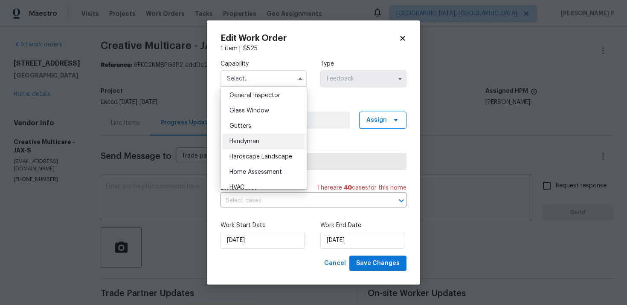
click at [249, 141] on span "Handyman" at bounding box center [244, 142] width 30 height 6
type input "Handyman"
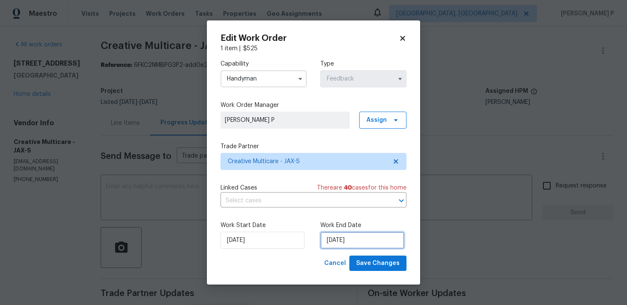
click at [340, 243] on input "9/30/2025" at bounding box center [362, 240] width 84 height 17
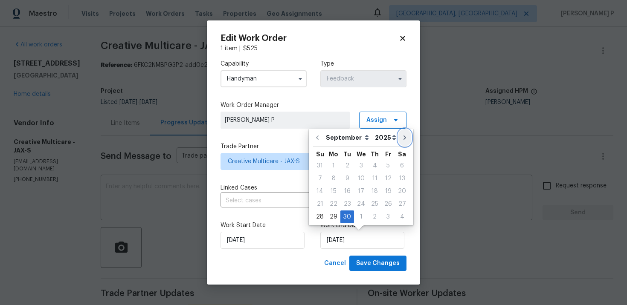
click at [401, 136] on icon "Go to next month" at bounding box center [404, 137] width 7 height 7
type input "10/30/2025"
select select "9"
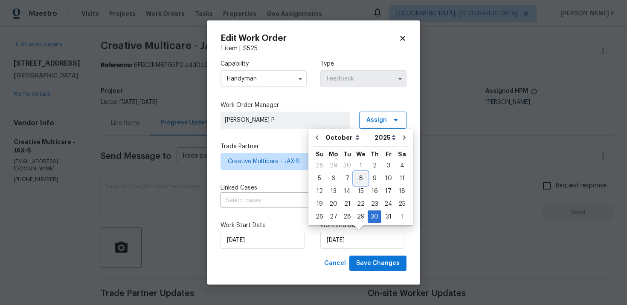
click at [364, 178] on div "8" at bounding box center [361, 179] width 14 height 12
type input "[DATE]"
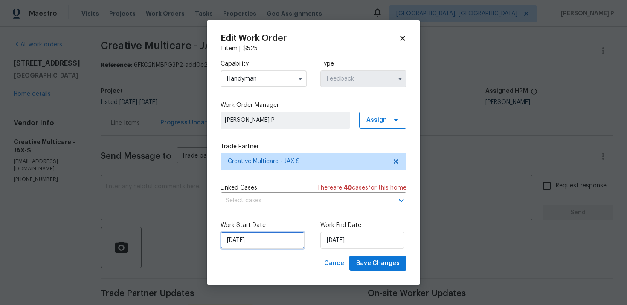
click at [278, 238] on input "[DATE]" at bounding box center [262, 240] width 84 height 17
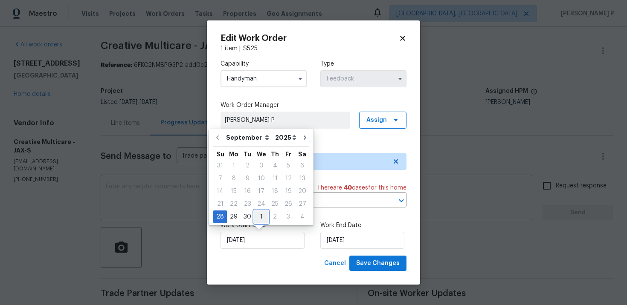
click at [262, 216] on div "1" at bounding box center [261, 217] width 14 height 12
type input "[DATE]"
select select "9"
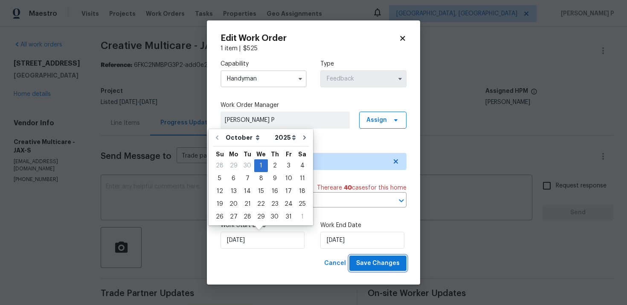
click at [383, 257] on button "Save Changes" at bounding box center [377, 264] width 57 height 16
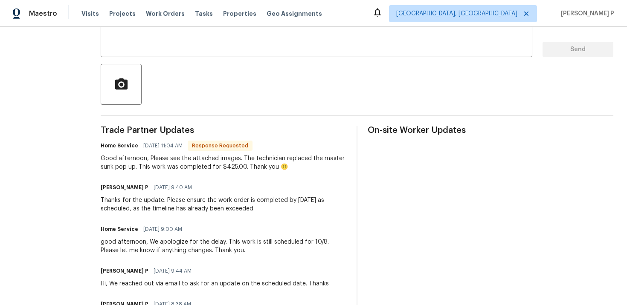
scroll to position [141, 0]
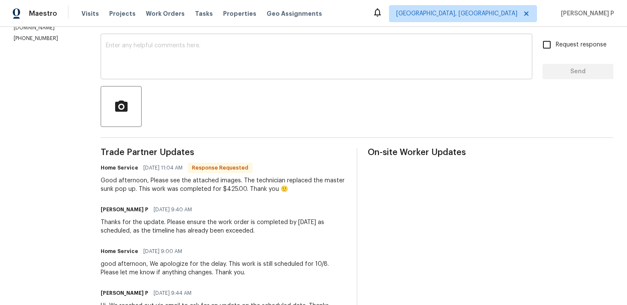
click at [251, 65] on textarea at bounding box center [316, 58] width 421 height 30
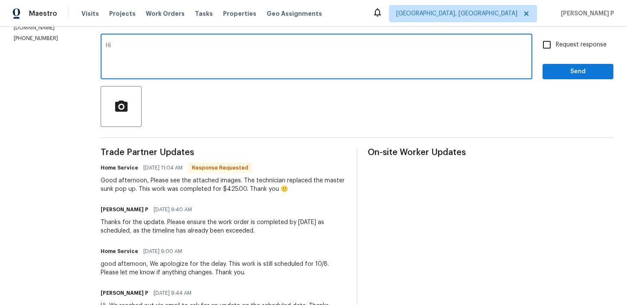
type textarea "H"
type textarea "Thanks for the confirmation. WO closed. Have a great day!!!"
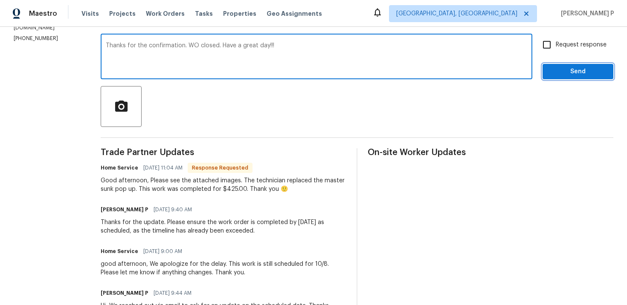
click at [564, 72] on span "Send" at bounding box center [577, 72] width 57 height 11
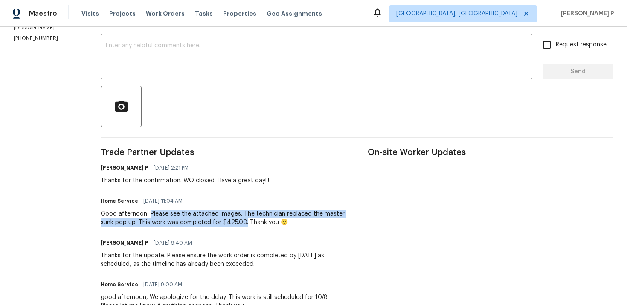
drag, startPoint x: 186, startPoint y: 214, endPoint x: 303, endPoint y: 221, distance: 117.0
click at [303, 221] on div "Good afternoon, Please see the attached images. The technician replaced the mas…" at bounding box center [224, 218] width 246 height 17
copy div "Please see the attached images. The technician replaced the master sunk pop up.…"
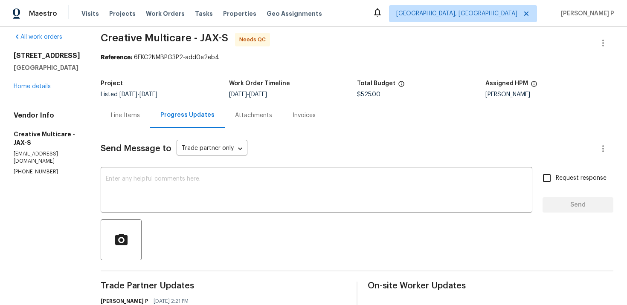
click at [140, 118] on div "Line Items" at bounding box center [125, 115] width 29 height 9
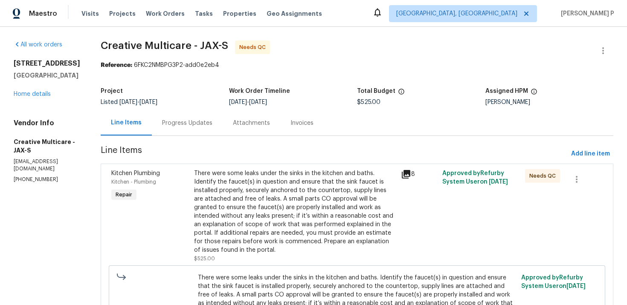
click at [289, 194] on div "There were some leaks under the sinks in the kitchen and baths. Identify the fa…" at bounding box center [295, 211] width 202 height 85
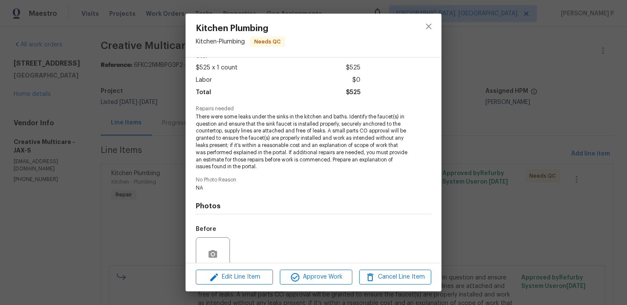
scroll to position [116, 0]
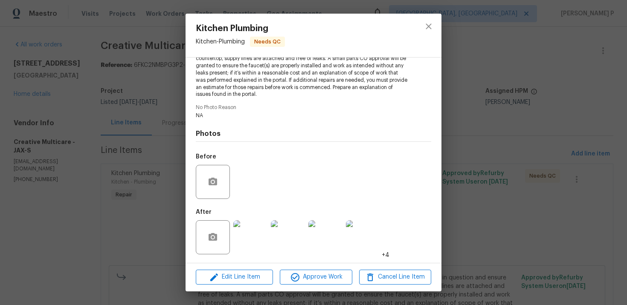
click at [252, 231] on img at bounding box center [250, 237] width 34 height 34
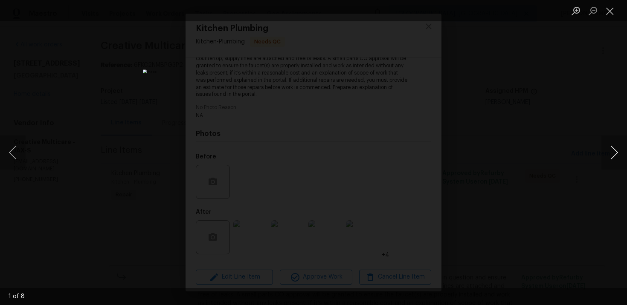
click at [616, 150] on button "Next image" at bounding box center [614, 153] width 26 height 34
click at [608, 153] on button "Next image" at bounding box center [614, 153] width 26 height 34
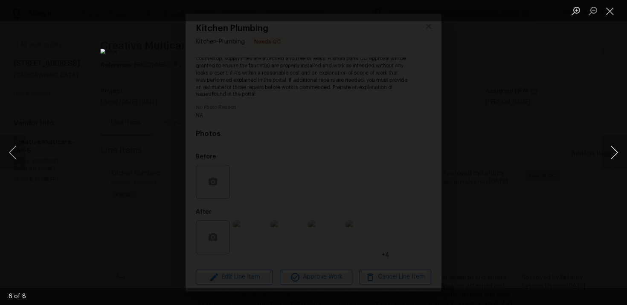
click at [608, 153] on button "Next image" at bounding box center [614, 153] width 26 height 34
click at [611, 12] on button "Close lightbox" at bounding box center [609, 10] width 17 height 15
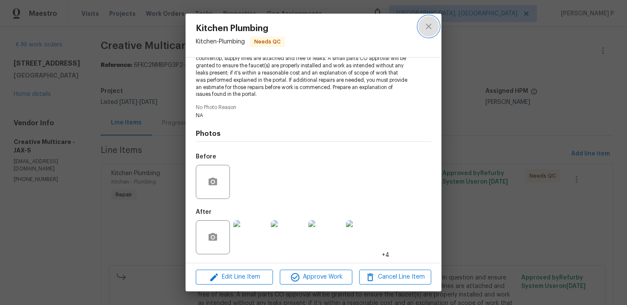
click at [431, 26] on icon "close" at bounding box center [428, 26] width 10 height 10
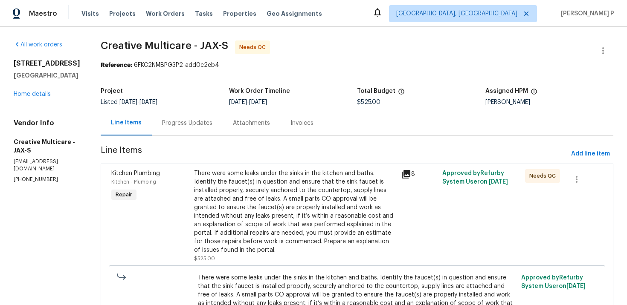
click at [212, 121] on div "Progress Updates" at bounding box center [187, 123] width 50 height 9
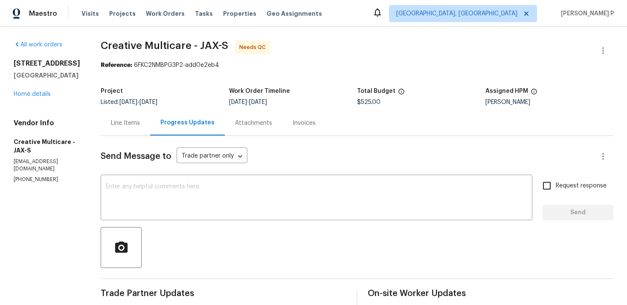
click at [140, 122] on div "Line Items" at bounding box center [125, 123] width 29 height 9
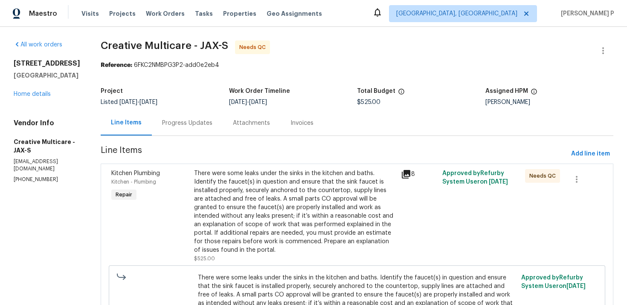
click at [333, 218] on div "There were some leaks under the sinks in the kitchen and baths. Identify the fa…" at bounding box center [295, 211] width 202 height 85
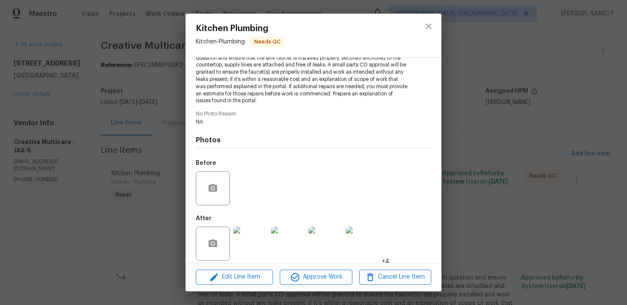
scroll to position [116, 0]
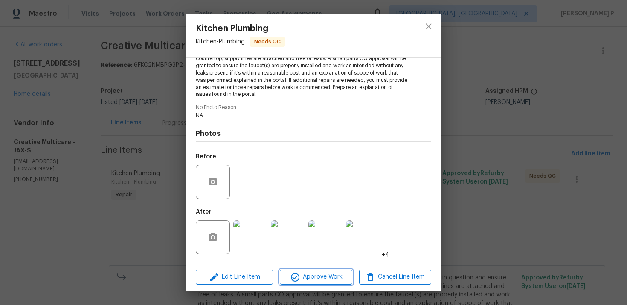
click at [318, 278] on span "Approve Work" at bounding box center [315, 277] width 67 height 11
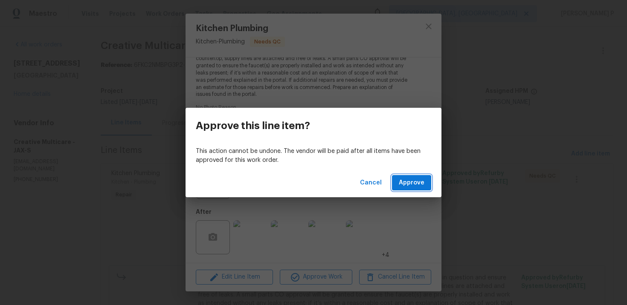
click at [397, 185] on button "Approve" at bounding box center [411, 183] width 39 height 16
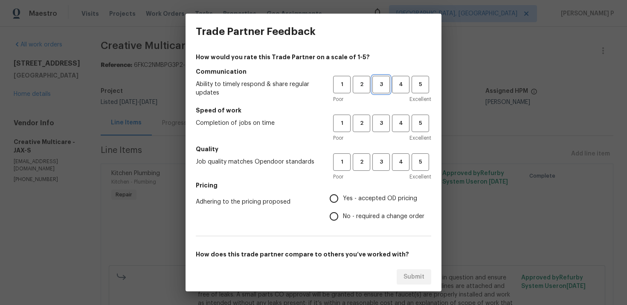
click at [381, 83] on span "3" at bounding box center [381, 85] width 16 height 10
click at [379, 136] on div "Poor Excellent" at bounding box center [382, 138] width 98 height 9
click at [379, 129] on button "3" at bounding box center [380, 123] width 17 height 17
click at [378, 157] on button "3" at bounding box center [380, 161] width 17 height 17
click at [356, 216] on span "No - required a change order" at bounding box center [383, 216] width 81 height 9
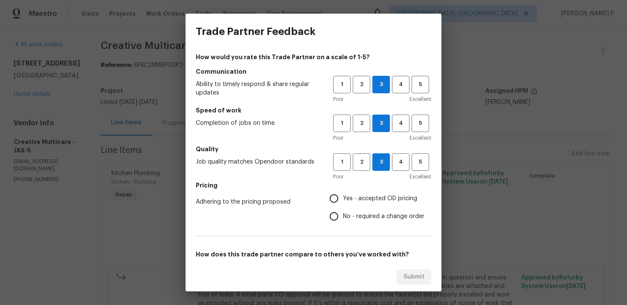
click at [343, 216] on input "No - required a change order" at bounding box center [334, 217] width 18 height 18
radio input "true"
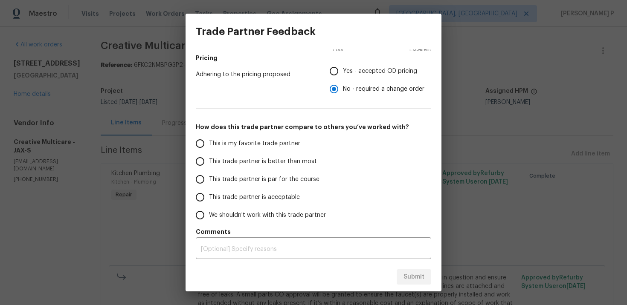
click at [282, 175] on span "This trade partner is par for the course" at bounding box center [264, 179] width 110 height 9
click at [209, 175] on input "This trade partner is par for the course" at bounding box center [200, 180] width 18 height 18
click at [408, 273] on span "Submit" at bounding box center [413, 277] width 21 height 11
radio input "true"
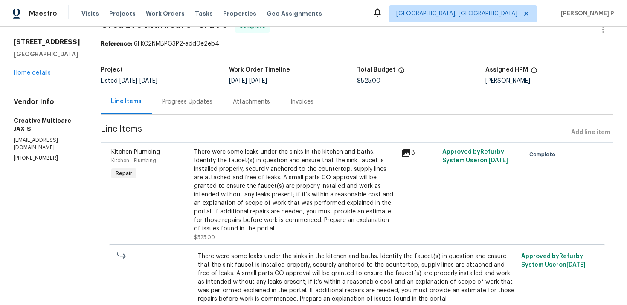
scroll to position [52, 0]
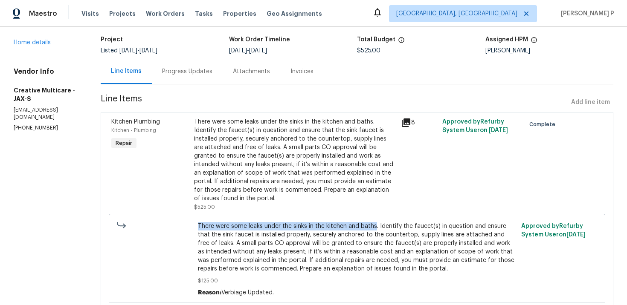
drag, startPoint x: 231, startPoint y: 225, endPoint x: 406, endPoint y: 222, distance: 175.7
click at [406, 222] on span "There were some leaks under the sinks in the kitchen and baths. Identify the fa…" at bounding box center [357, 247] width 318 height 51
copy span "There were some leaks under the sinks in the kitchen and baths"
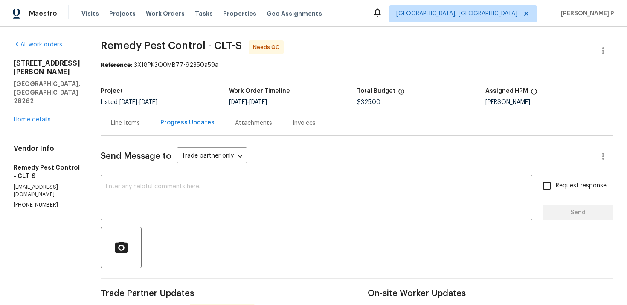
scroll to position [52, 0]
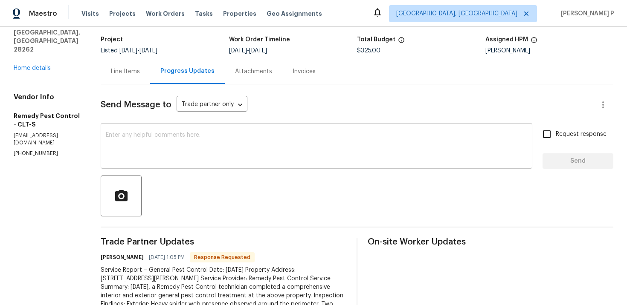
click at [235, 149] on textarea at bounding box center [316, 147] width 421 height 30
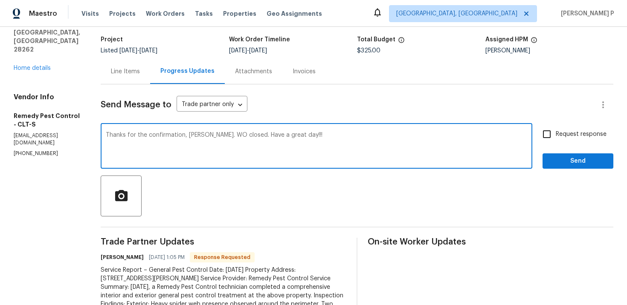
type textarea "Thanks for the confirmation, [PERSON_NAME]. WO closed. Have a great day!!!"
click at [551, 167] on button "Send" at bounding box center [577, 161] width 71 height 16
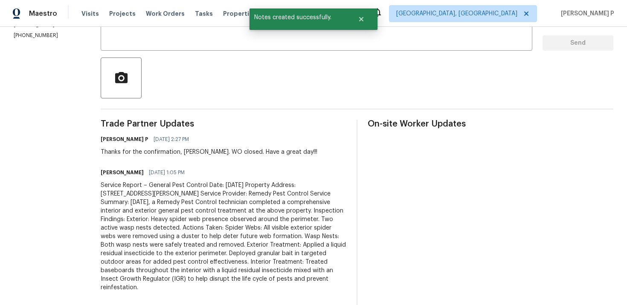
scroll to position [214, 0]
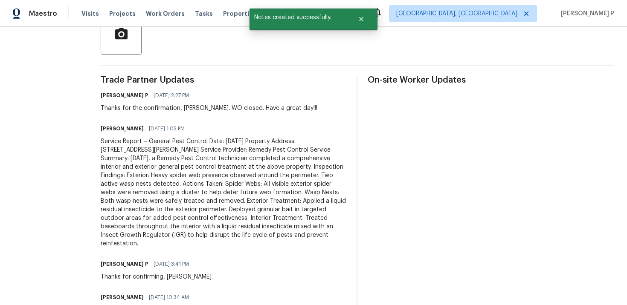
drag, startPoint x: 89, startPoint y: 142, endPoint x: 226, endPoint y: 237, distance: 166.0
click at [226, 237] on div "Service Report – General Pest Control Date: [DATE] Property Address: [STREET_AD…" at bounding box center [224, 192] width 246 height 111
copy div "Service Report – General Pest Control Date: October 8, 2025 Property Address: 3…"
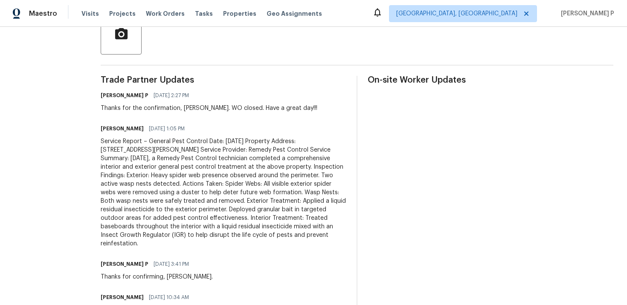
scroll to position [0, 0]
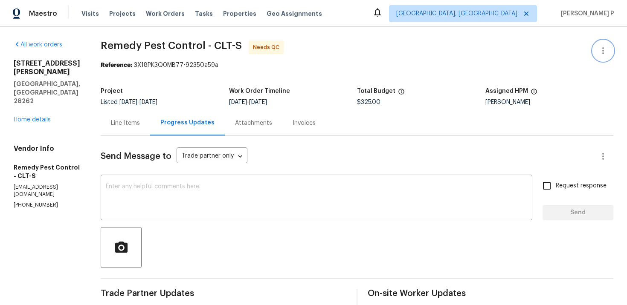
click at [606, 48] on icon "button" at bounding box center [603, 51] width 10 height 10
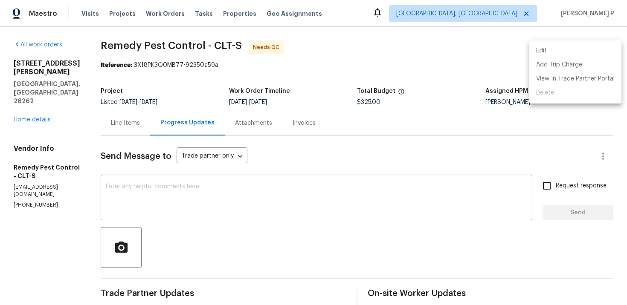
click at [564, 49] on li "Edit" at bounding box center [575, 51] width 92 height 14
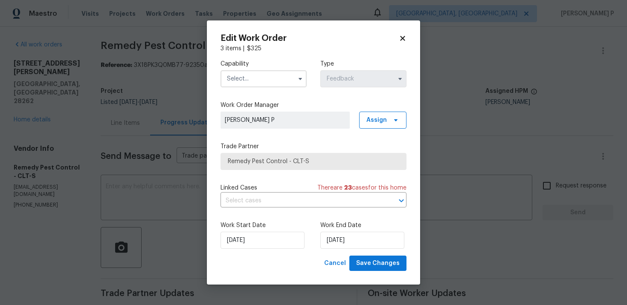
click at [264, 81] on input "text" at bounding box center [263, 78] width 86 height 17
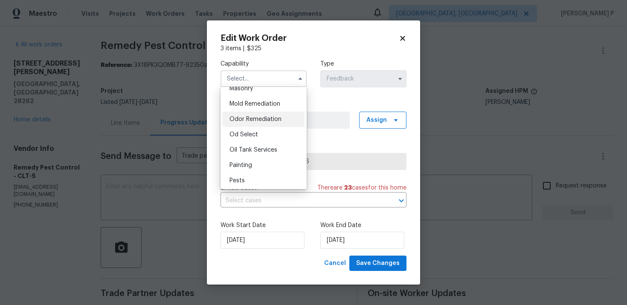
scroll to position [669, 0]
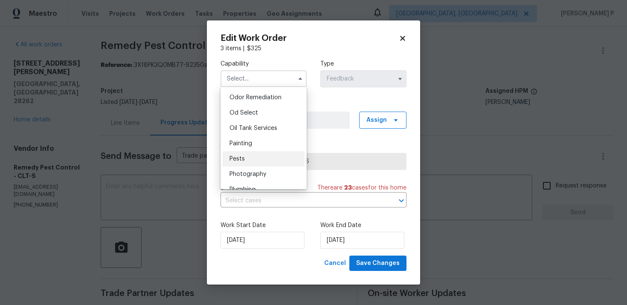
click at [241, 160] on span "Pests" at bounding box center [236, 159] width 15 height 6
type input "Pests"
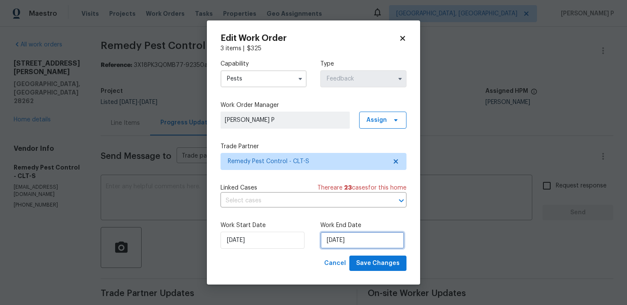
click at [329, 244] on input "10/2/2025" at bounding box center [362, 240] width 84 height 17
select select "9"
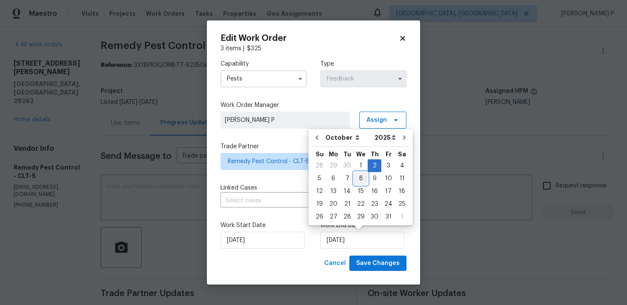
click at [361, 178] on div "8" at bounding box center [361, 179] width 14 height 12
type input "[DATE]"
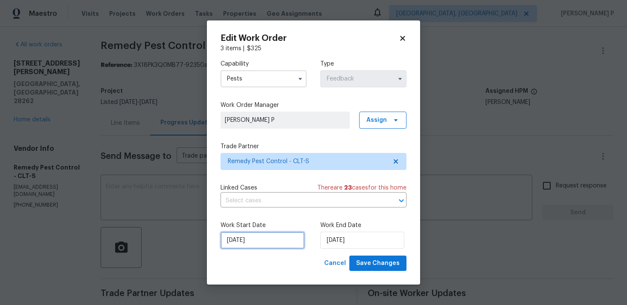
click at [267, 236] on input "9/30/2025" at bounding box center [262, 240] width 84 height 17
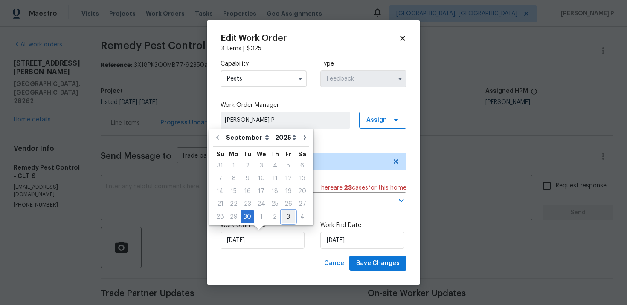
click at [282, 220] on div "3" at bounding box center [288, 217] width 14 height 12
type input "[DATE]"
select select "9"
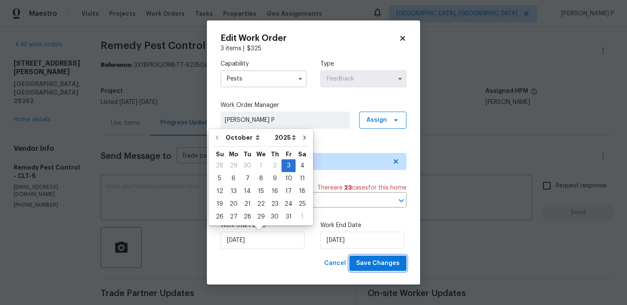
click at [368, 266] on span "Save Changes" at bounding box center [377, 263] width 43 height 11
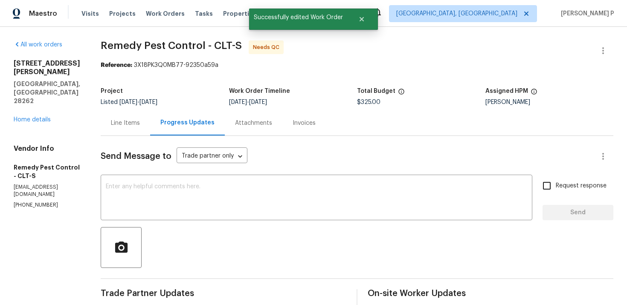
click at [360, 212] on div "Cancel Save Changes" at bounding box center [338, 208] width 43 height 8
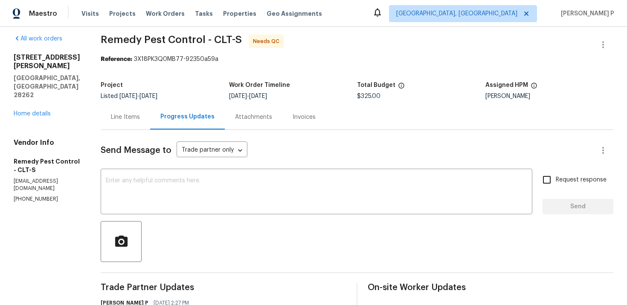
scroll to position [0, 0]
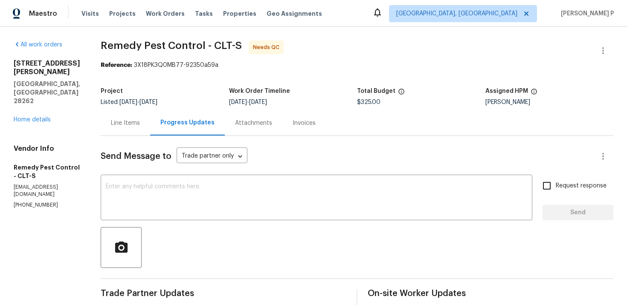
click at [124, 128] on div "Line Items" at bounding box center [125, 122] width 49 height 25
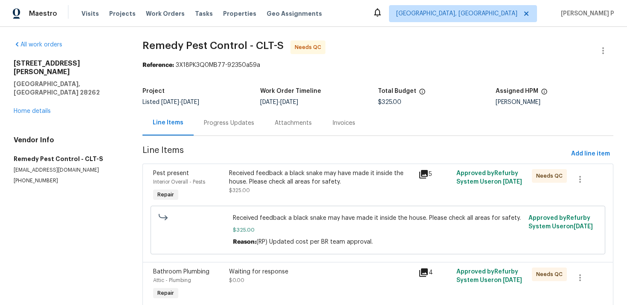
click at [296, 190] on div "Received feedback a black snake may have made it inside the house. Please check…" at bounding box center [321, 182] width 184 height 26
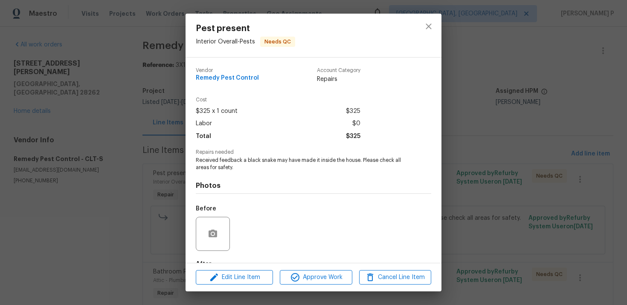
scroll to position [52, 0]
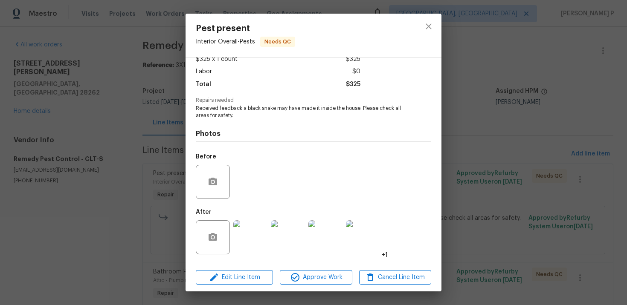
click at [253, 234] on img at bounding box center [250, 237] width 34 height 34
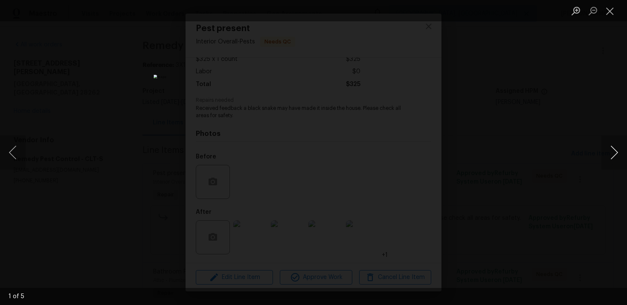
click at [614, 150] on button "Next image" at bounding box center [614, 153] width 26 height 34
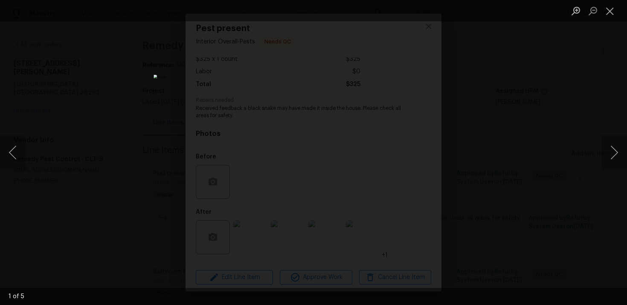
click at [606, 19] on li "Lightbox" at bounding box center [609, 10] width 17 height 21
click at [606, 14] on button "Close lightbox" at bounding box center [609, 10] width 17 height 15
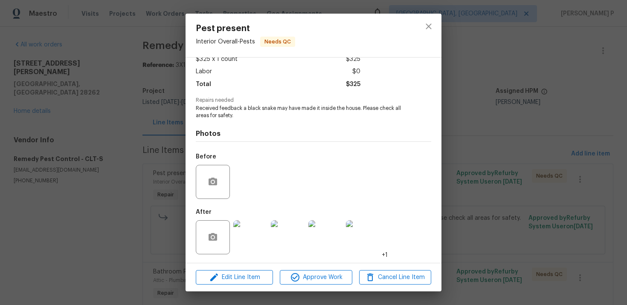
click at [433, 14] on div at bounding box center [429, 35] width 26 height 43
click at [426, 31] on icon "close" at bounding box center [428, 26] width 10 height 10
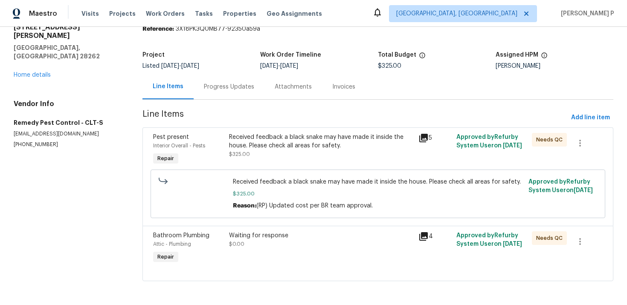
scroll to position [37, 0]
click at [251, 238] on div "Waiting for response" at bounding box center [321, 235] width 184 height 9
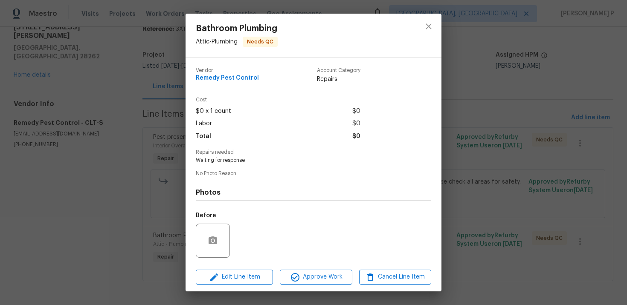
scroll to position [59, 0]
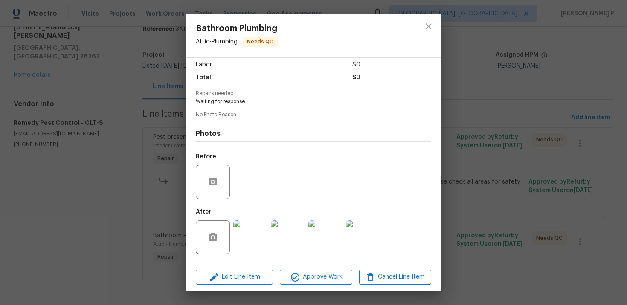
click at [261, 241] on img at bounding box center [250, 237] width 34 height 34
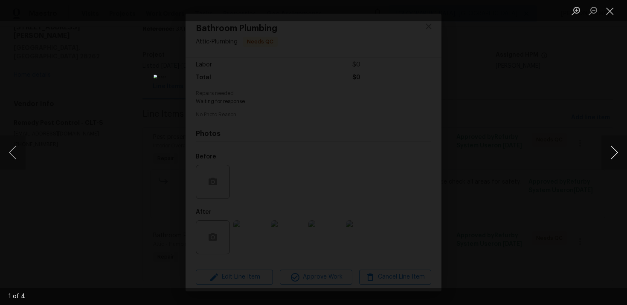
click at [616, 150] on button "Next image" at bounding box center [614, 153] width 26 height 34
click at [614, 148] on button "Next image" at bounding box center [614, 153] width 26 height 34
click at [609, 149] on button "Next image" at bounding box center [614, 153] width 26 height 34
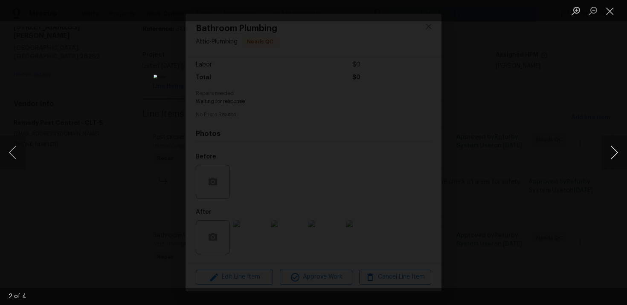
click at [616, 145] on button "Next image" at bounding box center [614, 153] width 26 height 34
click at [613, 8] on button "Close lightbox" at bounding box center [609, 10] width 17 height 15
click at [610, 11] on button "Close lightbox" at bounding box center [609, 10] width 17 height 15
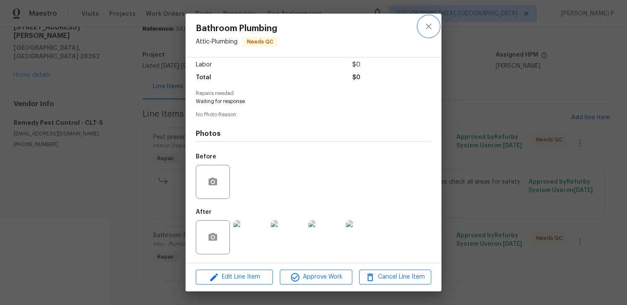
click at [430, 24] on icon "close" at bounding box center [428, 26] width 6 height 6
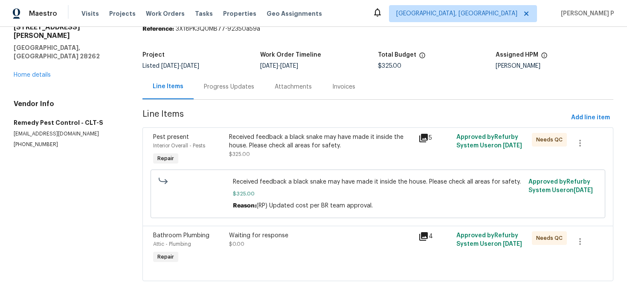
scroll to position [0, 0]
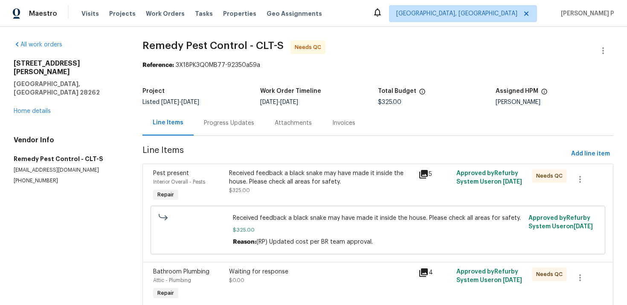
click at [272, 189] on div "Received feedback a black snake may have made it inside the house. Please check…" at bounding box center [321, 182] width 184 height 26
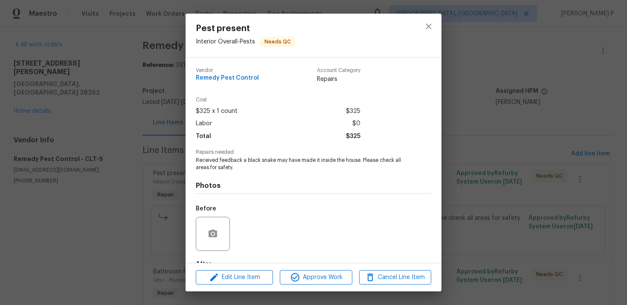
scroll to position [52, 0]
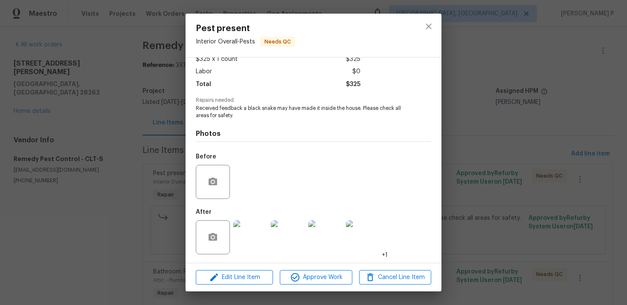
click at [205, 228] on div at bounding box center [213, 237] width 34 height 34
click at [221, 236] on button "button" at bounding box center [212, 237] width 20 height 20
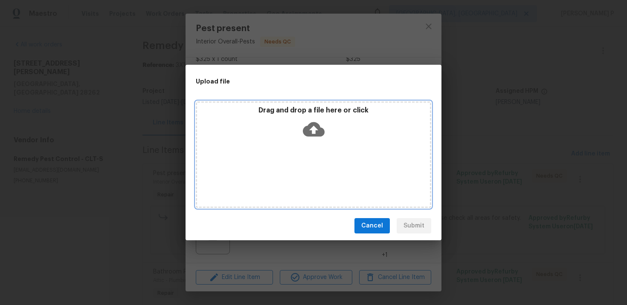
click at [310, 126] on icon at bounding box center [314, 129] width 22 height 14
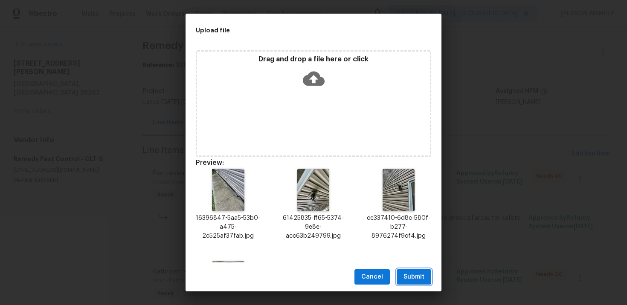
click at [410, 278] on span "Submit" at bounding box center [413, 277] width 21 height 11
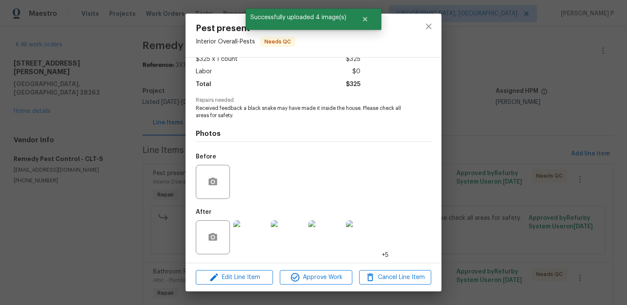
click at [439, 31] on div at bounding box center [429, 35] width 26 height 43
click at [434, 26] on button "close" at bounding box center [428, 26] width 20 height 20
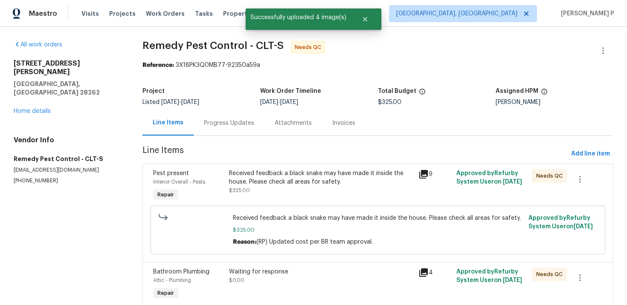
scroll to position [37, 0]
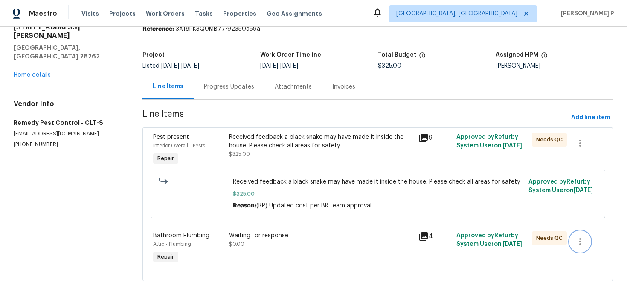
click at [578, 245] on icon "button" at bounding box center [580, 242] width 10 height 10
click at [581, 242] on li "Cancel" at bounding box center [586, 241] width 33 height 14
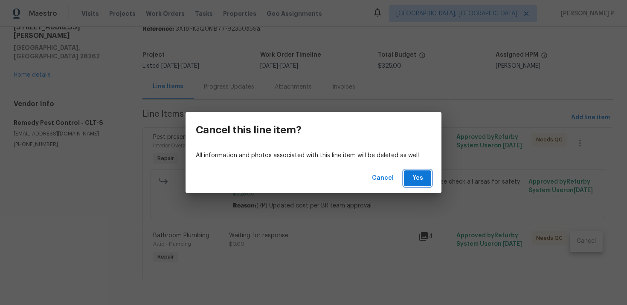
click at [415, 178] on span "Yes" at bounding box center [418, 178] width 14 height 11
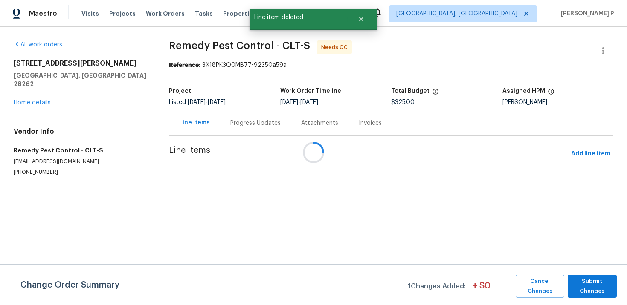
scroll to position [0, 0]
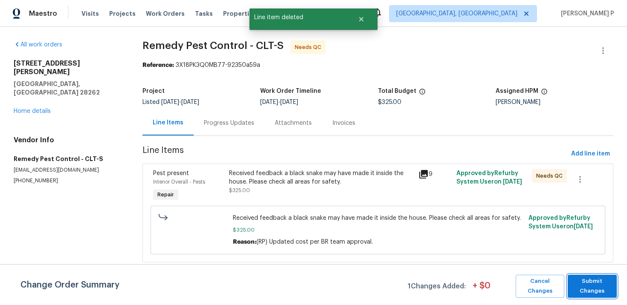
click at [591, 291] on span "Submit Changes" at bounding box center [592, 287] width 40 height 20
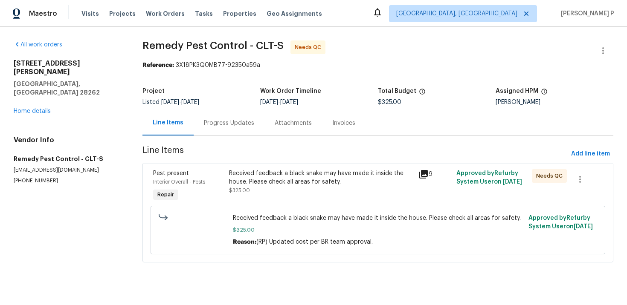
click at [305, 174] on div "Received feedback a black snake may have made it inside the house. Please check…" at bounding box center [321, 177] width 184 height 17
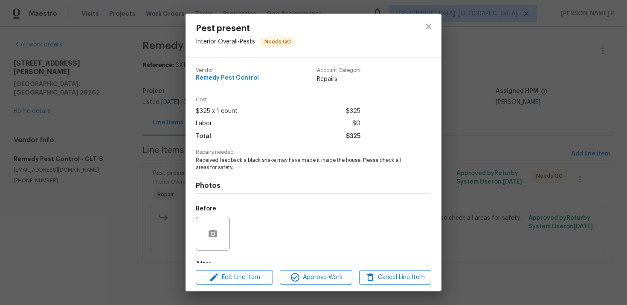
scroll to position [52, 0]
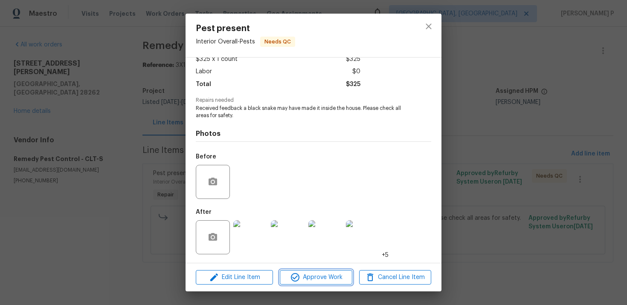
click at [318, 281] on span "Approve Work" at bounding box center [315, 277] width 67 height 11
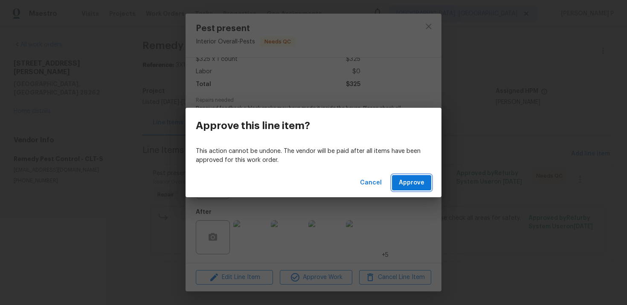
click at [410, 184] on span "Approve" at bounding box center [412, 183] width 26 height 11
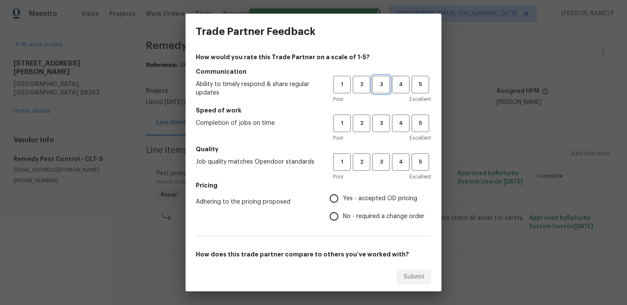
click at [379, 87] on span "3" at bounding box center [381, 85] width 16 height 10
click at [382, 127] on span "3" at bounding box center [381, 124] width 16 height 10
click at [380, 156] on button "3" at bounding box center [380, 161] width 17 height 17
click at [349, 211] on label "No - required a change order" at bounding box center [374, 217] width 99 height 18
click at [343, 211] on input "No - required a change order" at bounding box center [334, 217] width 18 height 18
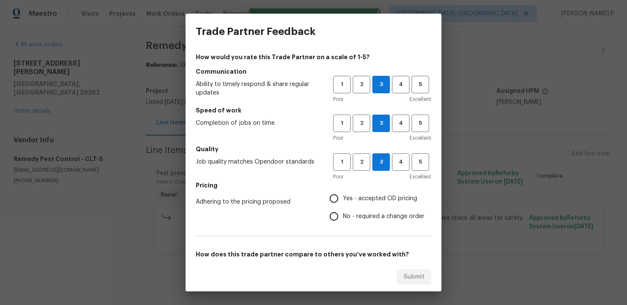
radio input "true"
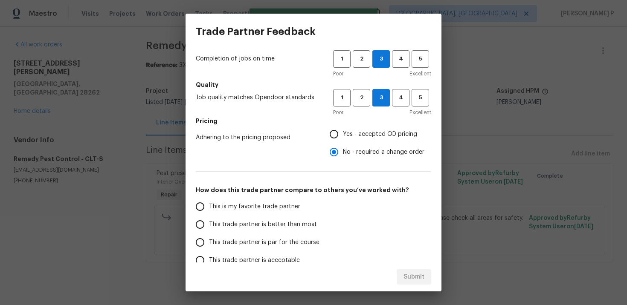
scroll to position [127, 0]
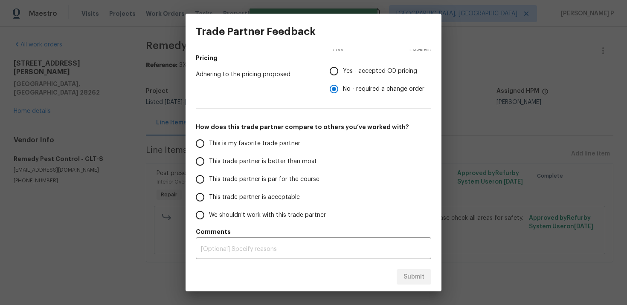
click at [245, 182] on span "This trade partner is par for the course" at bounding box center [264, 179] width 110 height 9
click at [209, 182] on input "This trade partner is par for the course" at bounding box center [200, 180] width 18 height 18
click at [424, 276] on button "Submit" at bounding box center [413, 277] width 35 height 16
radio input "true"
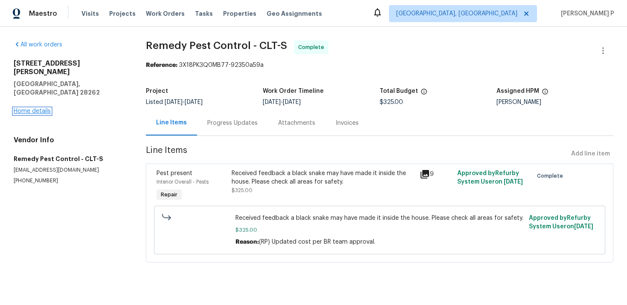
click at [35, 108] on link "Home details" at bounding box center [32, 111] width 37 height 6
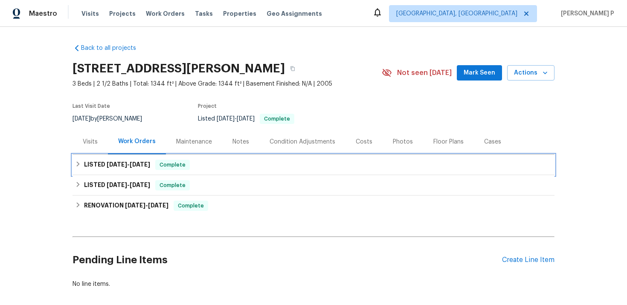
click at [123, 168] on h6 "LISTED 9/29/25 - 10/8/25" at bounding box center [117, 165] width 66 height 10
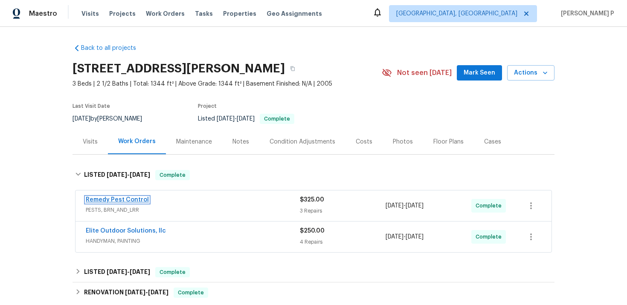
click at [118, 200] on link "Remedy Pest Control" at bounding box center [117, 200] width 63 height 6
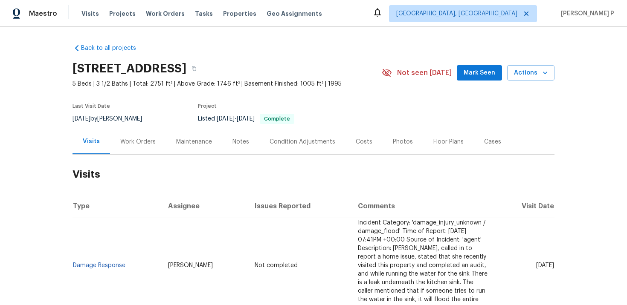
click at [139, 143] on div "Work Orders" at bounding box center [137, 142] width 35 height 9
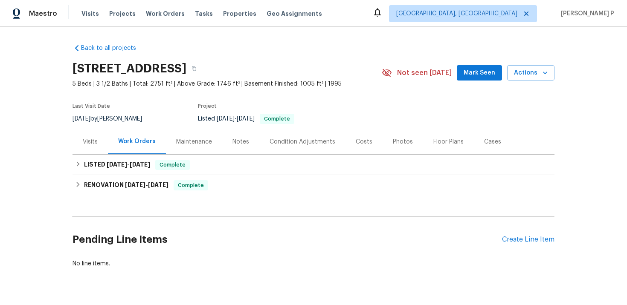
scroll to position [21, 0]
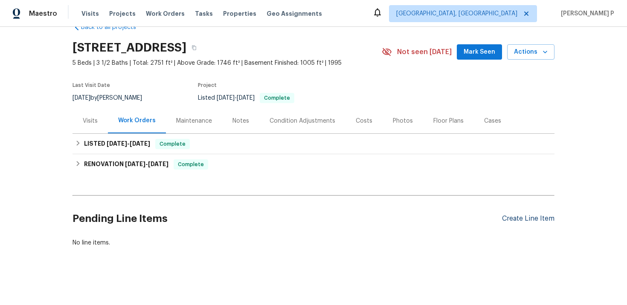
click at [517, 219] on div "Create Line Item" at bounding box center [528, 219] width 52 height 8
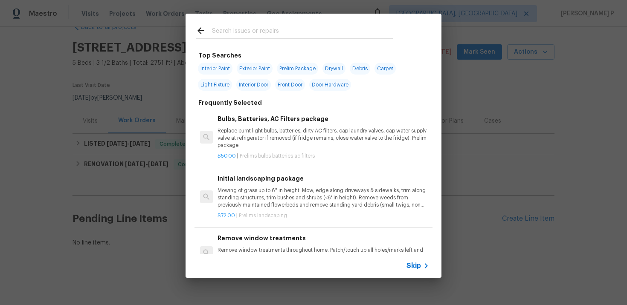
click at [414, 263] on span "Skip" at bounding box center [413, 266] width 14 height 9
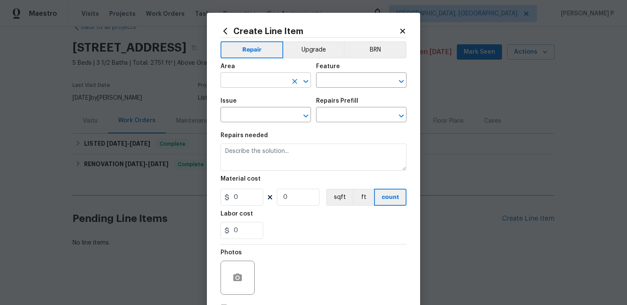
click at [257, 86] on input "text" at bounding box center [253, 81] width 67 height 13
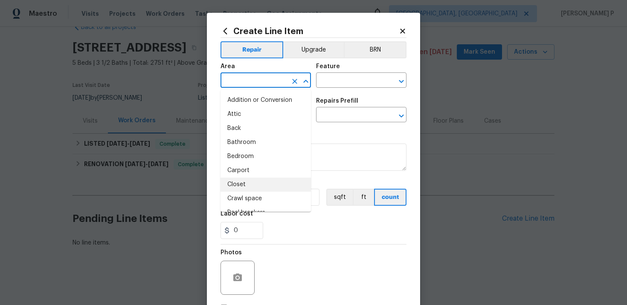
scroll to position [17, 0]
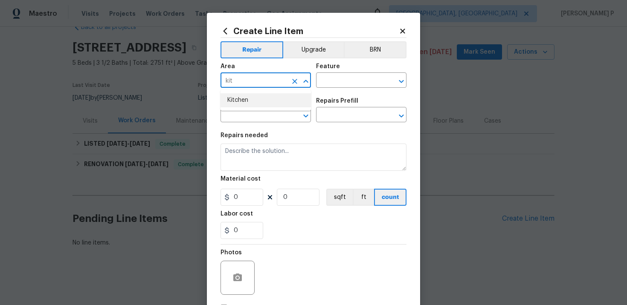
click at [254, 102] on li "Kitchen" at bounding box center [265, 100] width 90 height 14
type input "Kitchen"
click at [341, 84] on input "text" at bounding box center [349, 81] width 67 height 13
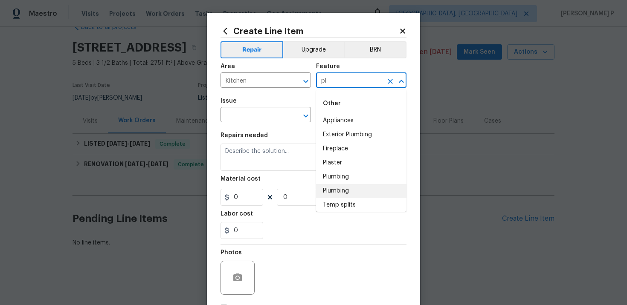
type input "pl"
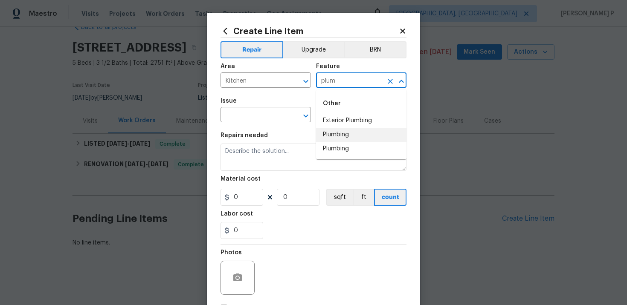
click at [325, 134] on li "Plumbing" at bounding box center [361, 135] width 90 height 14
type input "Plumbing"
click at [282, 118] on input "text" at bounding box center [253, 115] width 67 height 13
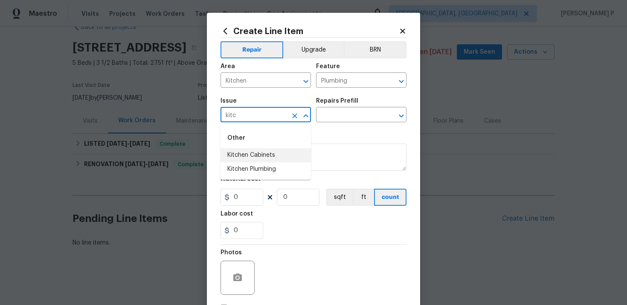
click at [269, 164] on li "Kitchen Plumbing" at bounding box center [265, 169] width 90 height 14
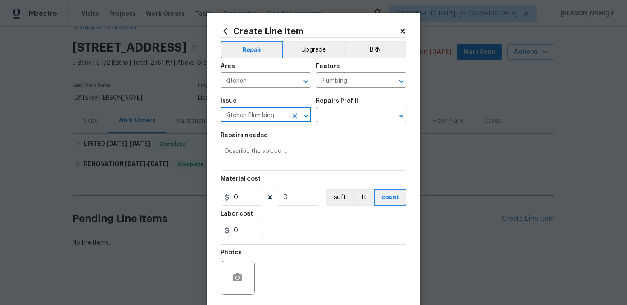
type input "Kitchen Plumbing"
click at [331, 108] on div "Repairs Prefill" at bounding box center [361, 103] width 90 height 11
click at [332, 115] on input "text" at bounding box center [349, 115] width 67 height 13
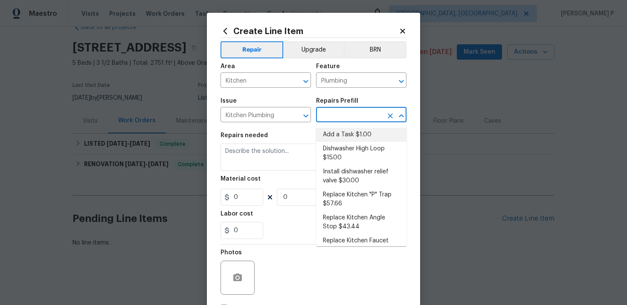
click at [336, 136] on li "Add a Task $1.00" at bounding box center [361, 135] width 90 height 14
type input "Add a Task $1.00"
type textarea "HPM to detail"
type input "1"
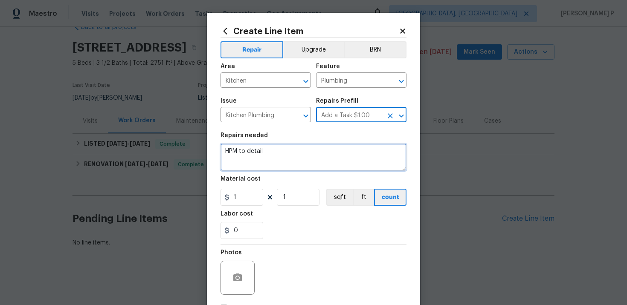
click at [277, 148] on textarea "HPM to detail" at bounding box center [313, 157] width 186 height 27
paste textarea "#lwoleak Feedback received that there is a leak underneath the kitchen sink.Ple…"
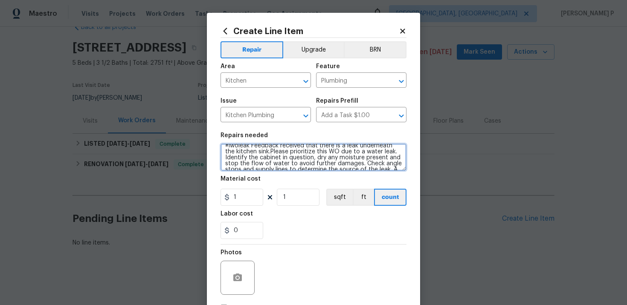
scroll to position [0, 0]
click at [224, 150] on textarea "#lwoleak Feedback received that there is a leak underneath the kitchen sink.Ple…" at bounding box center [313, 157] width 186 height 27
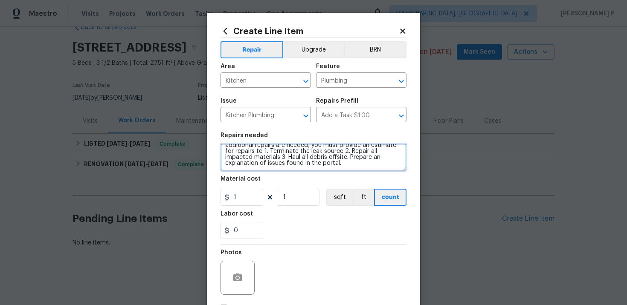
drag, startPoint x: 225, startPoint y: 151, endPoint x: 299, endPoint y: 172, distance: 77.2
click at [299, 172] on section "Repairs needed Rework - #lwoleak Feedback received that there is a leak underne…" at bounding box center [313, 185] width 186 height 117
type textarea "Rework - #lwoleak Feedback received that there is a leak underneath the kitchen…"
click at [256, 209] on section "Repairs needed Rework - #lwoleak Feedback received that there is a leak underne…" at bounding box center [313, 185] width 186 height 117
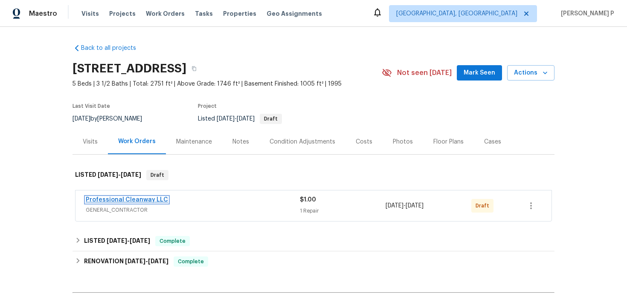
click at [110, 200] on link "Professional Cleanway LLC" at bounding box center [127, 200] width 82 height 6
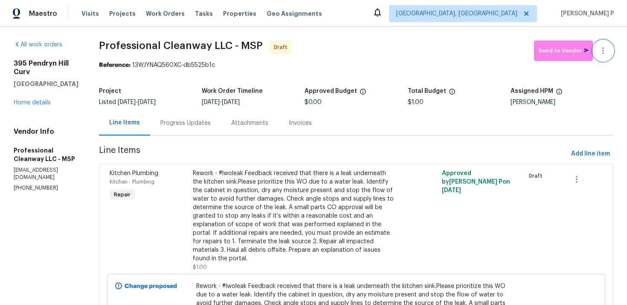
click at [610, 47] on button "button" at bounding box center [603, 50] width 20 height 20
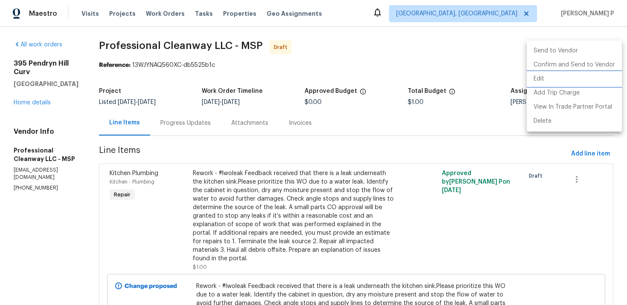
click at [555, 76] on li "Edit" at bounding box center [573, 79] width 95 height 14
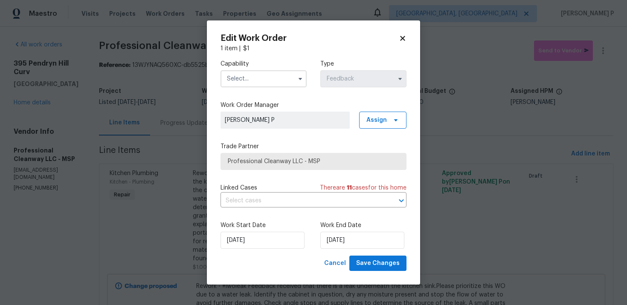
click at [249, 81] on input "text" at bounding box center [263, 78] width 86 height 17
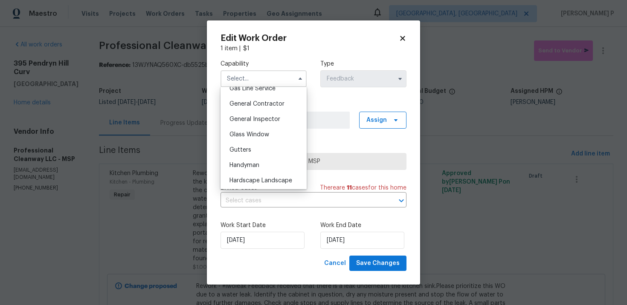
scroll to position [402, 0]
click at [264, 101] on span "General Contractor" at bounding box center [256, 102] width 55 height 6
type input "General Contractor"
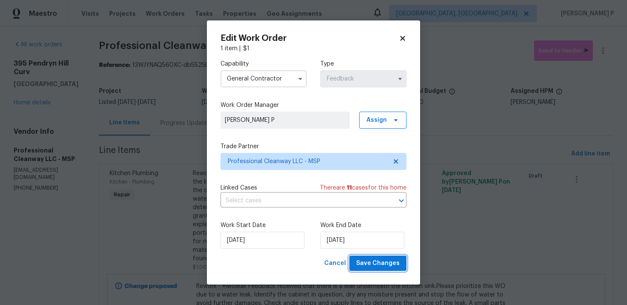
click at [380, 264] on span "Save Changes" at bounding box center [377, 263] width 43 height 11
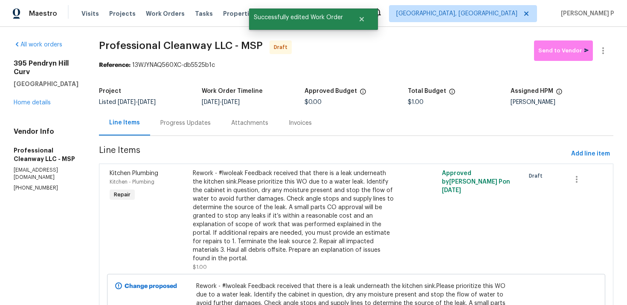
click at [197, 121] on div "Progress Updates" at bounding box center [185, 123] width 50 height 9
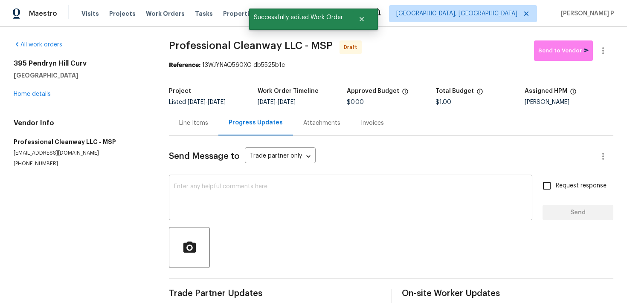
click at [247, 197] on textarea at bounding box center [350, 199] width 353 height 30
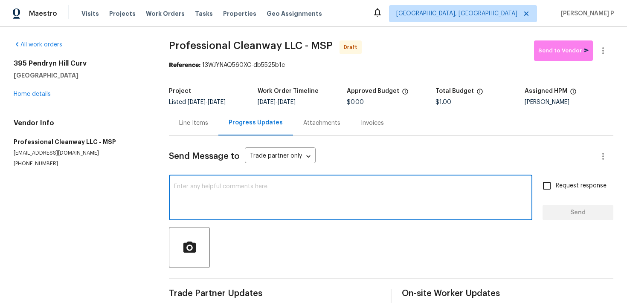
paste textarea "Hi, this is Ramyasri with Opendoor. I’m confirming you received the WO for the …"
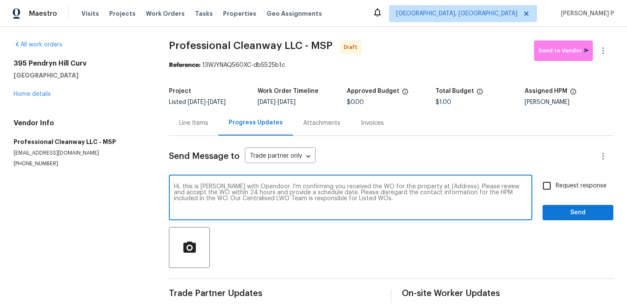
drag, startPoint x: 428, startPoint y: 186, endPoint x: 454, endPoint y: 185, distance: 26.0
click at [454, 185] on textarea "Hi, this is Ramyasri with Opendoor. I’m confirming you received the WO for the …" at bounding box center [350, 199] width 353 height 30
paste textarea "395 Pendryn Hill Curv, Woodbury, MN 55125"
type textarea "Hi, this is Ramyasri with Opendoor. I’m confirming you received the WO for the …"
click at [538, 189] on input "Request response" at bounding box center [547, 186] width 18 height 18
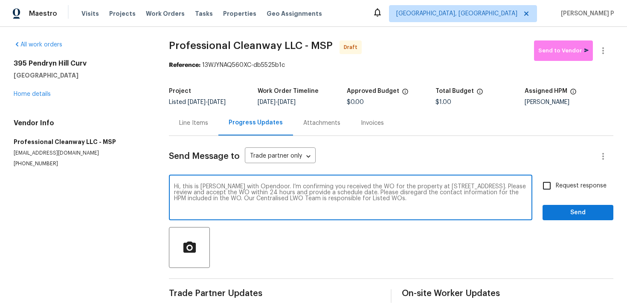
checkbox input "true"
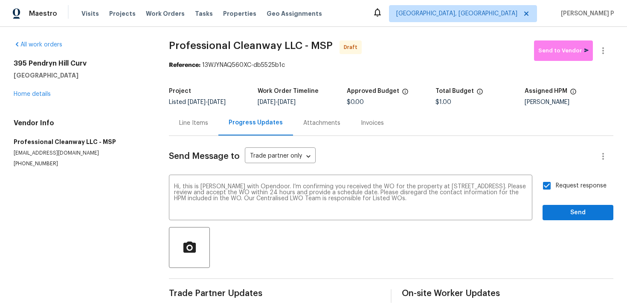
click at [554, 221] on div "Send Message to Trade partner only Trade partner only ​ Hi, this is Ramyasri wi…" at bounding box center [391, 219] width 444 height 167
click at [554, 213] on span "Send" at bounding box center [577, 213] width 57 height 11
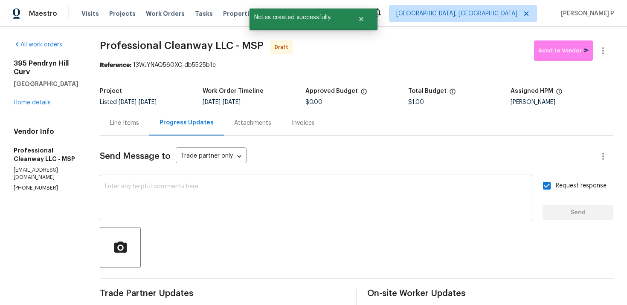
click at [251, 194] on textarea at bounding box center [316, 199] width 422 height 30
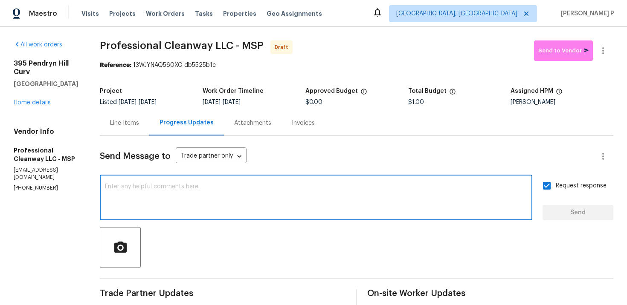
paste textarea "Attention All Work Orders must include before-photos (both close-up and wide-an…"
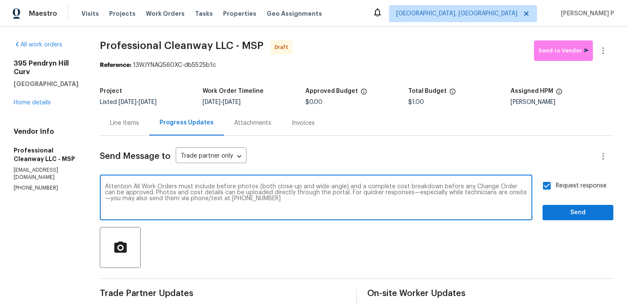
type textarea "Attention All Work Orders must include before-photos (both close-up and wide-an…"
click at [563, 217] on span "Send" at bounding box center [577, 213] width 57 height 11
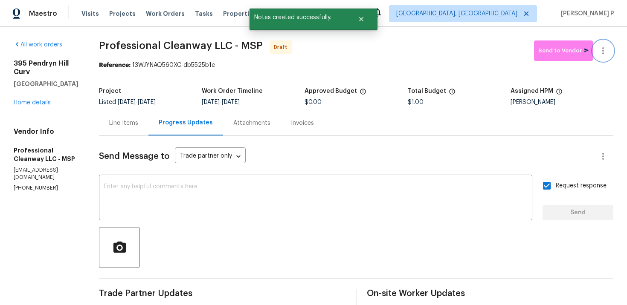
click at [606, 53] on icon "button" at bounding box center [603, 51] width 10 height 10
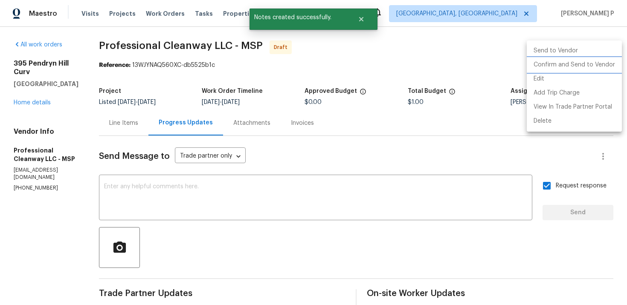
click at [587, 60] on li "Confirm and Send to Vendor" at bounding box center [573, 65] width 95 height 14
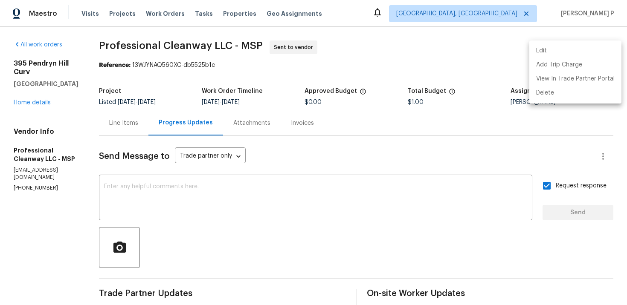
click at [134, 41] on div at bounding box center [313, 152] width 627 height 305
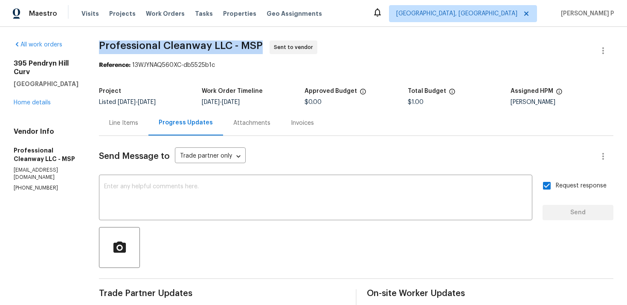
drag, startPoint x: 88, startPoint y: 45, endPoint x: 258, endPoint y: 41, distance: 170.1
click at [258, 41] on div "All work orders 395 Pendryn Hill Curv Woodbury, MN 55125 Home details Vendor In…" at bounding box center [313, 235] width 627 height 416
copy span "Professional Cleanway LLC - MSP"
click at [180, 64] on div "Reference: 13WJYNAQ560XC-db5525b1c" at bounding box center [356, 65] width 514 height 9
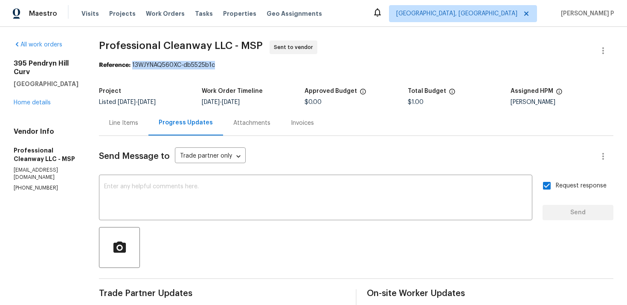
drag, startPoint x: 133, startPoint y: 65, endPoint x: 275, endPoint y: 65, distance: 142.0
click at [271, 65] on div "Reference: 13WJYNAQ560XC-db5525b1c" at bounding box center [356, 65] width 514 height 9
copy div "13WJYNAQ560XC-db5525b1c"
click at [105, 40] on div "All work orders 395 Pendryn Hill Curv Woodbury, MN 55125 Home details Vendor In…" at bounding box center [313, 235] width 627 height 416
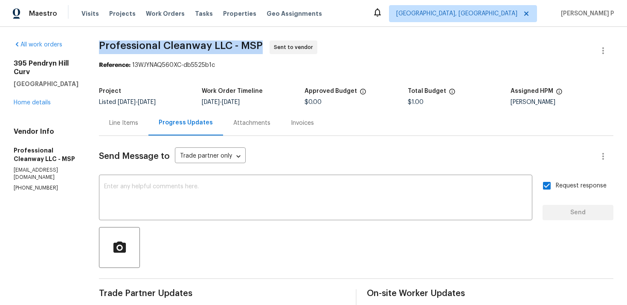
drag, startPoint x: 99, startPoint y: 41, endPoint x: 258, endPoint y: 41, distance: 159.4
click at [258, 41] on span "Professional Cleanway LLC - MSP Sent to vendor" at bounding box center [346, 50] width 494 height 20
copy span "Professional Cleanway LLC - MSP"
click at [121, 125] on div "Line Items" at bounding box center [123, 123] width 29 height 9
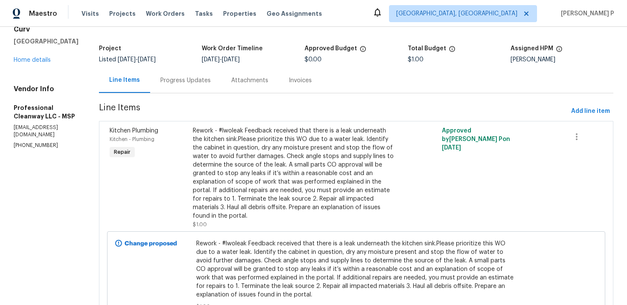
scroll to position [58, 0]
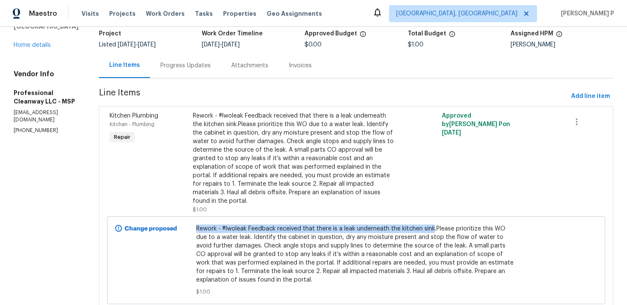
drag, startPoint x: 194, startPoint y: 220, endPoint x: 430, endPoint y: 219, distance: 236.2
click at [430, 222] on div "Rework - #lwoleak Feedback received that there is a leak underneath the kitchen…" at bounding box center [356, 260] width 324 height 77
copy span "Rework - #lwoleak Feedback received that there is a leak underneath the kitchen…"
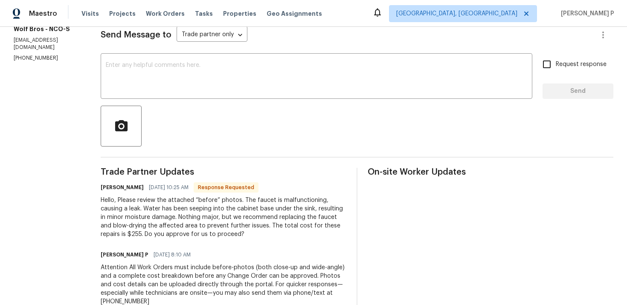
scroll to position [14, 0]
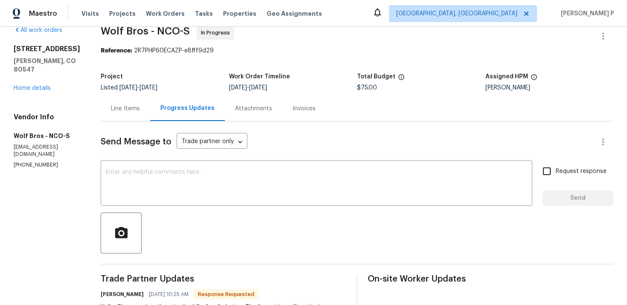
click at [124, 107] on div "Line Items" at bounding box center [125, 108] width 29 height 9
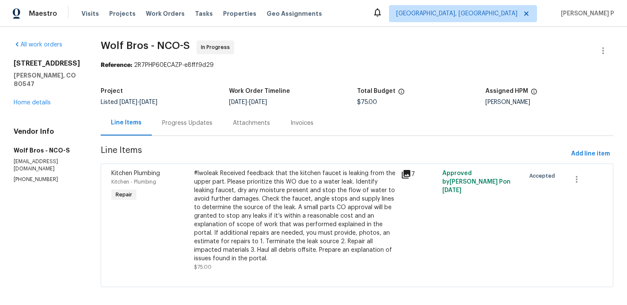
click at [280, 181] on div "#lwoleak Received feedback that the kitchen faucet is leaking from the upper pa…" at bounding box center [295, 216] width 202 height 94
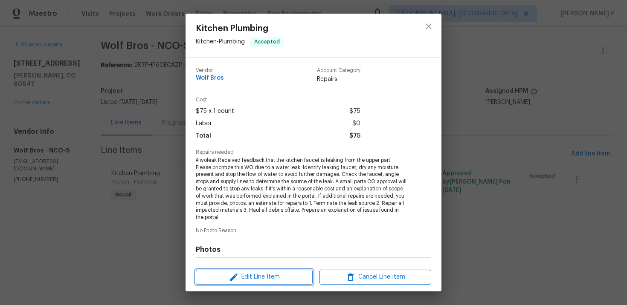
click at [255, 282] on span "Edit Line Item" at bounding box center [254, 277] width 112 height 11
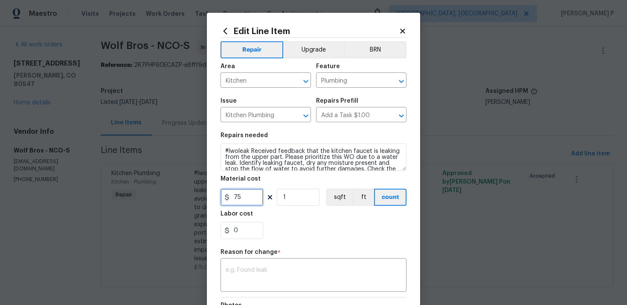
click at [242, 200] on input "75" at bounding box center [241, 197] width 43 height 17
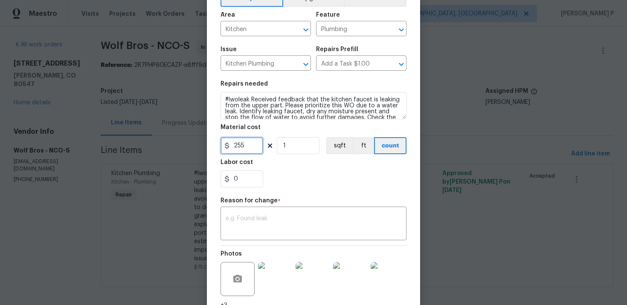
type input "255"
click at [237, 232] on textarea at bounding box center [314, 225] width 176 height 18
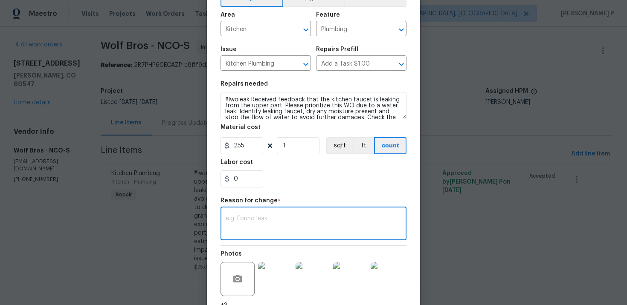
paste textarea "(RP) Updated per vendor’s final cost."
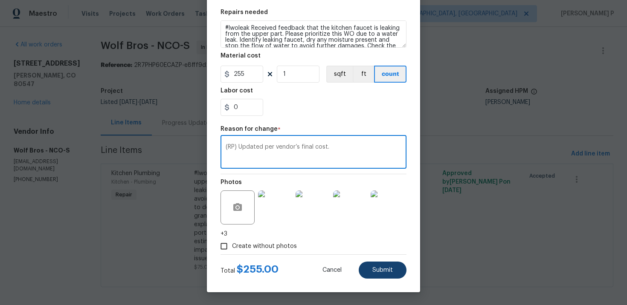
type textarea "(RP) Updated per vendor’s final cost."
click at [379, 268] on span "Submit" at bounding box center [382, 270] width 20 height 6
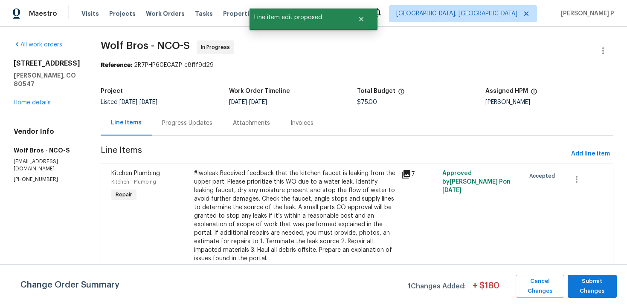
scroll to position [0, 0]
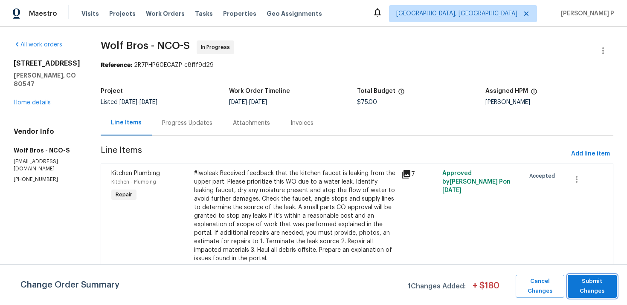
click at [586, 288] on span "Submit Changes" at bounding box center [592, 287] width 40 height 20
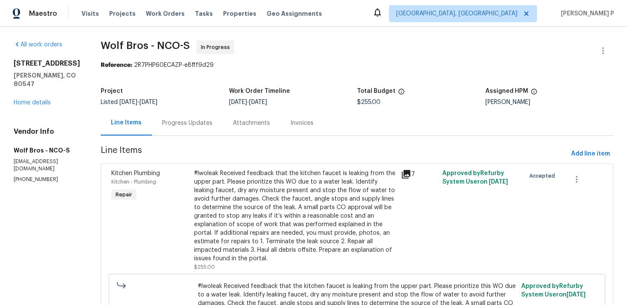
click at [182, 122] on div "Progress Updates" at bounding box center [187, 123] width 50 height 9
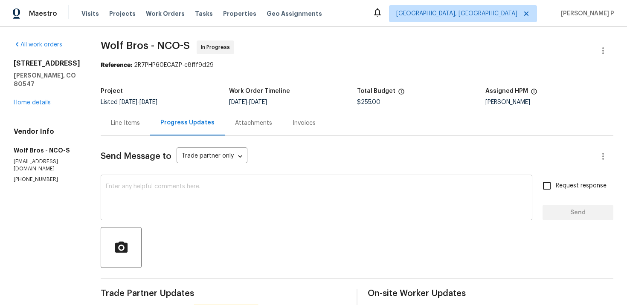
click at [217, 185] on textarea at bounding box center [316, 199] width 421 height 30
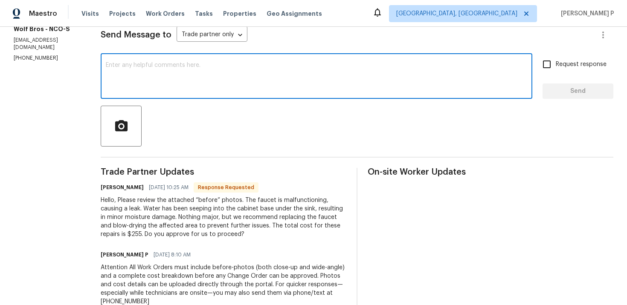
scroll to position [112, 0]
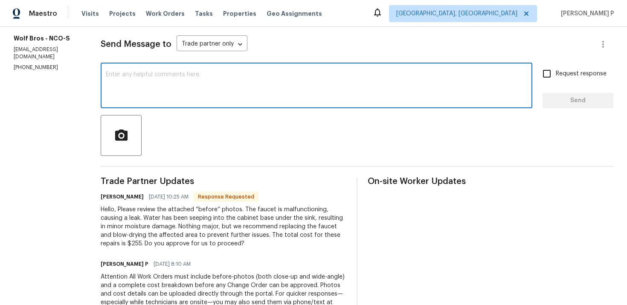
click at [199, 73] on textarea at bounding box center [316, 87] width 421 height 30
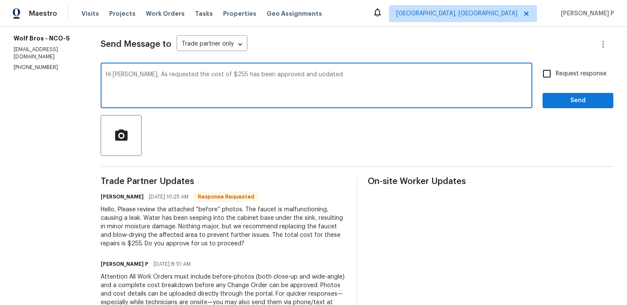
click at [292, 75] on textarea "Hi Mauricio, As requested the cost of $255 has been approved and uodated" at bounding box center [316, 87] width 421 height 30
click at [330, 78] on textarea "Hi Mauricio, As requested the cost of $255 has been approved and updated" at bounding box center [316, 87] width 421 height 30
drag, startPoint x: 134, startPoint y: 75, endPoint x: 412, endPoint y: 74, distance: 278.4
click at [412, 74] on textarea "Hi Mauricio, As requested the cost of $255 has been approved and updated. Pleas…" at bounding box center [316, 87] width 421 height 30
type textarea "Hi Mauricio, As requested the cost of $255 has been approved and updated. Pleas…"
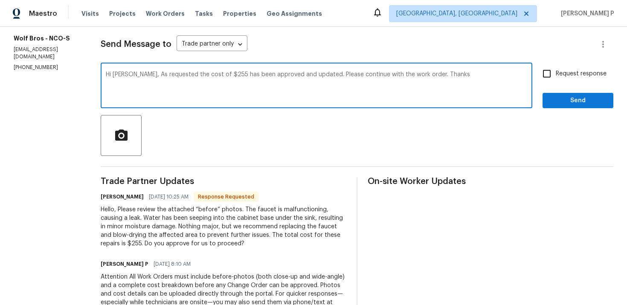
click at [557, 69] on span "Request response" at bounding box center [580, 73] width 51 height 9
click at [555, 69] on input "Request response" at bounding box center [547, 74] width 18 height 18
checkbox input "true"
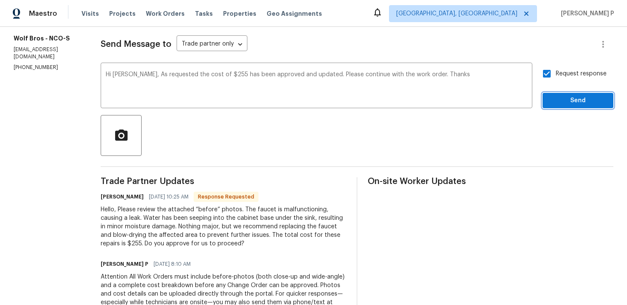
click at [557, 95] on span "Send" at bounding box center [577, 100] width 57 height 11
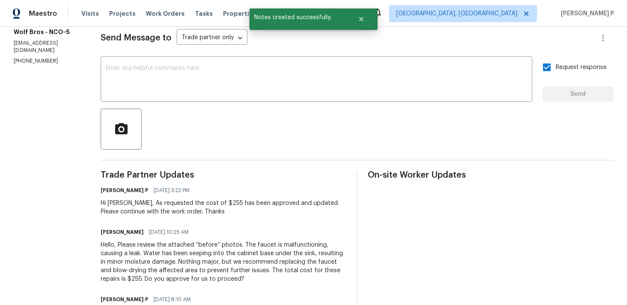
scroll to position [0, 0]
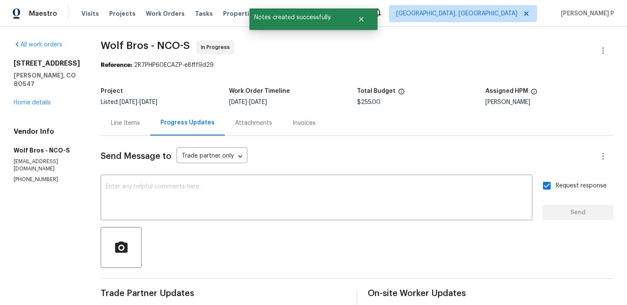
click at [114, 122] on div "Line Items" at bounding box center [125, 123] width 29 height 9
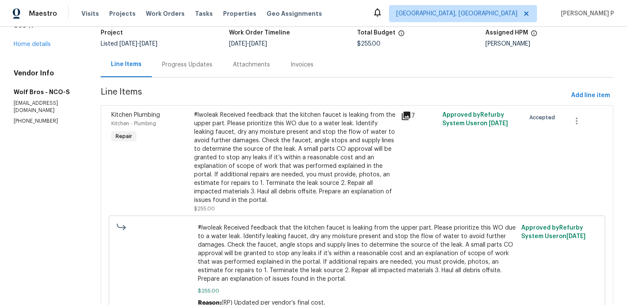
scroll to position [61, 0]
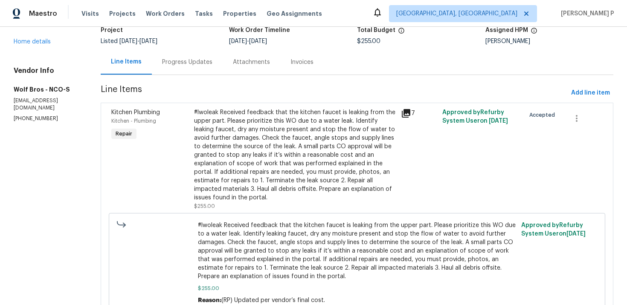
click at [260, 192] on div "#lwoleak Received feedback that the kitchen faucet is leaking from the upper pa…" at bounding box center [295, 155] width 202 height 94
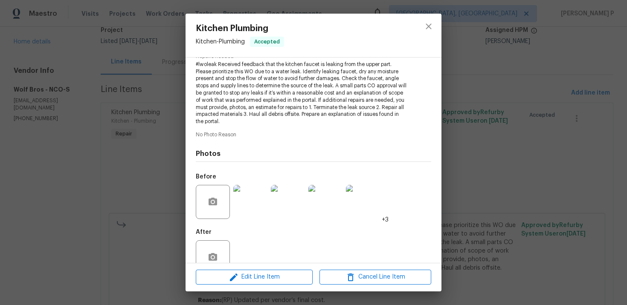
scroll to position [116, 0]
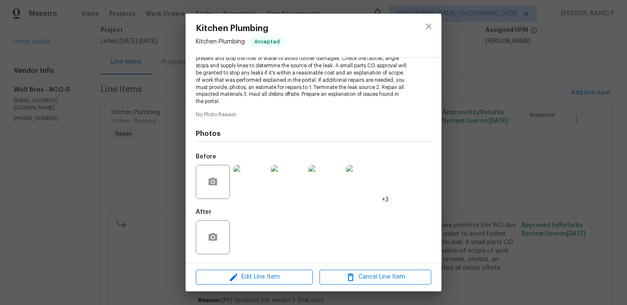
click at [249, 162] on div at bounding box center [250, 182] width 38 height 44
click at [428, 28] on icon "close" at bounding box center [428, 26] width 10 height 10
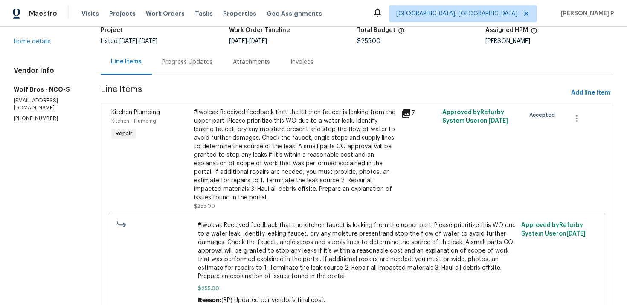
click at [202, 60] on div "Progress Updates" at bounding box center [187, 61] width 71 height 25
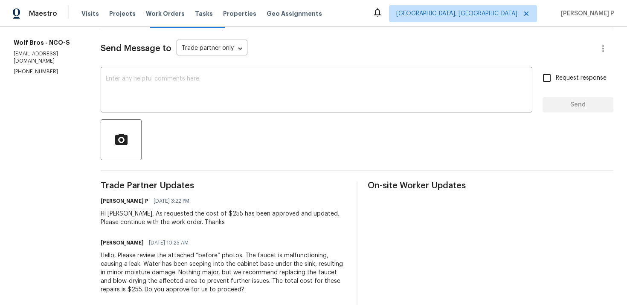
scroll to position [145, 0]
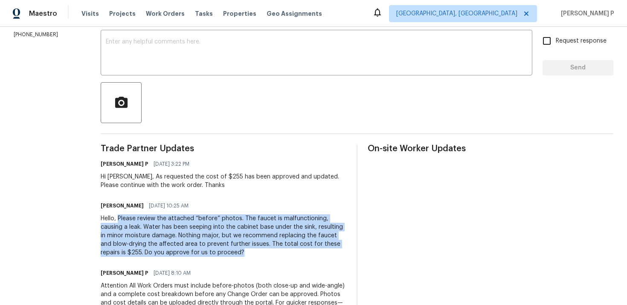
drag, startPoint x: 111, startPoint y: 220, endPoint x: 196, endPoint y: 249, distance: 89.9
click at [196, 249] on div "Hello, Please review the attached “before” photos. The faucet is malfunctioning…" at bounding box center [224, 235] width 246 height 43
copy div "Please review the attached “before” photos. The faucet is malfunctioning, causi…"
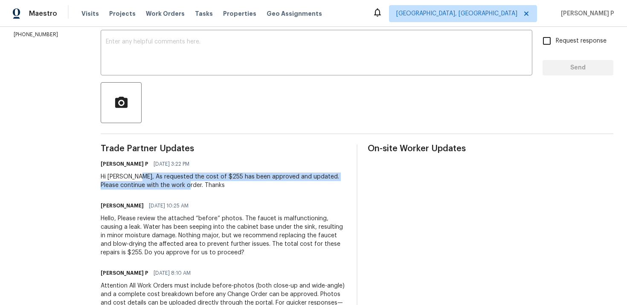
drag, startPoint x: 128, startPoint y: 176, endPoint x: 174, endPoint y: 187, distance: 47.3
click at [174, 187] on div "Hi Mauricio, As requested the cost of $255 has been approved and updated. Pleas…" at bounding box center [224, 181] width 246 height 17
copy div "As requested the cost of $255 has been approved and updated. Please continue wi…"
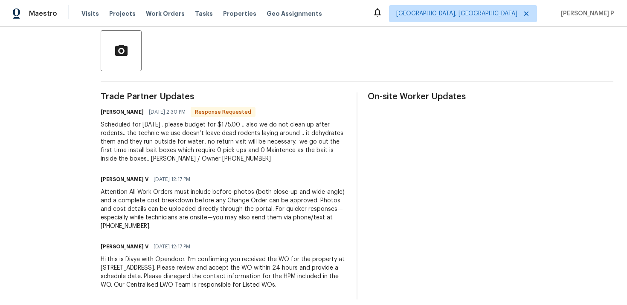
scroll to position [200, 0]
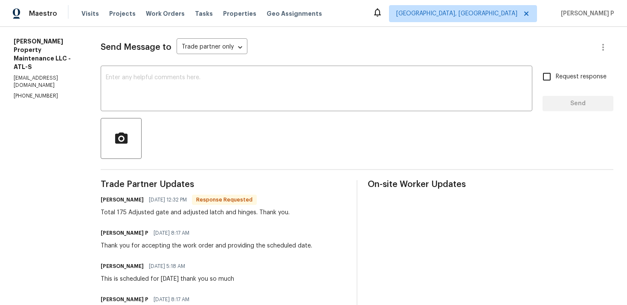
scroll to position [87, 0]
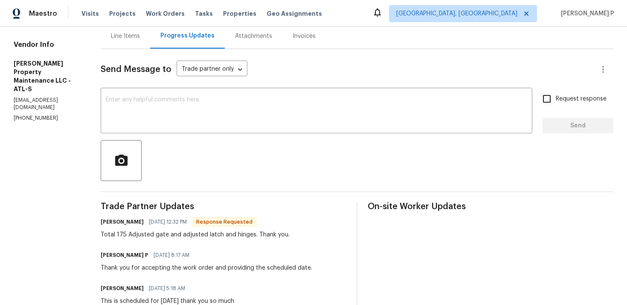
click at [127, 37] on div "Line Items" at bounding box center [125, 36] width 29 height 9
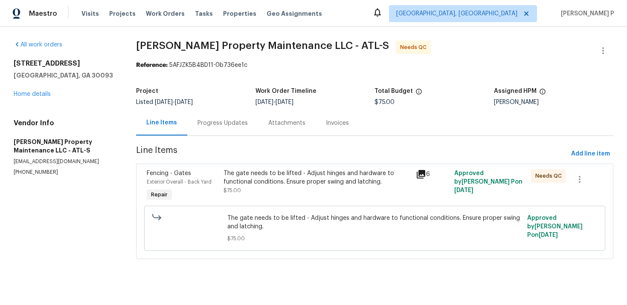
click at [283, 182] on div "The gate needs to be lifted - Adjust hinges and hardware to functional conditio…" at bounding box center [316, 177] width 187 height 17
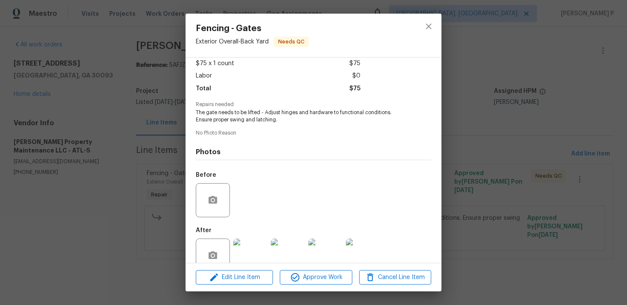
scroll to position [66, 0]
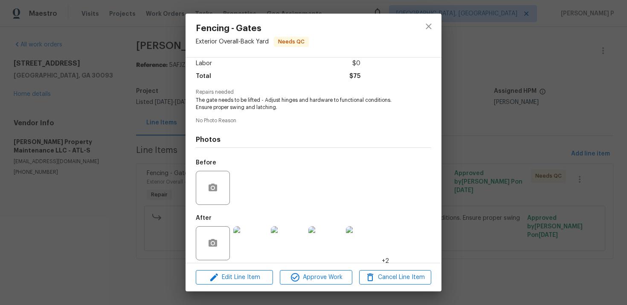
click at [251, 232] on img at bounding box center [250, 243] width 34 height 34
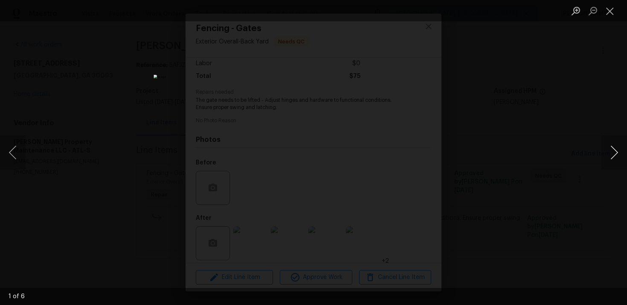
click at [612, 158] on button "Next image" at bounding box center [614, 153] width 26 height 34
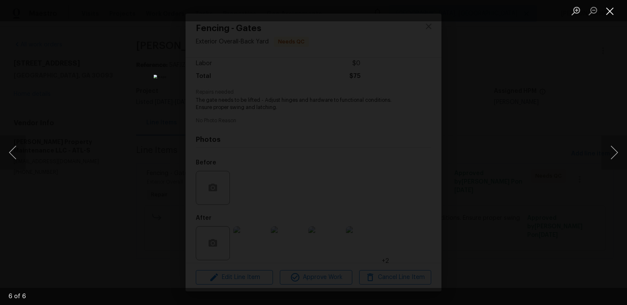
click at [610, 9] on button "Close lightbox" at bounding box center [609, 10] width 17 height 15
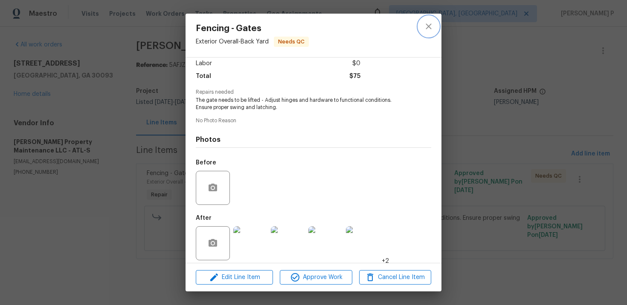
click at [428, 29] on icon "close" at bounding box center [428, 26] width 10 height 10
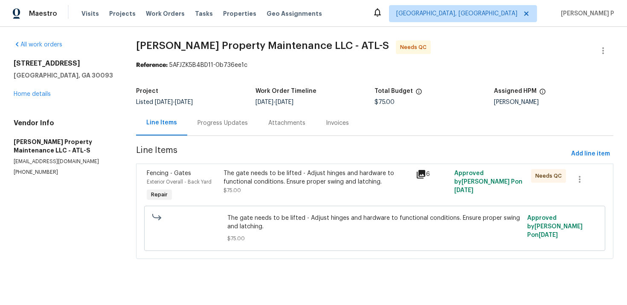
click at [246, 127] on div "Progress Updates" at bounding box center [222, 123] width 50 height 9
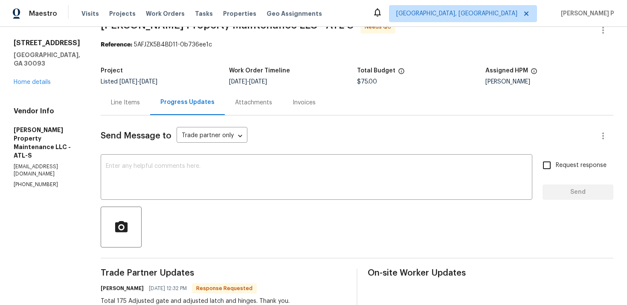
scroll to position [2, 0]
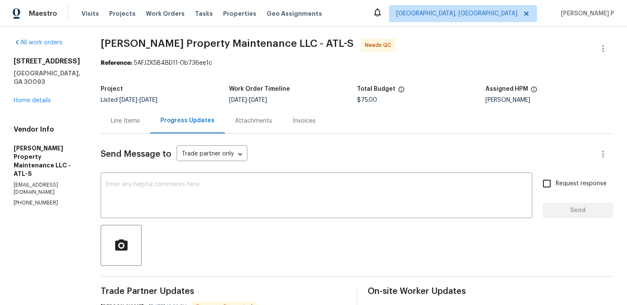
click at [138, 121] on div "Line Items" at bounding box center [125, 121] width 29 height 9
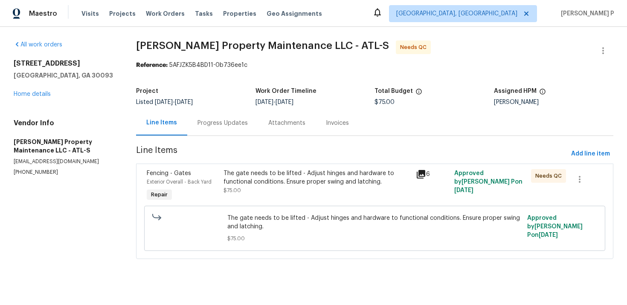
click at [292, 178] on div "The gate needs to be lifted - Adjust hinges and hardware to functional conditio…" at bounding box center [316, 177] width 187 height 17
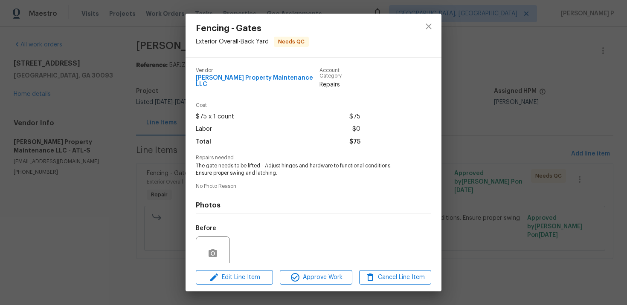
scroll to position [66, 0]
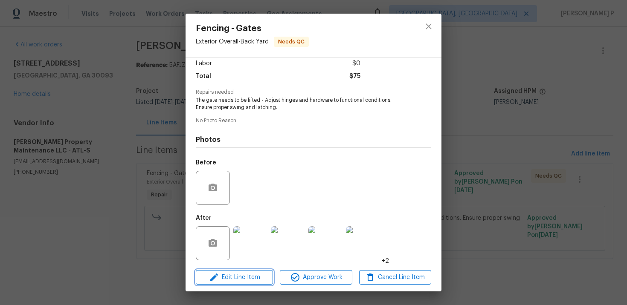
click at [232, 277] on span "Edit Line Item" at bounding box center [234, 277] width 72 height 11
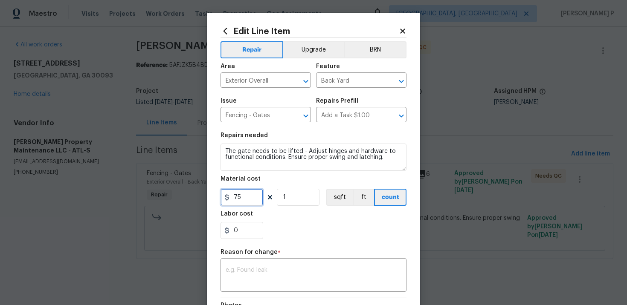
click at [234, 197] on input "75" at bounding box center [241, 197] width 43 height 17
type input "175"
click at [254, 269] on textarea at bounding box center [314, 276] width 176 height 18
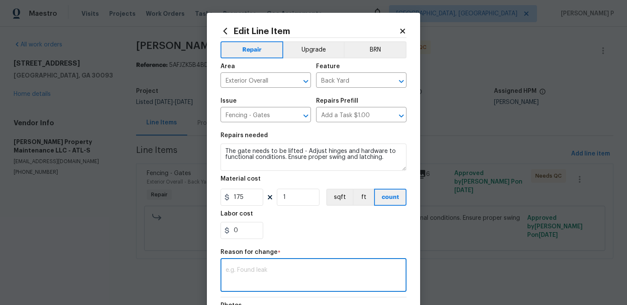
paste textarea "(RP) Updated per vendor’s final cost."
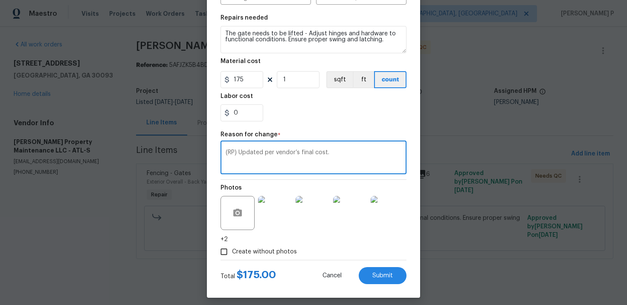
scroll to position [124, 0]
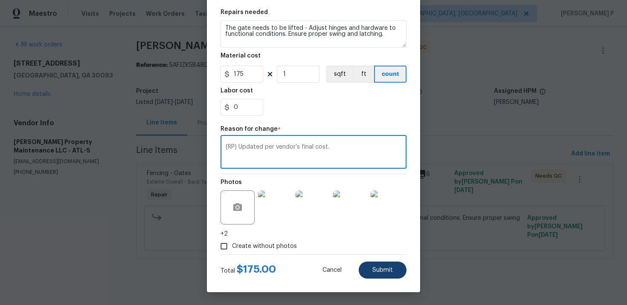
type textarea "(RP) Updated per vendor’s final cost."
click at [373, 263] on button "Submit" at bounding box center [383, 270] width 48 height 17
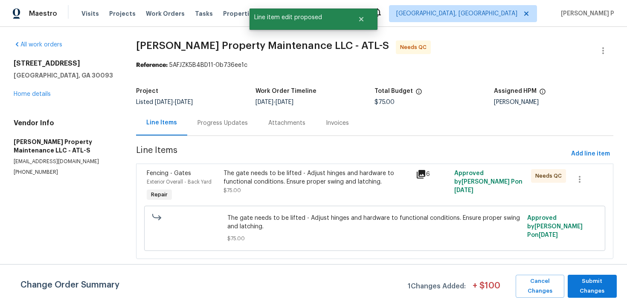
scroll to position [0, 0]
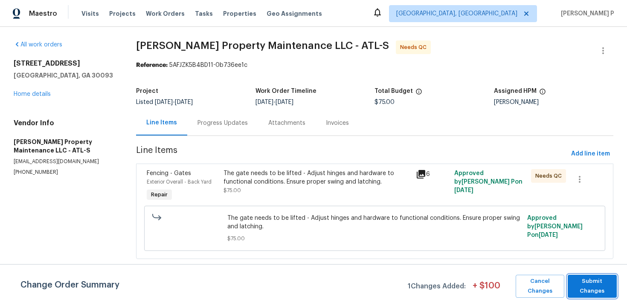
click at [589, 279] on span "Submit Changes" at bounding box center [592, 287] width 40 height 20
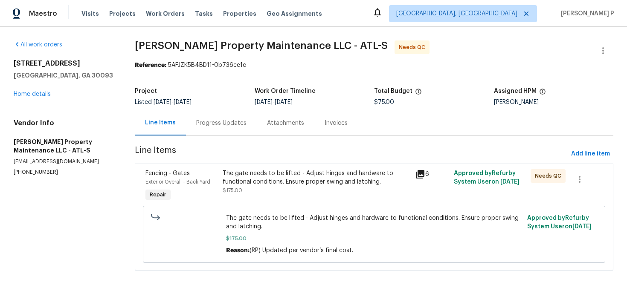
click at [226, 124] on div "Progress Updates" at bounding box center [221, 123] width 50 height 9
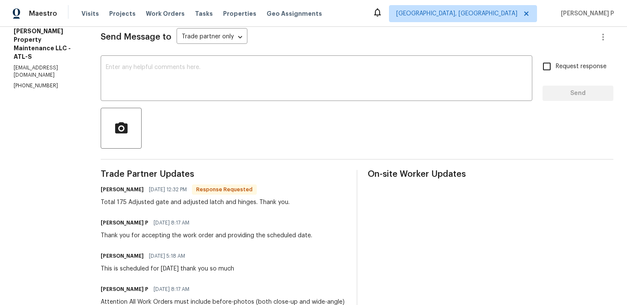
scroll to position [118, 0]
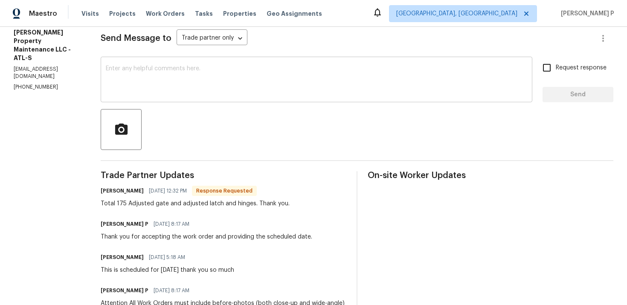
click at [137, 69] on textarea at bounding box center [316, 81] width 421 height 30
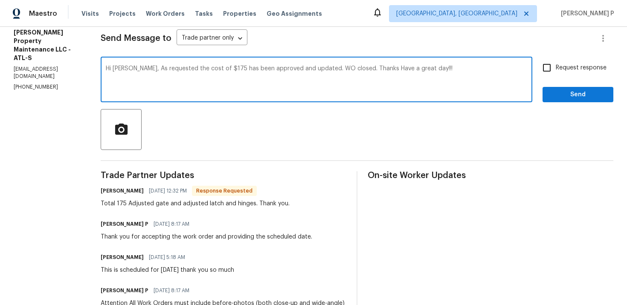
type textarea "Hi Daniel, As requested the cost of $175 has been approved and updated. WO clos…"
click at [559, 91] on span "Send" at bounding box center [577, 95] width 57 height 11
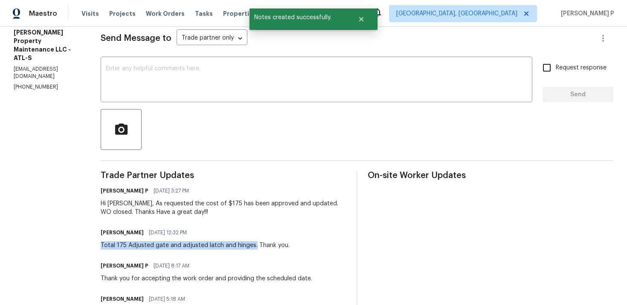
drag, startPoint x: 103, startPoint y: 244, endPoint x: 254, endPoint y: 244, distance: 150.9
click at [254, 244] on div "Total 175 Adjusted gate and adjusted latch and hinges. Thank you." at bounding box center [195, 245] width 189 height 9
copy div "Total 175 Adjusted gate and adjusted latch and hinges."
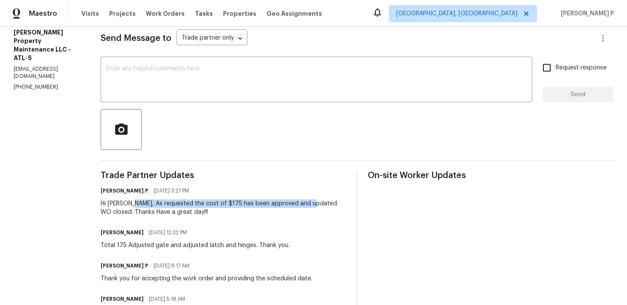
drag, startPoint x: 130, startPoint y: 205, endPoint x: 307, endPoint y: 200, distance: 176.1
click at [307, 200] on div "Hi Daniel, As requested the cost of $175 has been approved and updated. WO clos…" at bounding box center [224, 208] width 246 height 17
copy div "As requested the cost of $175 has been approved and updated."
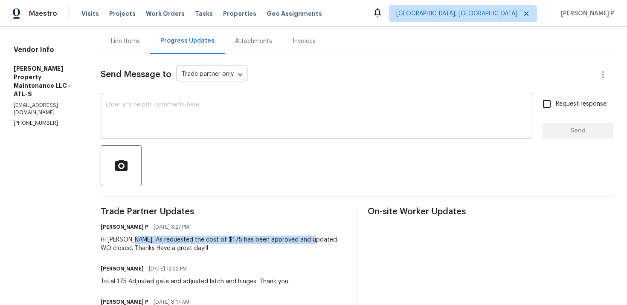
scroll to position [0, 0]
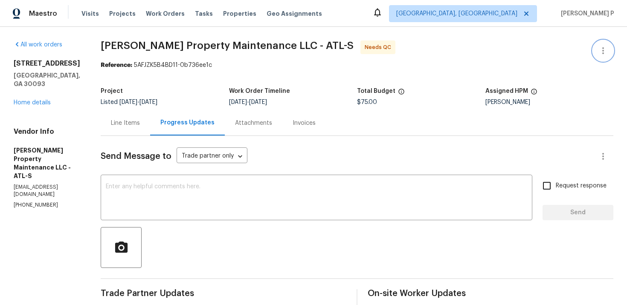
click at [604, 47] on icon "button" at bounding box center [603, 51] width 10 height 10
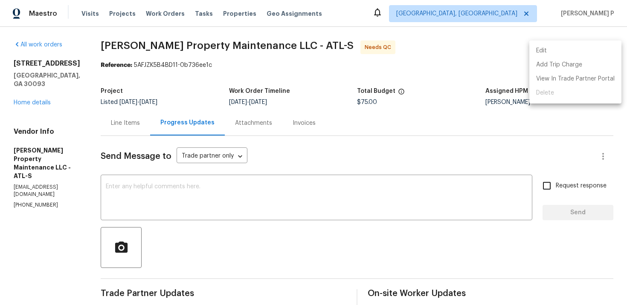
click at [549, 47] on li "Edit" at bounding box center [575, 51] width 92 height 14
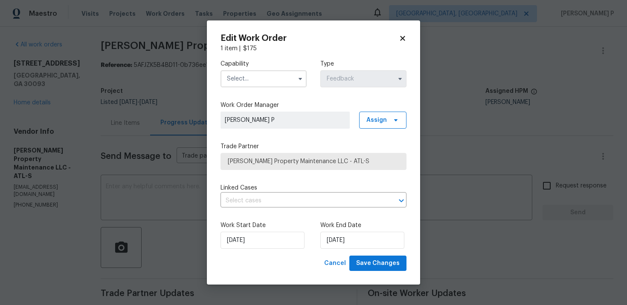
click at [276, 81] on input "text" at bounding box center [263, 78] width 86 height 17
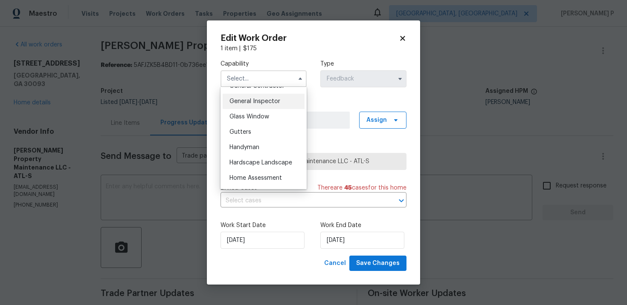
scroll to position [448, 0]
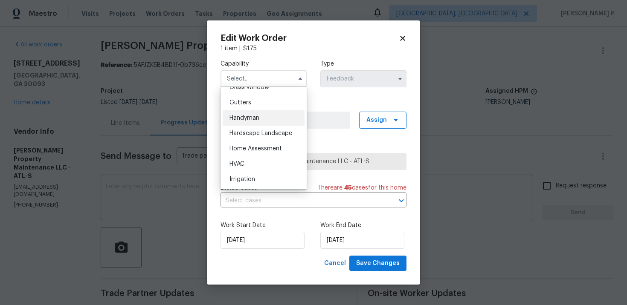
click at [254, 120] on span "Handyman" at bounding box center [244, 118] width 30 height 6
type input "Handyman"
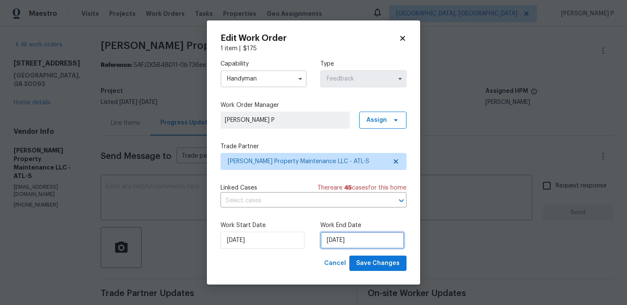
click at [342, 243] on input "10/9/2025" at bounding box center [362, 240] width 84 height 17
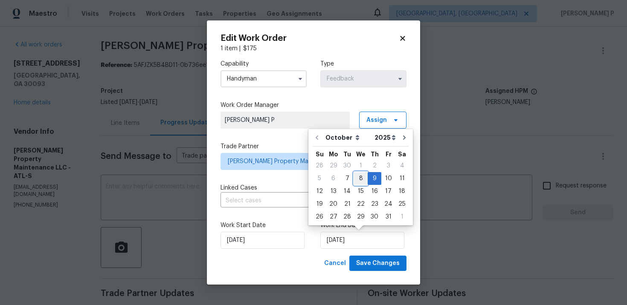
click at [360, 174] on div "8" at bounding box center [361, 179] width 14 height 12
type input "[DATE]"
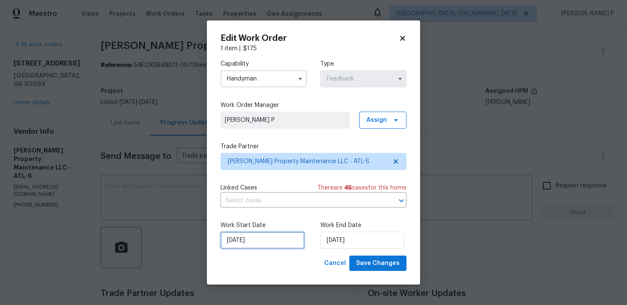
click at [241, 242] on input "10/7/2025" at bounding box center [262, 240] width 84 height 17
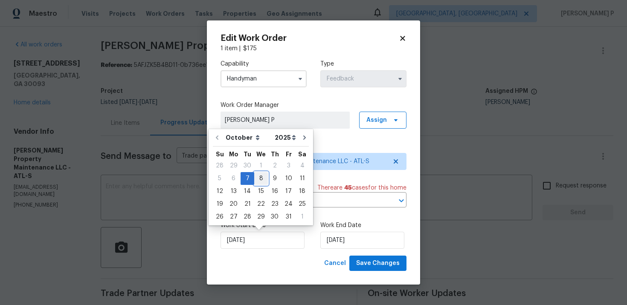
click at [259, 174] on div "8" at bounding box center [261, 179] width 14 height 12
type input "[DATE]"
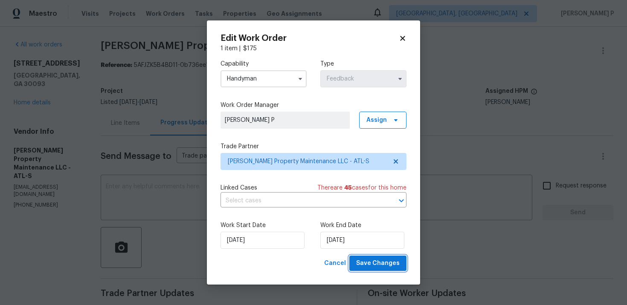
click at [390, 266] on span "Save Changes" at bounding box center [377, 263] width 43 height 11
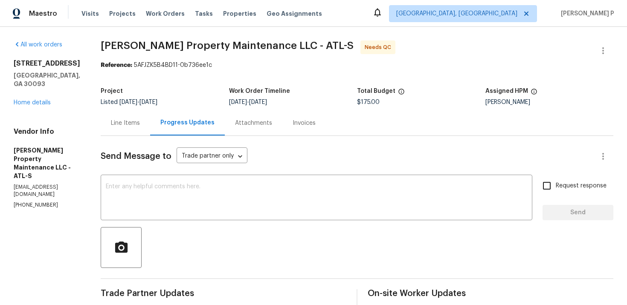
click at [127, 121] on div "Line Items" at bounding box center [125, 123] width 29 height 9
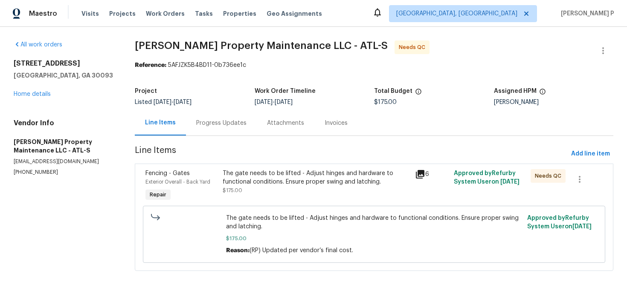
click at [263, 180] on div "The gate needs to be lifted - Adjust hinges and hardware to functional conditio…" at bounding box center [317, 177] width 188 height 17
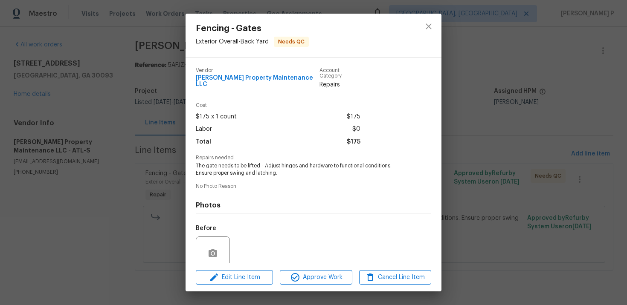
scroll to position [66, 0]
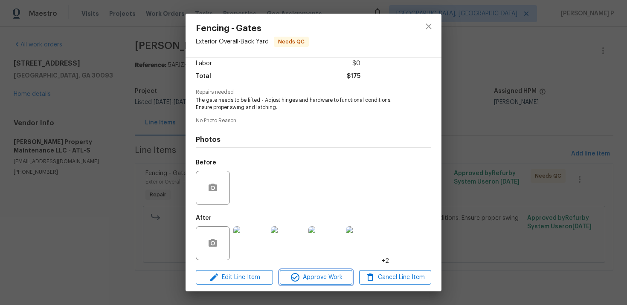
click at [318, 272] on span "Approve Work" at bounding box center [315, 277] width 67 height 11
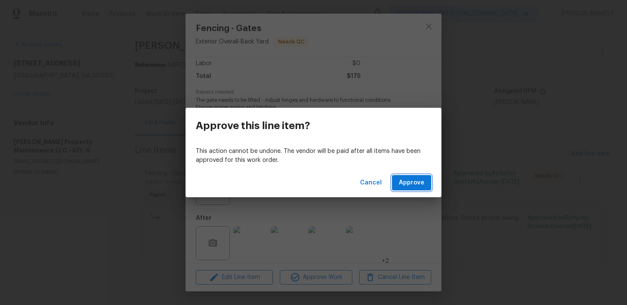
click at [415, 185] on span "Approve" at bounding box center [412, 183] width 26 height 11
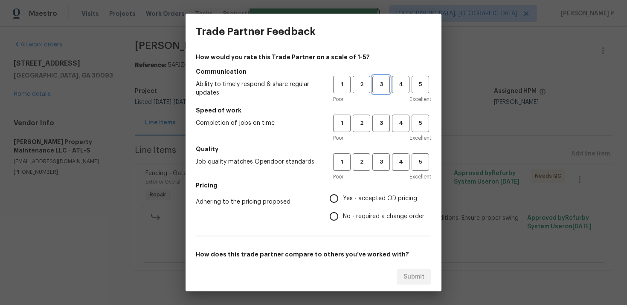
click at [382, 84] on span "3" at bounding box center [381, 85] width 16 height 10
click at [383, 137] on div "Poor Excellent" at bounding box center [382, 138] width 98 height 9
click at [382, 124] on span "3" at bounding box center [381, 124] width 16 height 10
click at [385, 167] on span "3" at bounding box center [381, 162] width 16 height 10
click at [353, 217] on span "No - required a change order" at bounding box center [383, 216] width 81 height 9
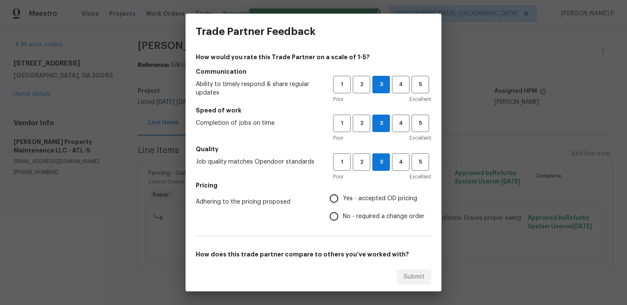
click at [343, 217] on input "No - required a change order" at bounding box center [334, 217] width 18 height 18
radio input "true"
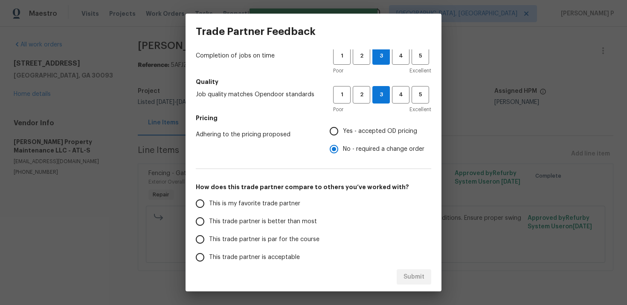
scroll to position [127, 0]
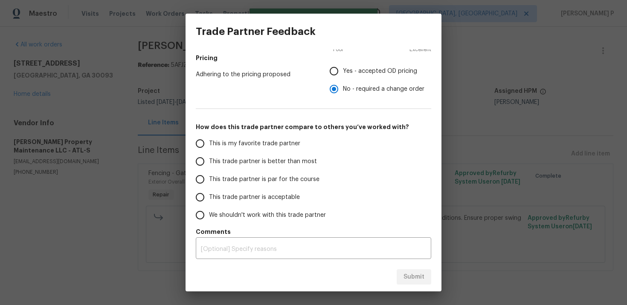
click at [238, 176] on span "This trade partner is par for the course" at bounding box center [264, 179] width 110 height 9
click at [209, 176] on input "This trade partner is par for the course" at bounding box center [200, 180] width 18 height 18
click at [419, 274] on span "Submit" at bounding box center [413, 277] width 21 height 11
radio input "true"
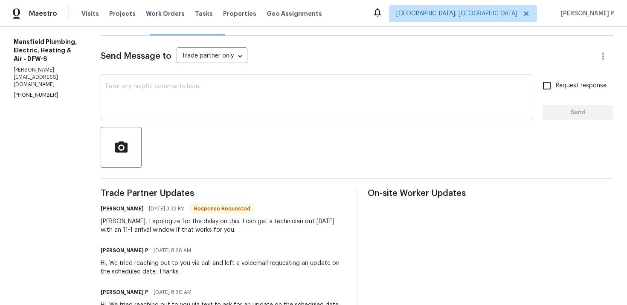
scroll to position [104, 0]
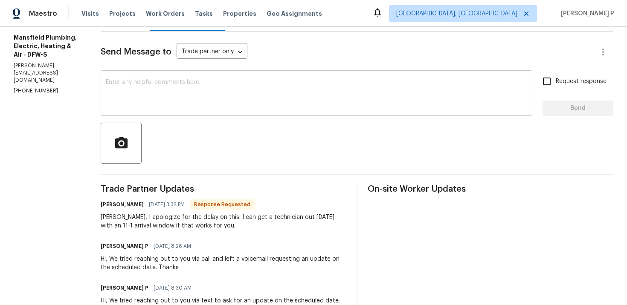
click at [217, 105] on textarea at bounding box center [316, 94] width 421 height 30
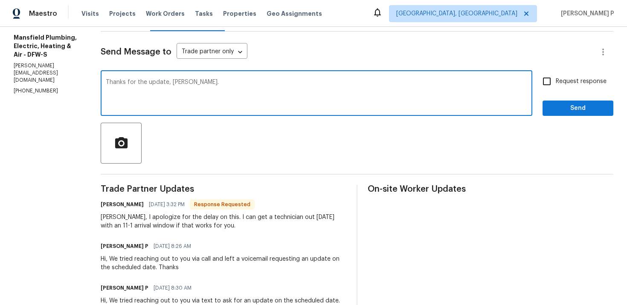
type textarea "Thanks for the update, [PERSON_NAME]."
click at [562, 108] on span "Send" at bounding box center [577, 108] width 57 height 11
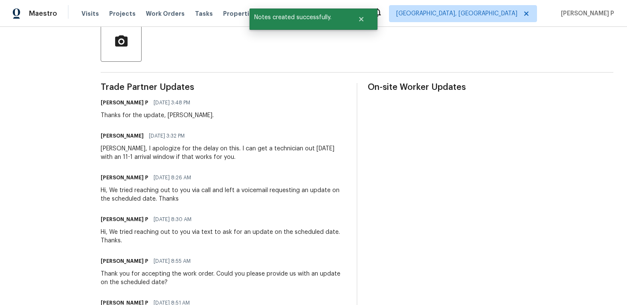
scroll to position [210, 0]
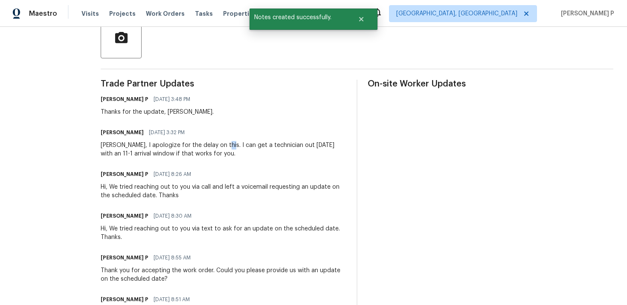
click at [242, 145] on div "Ramyasri, I apologize for the delay on this. I can get a technician out tomorro…" at bounding box center [224, 149] width 246 height 17
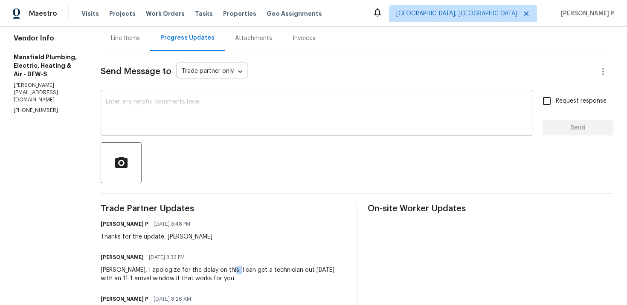
scroll to position [79, 0]
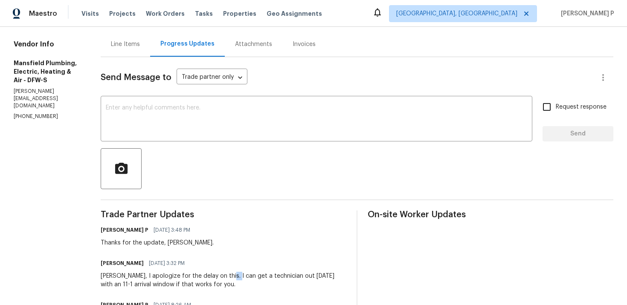
click at [140, 44] on div "Line Items" at bounding box center [125, 44] width 29 height 9
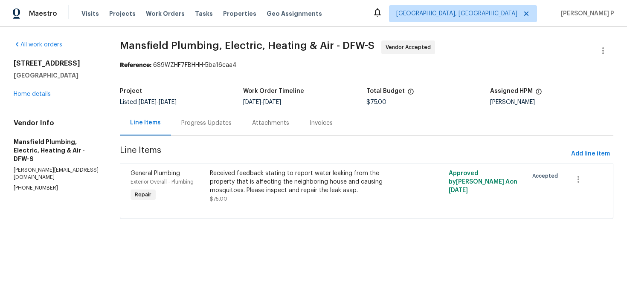
click at [222, 127] on div "Progress Updates" at bounding box center [206, 123] width 50 height 9
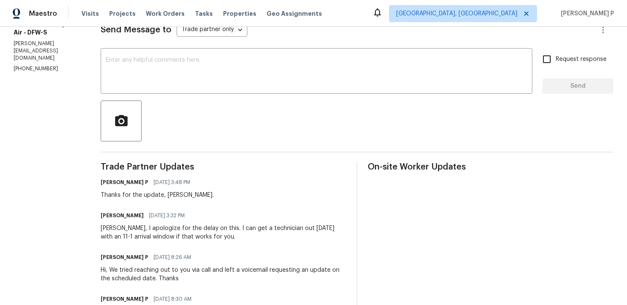
scroll to position [162, 0]
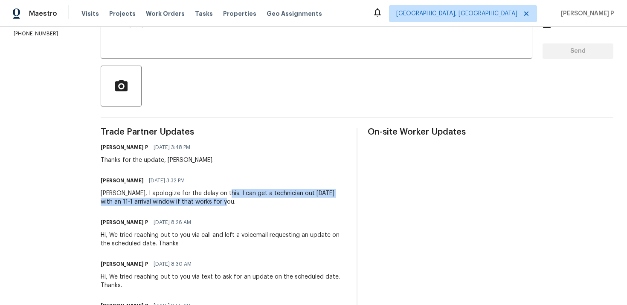
drag, startPoint x: 239, startPoint y: 194, endPoint x: 246, endPoint y: 208, distance: 15.4
click at [246, 208] on div "Trade Partner Updates Ramyasri P 10/08/2025 3:48 PM Thanks for the update, Heat…" at bounding box center [224, 294] width 246 height 332
copy div "I can get a technician out tomorrow with an 11-1 arrival window if that works f…"
click at [263, 72] on div at bounding box center [357, 86] width 512 height 41
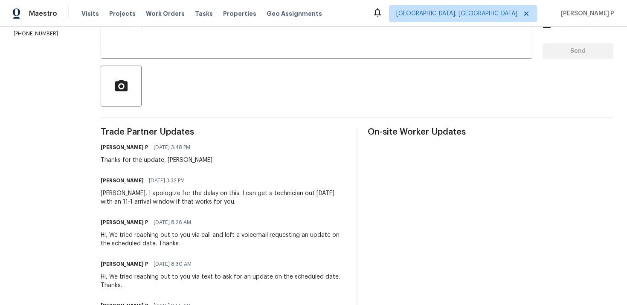
scroll to position [0, 0]
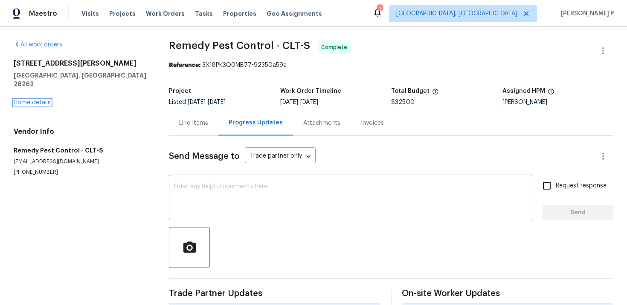
click at [38, 100] on link "Home details" at bounding box center [32, 103] width 37 height 6
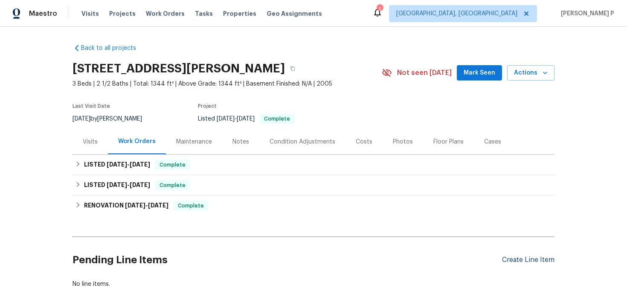
click at [512, 260] on div "Create Line Item" at bounding box center [528, 260] width 52 height 8
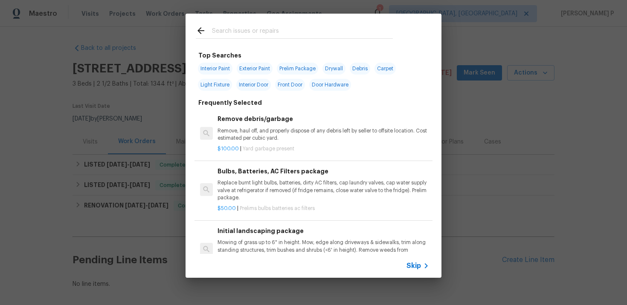
click at [408, 264] on span "Skip" at bounding box center [413, 266] width 14 height 9
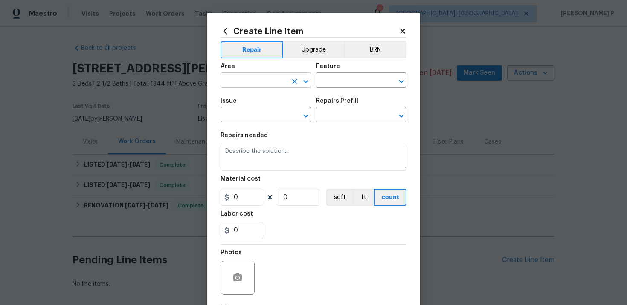
click at [245, 80] on input "text" at bounding box center [253, 81] width 67 height 13
click at [257, 119] on li "Exterior Overall" at bounding box center [265, 114] width 90 height 14
type input "Exterior Overall"
click at [352, 87] on input "text" at bounding box center [349, 81] width 67 height 13
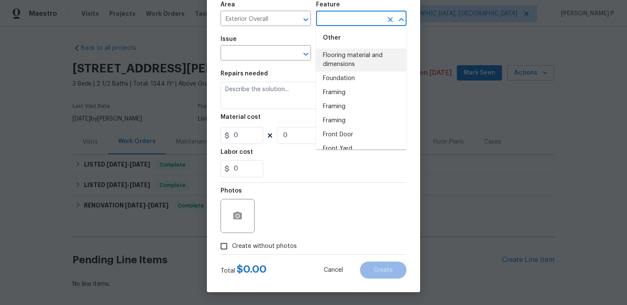
scroll to position [829, 0]
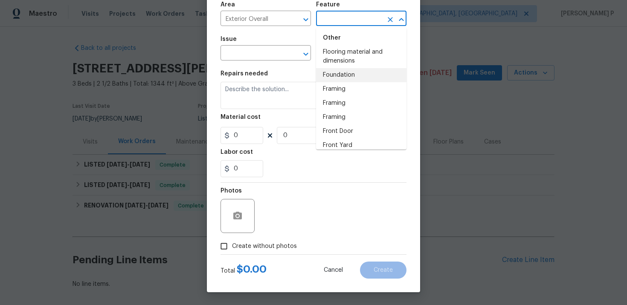
click at [347, 73] on li "Foundation" at bounding box center [361, 75] width 90 height 14
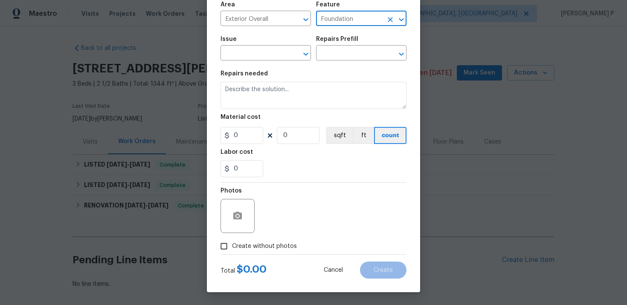
click at [403, 18] on icon "Open" at bounding box center [401, 19] width 5 height 3
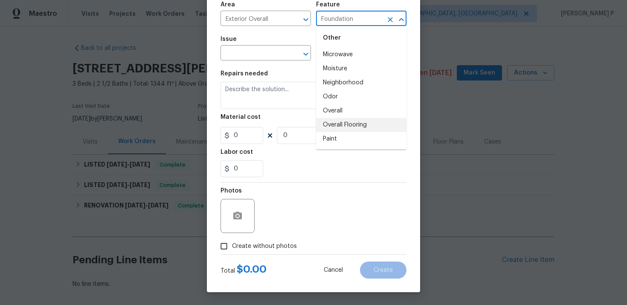
scroll to position [1375, 0]
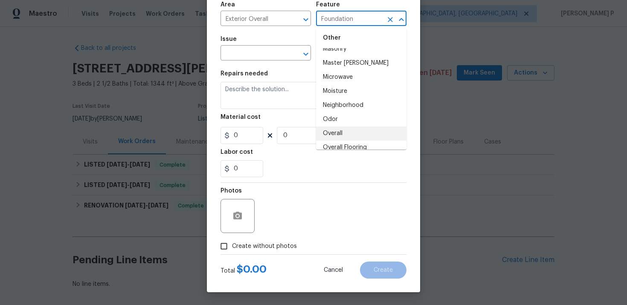
click at [350, 127] on li "Overall" at bounding box center [361, 134] width 90 height 14
type input "Overall"
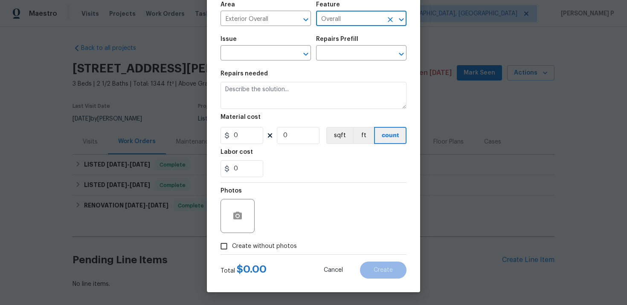
click at [260, 45] on div "Issue" at bounding box center [265, 41] width 90 height 11
click at [260, 50] on input "text" at bounding box center [253, 53] width 67 height 13
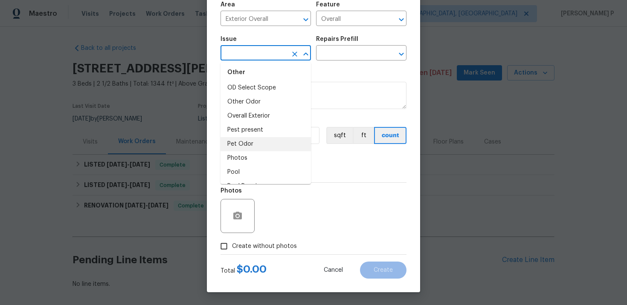
scroll to position [997, 0]
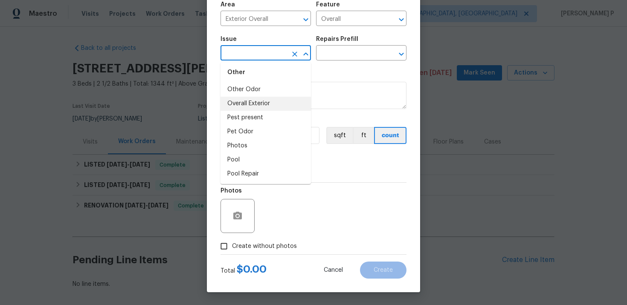
click at [260, 102] on li "Overall Exterior" at bounding box center [265, 104] width 90 height 14
type input "Overall Exterior"
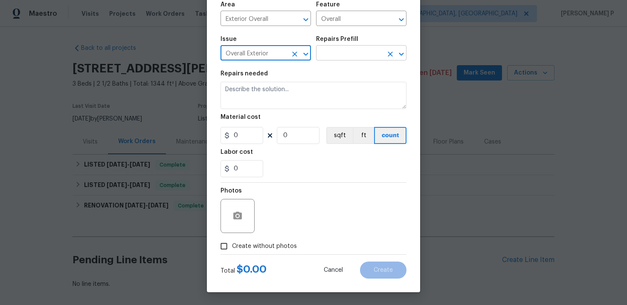
click at [341, 53] on input "text" at bounding box center [349, 53] width 67 height 13
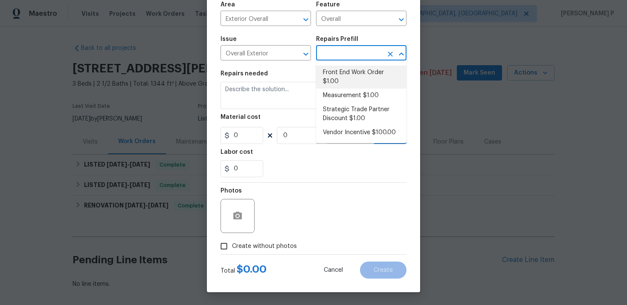
click at [345, 72] on li "Front End Work Order $1.00" at bounding box center [361, 77] width 90 height 23
type input "Front End Work Order $1.00"
type textarea "Placeholder line item for the creation of front end work orders."
type input "1"
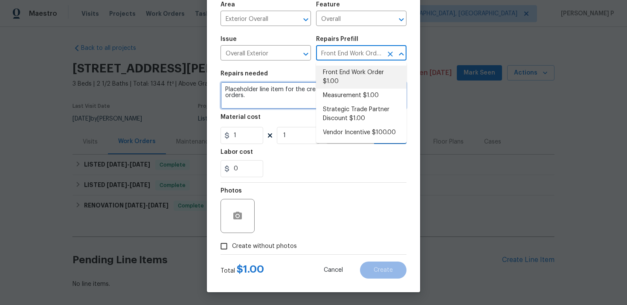
click at [290, 101] on textarea "Placeholder line item for the creation of front end work orders." at bounding box center [313, 95] width 186 height 27
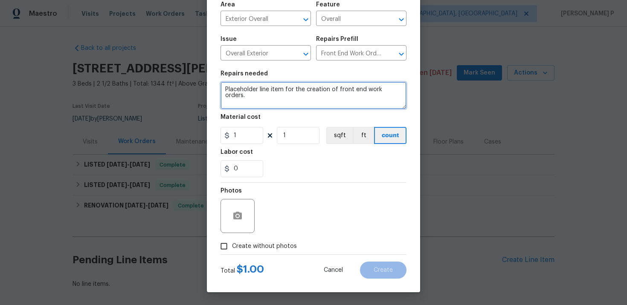
click at [290, 101] on textarea "Placeholder line item for the creation of front end work orders." at bounding box center [313, 95] width 186 height 27
paste textarea "Feedback received that there is a hole below the brick foundation on the exteri…"
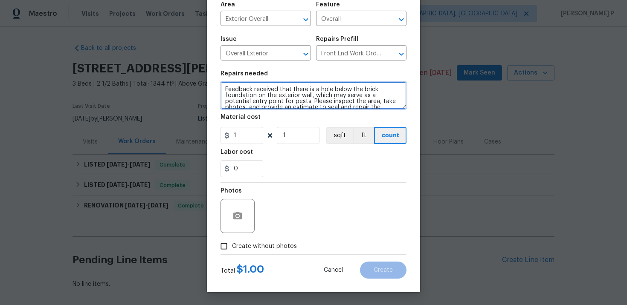
scroll to position [8, 0]
type textarea "Feedback received that there is a hole below the brick foundation on the exteri…"
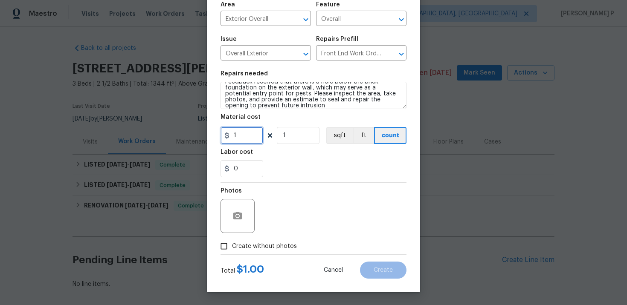
click at [238, 142] on input "1" at bounding box center [241, 135] width 43 height 17
type input "75"
click at [228, 252] on input "Create without photos" at bounding box center [224, 246] width 16 height 16
checkbox input "true"
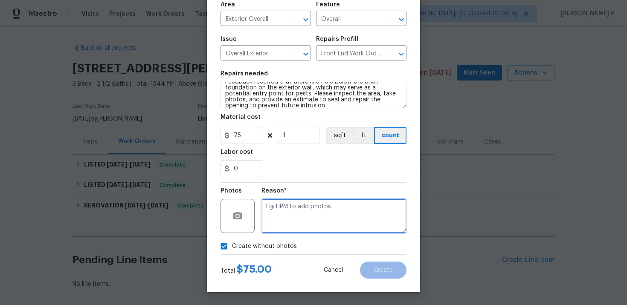
click at [298, 216] on textarea at bounding box center [333, 216] width 145 height 34
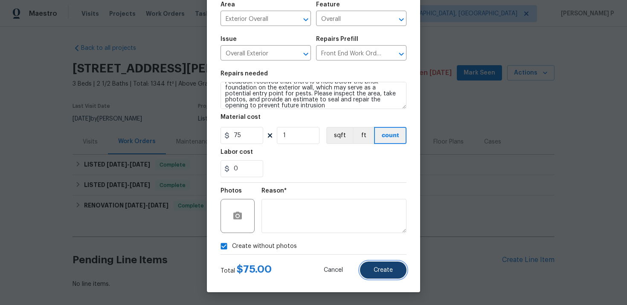
click at [371, 263] on button "Create" at bounding box center [383, 270] width 46 height 17
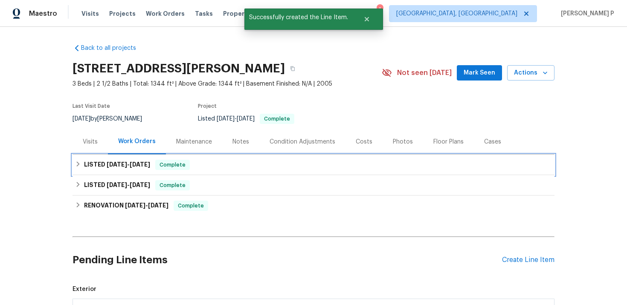
click at [121, 163] on span "9/29/25" at bounding box center [117, 165] width 20 height 6
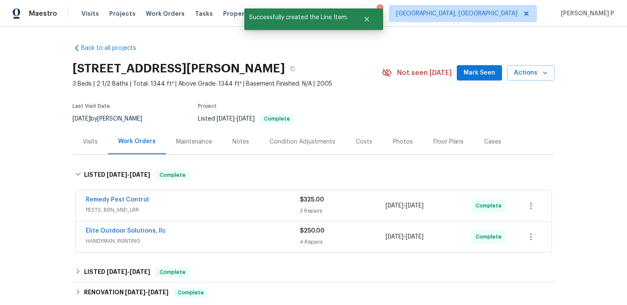
click at [126, 204] on div "Remedy Pest Control" at bounding box center [193, 201] width 214 height 10
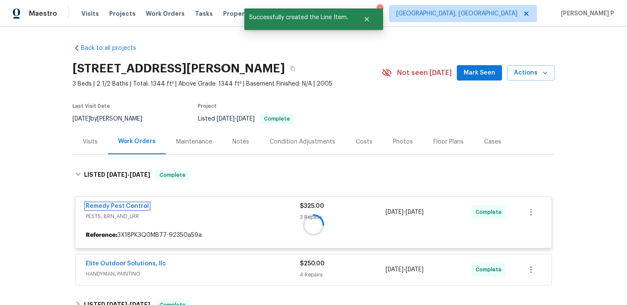
click at [129, 205] on link "Remedy Pest Control" at bounding box center [117, 206] width 63 height 6
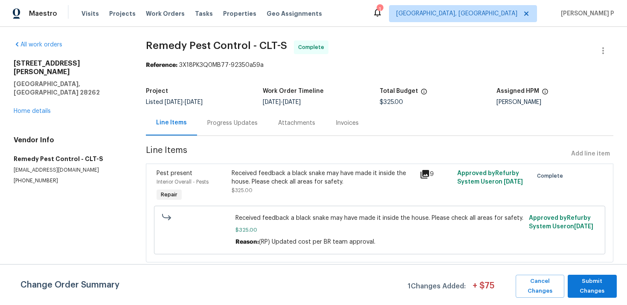
click at [285, 176] on div "Received feedback a black snake may have made it inside the house. Please check…" at bounding box center [322, 177] width 183 height 17
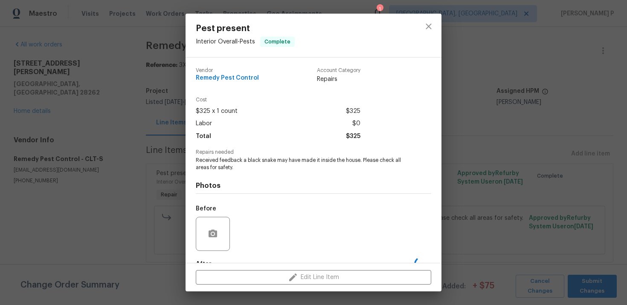
scroll to position [52, 0]
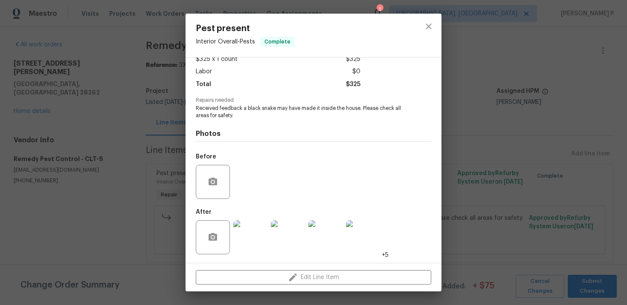
click at [252, 244] on img at bounding box center [250, 237] width 34 height 34
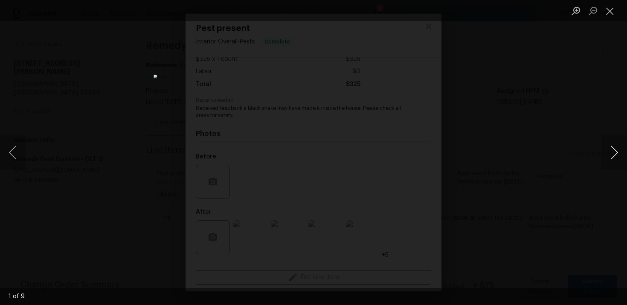
click at [610, 153] on button "Next image" at bounding box center [614, 153] width 26 height 34
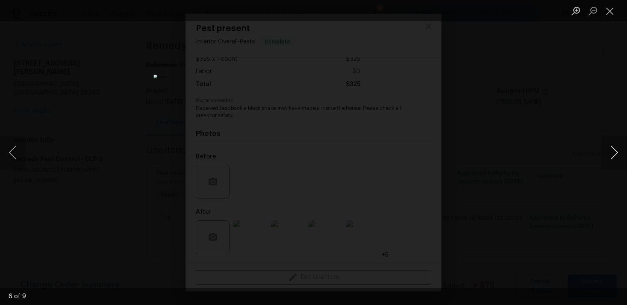
click at [613, 150] on button "Next image" at bounding box center [614, 153] width 26 height 34
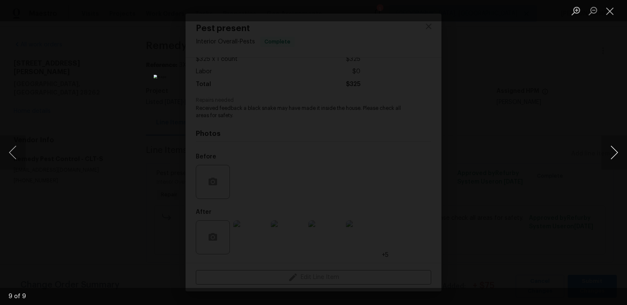
click at [613, 150] on button "Next image" at bounding box center [614, 153] width 26 height 34
click at [611, 7] on button "Close lightbox" at bounding box center [609, 10] width 17 height 15
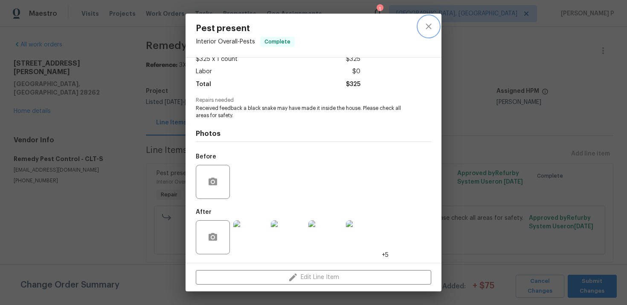
click at [427, 24] on icon "close" at bounding box center [428, 26] width 6 height 6
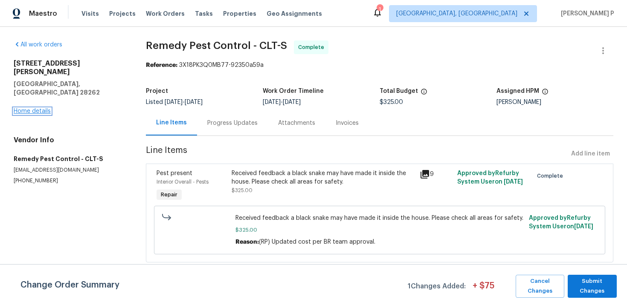
click at [32, 108] on link "Home details" at bounding box center [32, 111] width 37 height 6
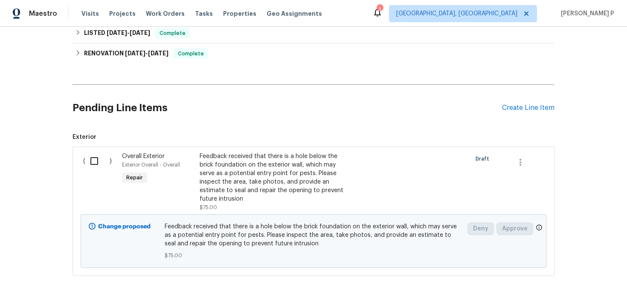
scroll to position [181, 0]
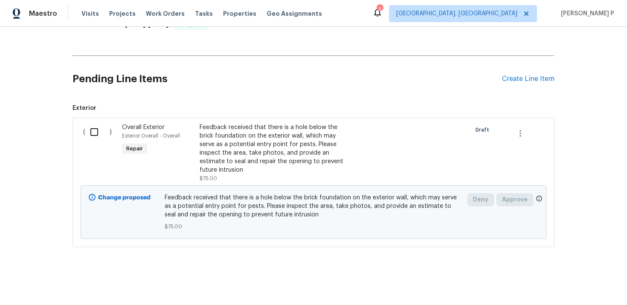
click at [232, 142] on div "Feedback received that there is a hole below the brick foundation on the exteri…" at bounding box center [275, 148] width 150 height 51
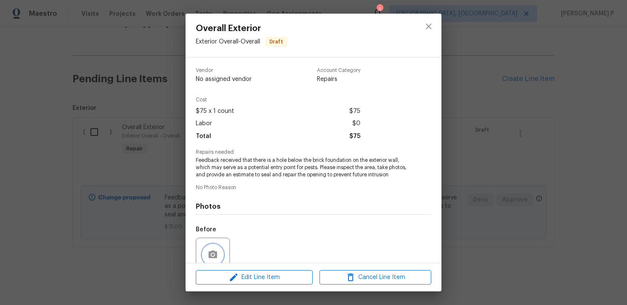
click at [217, 260] on icon "button" at bounding box center [213, 255] width 10 height 10
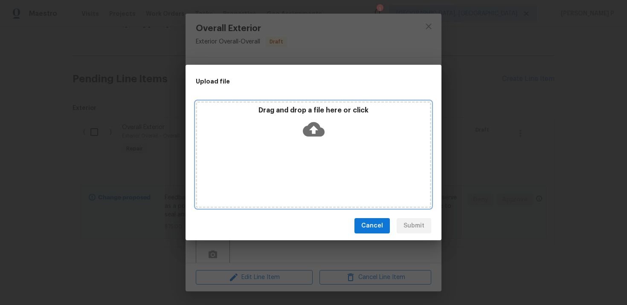
click at [317, 123] on icon at bounding box center [314, 129] width 22 height 14
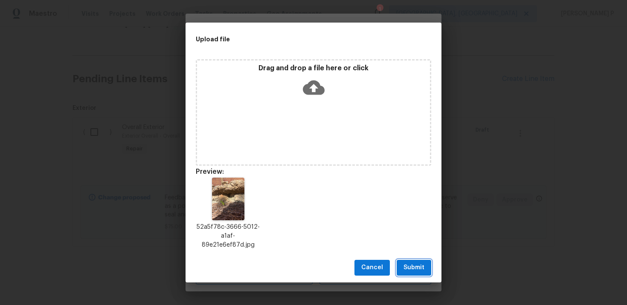
click at [410, 260] on button "Submit" at bounding box center [413, 268] width 35 height 16
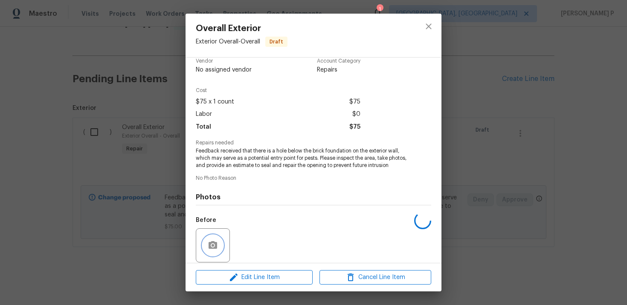
scroll to position [80, 0]
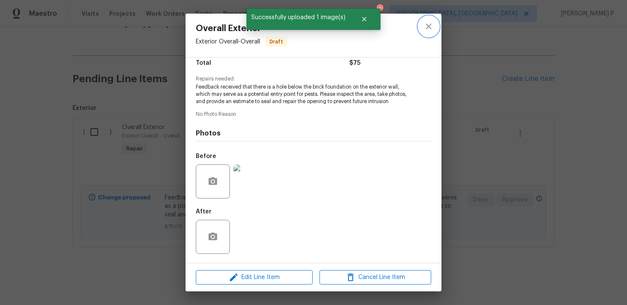
click at [428, 27] on icon "close" at bounding box center [428, 26] width 10 height 10
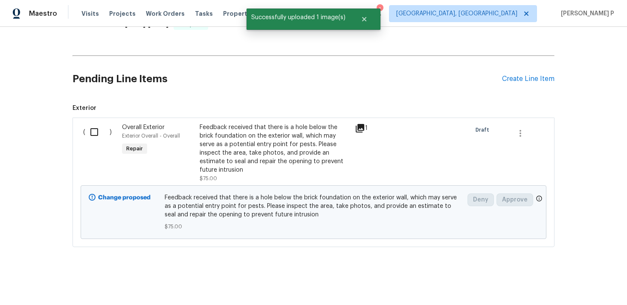
click at [90, 129] on input "checkbox" at bounding box center [97, 132] width 24 height 18
checkbox input "true"
click at [581, 291] on button "Create Work Order" at bounding box center [578, 284] width 70 height 16
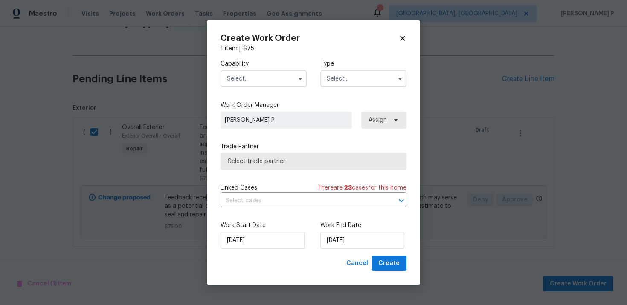
click at [367, 75] on input "text" at bounding box center [363, 78] width 86 height 17
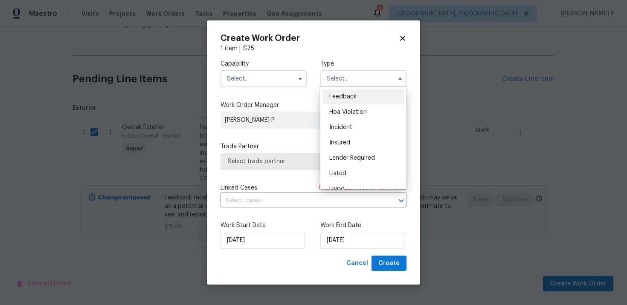
click at [357, 92] on div "Feedback" at bounding box center [363, 96] width 82 height 15
type input "Feedback"
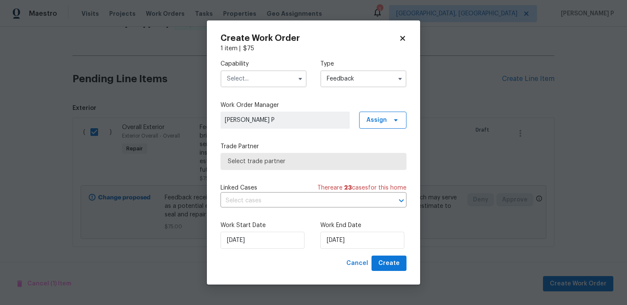
click at [254, 81] on input "text" at bounding box center [263, 78] width 86 height 17
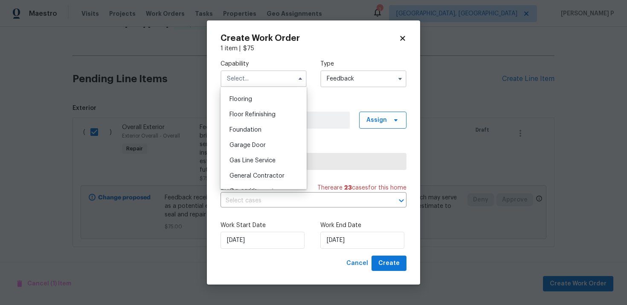
scroll to position [337, 0]
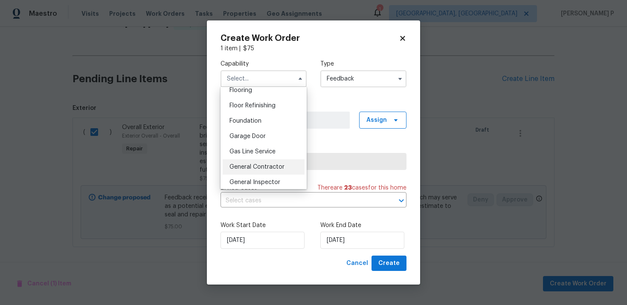
click at [252, 168] on span "General Contractor" at bounding box center [256, 167] width 55 height 6
type input "General Contractor"
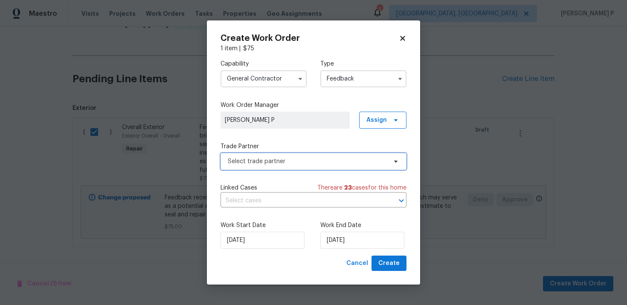
click at [267, 160] on span "Select trade partner" at bounding box center [307, 161] width 159 height 9
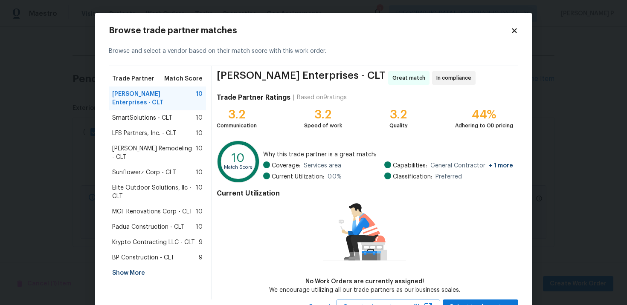
scroll to position [36, 0]
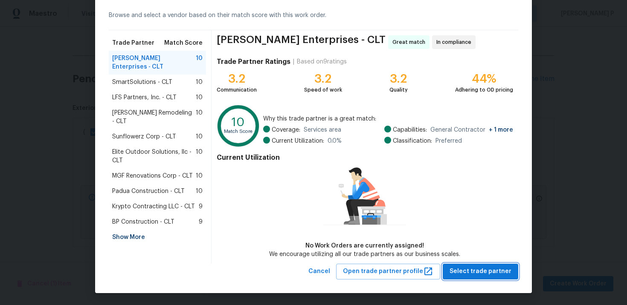
click at [472, 271] on span "Select trade partner" at bounding box center [480, 271] width 62 height 11
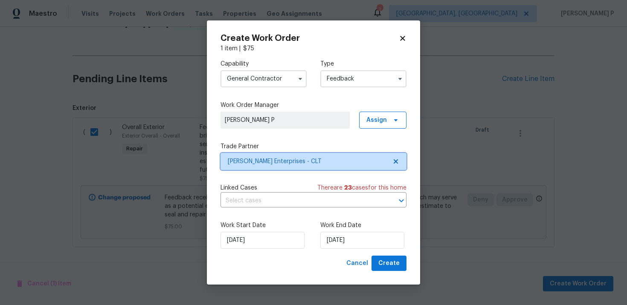
scroll to position [0, 0]
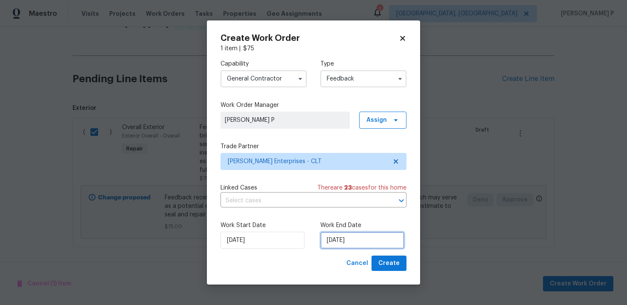
click at [336, 248] on input "[DATE]" at bounding box center [362, 240] width 84 height 17
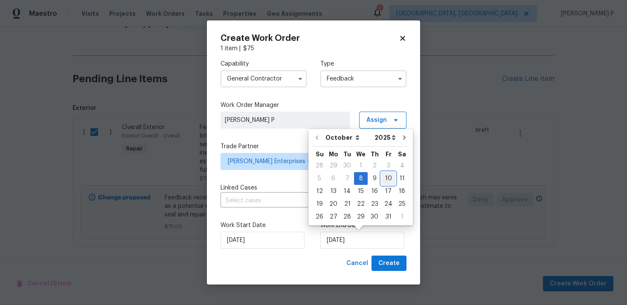
click at [387, 183] on div "10" at bounding box center [388, 179] width 14 height 12
type input "[DATE]"
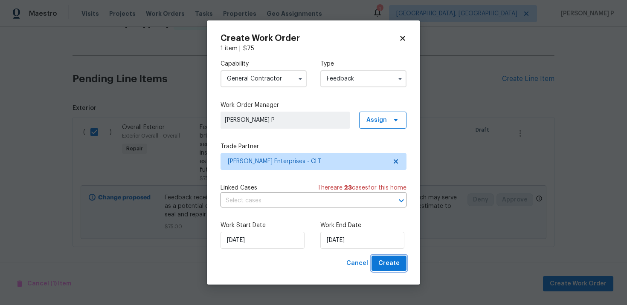
click at [388, 266] on span "Create" at bounding box center [388, 263] width 21 height 11
checkbox input "false"
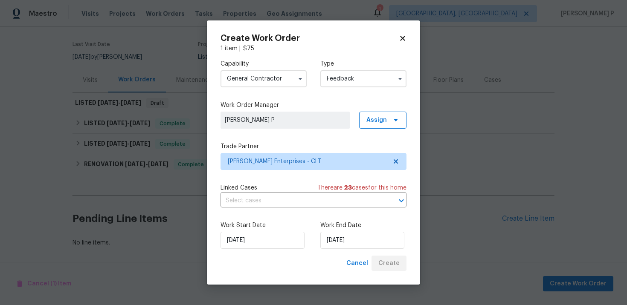
scroll to position [62, 0]
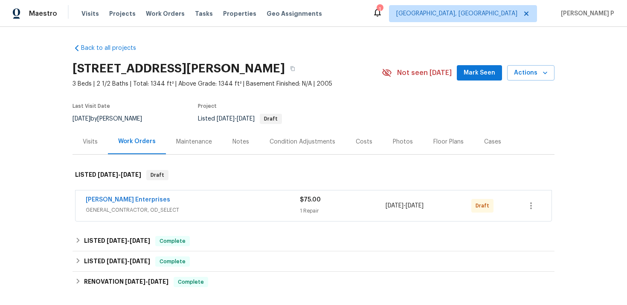
click at [122, 196] on span "[PERSON_NAME] Enterprises" at bounding box center [128, 200] width 84 height 9
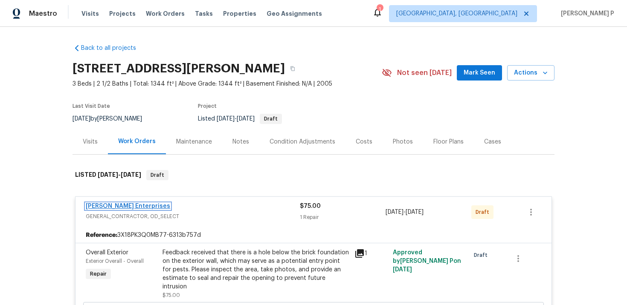
click at [123, 205] on link "[PERSON_NAME] Enterprises" at bounding box center [128, 206] width 84 height 6
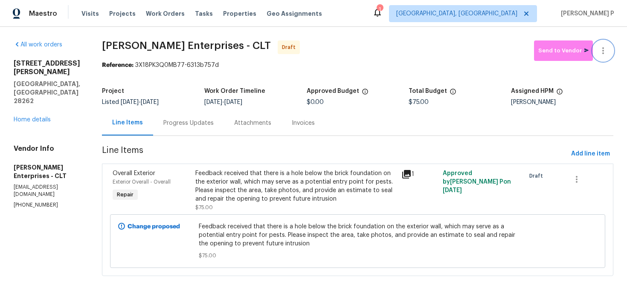
click at [602, 51] on icon "button" at bounding box center [603, 50] width 2 height 7
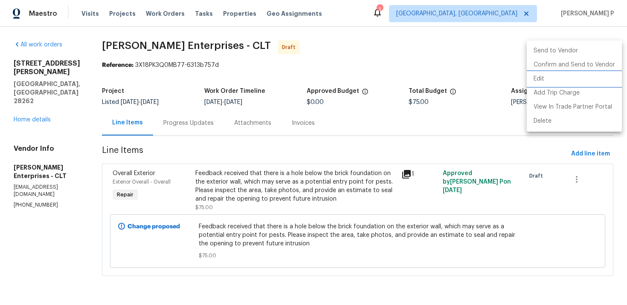
click at [544, 76] on li "Edit" at bounding box center [573, 79] width 95 height 14
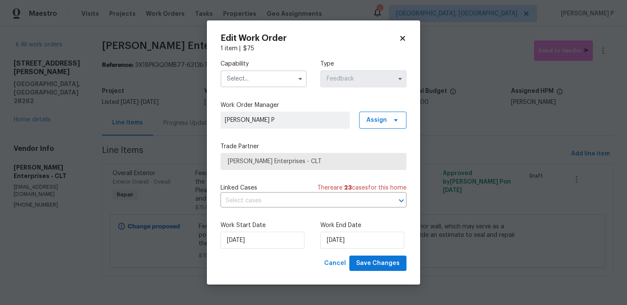
click at [251, 76] on input "text" at bounding box center [263, 78] width 86 height 17
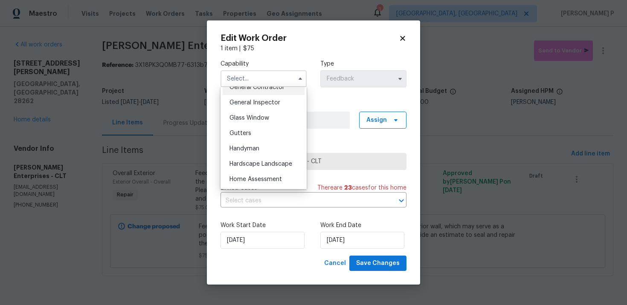
click at [247, 89] on span "General Contractor" at bounding box center [256, 87] width 55 height 6
type input "General Contractor"
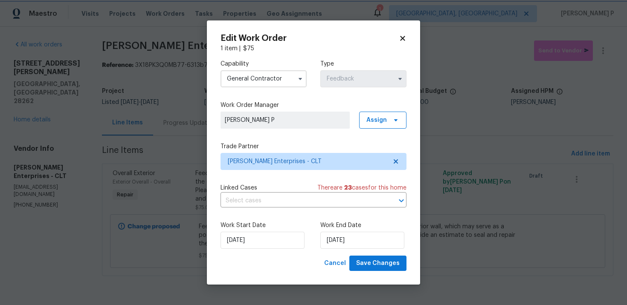
scroll to position [392, 0]
click at [373, 261] on span "Save Changes" at bounding box center [377, 263] width 43 height 11
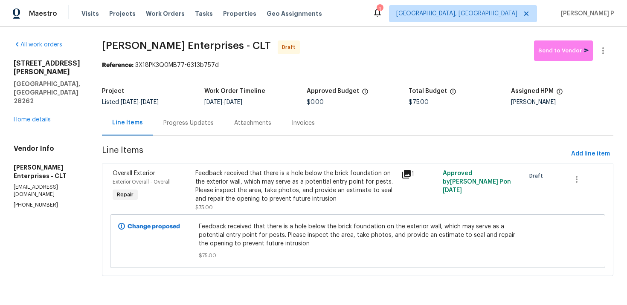
click at [192, 135] on div "Progress Updates" at bounding box center [188, 122] width 71 height 25
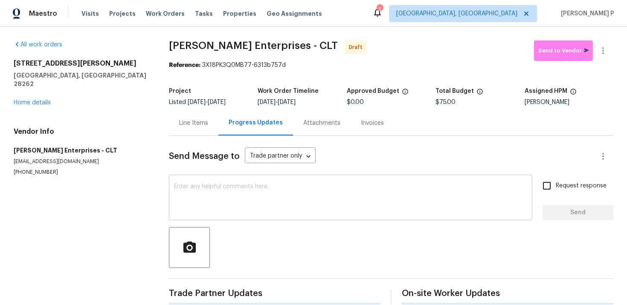
click at [193, 207] on textarea at bounding box center [350, 199] width 353 height 30
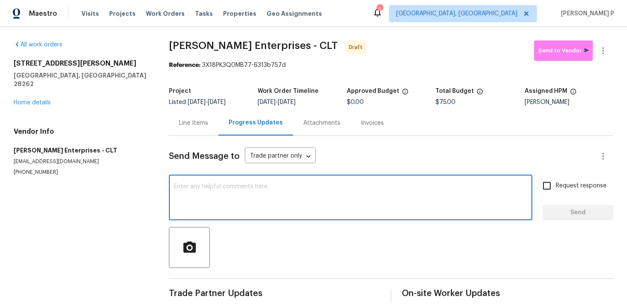
paste textarea "Hi, this is [PERSON_NAME] with Opendoor. I’m confirming you received the WO for…"
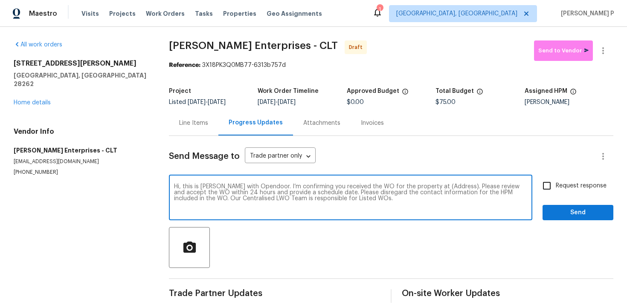
drag, startPoint x: 427, startPoint y: 187, endPoint x: 454, endPoint y: 185, distance: 27.4
click at [454, 185] on textarea "Hi, this is [PERSON_NAME] with Opendoor. I’m confirming you received the WO for…" at bounding box center [350, 199] width 353 height 30
paste textarea "[STREET_ADDRESS][PERSON_NAME]"
type textarea "Hi, this is [PERSON_NAME] with Opendoor. I’m confirming you received the WO for…"
click at [547, 187] on input "Request response" at bounding box center [547, 186] width 18 height 18
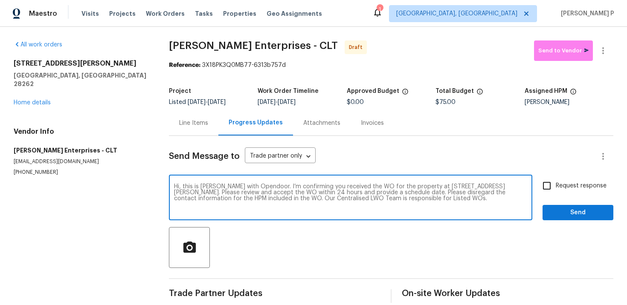
checkbox input "true"
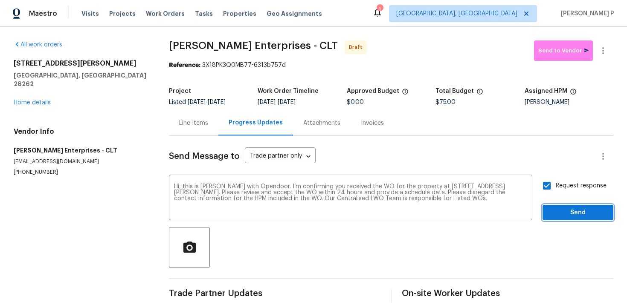
click at [555, 208] on span "Send" at bounding box center [577, 213] width 57 height 11
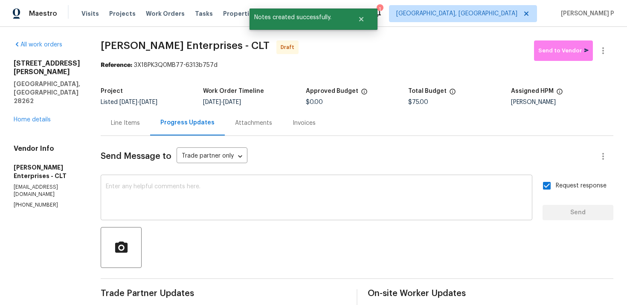
click at [263, 198] on textarea at bounding box center [316, 199] width 421 height 30
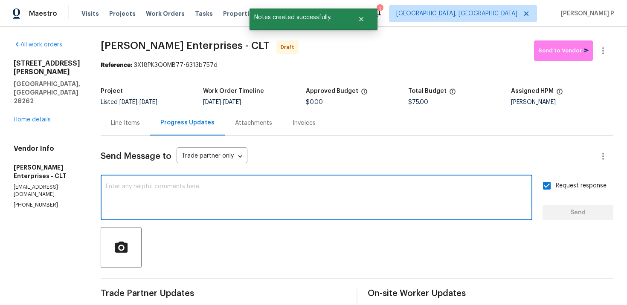
paste textarea "Attention All Work Orders must include before-photos (both close-up and wide-an…"
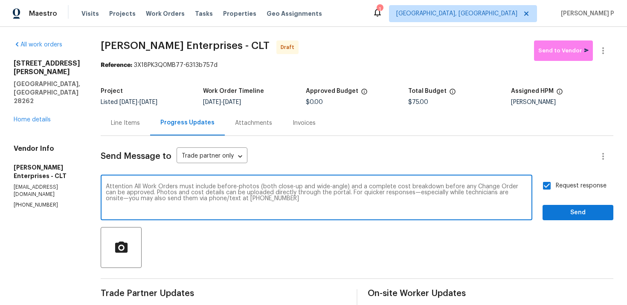
type textarea "Attention All Work Orders must include before-photos (both close-up and wide-an…"
click at [573, 218] on button "Send" at bounding box center [577, 213] width 71 height 16
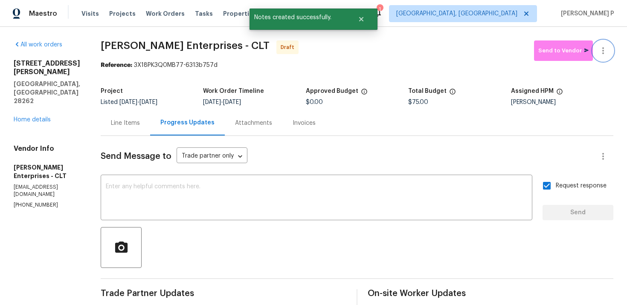
click at [604, 52] on icon "button" at bounding box center [603, 51] width 10 height 10
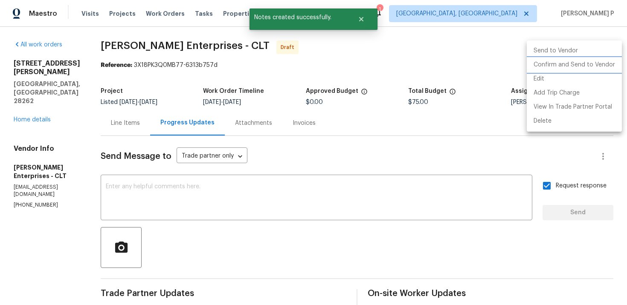
click at [583, 63] on li "Confirm and Send to Vendor" at bounding box center [573, 65] width 95 height 14
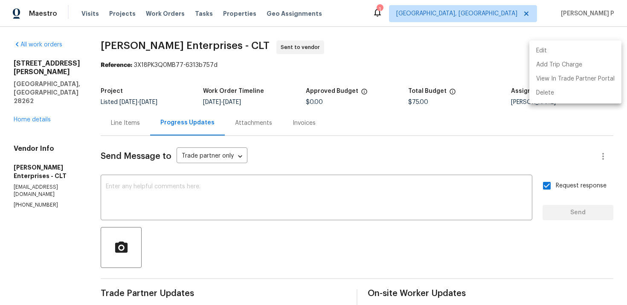
click at [107, 54] on div at bounding box center [313, 152] width 627 height 305
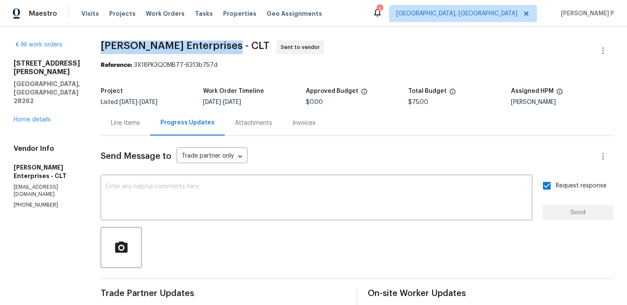
drag, startPoint x: 95, startPoint y: 43, endPoint x: 228, endPoint y: 43, distance: 133.0
click at [228, 43] on div "All work orders [STREET_ADDRESS][PERSON_NAME] Home details Vendor Info [PERSON_…" at bounding box center [313, 239] width 627 height 425
copy span "[PERSON_NAME] Enterprises - CLT"
click at [133, 65] on div "Reference: 3X18PK3Q0MB77-6313b757d" at bounding box center [357, 65] width 512 height 9
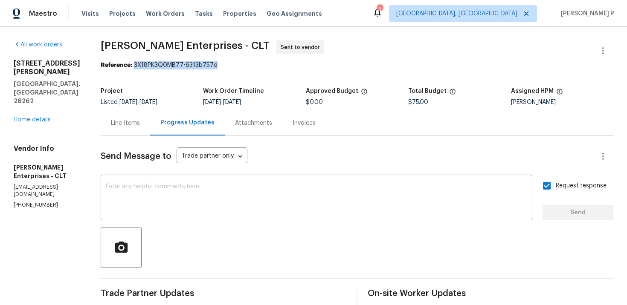
drag, startPoint x: 131, startPoint y: 65, endPoint x: 233, endPoint y: 65, distance: 101.5
click at [231, 65] on div "Reference: 3X18PK3Q0MB77-6313b757d" at bounding box center [357, 65] width 512 height 9
copy div "3X18PK3Q0MB77-6313b757d"
click at [113, 44] on span "[PERSON_NAME] Enterprises - CLT" at bounding box center [185, 45] width 169 height 10
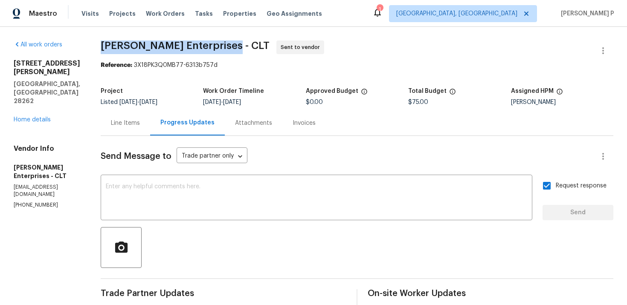
drag, startPoint x: 96, startPoint y: 43, endPoint x: 226, endPoint y: 44, distance: 130.0
click at [226, 44] on div "All work orders 3155 Golden Dale Ln Charlotte, NC 28262 Home details Vendor Inf…" at bounding box center [313, 239] width 627 height 425
copy span "Nordman Enterprises - CLT"
click at [130, 122] on div "Line Items" at bounding box center [125, 123] width 29 height 9
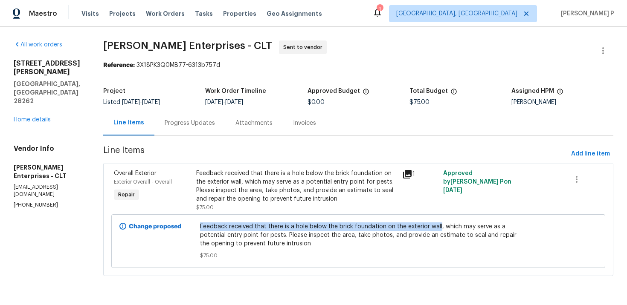
drag, startPoint x: 202, startPoint y: 226, endPoint x: 440, endPoint y: 226, distance: 237.0
click at [440, 226] on span "Feedback received that there is a hole below the brick foundation on the exteri…" at bounding box center [358, 236] width 317 height 26
copy span "Feedback received that there is a hole below the brick foundation on the exteri…"
click at [211, 116] on div "Progress Updates" at bounding box center [189, 122] width 71 height 25
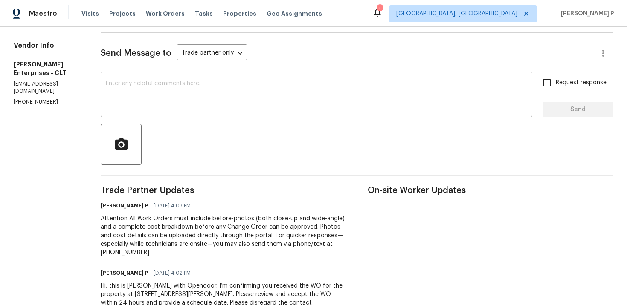
scroll to position [69, 0]
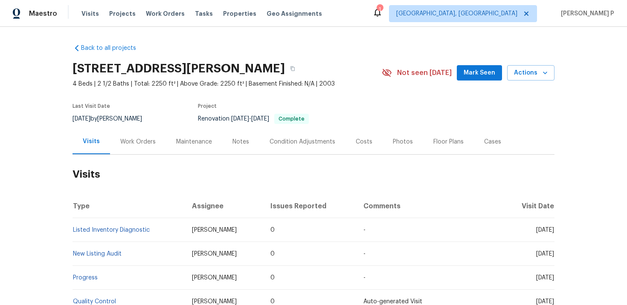
click at [131, 149] on div "Work Orders" at bounding box center [138, 141] width 56 height 25
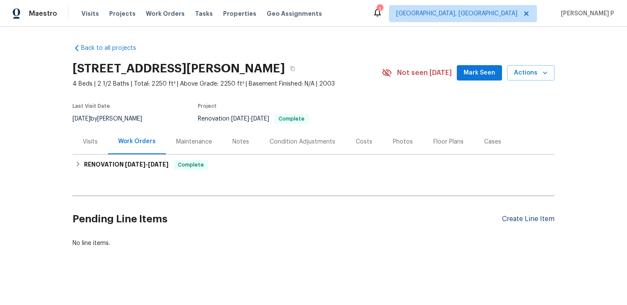
click at [521, 220] on div "Create Line Item" at bounding box center [528, 219] width 52 height 8
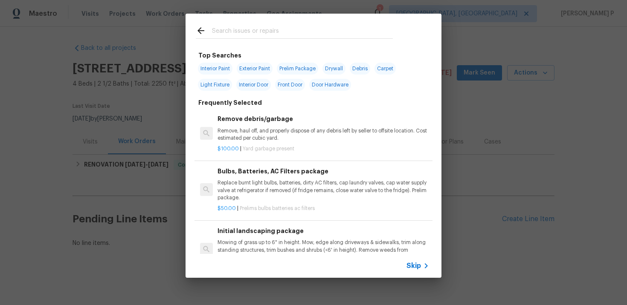
click at [414, 265] on span "Skip" at bounding box center [413, 266] width 14 height 9
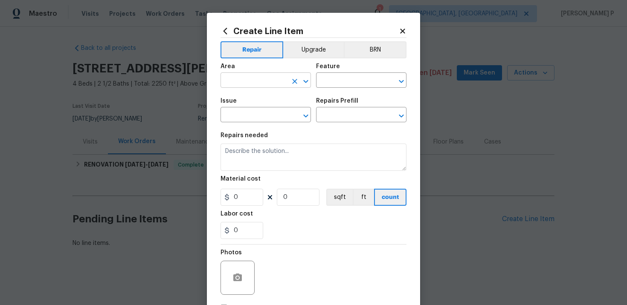
click at [249, 78] on input "text" at bounding box center [253, 81] width 67 height 13
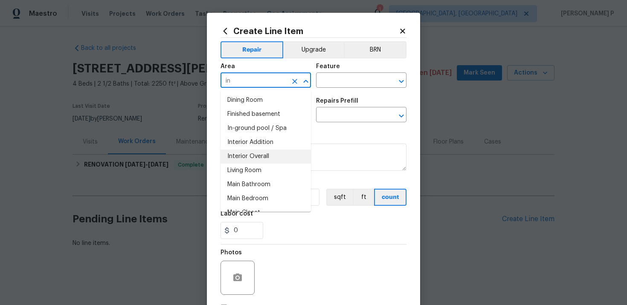
click at [250, 153] on li "Interior Overall" at bounding box center [265, 157] width 90 height 14
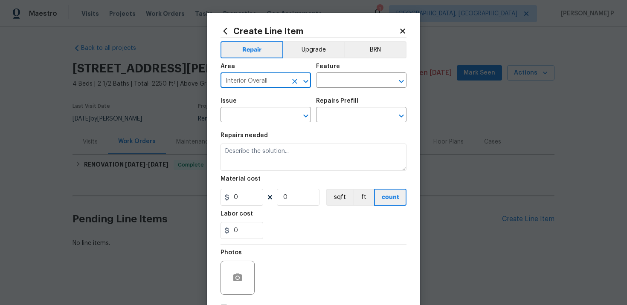
type input "Interior Overall"
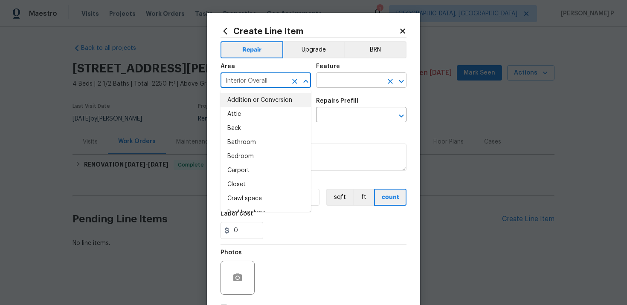
click at [335, 86] on input "text" at bounding box center [349, 81] width 67 height 13
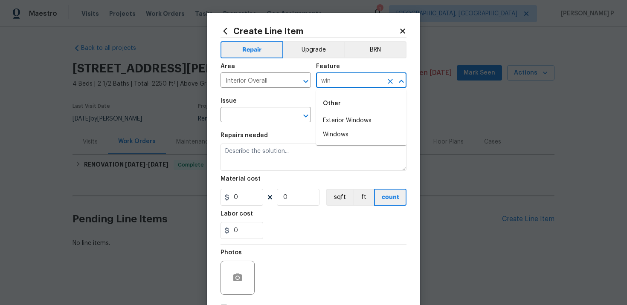
click at [339, 136] on li "Windows" at bounding box center [361, 135] width 90 height 14
type input "Windows"
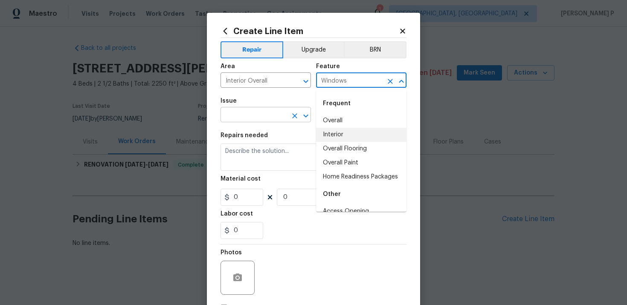
click at [271, 111] on input "text" at bounding box center [253, 115] width 67 height 13
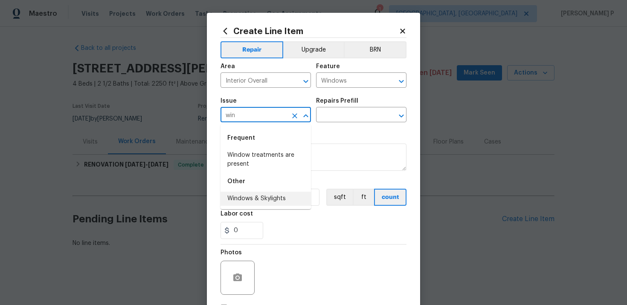
click at [271, 192] on li "Windows & Skylights" at bounding box center [265, 199] width 90 height 14
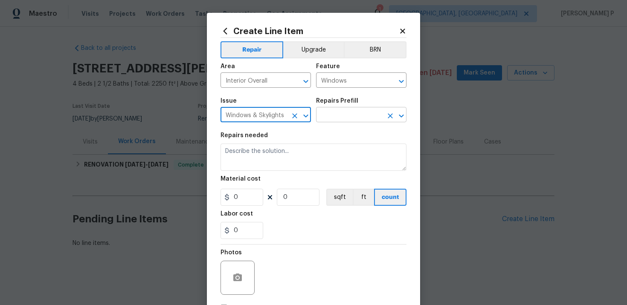
type input "Windows & Skylights"
click at [351, 122] on input "text" at bounding box center [349, 115] width 67 height 13
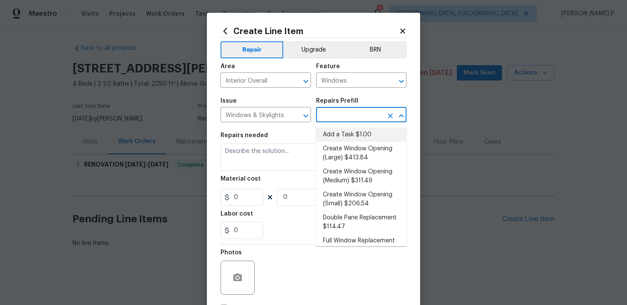
click at [347, 134] on li "Add a Task $1.00" at bounding box center [361, 135] width 90 height 14
type input "Add a Task $1.00"
type textarea "HPM to detail"
type input "1"
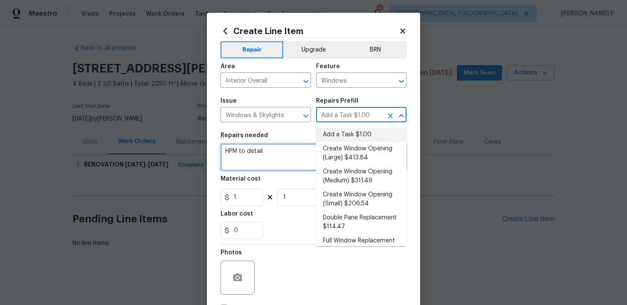
click at [256, 155] on textarea "HPM to detail" at bounding box center [313, 157] width 186 height 27
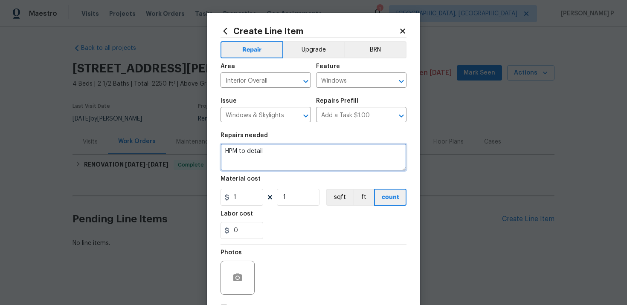
click at [256, 155] on textarea "HPM to detail" at bounding box center [313, 157] width 186 height 27
paste textarea "Rework: Feedback received that windows remain damaged. Please reinspect all aff…"
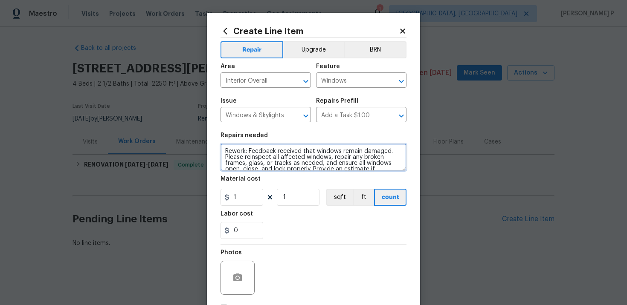
scroll to position [8, 0]
type textarea "Rework: Feedback received that windows remain damaged. Please reinspect all aff…"
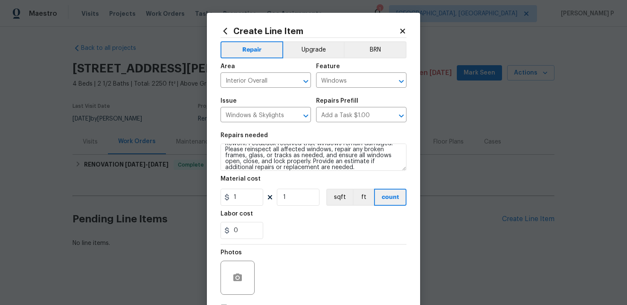
click at [248, 188] on figure "Material cost 1 1 sqft ft count" at bounding box center [313, 191] width 186 height 30
click at [246, 197] on input "1" at bounding box center [241, 197] width 43 height 17
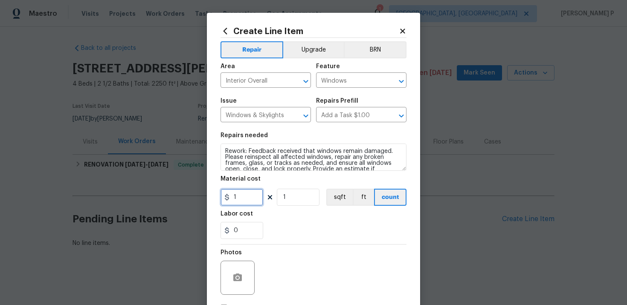
scroll to position [62, 0]
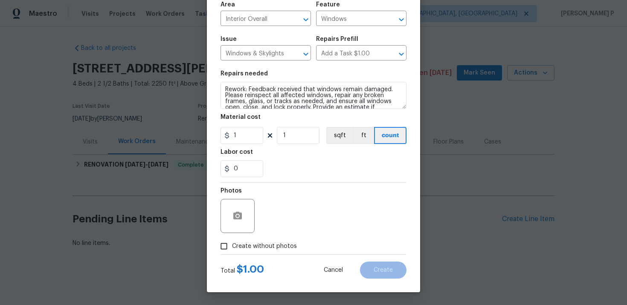
click at [226, 245] on input "Create without photos" at bounding box center [224, 246] width 16 height 16
checkbox input "true"
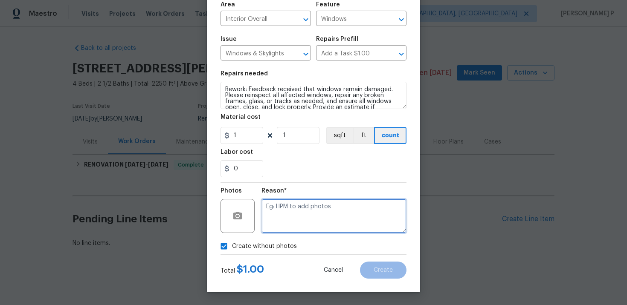
click at [316, 214] on textarea at bounding box center [333, 216] width 145 height 34
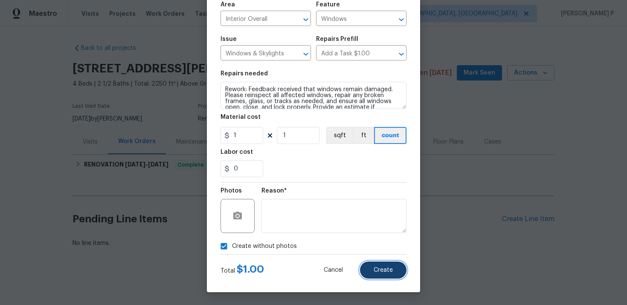
click at [373, 270] on button "Create" at bounding box center [383, 270] width 46 height 17
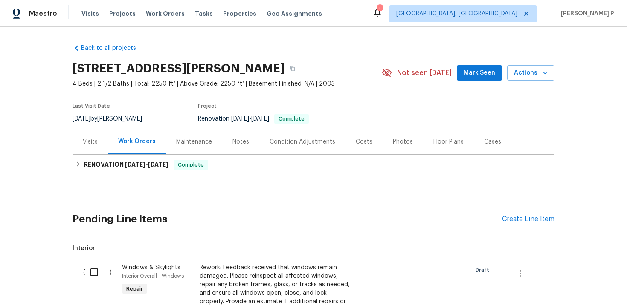
scroll to position [140, 0]
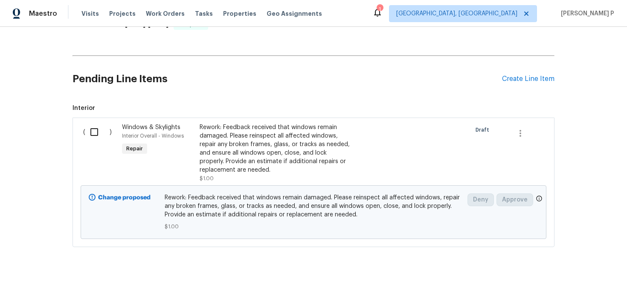
click at [96, 130] on input "checkbox" at bounding box center [97, 132] width 24 height 18
checkbox input "true"
click at [560, 283] on span "Create Work Order" at bounding box center [577, 284] width 57 height 11
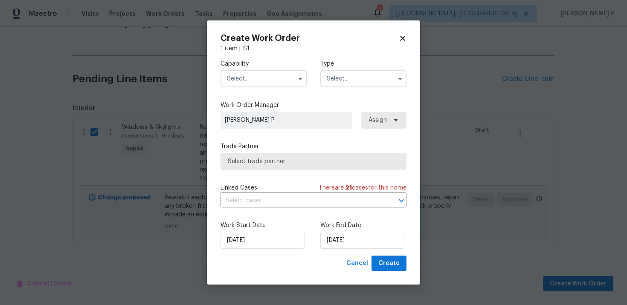
click at [339, 86] on input "text" at bounding box center [363, 78] width 86 height 17
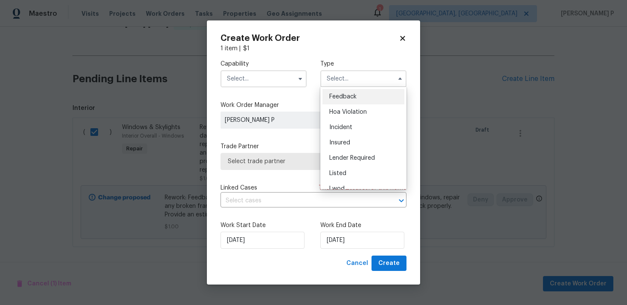
click at [340, 93] on div "Feedback" at bounding box center [363, 96] width 82 height 15
type input "Feedback"
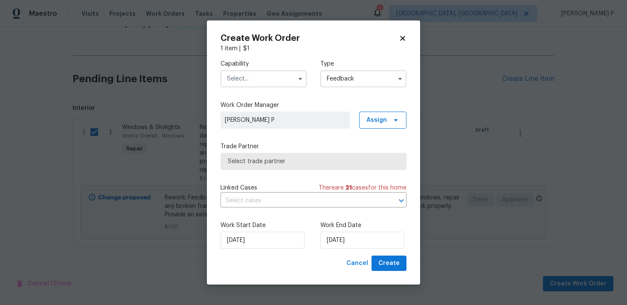
click at [263, 72] on input "text" at bounding box center [263, 78] width 86 height 17
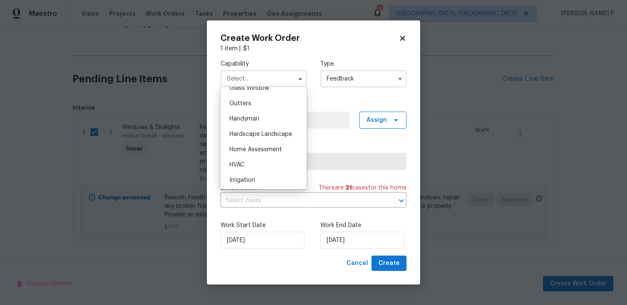
scroll to position [437, 0]
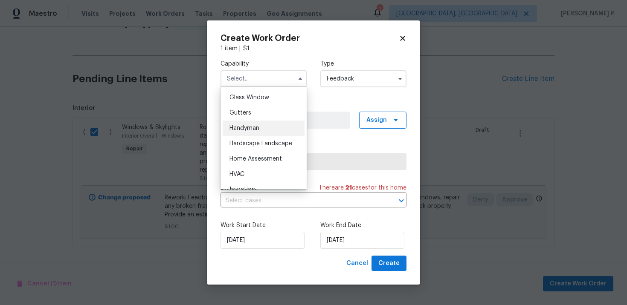
click at [254, 127] on span "Handyman" at bounding box center [244, 128] width 30 height 6
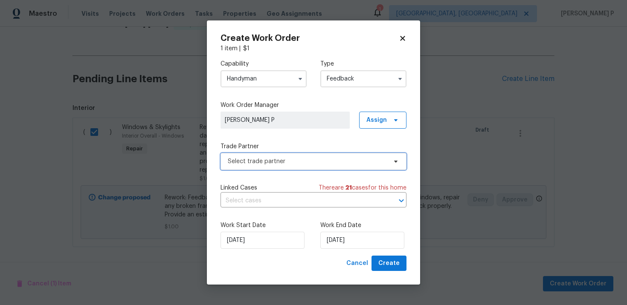
click at [272, 164] on span "Select trade partner" at bounding box center [307, 161] width 159 height 9
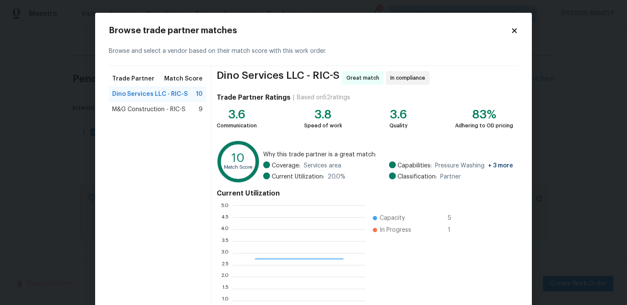
scroll to position [119, 133]
click at [516, 33] on icon at bounding box center [514, 31] width 8 height 8
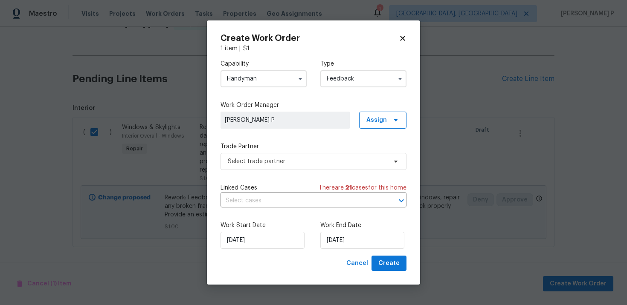
click at [248, 78] on input "Handyman" at bounding box center [263, 78] width 86 height 17
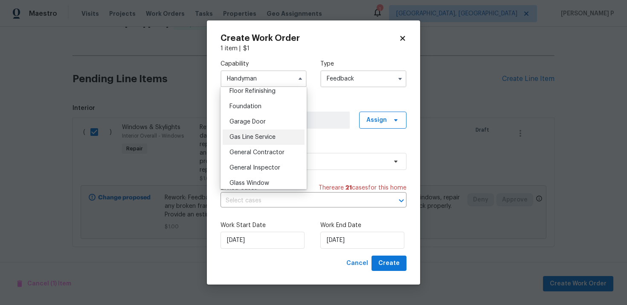
scroll to position [355, 0]
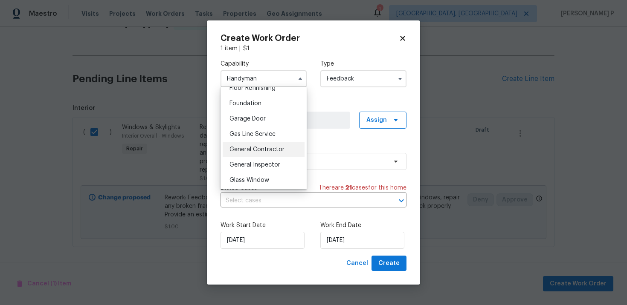
click at [245, 150] on span "General Contractor" at bounding box center [256, 150] width 55 height 6
type input "General Contractor"
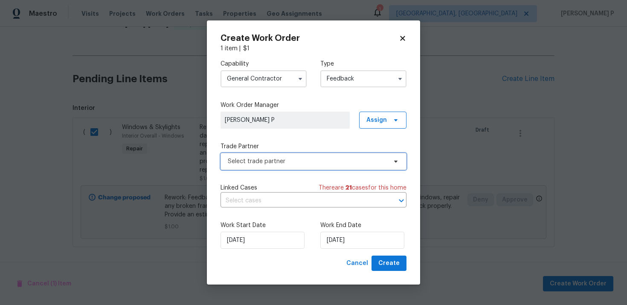
click at [277, 159] on span "Select trade partner" at bounding box center [307, 161] width 159 height 9
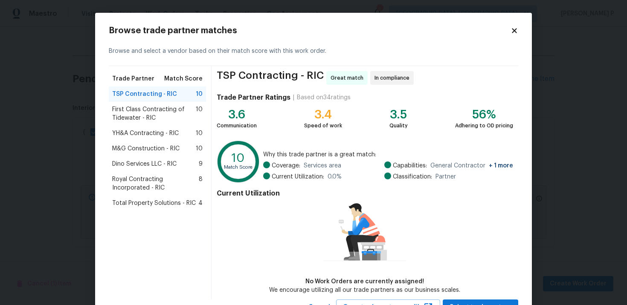
scroll to position [36, 0]
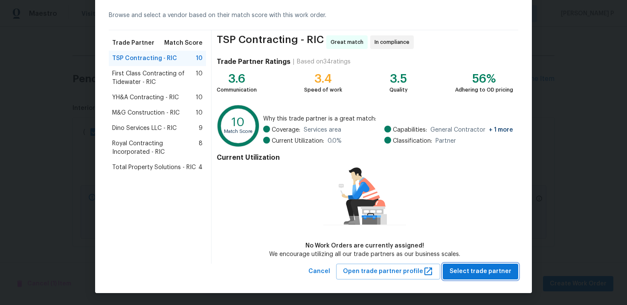
click at [487, 268] on span "Select trade partner" at bounding box center [480, 271] width 62 height 11
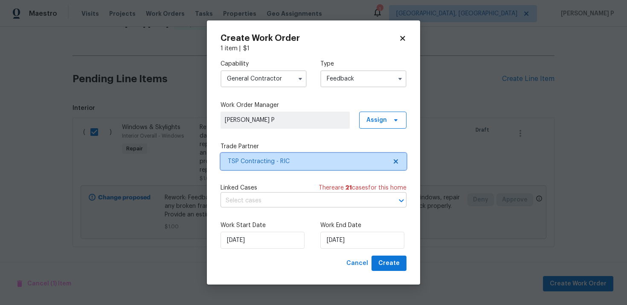
scroll to position [0, 0]
click at [355, 232] on div "[DATE]" at bounding box center [362, 240] width 84 height 17
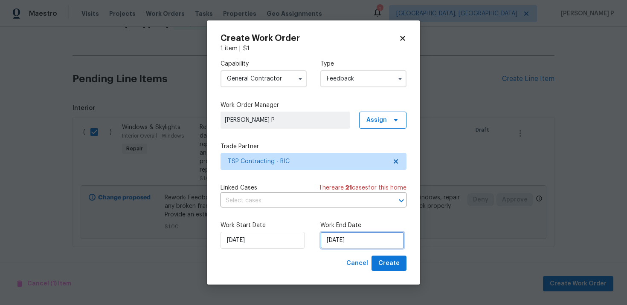
click at [354, 236] on input "[DATE]" at bounding box center [362, 240] width 84 height 17
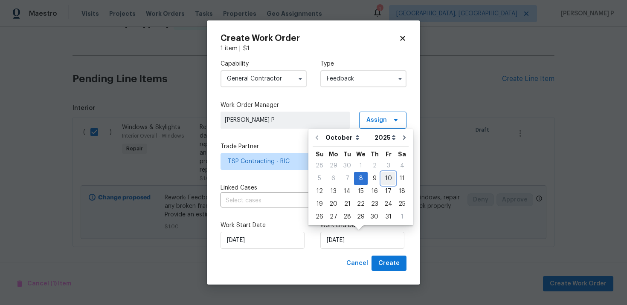
click at [386, 176] on div "10" at bounding box center [388, 179] width 14 height 12
type input "[DATE]"
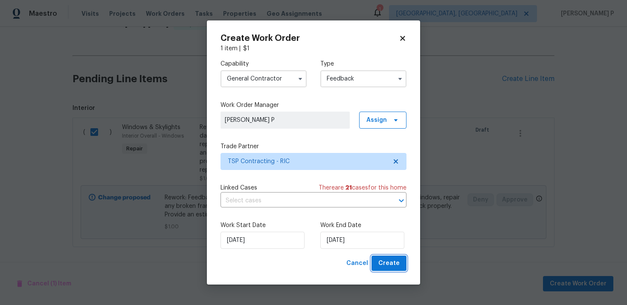
click at [384, 265] on span "Create" at bounding box center [388, 263] width 21 height 11
checkbox input "false"
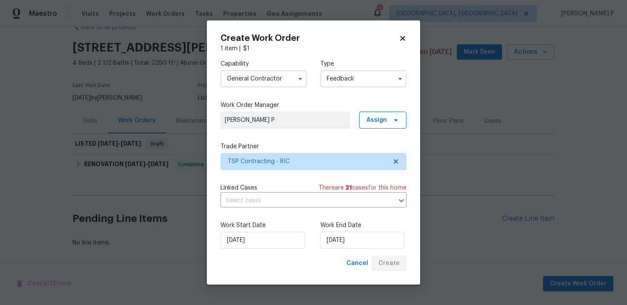
scroll to position [21, 0]
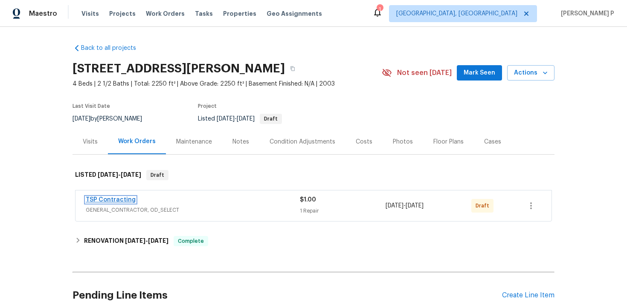
click at [110, 197] on link "TSP Contracting" at bounding box center [111, 200] width 50 height 6
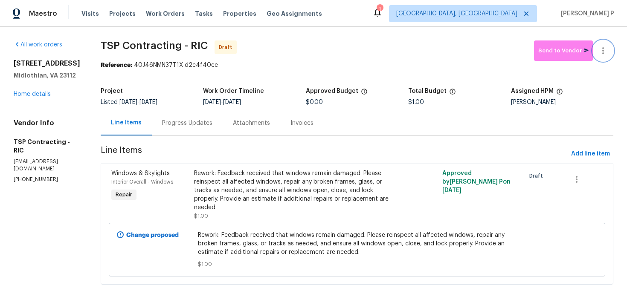
click at [603, 51] on icon "button" at bounding box center [603, 50] width 2 height 7
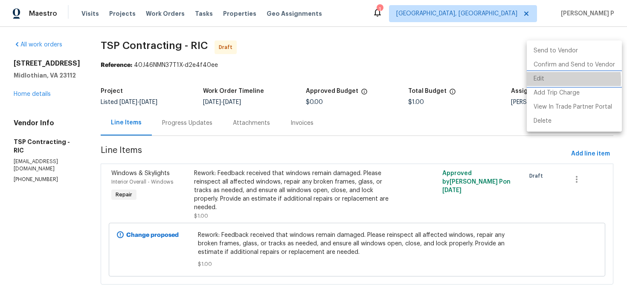
click at [549, 80] on li "Edit" at bounding box center [573, 79] width 95 height 14
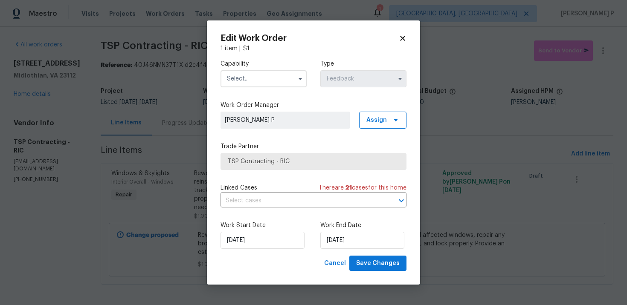
click at [251, 80] on input "text" at bounding box center [263, 78] width 86 height 17
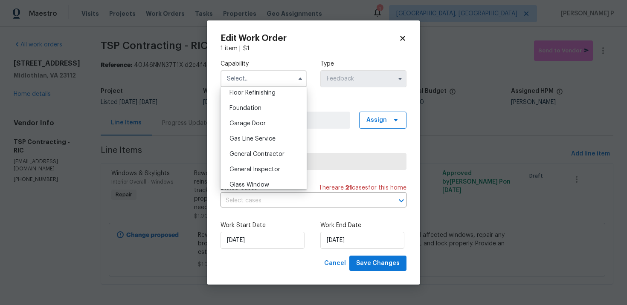
scroll to position [390, 0]
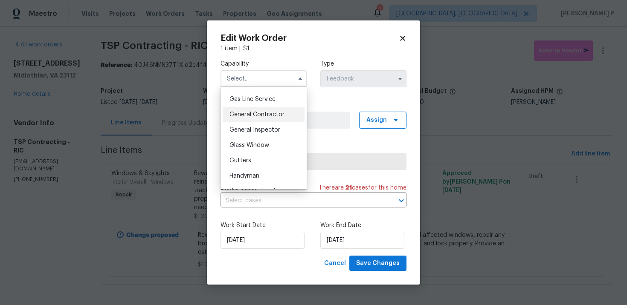
click at [254, 115] on span "General Contractor" at bounding box center [256, 115] width 55 height 6
type input "General Contractor"
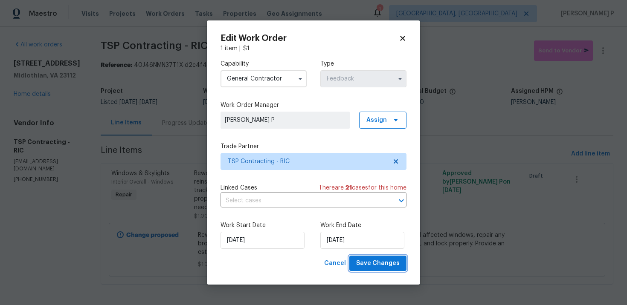
click at [374, 260] on span "Save Changes" at bounding box center [377, 263] width 43 height 11
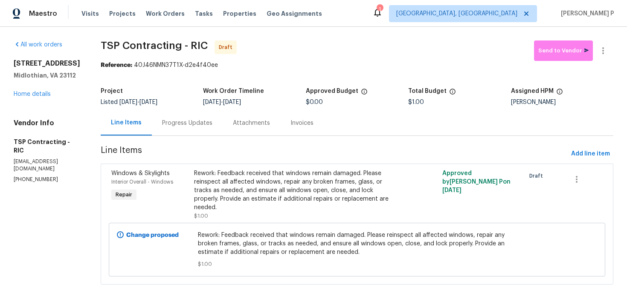
click at [194, 120] on div "Progress Updates" at bounding box center [187, 123] width 50 height 9
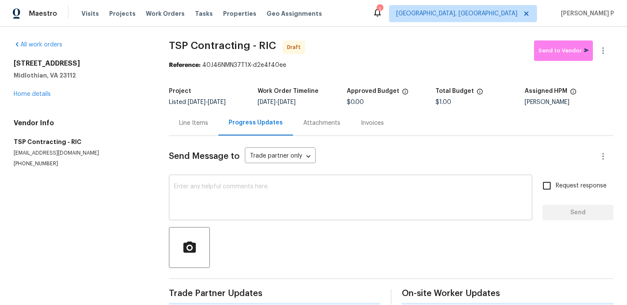
click at [194, 196] on textarea at bounding box center [350, 199] width 353 height 30
paste textarea "Hi, this is [PERSON_NAME] with Opendoor. I’m confirming you received the WO for…"
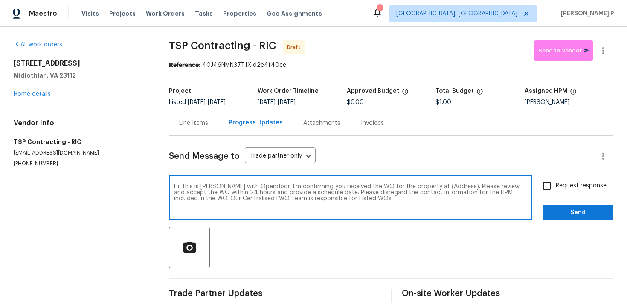
drag, startPoint x: 427, startPoint y: 187, endPoint x: 454, endPoint y: 185, distance: 27.3
click at [454, 185] on textarea "Hi, this is [PERSON_NAME] with Opendoor. I’m confirming you received the WO for…" at bounding box center [350, 199] width 353 height 30
paste textarea "[STREET_ADDRESS][PERSON_NAME]"
type textarea "Hi, this is [PERSON_NAME] with Opendoor. I’m confirming you received the WO for…"
click at [546, 182] on input "Request response" at bounding box center [547, 186] width 18 height 18
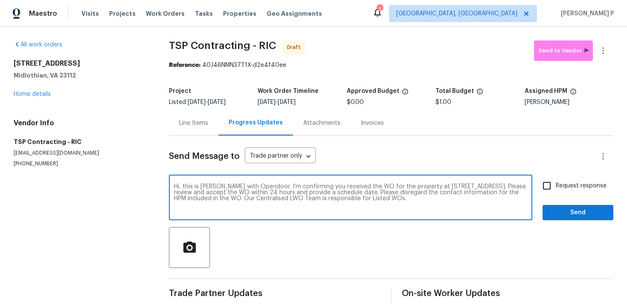
checkbox input "true"
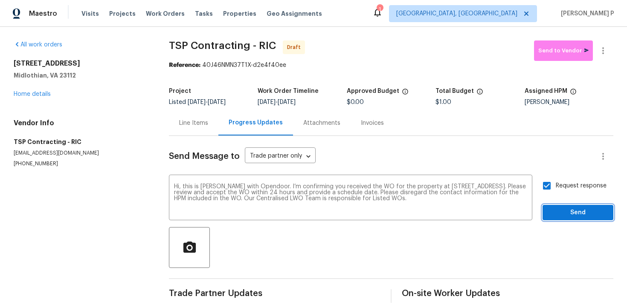
click at [556, 211] on span "Send" at bounding box center [577, 213] width 57 height 11
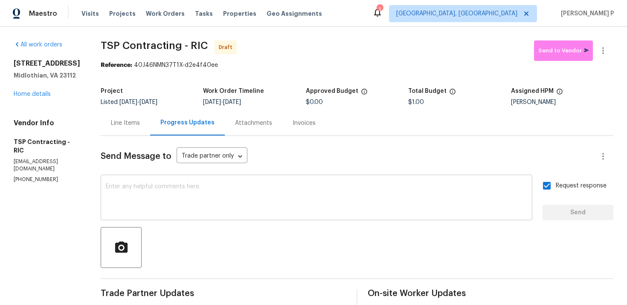
click at [238, 197] on textarea at bounding box center [316, 199] width 421 height 30
paste textarea "Attention All Work Orders must include before-photos (both close-up and wide-an…"
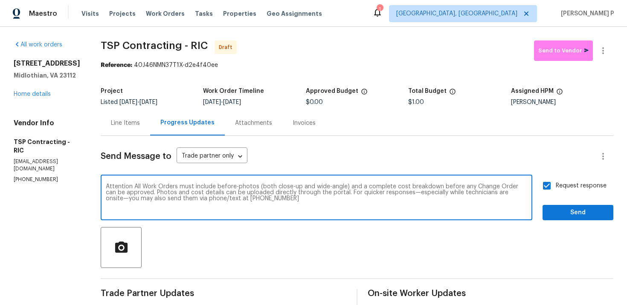
type textarea "Attention All Work Orders must include before-photos (both close-up and wide-an…"
click at [573, 212] on span "Send" at bounding box center [577, 213] width 57 height 11
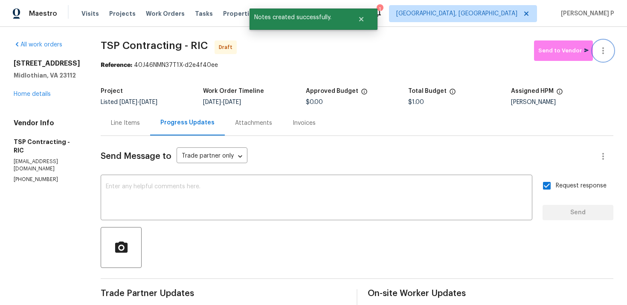
click at [602, 45] on button "button" at bounding box center [603, 50] width 20 height 20
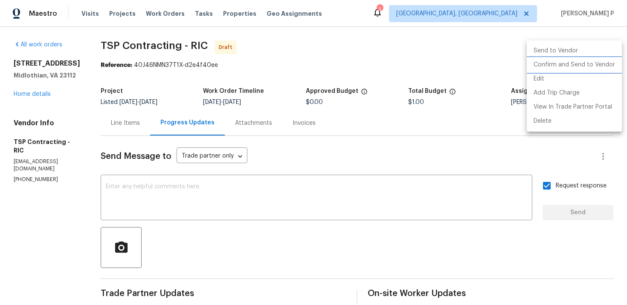
click at [552, 69] on li "Confirm and Send to Vendor" at bounding box center [573, 65] width 95 height 14
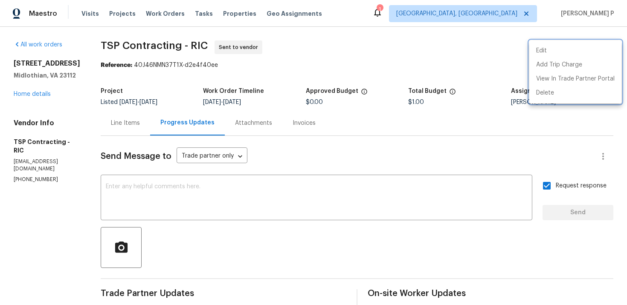
click at [122, 36] on div at bounding box center [313, 152] width 627 height 305
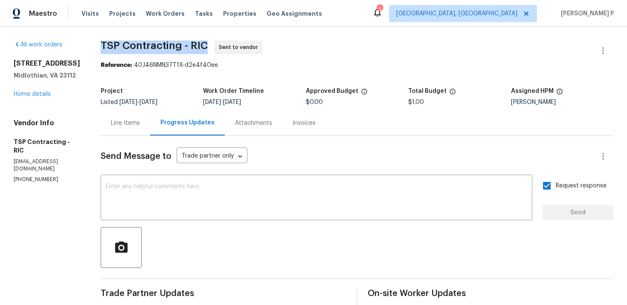
drag, startPoint x: 92, startPoint y: 43, endPoint x: 202, endPoint y: 45, distance: 110.9
click at [202, 45] on div "All work orders [STREET_ADDRESS][PERSON_NAME] Home details Vendor Info TSP Cont…" at bounding box center [313, 235] width 627 height 416
copy span "TSP Contracting - RIC"
click at [142, 48] on span "TSP Contracting - RIC" at bounding box center [154, 45] width 107 height 10
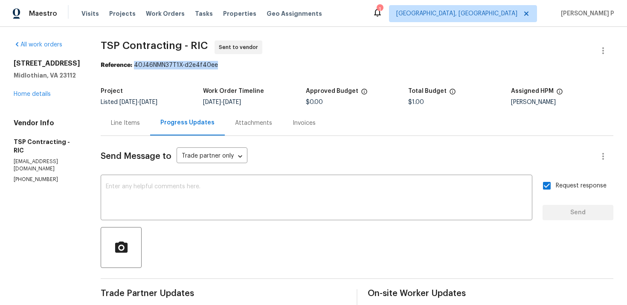
drag, startPoint x: 131, startPoint y: 66, endPoint x: 281, endPoint y: 68, distance: 150.1
click at [278, 67] on div "Reference: 40J46NMN37T1X-d2e4f40ee" at bounding box center [357, 65] width 512 height 9
click at [122, 118] on div "Line Items" at bounding box center [125, 122] width 49 height 25
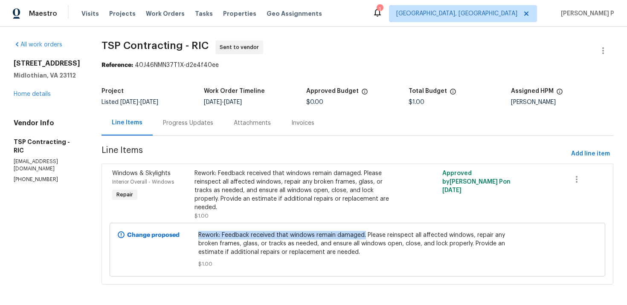
drag, startPoint x: 200, startPoint y: 235, endPoint x: 366, endPoint y: 237, distance: 165.4
click at [366, 237] on span "Rework: Feedback received that windows remain damaged. Please reinspect all aff…" at bounding box center [357, 244] width 318 height 26
copy span "Rework: Feedback received that windows remain damaged."
